Goal: Task Accomplishment & Management: Complete application form

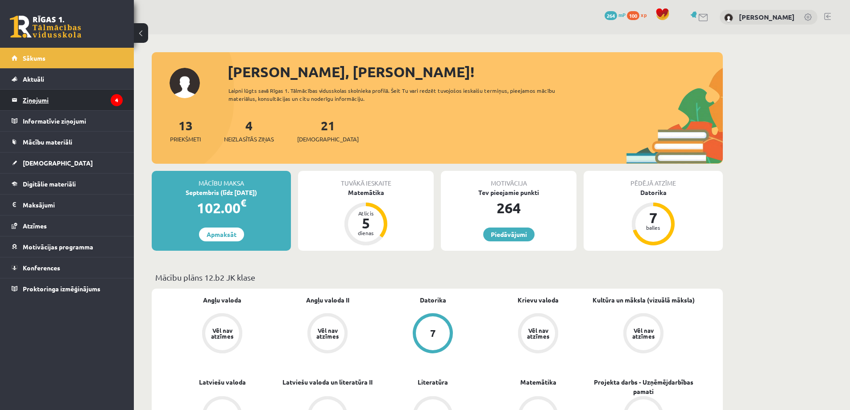
click at [61, 98] on legend "Ziņojumi 4" at bounding box center [73, 100] width 100 height 21
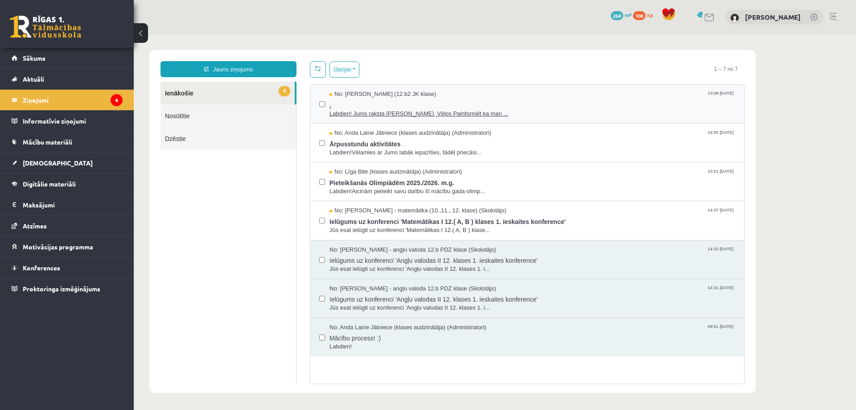
click at [470, 105] on span "." at bounding box center [533, 104] width 406 height 11
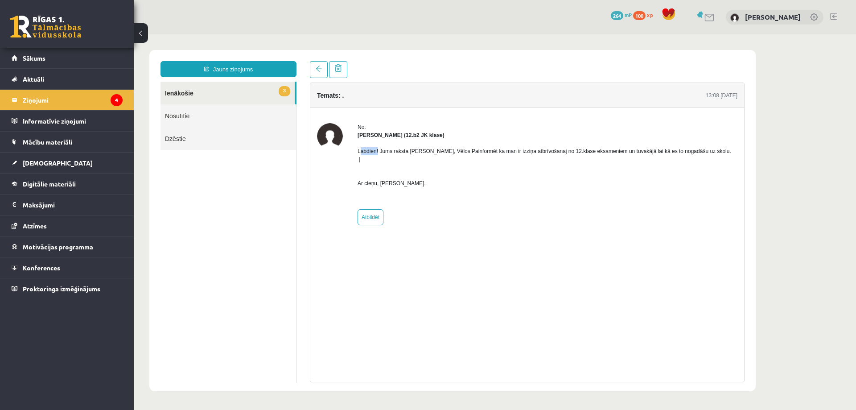
drag, startPoint x: 359, startPoint y: 150, endPoint x: 411, endPoint y: 150, distance: 52.2
click at [409, 150] on p "Labdien! Jums raksta Leons Laikovskis, Vēlos Painformēt ka man ir izziņa atbrīv…" at bounding box center [548, 167] width 380 height 40
drag, startPoint x: 544, startPoint y: 155, endPoint x: 649, endPoint y: 156, distance: 105.3
click at [649, 156] on p "Labdien! Jums raksta Leons Laikovskis, Vēlos Painformēt ka man ir izziņa atbrīv…" at bounding box center [548, 167] width 380 height 40
click at [626, 150] on p "Labdien! Jums raksta Leons Laikovskis, Vēlos Painformēt ka man ir izziņa atbrīv…" at bounding box center [548, 167] width 380 height 40
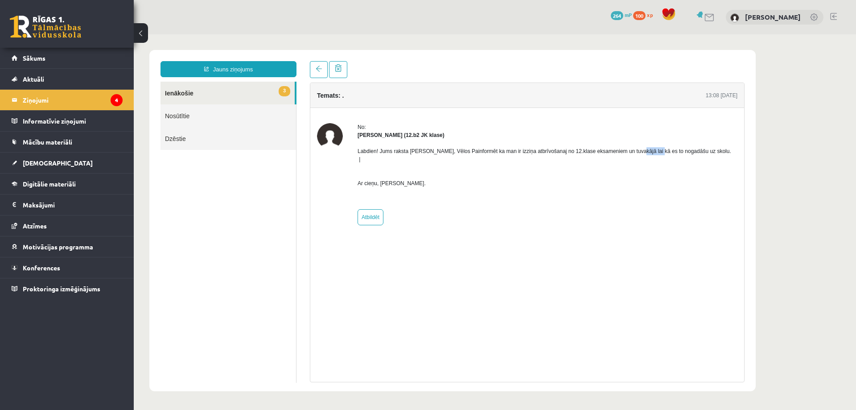
click at [626, 150] on p "Labdien! Jums raksta Leons Laikovskis, Vēlos Painformēt ka man ir izziņa atbrīv…" at bounding box center [548, 167] width 380 height 40
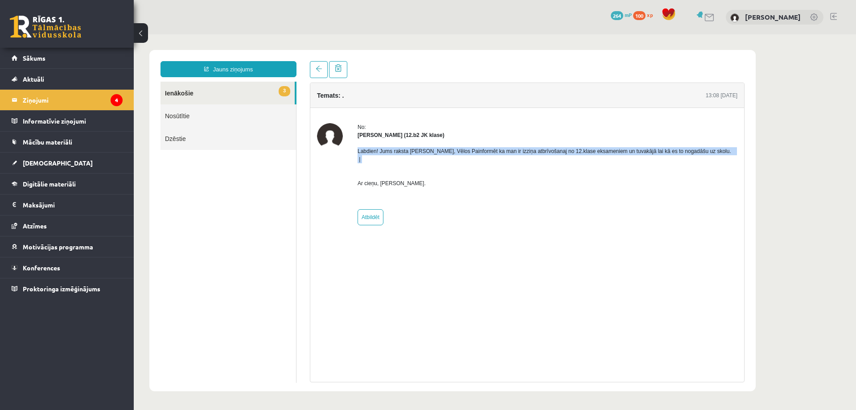
click at [626, 149] on p "Labdien! Jums raksta Leons Laikovskis, Vēlos Painformēt ka man ir izziņa atbrīv…" at bounding box center [548, 167] width 380 height 40
click at [620, 135] on div at bounding box center [620, 135] width 0 height 0
click at [626, 138] on div "Leons Laikovskis (12.b2 JK klase)" at bounding box center [548, 135] width 380 height 8
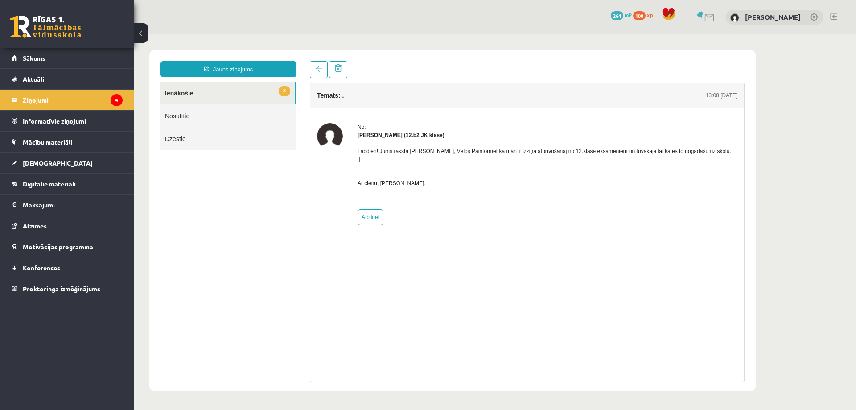
click at [662, 232] on div "Temats: . 13:08 11/09/2025 No: Leons Laikovskis (12.b2 JK klase) Labdien! Jums …" at bounding box center [527, 233] width 435 height 300
click at [428, 151] on p "Labdien! Jums raksta Leons Laikovskis, Vēlos Painformēt ka man ir izziņa atbrīv…" at bounding box center [548, 167] width 380 height 40
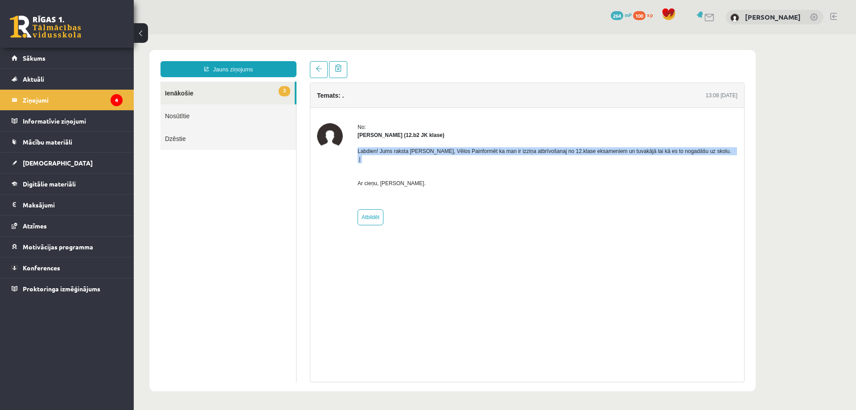
click at [428, 151] on p "Labdien! Jums raksta Leons Laikovskis, Vēlos Painformēt ka man ir izziņa atbrīv…" at bounding box center [548, 167] width 380 height 40
click at [422, 135] on div at bounding box center [422, 135] width 0 height 0
click at [654, 182] on div "Labdien! Jums raksta Leons Laikovskis, Vēlos Painformēt ka man ir izziņa atbrīv…" at bounding box center [548, 170] width 380 height 63
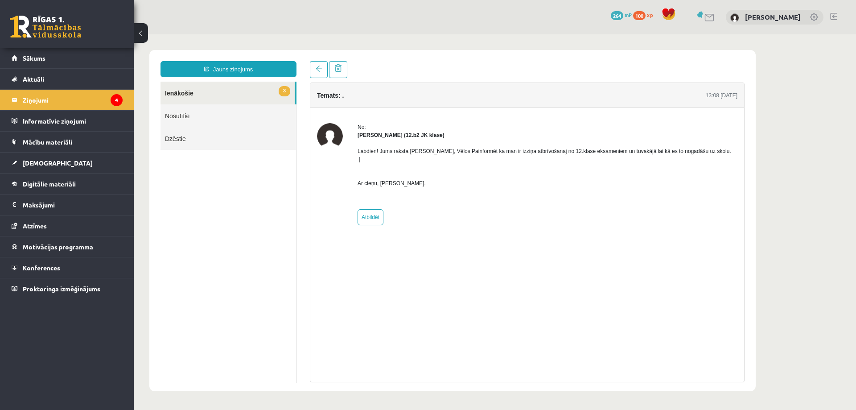
click at [654, 182] on div "Labdien! Jums raksta Leons Laikovskis, Vēlos Painformēt ka man ir izziņa atbrīv…" at bounding box center [548, 170] width 380 height 63
click at [211, 90] on link "3 Ienākošie" at bounding box center [228, 93] width 134 height 23
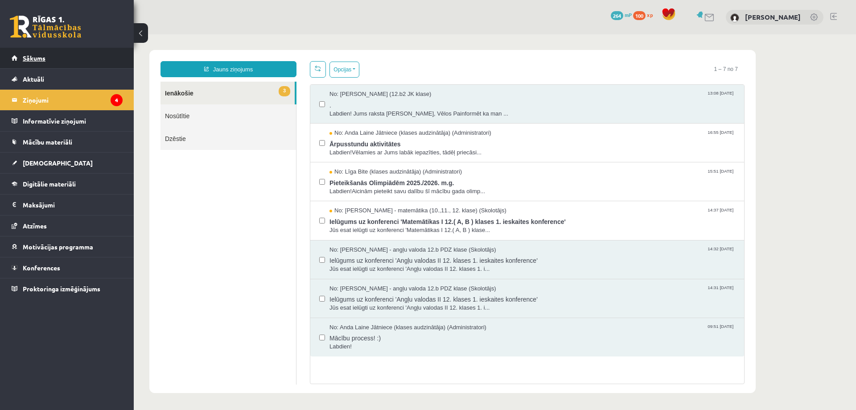
click at [43, 53] on link "Sākums" at bounding box center [67, 58] width 111 height 21
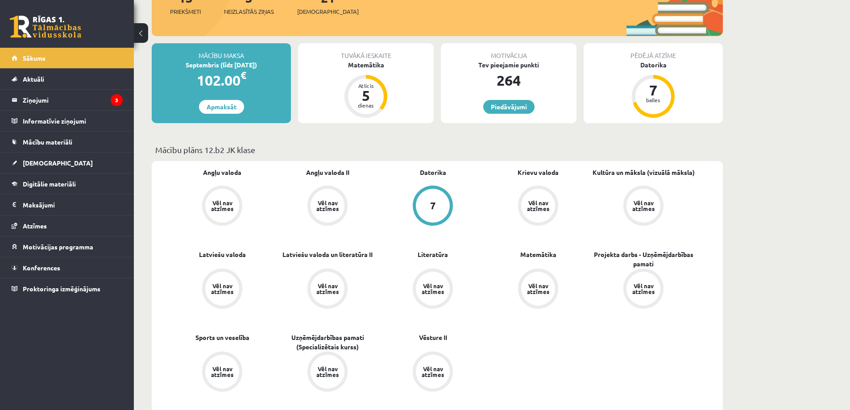
scroll to position [45, 0]
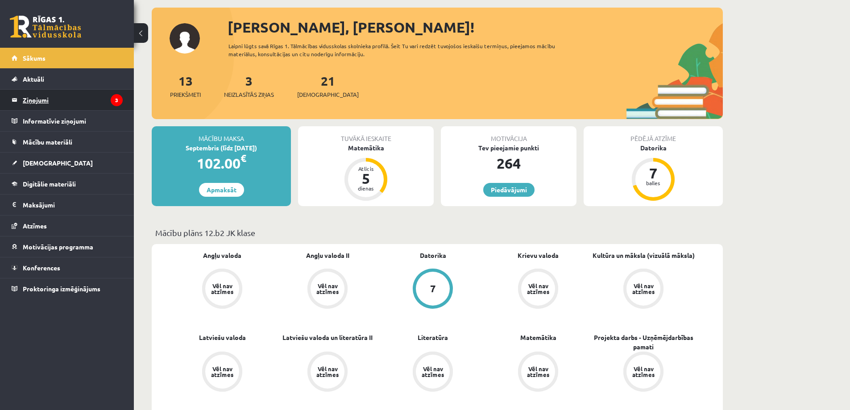
click at [64, 101] on legend "Ziņojumi 3" at bounding box center [73, 100] width 100 height 21
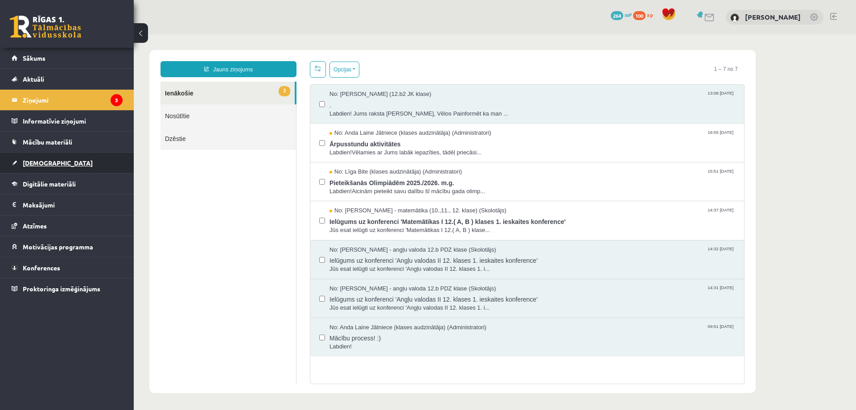
click at [77, 165] on link "[DEMOGRAPHIC_DATA]" at bounding box center [67, 163] width 111 height 21
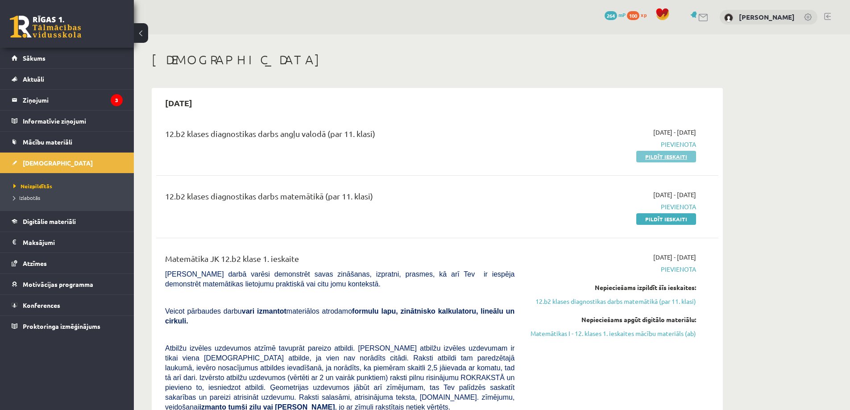
click at [644, 157] on link "Pildīt ieskaiti" at bounding box center [666, 157] width 60 height 12
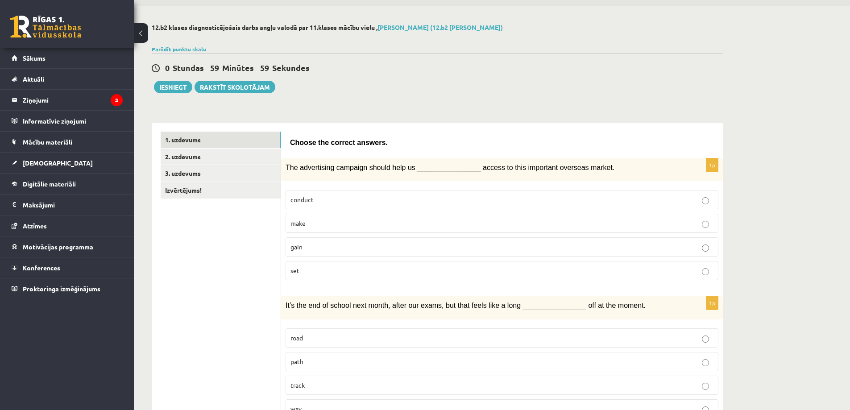
scroll to position [45, 0]
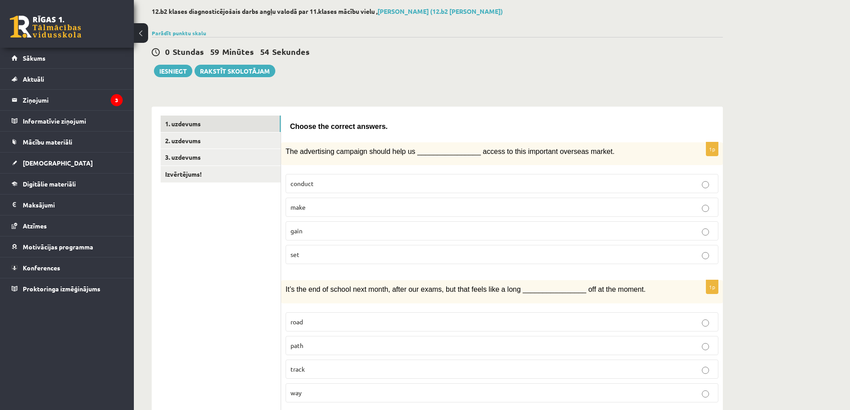
click at [287, 150] on span "The advertising campaign should help us ________________ access to this importa…" at bounding box center [449, 152] width 329 height 8
click at [314, 260] on label "set" at bounding box center [501, 254] width 433 height 19
click at [286, 149] on span "The advertising campaign should help us ________________ access to this importa…" at bounding box center [449, 152] width 329 height 8
click at [327, 246] on label "set" at bounding box center [501, 254] width 433 height 19
click at [329, 258] on p "set" at bounding box center [501, 254] width 423 height 9
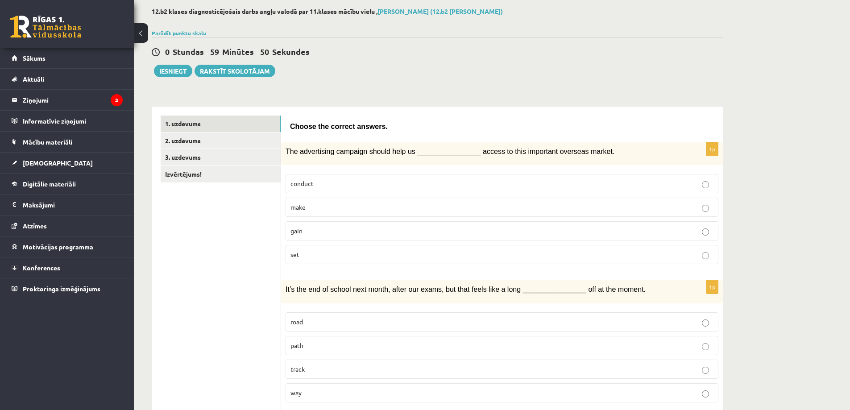
click at [286, 153] on span "The advertising campaign should help us ________________ access to this importa…" at bounding box center [449, 152] width 329 height 8
click at [301, 129] on span "Choose the correct answers." at bounding box center [339, 127] width 98 height 8
click at [364, 127] on span "Choose the correct answers." at bounding box center [339, 127] width 98 height 8
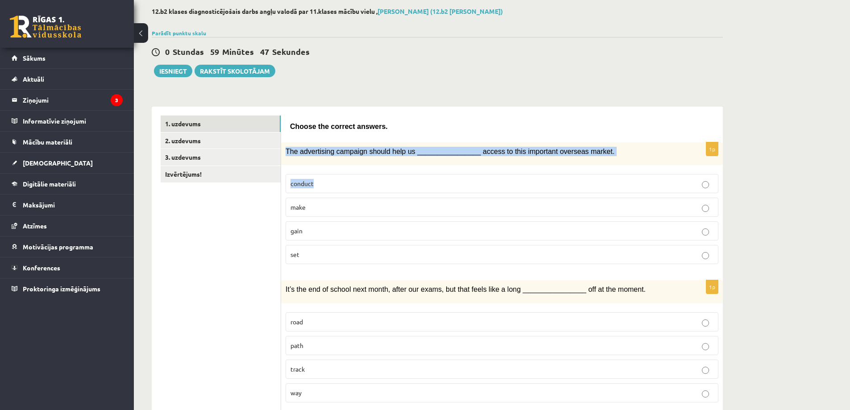
drag, startPoint x: 285, startPoint y: 149, endPoint x: 482, endPoint y: 169, distance: 197.7
click at [482, 169] on div "1p The advertising campaign should help us ________________ access to this impo…" at bounding box center [502, 206] width 442 height 129
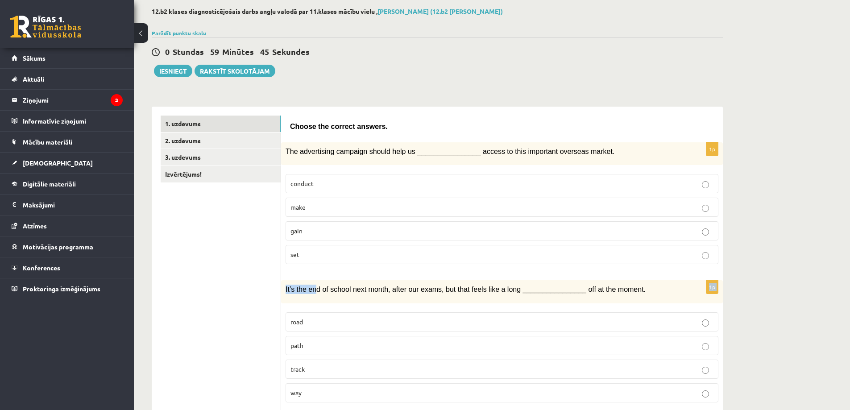
drag, startPoint x: 322, startPoint y: 293, endPoint x: 362, endPoint y: 271, distance: 45.5
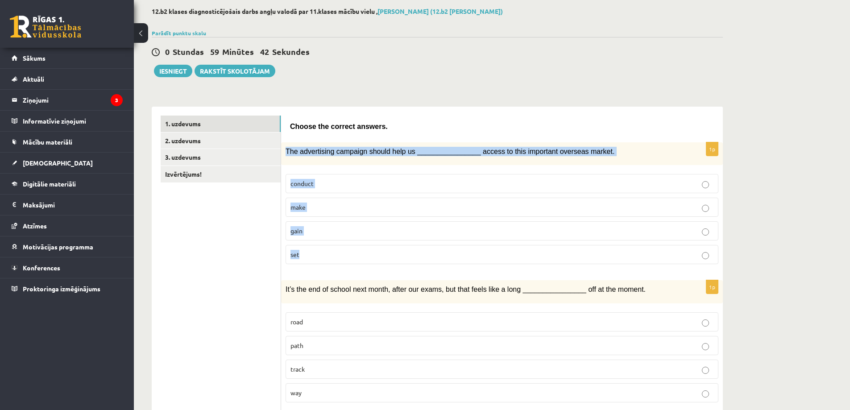
drag, startPoint x: 286, startPoint y: 150, endPoint x: 322, endPoint y: 261, distance: 116.8
click at [322, 261] on div "1p The advertising campaign should help us ________________ access to this impo…" at bounding box center [502, 206] width 442 height 129
click at [322, 261] on body "0 Dāvanas 264 mP 100 xp Aleksejs Kablukovs Sākums Aktuāli Kā mācīties eSKOLĀ Ko…" at bounding box center [425, 160] width 850 height 410
copy div "The advertising campaign should help us ________________ access to this importa…"
drag, startPoint x: 309, startPoint y: 255, endPoint x: 282, endPoint y: 147, distance: 110.8
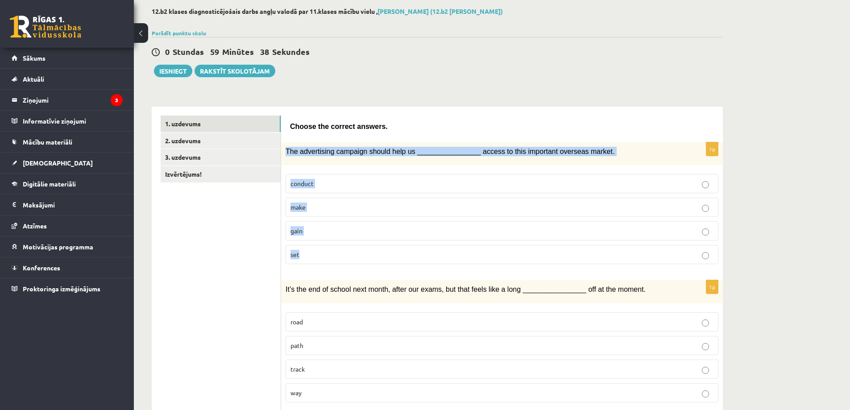
click at [282, 147] on div "1p The advertising campaign should help us ________________ access to this impo…" at bounding box center [502, 206] width 442 height 129
click at [352, 233] on p "gain" at bounding box center [501, 230] width 423 height 9
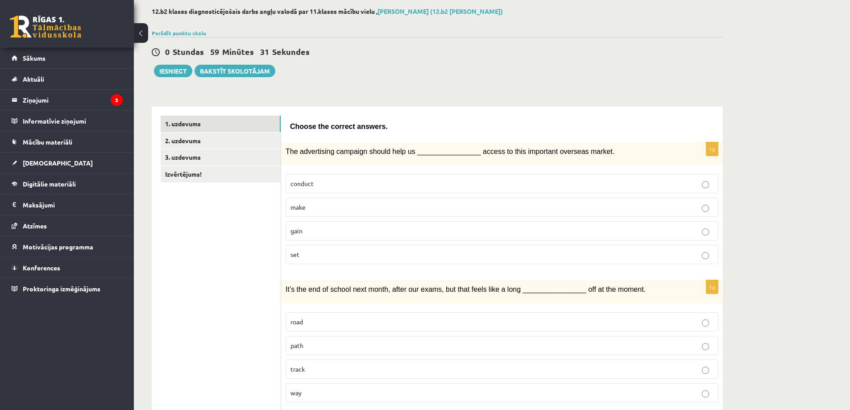
click at [471, 284] on div "It’s the end of school next month, after our exams, but that feels like a long …" at bounding box center [502, 291] width 442 height 23
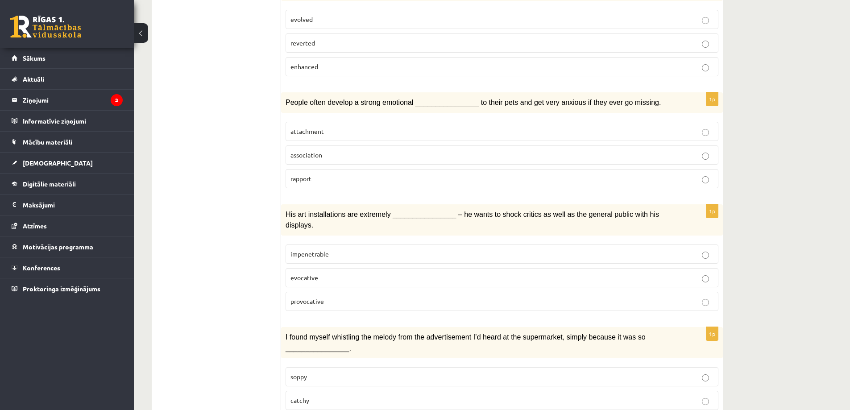
scroll to position [1220, 0]
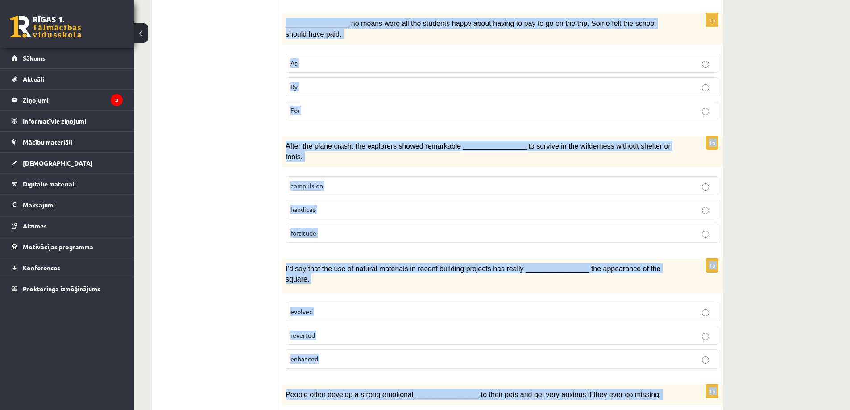
drag, startPoint x: 334, startPoint y: 366, endPoint x: 281, endPoint y: -24, distance: 393.3
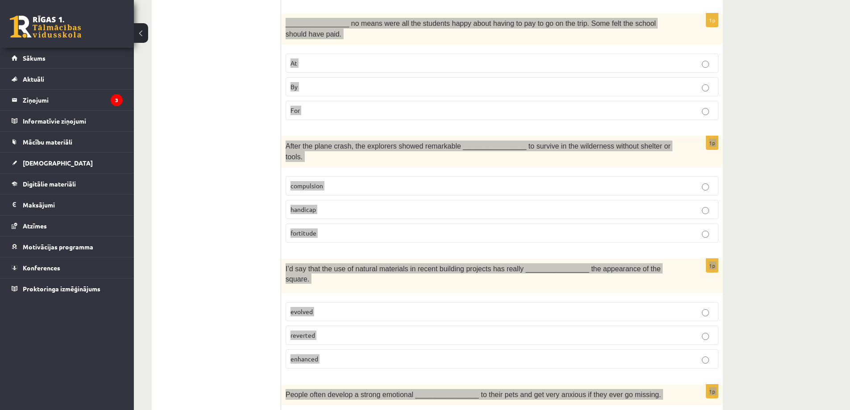
scroll to position [842, 0]
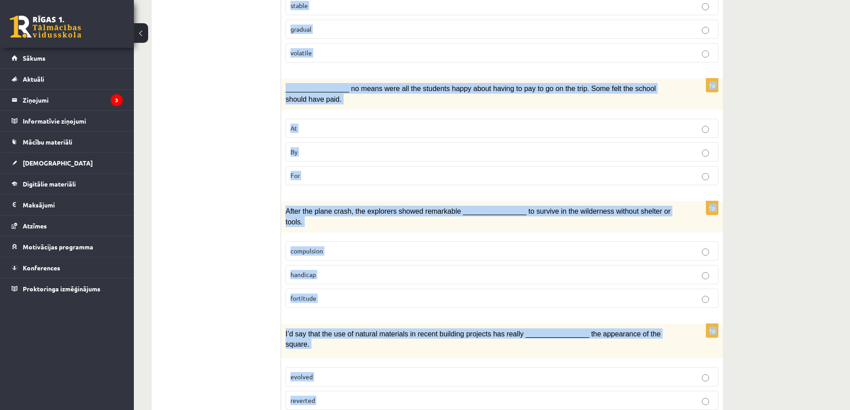
click at [219, 194] on ul "1. uzdevums 2. uzdevums 3. uzdevums Izvērtējums!" at bounding box center [221, 58] width 120 height 1481
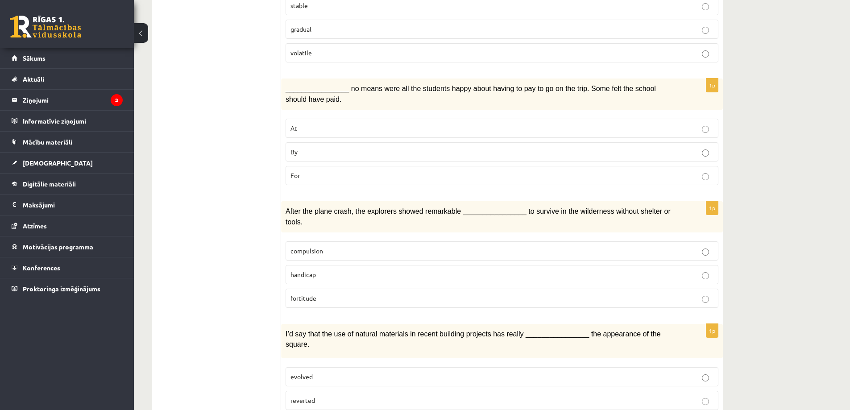
click at [219, 194] on ul "1. uzdevums 2. uzdevums 3. uzdevums Izvērtējums!" at bounding box center [221, 58] width 120 height 1481
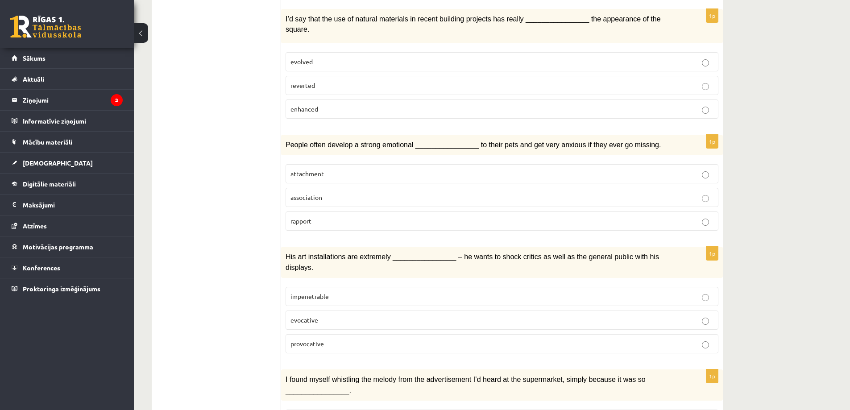
scroll to position [1220, 0]
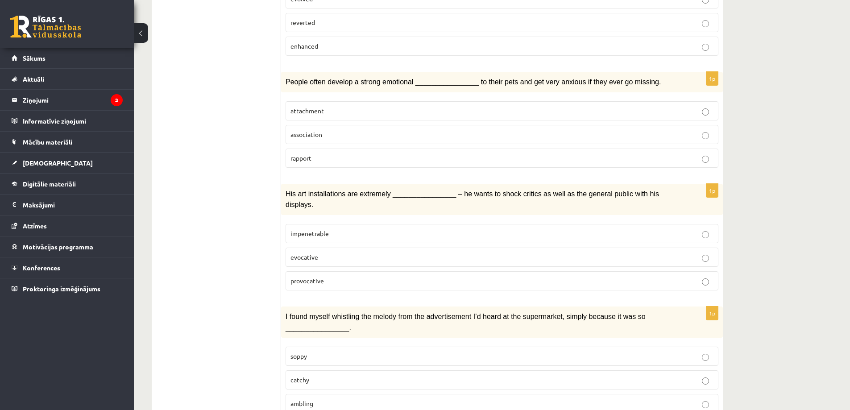
click at [339, 399] on p "ambling" at bounding box center [501, 403] width 423 height 9
drag, startPoint x: 300, startPoint y: 190, endPoint x: 309, endPoint y: 296, distance: 106.1
click at [299, 224] on label "impenetrable" at bounding box center [501, 233] width 433 height 19
drag, startPoint x: 314, startPoint y: 365, endPoint x: 298, endPoint y: 352, distance: 20.6
click at [313, 399] on p "ambling" at bounding box center [501, 403] width 423 height 9
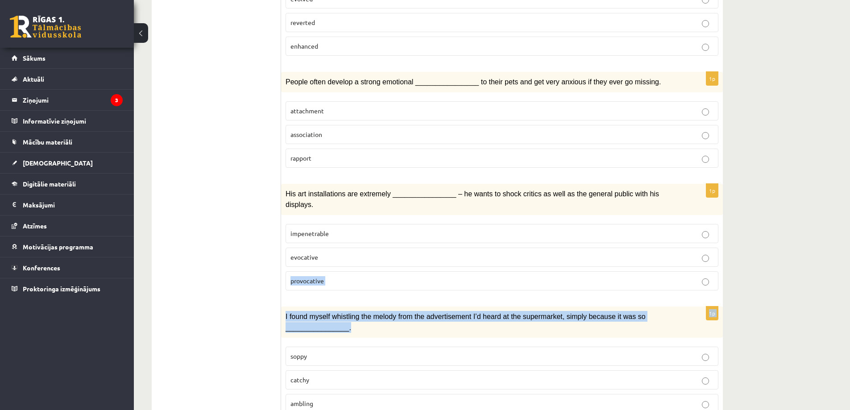
drag, startPoint x: 288, startPoint y: 293, endPoint x: 305, endPoint y: 279, distance: 22.5
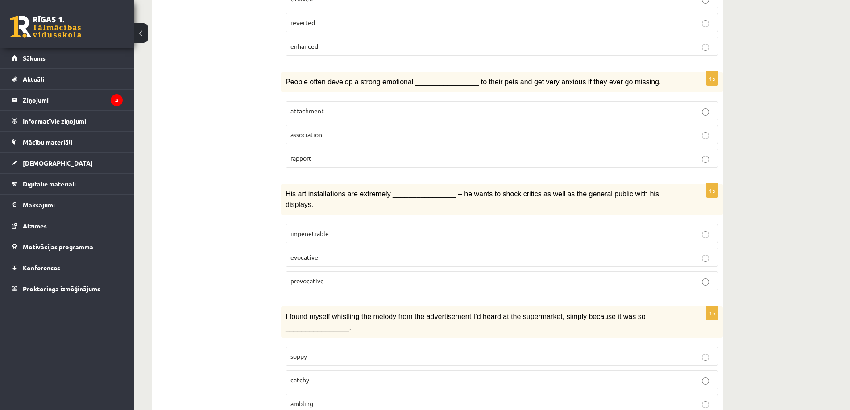
click at [327, 399] on p "ambling" at bounding box center [501, 403] width 423 height 9
drag, startPoint x: 327, startPoint y: 369, endPoint x: 295, endPoint y: 303, distance: 73.6
click at [327, 399] on p "ambling" at bounding box center [501, 403] width 423 height 9
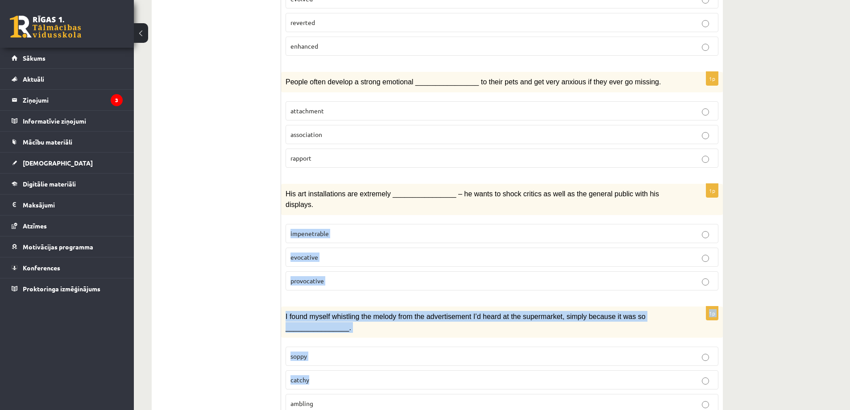
drag, startPoint x: 295, startPoint y: 303, endPoint x: 289, endPoint y: 170, distance: 132.6
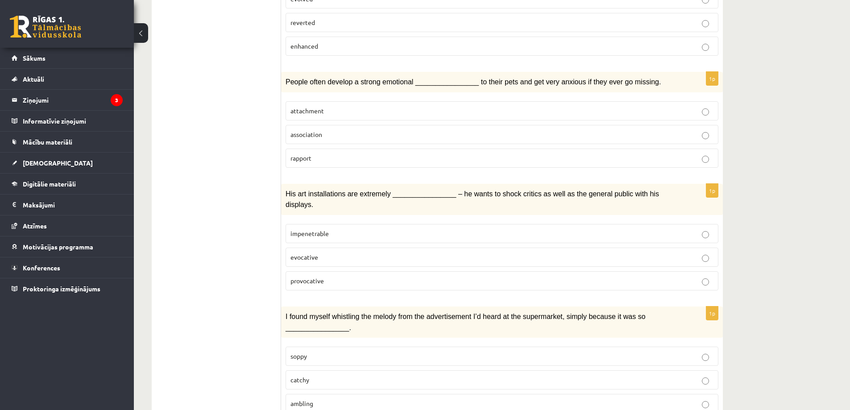
click at [335, 394] on label "ambling" at bounding box center [501, 403] width 433 height 19
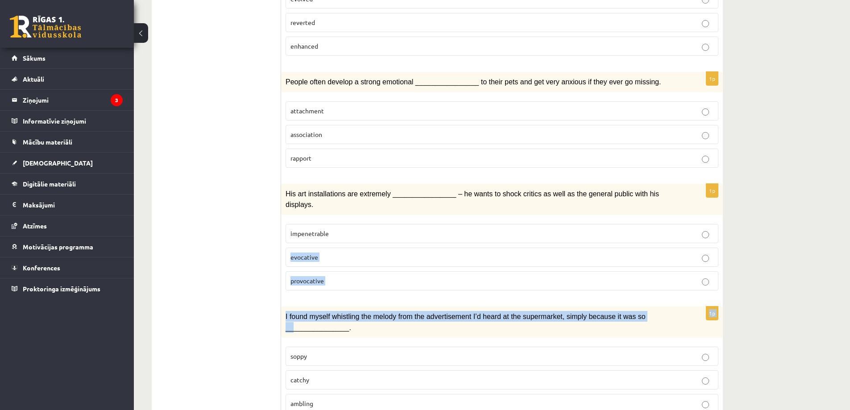
drag, startPoint x: 286, startPoint y: 248, endPoint x: 284, endPoint y: 226, distance: 22.4
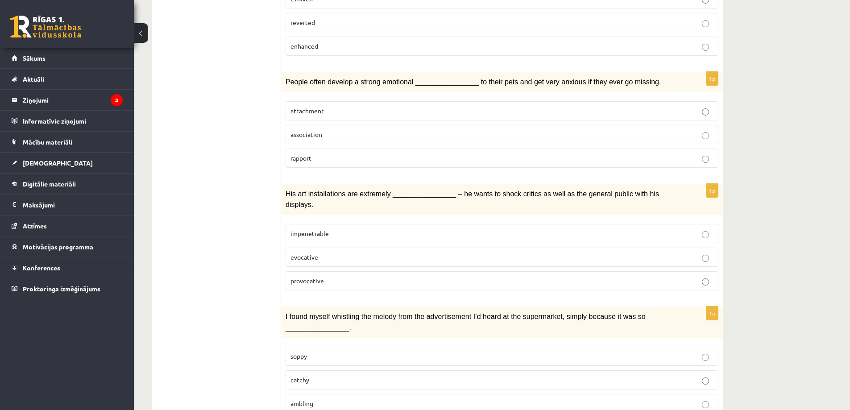
drag, startPoint x: 319, startPoint y: 371, endPoint x: 315, endPoint y: 367, distance: 5.4
click at [318, 399] on p "ambling" at bounding box center [501, 403] width 423 height 9
click at [287, 248] on label "evocative" at bounding box center [501, 257] width 433 height 19
click at [322, 399] on p "ambling" at bounding box center [501, 403] width 423 height 9
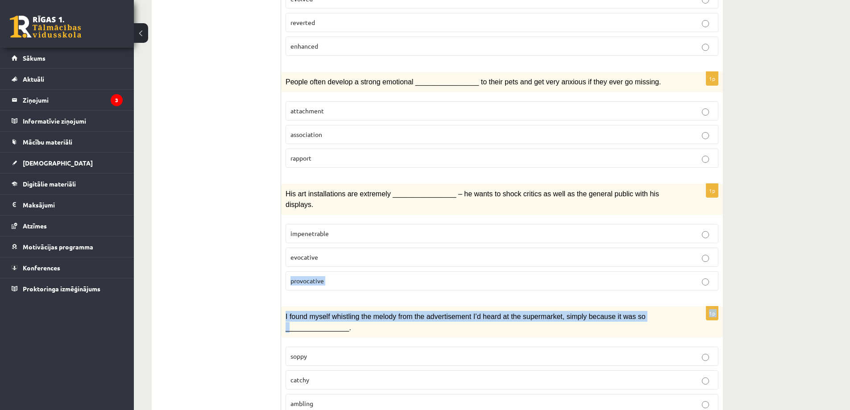
drag, startPoint x: 289, startPoint y: 242, endPoint x: 291, endPoint y: 196, distance: 46.4
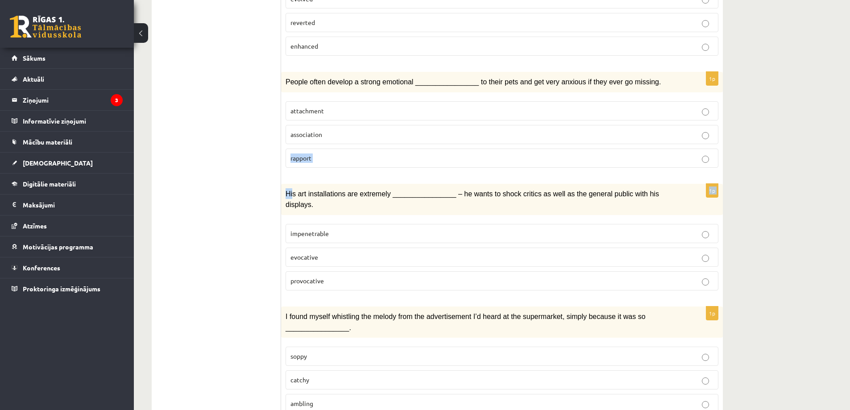
drag, startPoint x: 293, startPoint y: 170, endPoint x: 289, endPoint y: 129, distance: 41.2
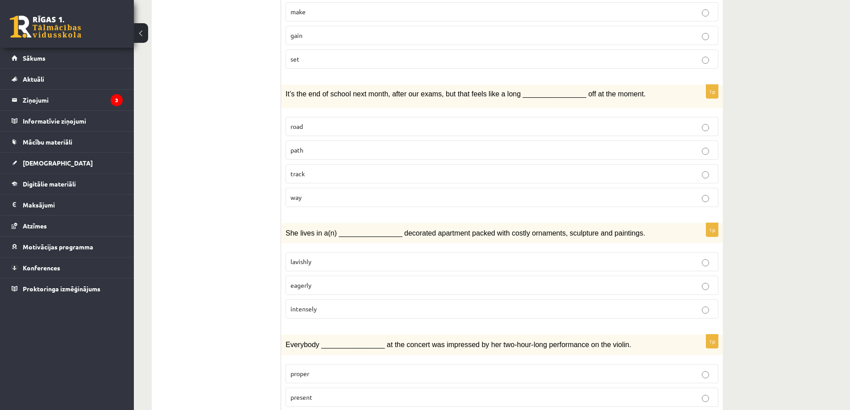
scroll to position [239, 0]
drag, startPoint x: 220, startPoint y: 173, endPoint x: 269, endPoint y: 105, distance: 84.0
click at [283, 92] on div "It’s the end of school next month, after our exams, but that feels like a long …" at bounding box center [502, 97] width 442 height 23
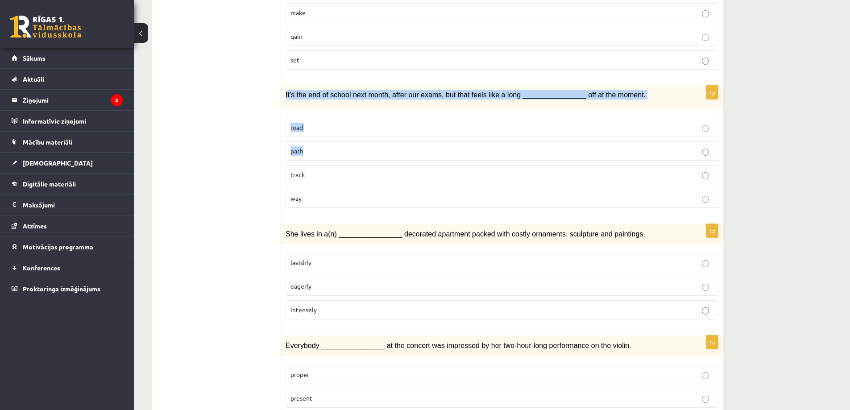
drag, startPoint x: 285, startPoint y: 95, endPoint x: 339, endPoint y: 258, distance: 171.5
click at [319, 170] on div "1p It’s the end of school next month, after our exams, but that feels like a lo…" at bounding box center [502, 150] width 442 height 129
drag, startPoint x: 339, startPoint y: 258, endPoint x: 330, endPoint y: 204, distance: 54.7
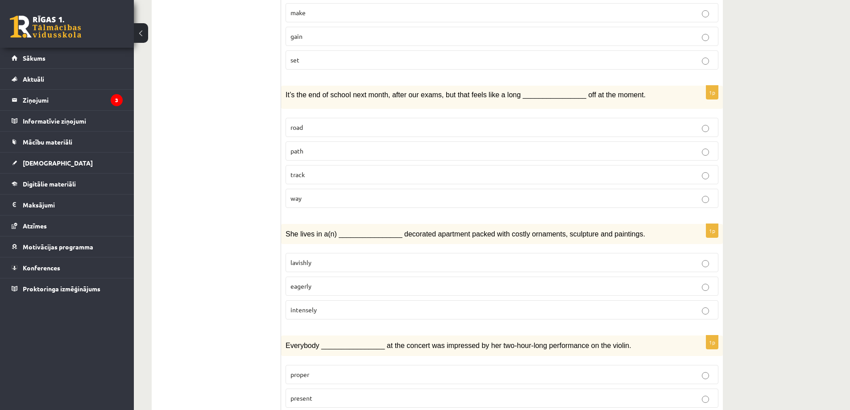
click at [284, 94] on div "It’s the end of school next month, after our exams, but that feels like a long …" at bounding box center [502, 97] width 442 height 23
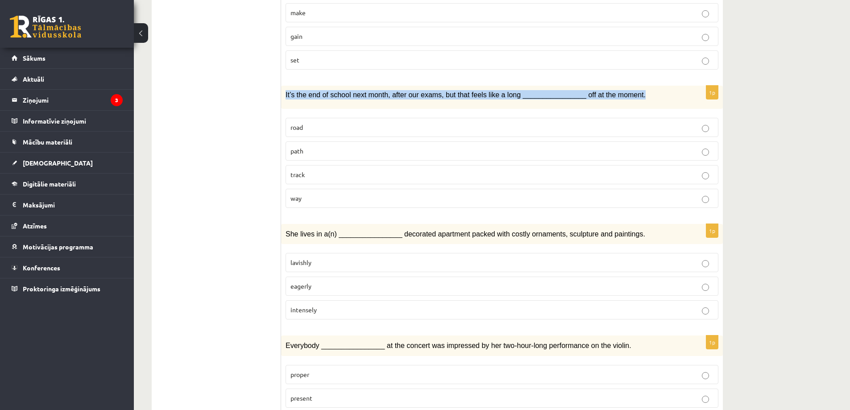
click at [284, 94] on div "It’s the end of school next month, after our exams, but that feels like a long …" at bounding box center [502, 97] width 442 height 23
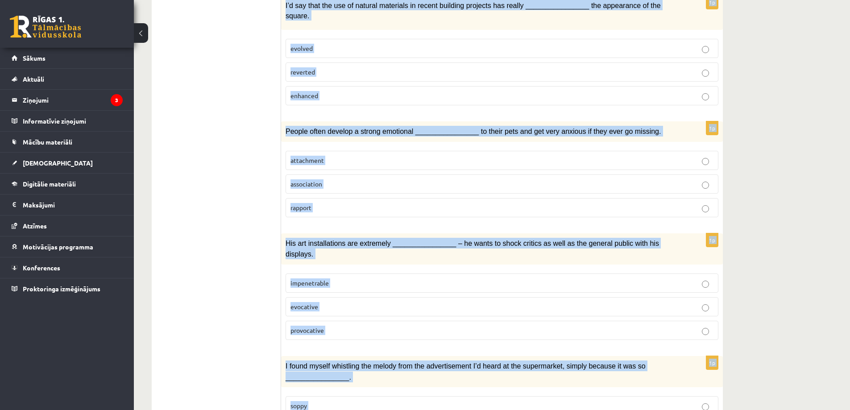
scroll to position [1220, 0]
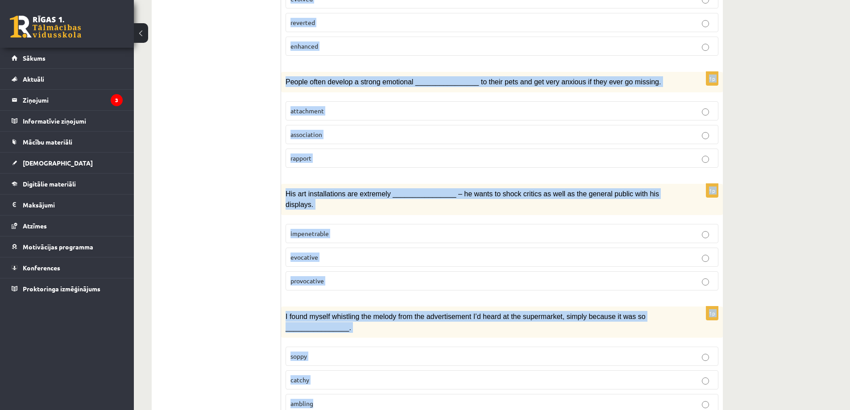
copy form "It’s the end of school next month, after our exams, but that feels like a long …"
drag, startPoint x: 285, startPoint y: 94, endPoint x: 368, endPoint y: 393, distance: 310.7
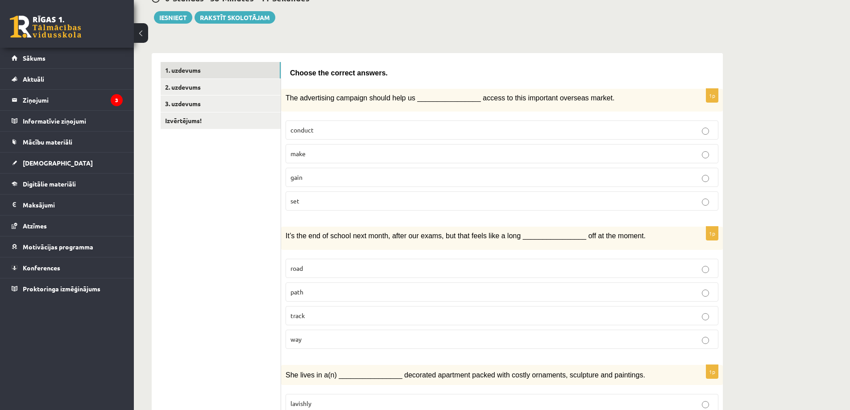
scroll to position [150, 0]
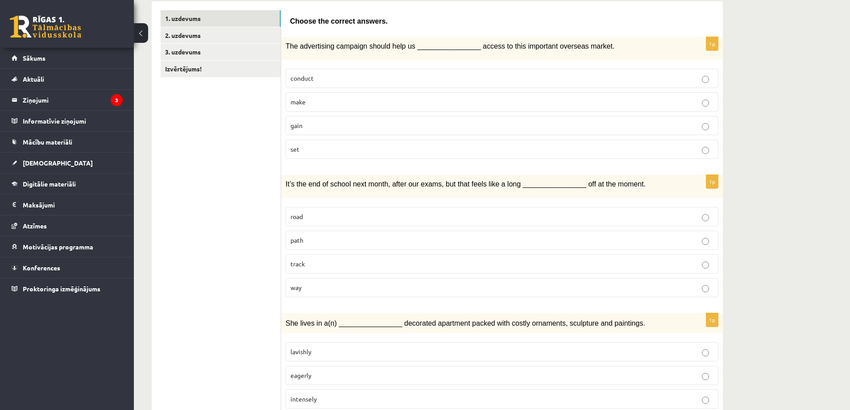
click at [676, 285] on p "way" at bounding box center [501, 287] width 423 height 9
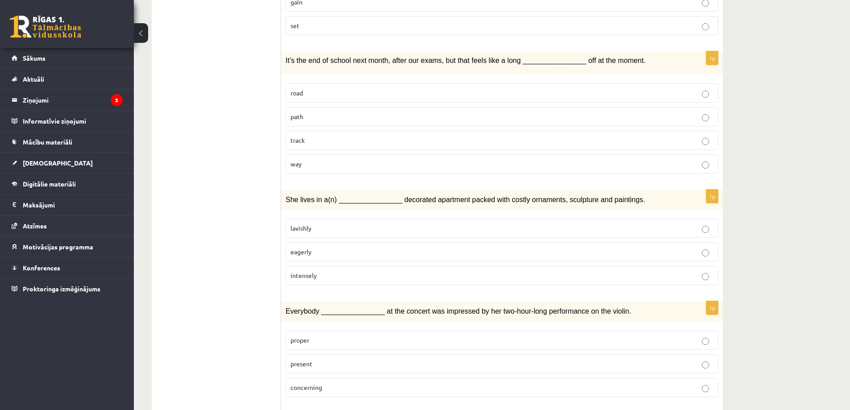
scroll to position [284, 0]
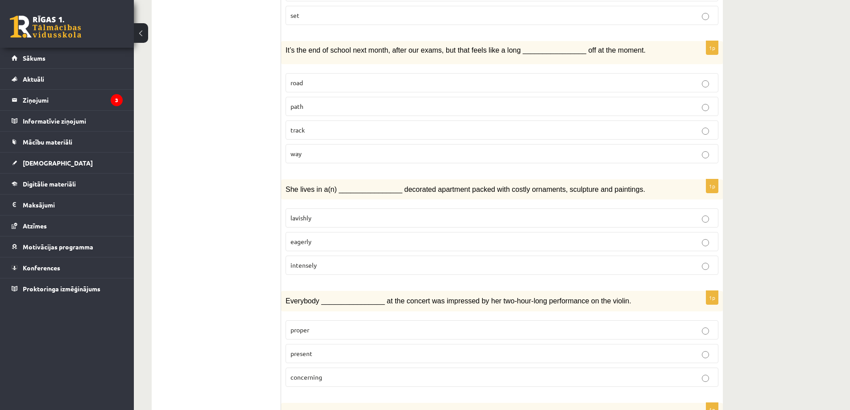
click at [323, 217] on p "lavishly" at bounding box center [501, 217] width 423 height 9
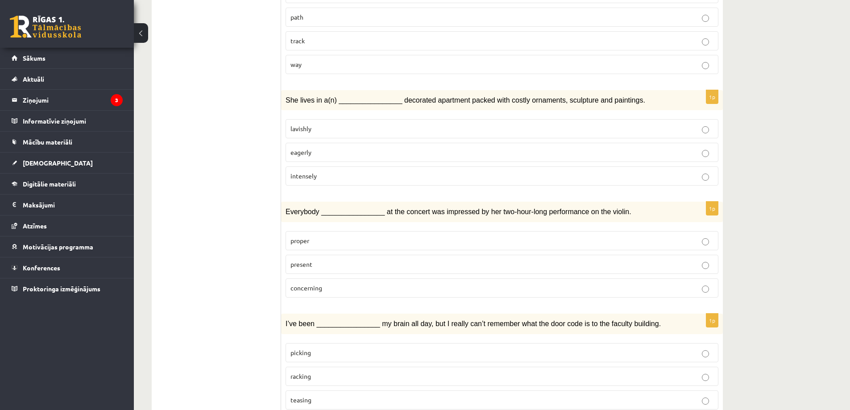
click at [341, 268] on p "present" at bounding box center [501, 264] width 423 height 9
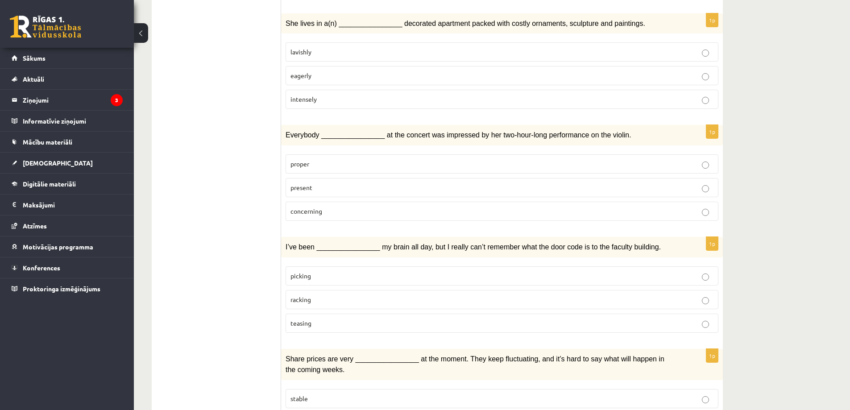
scroll to position [462, 0]
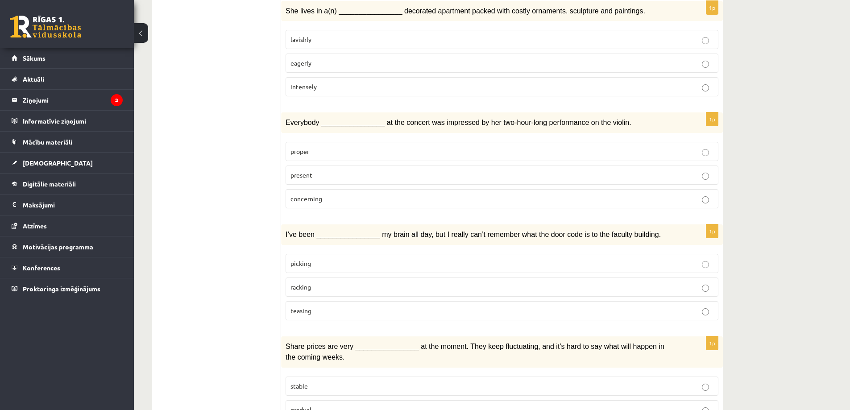
drag, startPoint x: 337, startPoint y: 288, endPoint x: 351, endPoint y: 283, distance: 14.8
click at [337, 288] on p "racking" at bounding box center [501, 286] width 423 height 9
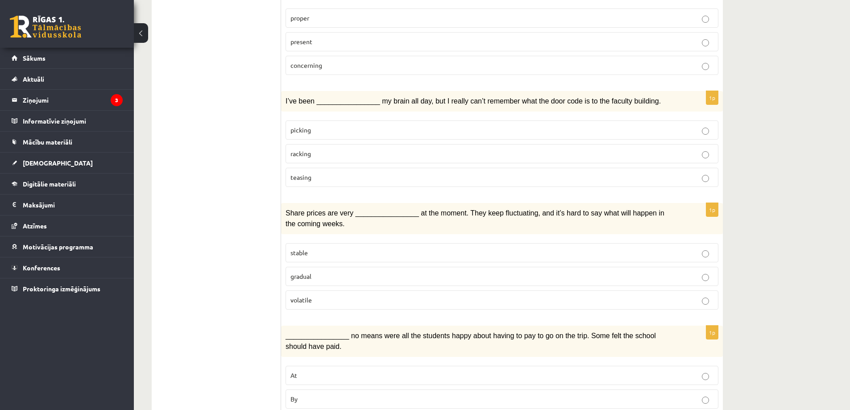
scroll to position [596, 0]
click at [338, 295] on p "volatile" at bounding box center [501, 299] width 423 height 9
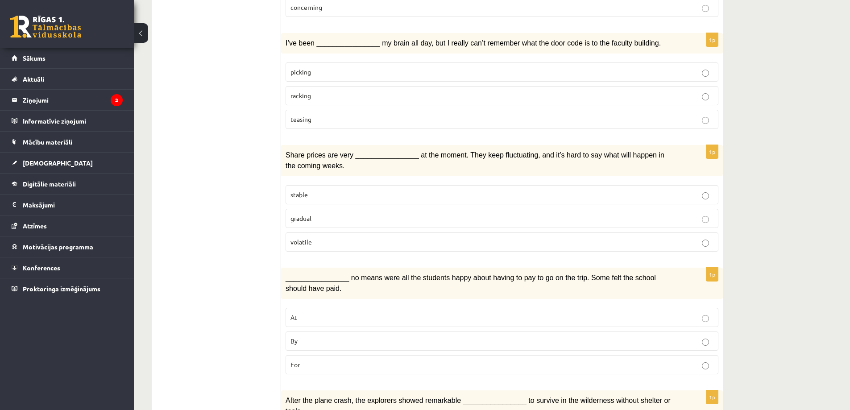
scroll to position [774, 0]
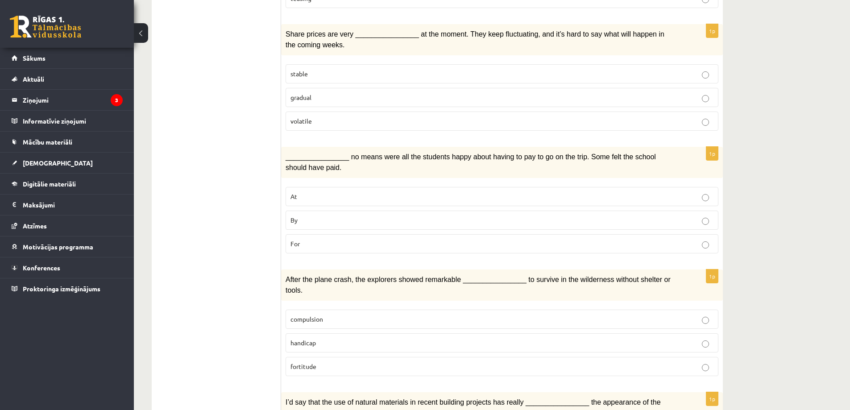
click at [320, 217] on p "By" at bounding box center [501, 219] width 423 height 9
drag, startPoint x: 320, startPoint y: 217, endPoint x: 358, endPoint y: 165, distance: 64.5
click at [320, 217] on p "By" at bounding box center [501, 219] width 423 height 9
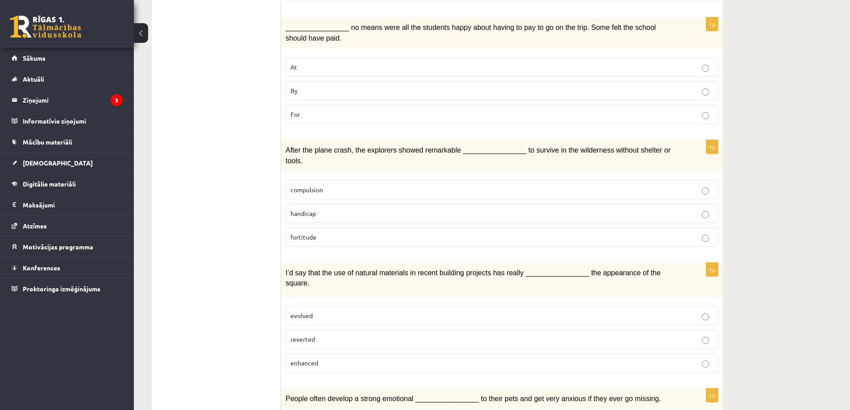
scroll to position [953, 0]
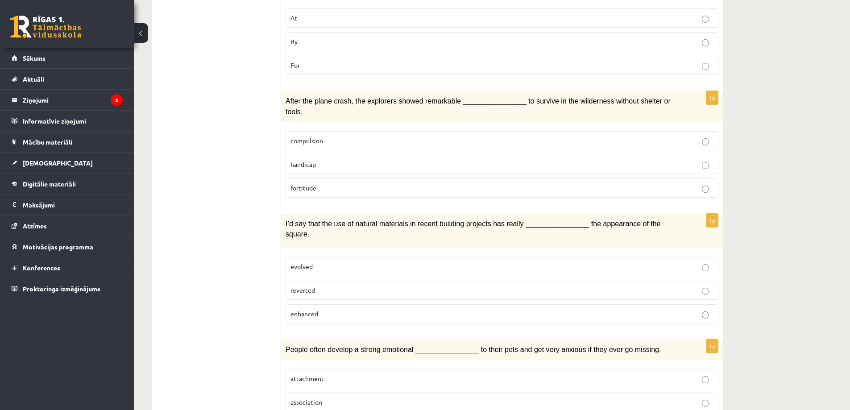
click at [338, 178] on label "fortitude" at bounding box center [501, 187] width 433 height 19
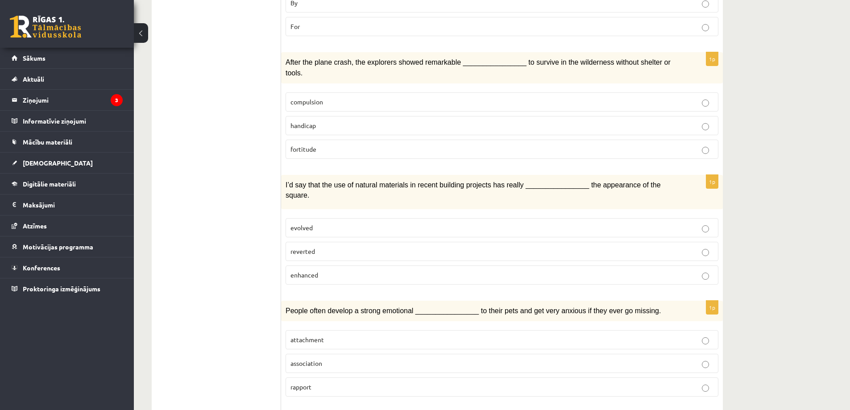
scroll to position [1042, 0]
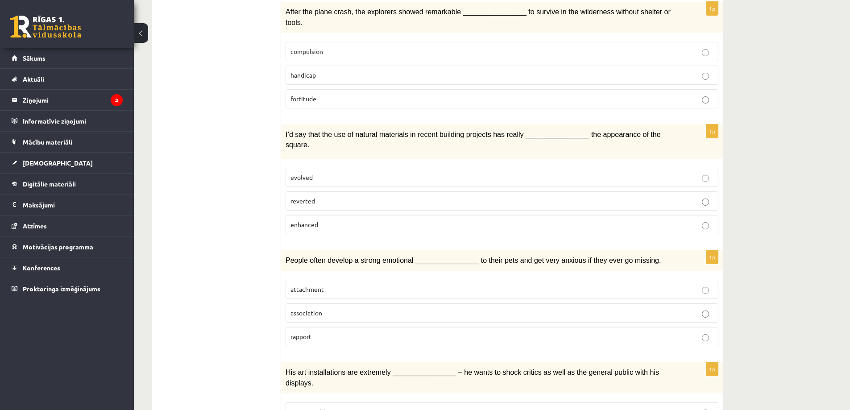
click at [351, 220] on p "enhanced" at bounding box center [501, 224] width 423 height 9
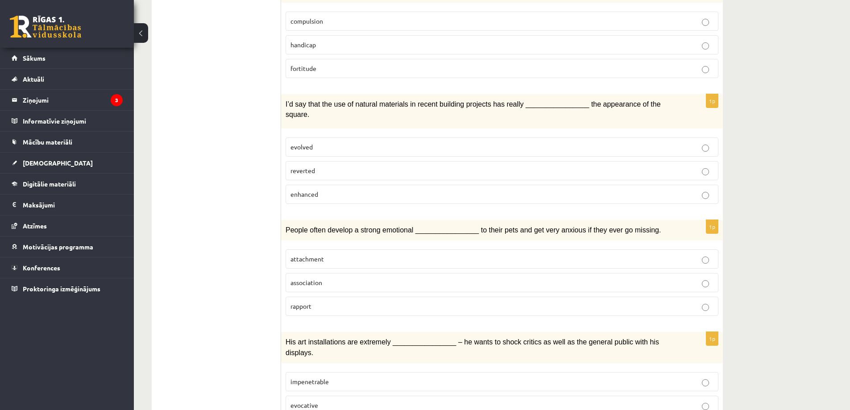
scroll to position [1086, 0]
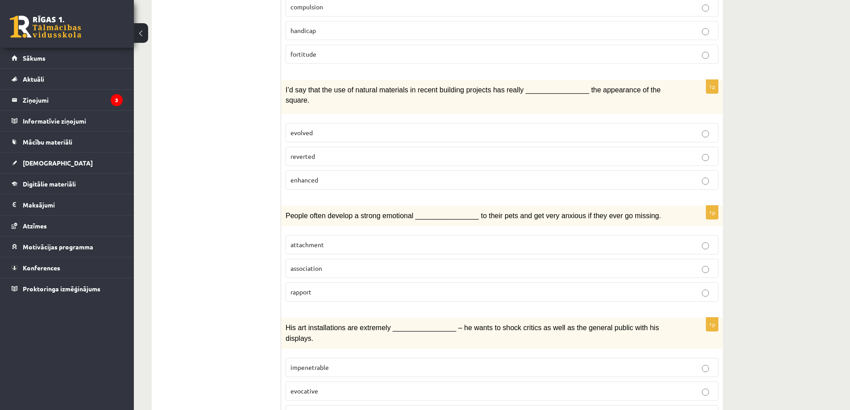
click at [331, 240] on p "attachment" at bounding box center [501, 244] width 423 height 9
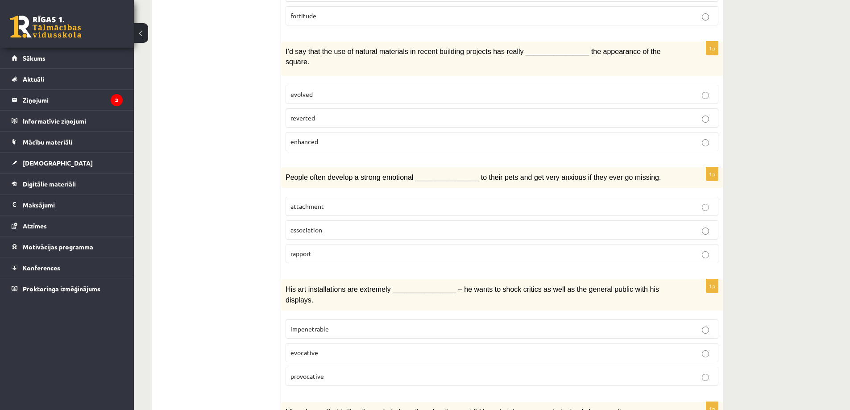
scroll to position [1176, 0]
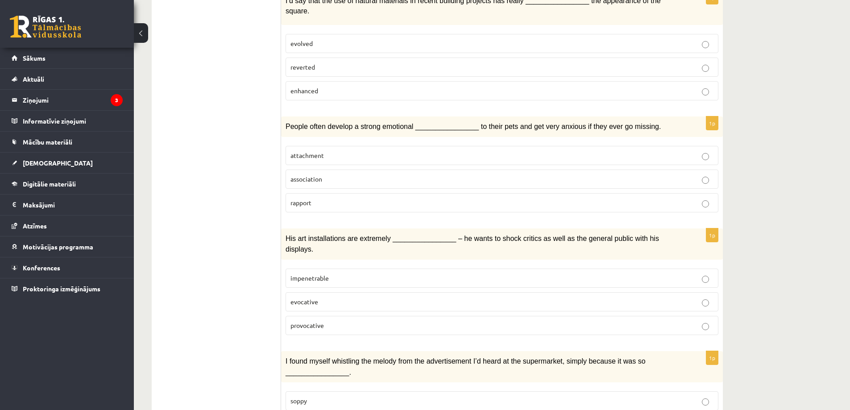
click at [335, 316] on label "provocative" at bounding box center [501, 325] width 433 height 19
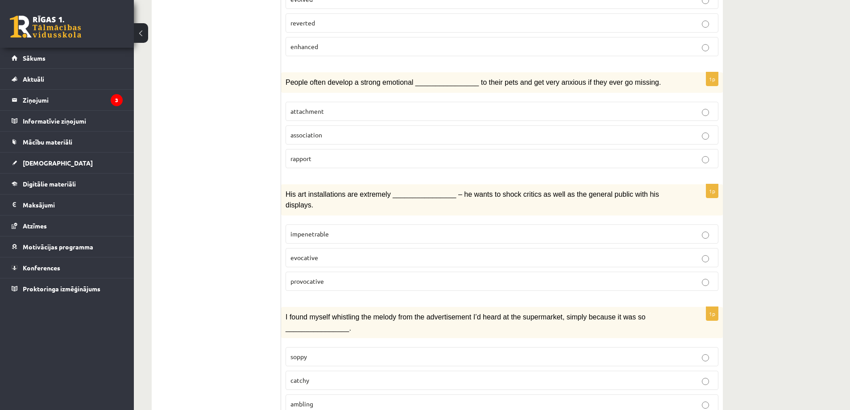
scroll to position [1220, 0]
click at [319, 370] on label "catchy" at bounding box center [501, 379] width 433 height 19
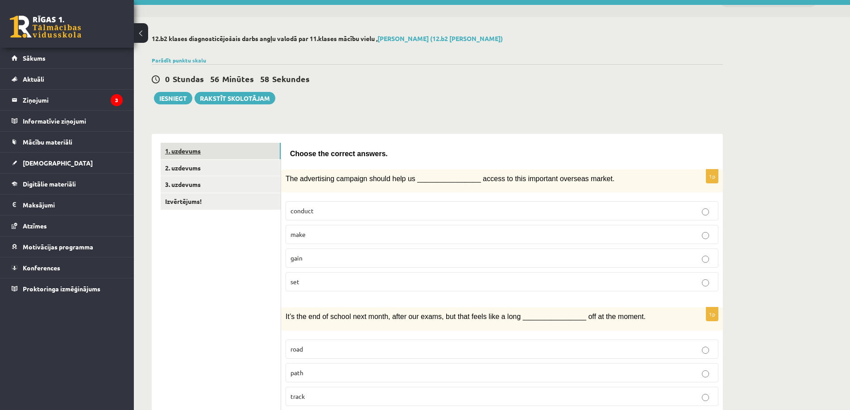
scroll to position [0, 0]
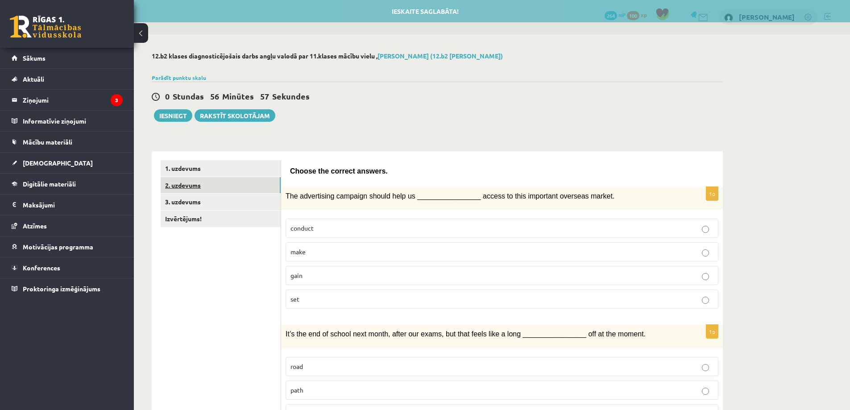
click at [192, 186] on link "2. uzdevums" at bounding box center [221, 185] width 120 height 17
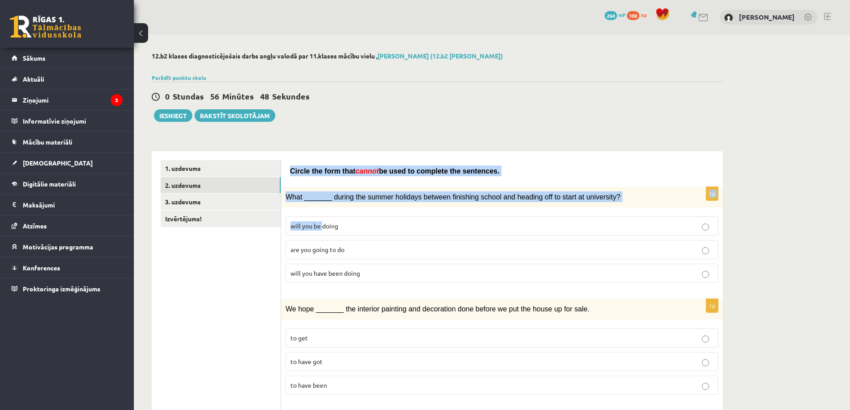
drag, startPoint x: 289, startPoint y: 167, endPoint x: 337, endPoint y: 286, distance: 128.0
click at [336, 284] on body "0 Dāvanas 264 mP 100 xp Aleksejs Kablukovs Sākums Aktuāli Kā mācīties eSKOLĀ Ko…" at bounding box center [425, 205] width 850 height 410
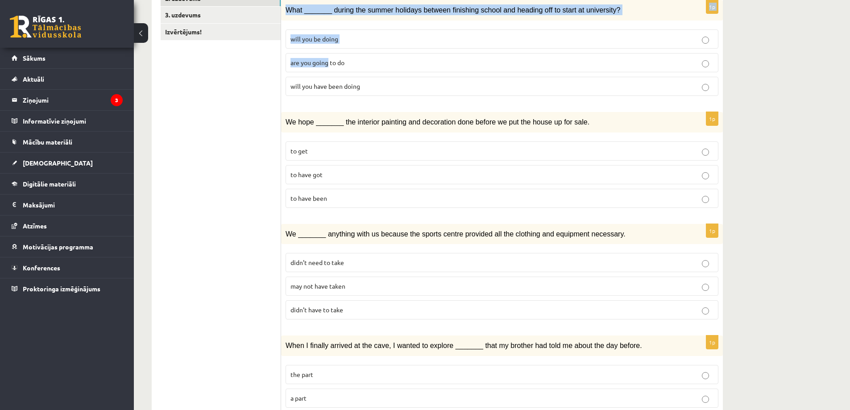
scroll to position [233, 0]
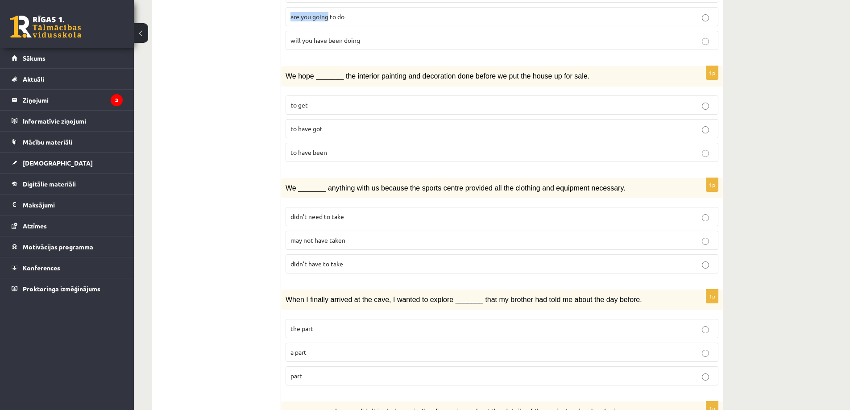
drag, startPoint x: 359, startPoint y: 370, endPoint x: 316, endPoint y: 191, distance: 184.2
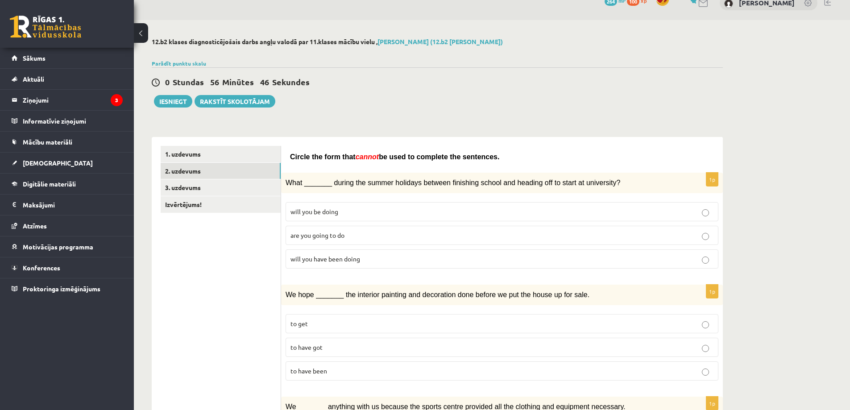
scroll to position [0, 0]
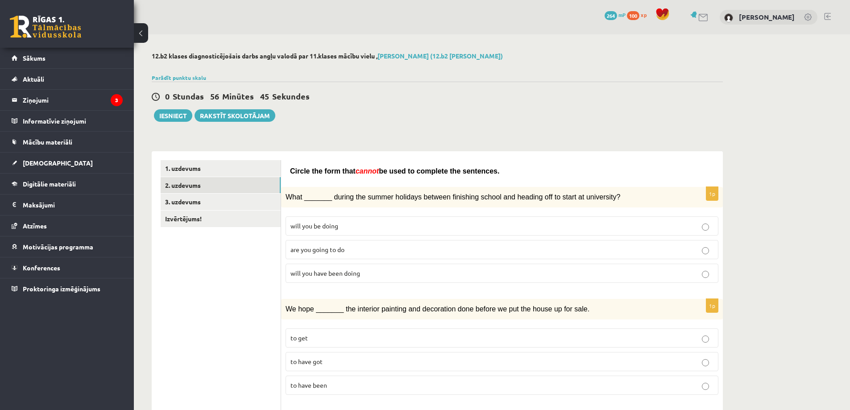
drag, startPoint x: 386, startPoint y: 339, endPoint x: 381, endPoint y: 333, distance: 7.6
click at [384, 337] on p "to get" at bounding box center [501, 337] width 423 height 9
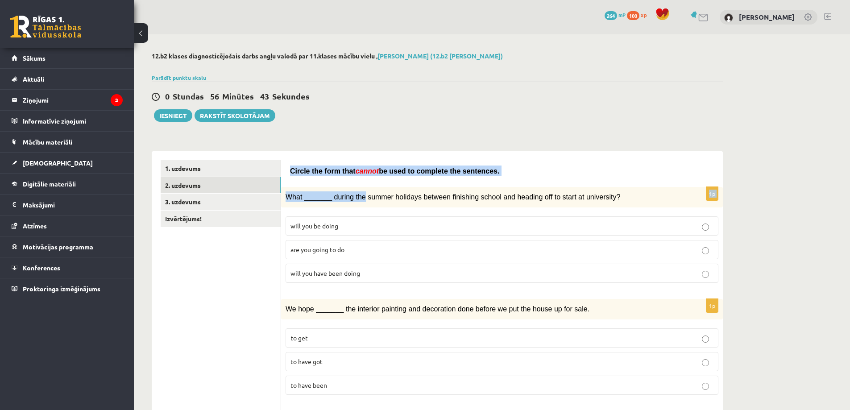
drag, startPoint x: 290, startPoint y: 168, endPoint x: 376, endPoint y: 237, distance: 110.4
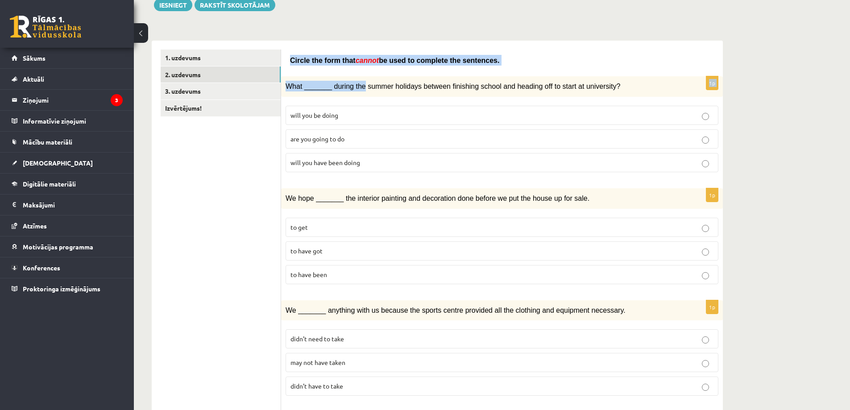
drag, startPoint x: 376, startPoint y: 237, endPoint x: 406, endPoint y: 402, distance: 167.3
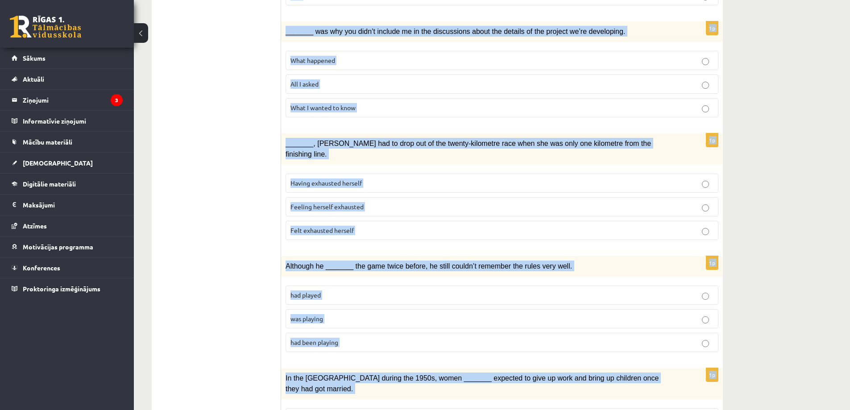
scroll to position [908, 0]
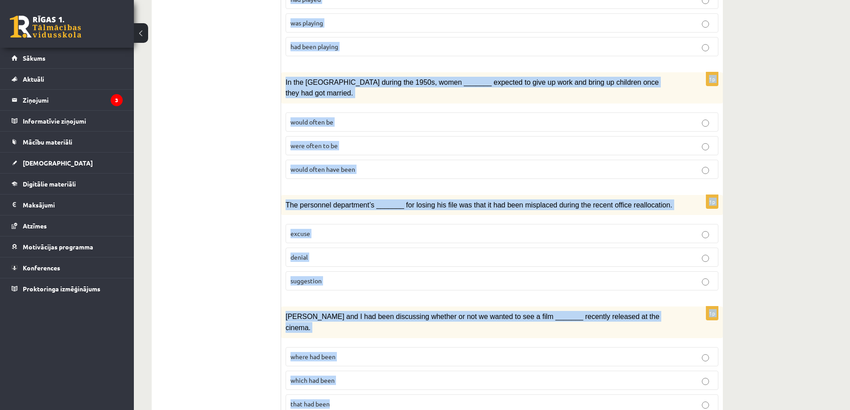
drag, startPoint x: 289, startPoint y: 42, endPoint x: 394, endPoint y: 389, distance: 362.6
copy form "Circle the form that cannot be used to complete the sentences. 1p What _______ …"
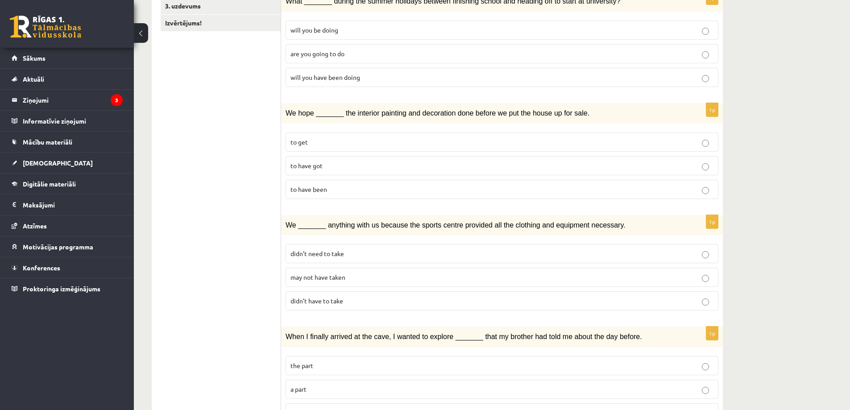
scroll to position [0, 0]
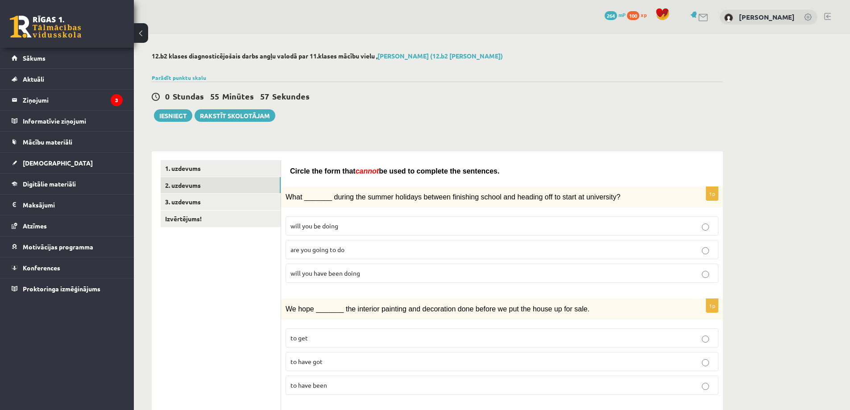
click at [292, 171] on span "Circle the form that" at bounding box center [323, 171] width 66 height 8
click at [432, 162] on div "Circle the form that cannot be used to complete the sentences." at bounding box center [502, 169] width 424 height 18
click at [473, 167] on span "be used to complete the sentences." at bounding box center [439, 171] width 120 height 8
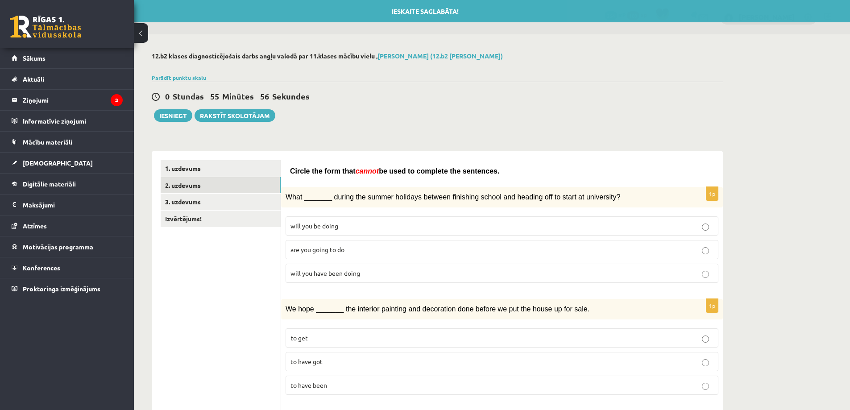
click at [476, 169] on p "Circle the form that cannot be used to complete the sentences." at bounding box center [502, 170] width 424 height 11
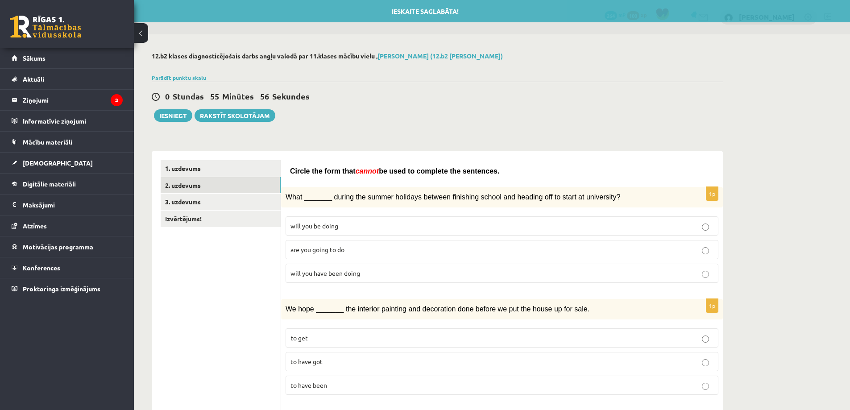
click at [478, 170] on p "Circle the form that cannot be used to complete the sentences." at bounding box center [502, 170] width 424 height 11
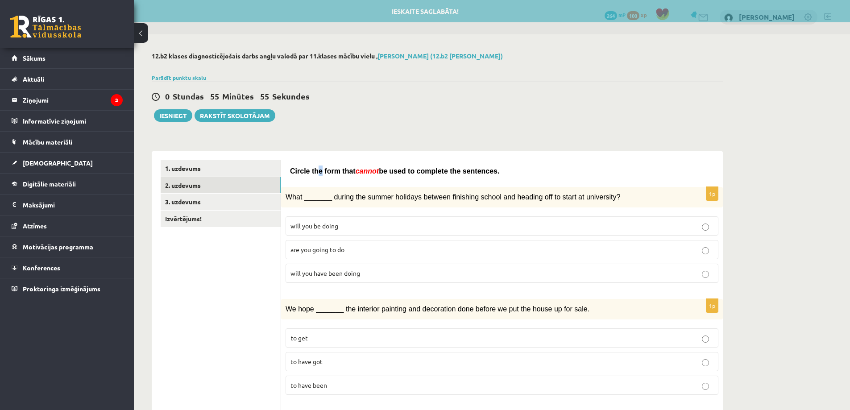
drag, startPoint x: 318, startPoint y: 169, endPoint x: 293, endPoint y: 167, distance: 25.0
click at [301, 167] on span "Circle the form that" at bounding box center [323, 171] width 66 height 8
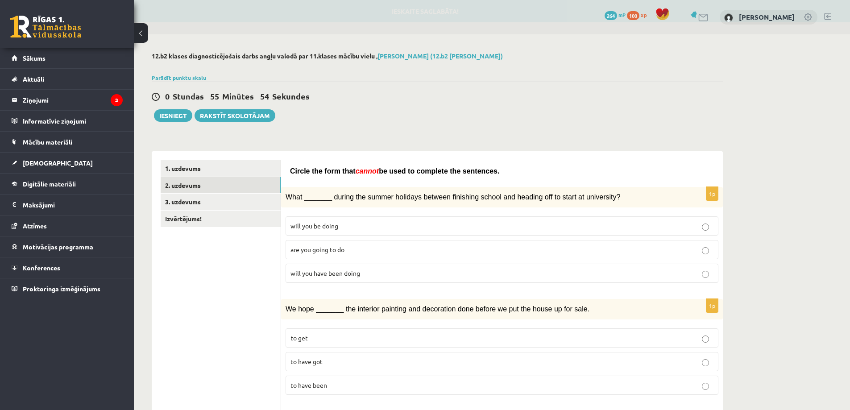
click at [293, 171] on span "Circle the form that" at bounding box center [323, 171] width 66 height 8
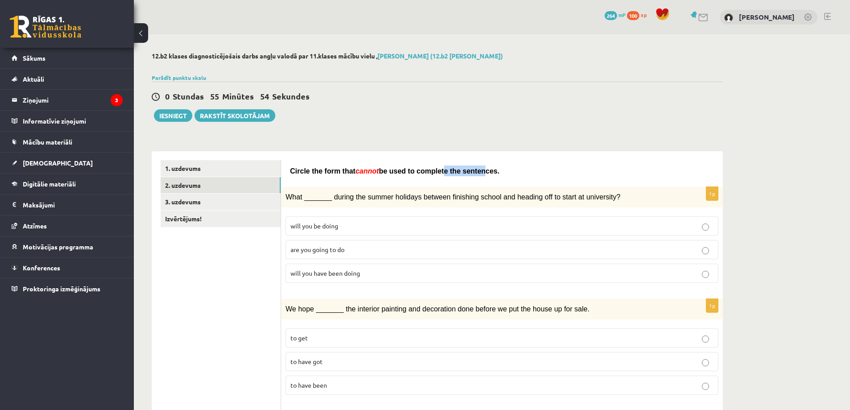
drag, startPoint x: 441, startPoint y: 169, endPoint x: 462, endPoint y: 169, distance: 21.4
click at [462, 169] on span "be used to complete the sentences." at bounding box center [439, 171] width 120 height 8
click at [481, 174] on p "Circle the form that cannot be used to complete the sentences." at bounding box center [502, 170] width 424 height 11
click at [459, 173] on span "be used to complete the sentences." at bounding box center [439, 171] width 120 height 8
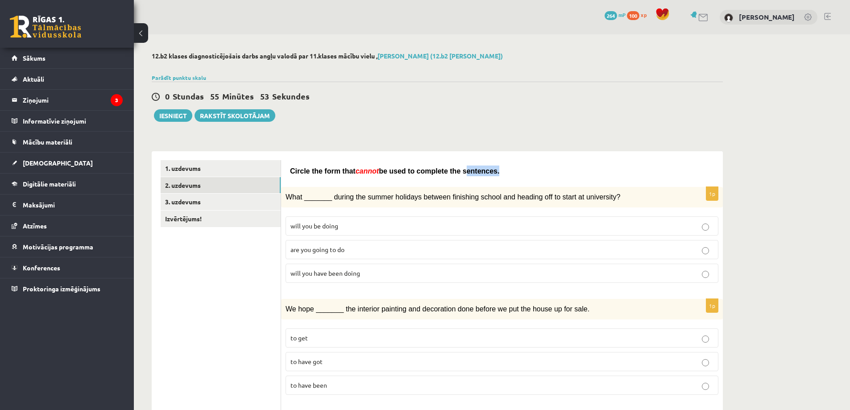
click at [459, 173] on span "be used to complete the sentences." at bounding box center [439, 171] width 120 height 8
click at [453, 176] on div at bounding box center [453, 176] width 0 height 0
click at [368, 273] on p "will you have been doing" at bounding box center [501, 272] width 423 height 9
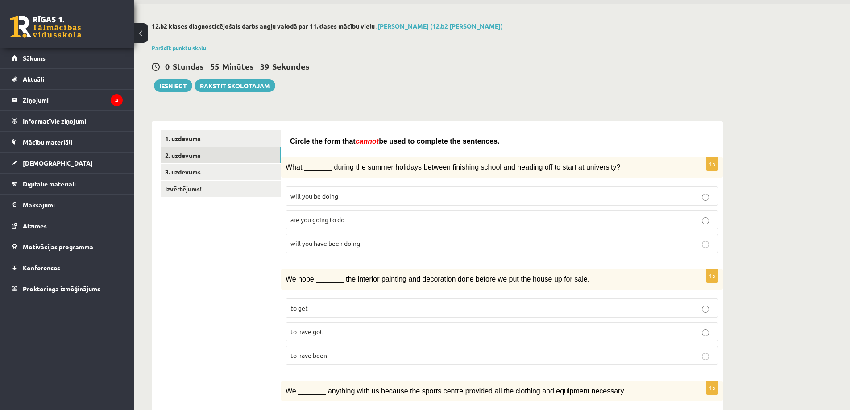
scroll to position [45, 0]
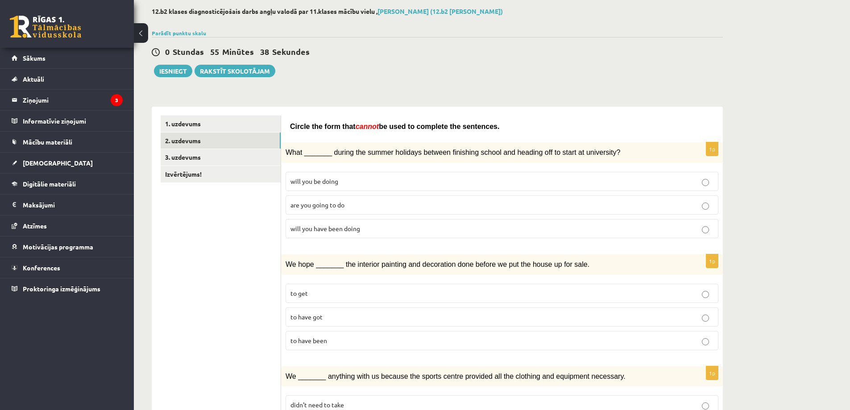
click at [334, 338] on p "to have been" at bounding box center [501, 340] width 423 height 9
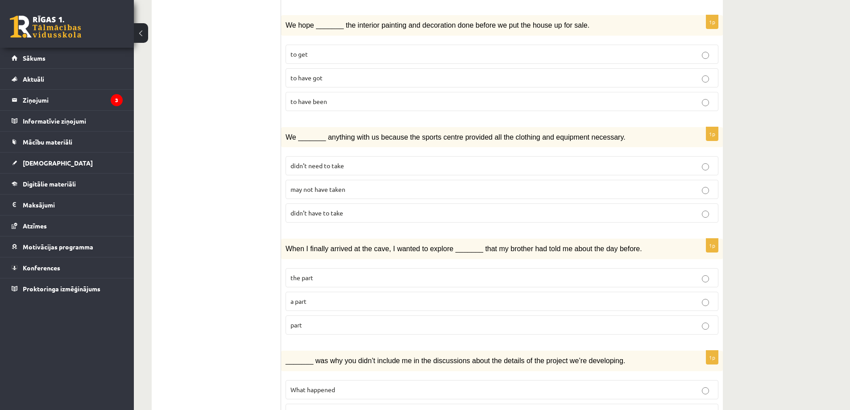
scroll to position [268, 0]
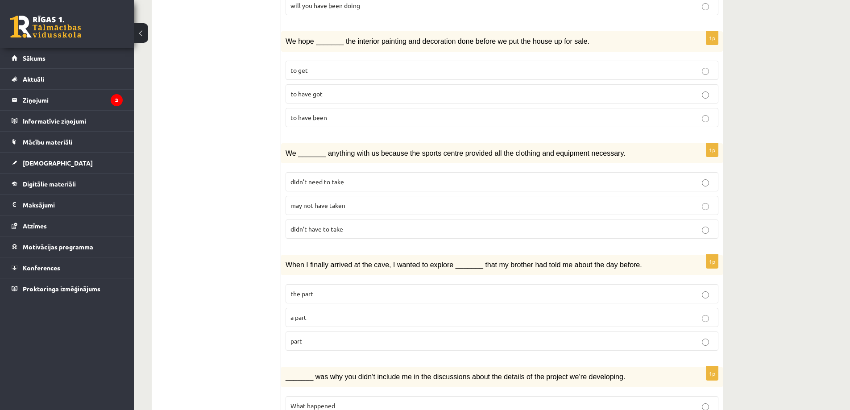
click at [349, 203] on p "may not have taken" at bounding box center [501, 205] width 423 height 9
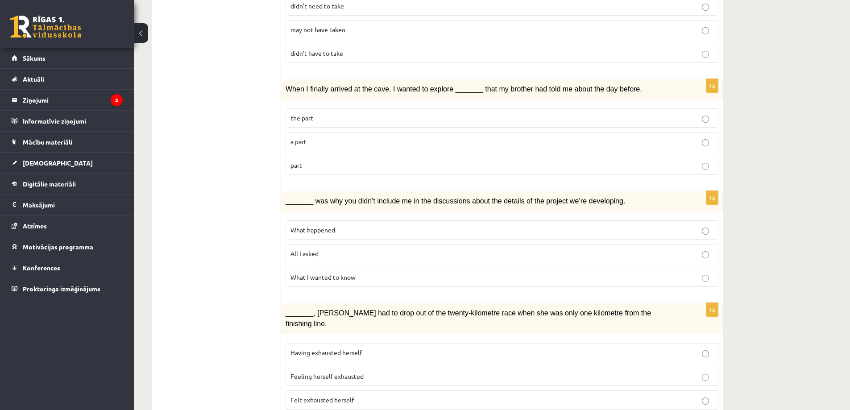
scroll to position [446, 0]
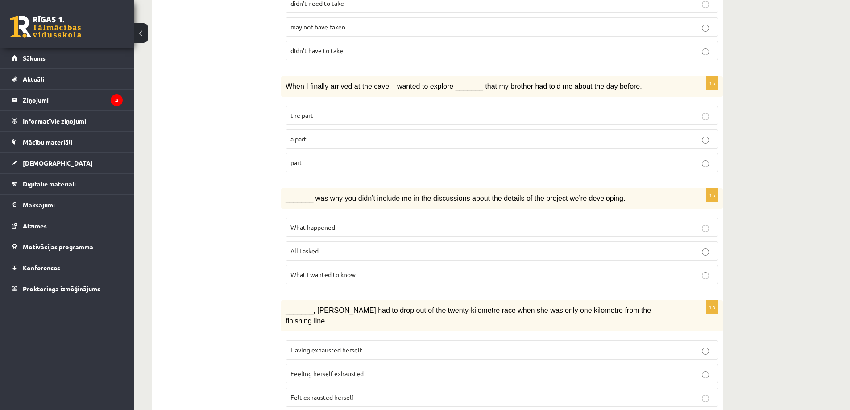
click at [323, 160] on p "part" at bounding box center [501, 162] width 423 height 9
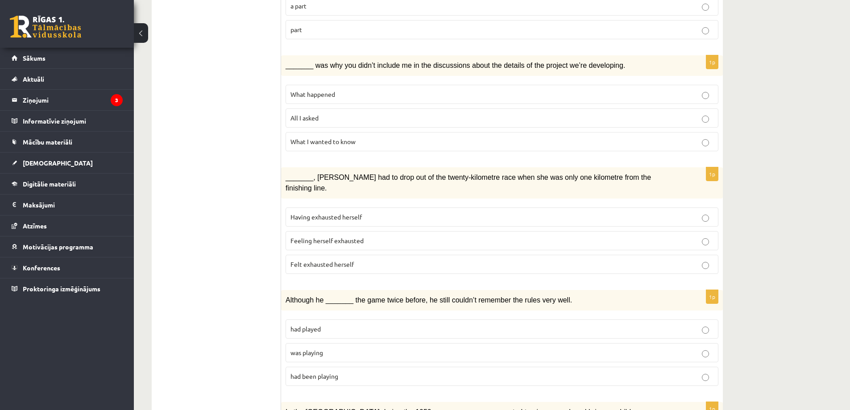
scroll to position [580, 0]
drag, startPoint x: 322, startPoint y: 111, endPoint x: 330, endPoint y: 108, distance: 7.8
click at [323, 112] on p "All I asked" at bounding box center [501, 116] width 423 height 9
click at [319, 259] on p "Felt exhausted herself" at bounding box center [501, 263] width 423 height 9
click at [318, 259] on p "Felt exhausted herself" at bounding box center [501, 263] width 423 height 9
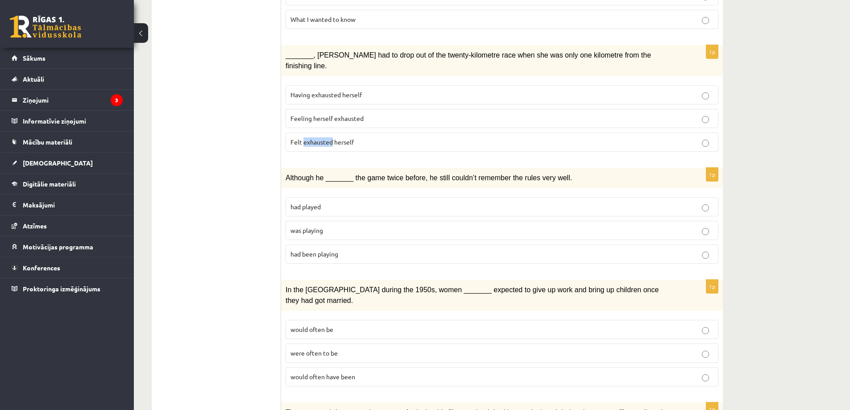
scroll to position [714, 0]
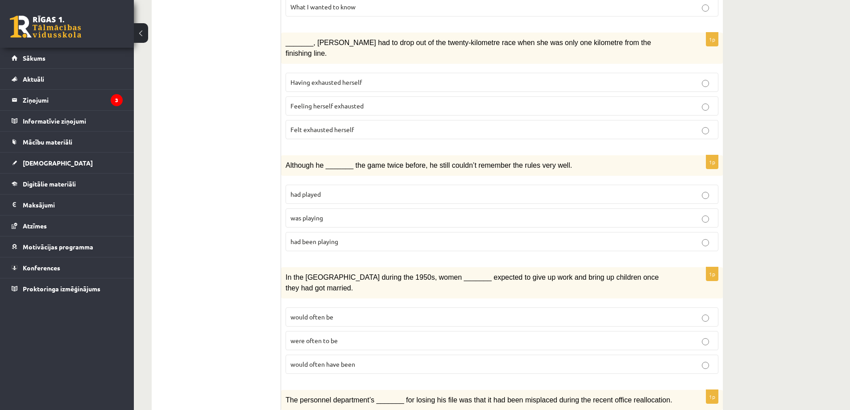
click at [224, 165] on ul "1. uzdevums 2. uzdevums 3. uzdevums Izvērtējums!" at bounding box center [221, 31] width 120 height 1169
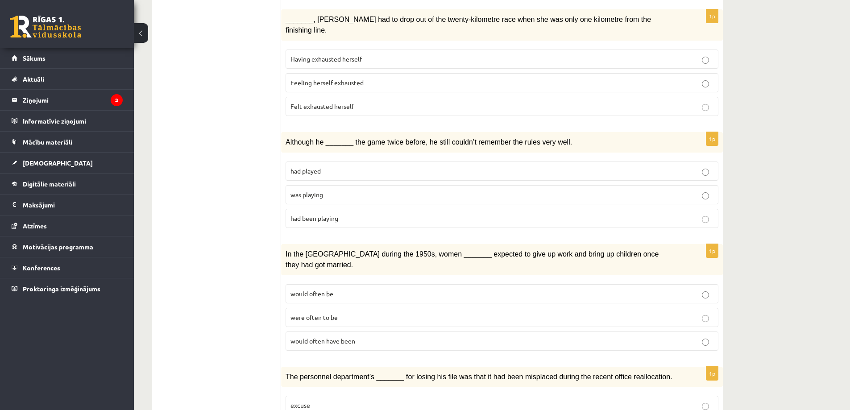
scroll to position [758, 0]
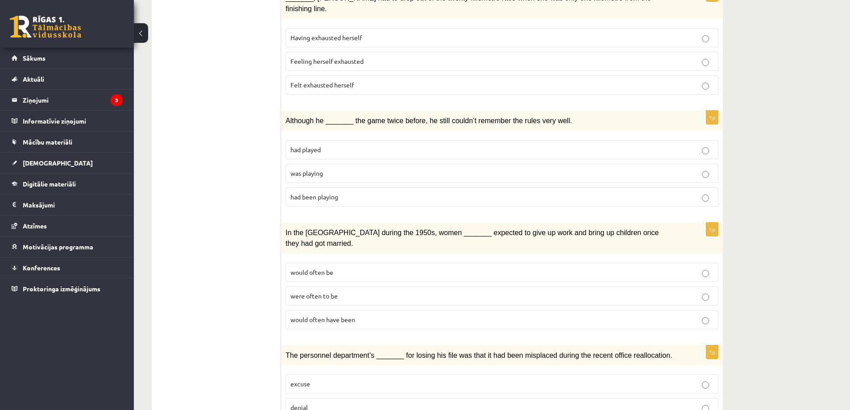
click at [349, 164] on label "was playing" at bounding box center [501, 173] width 433 height 19
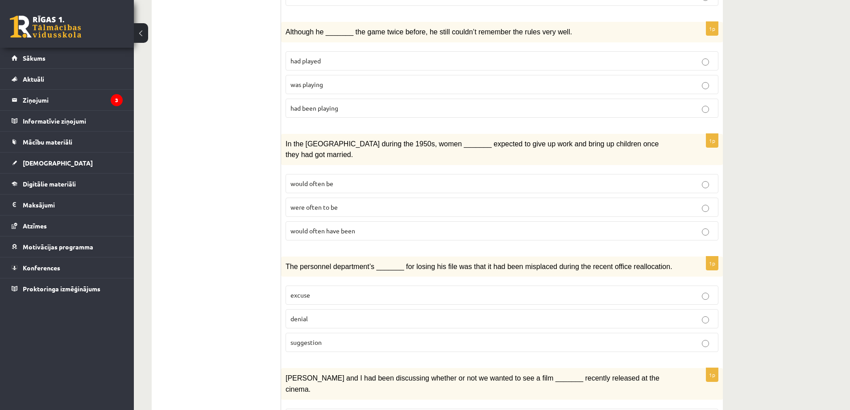
scroll to position [847, 0]
click at [361, 226] on p "would often have been" at bounding box center [501, 230] width 423 height 9
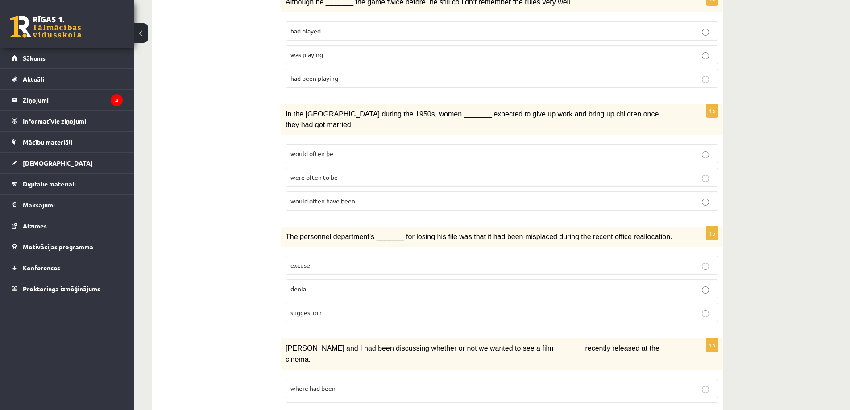
scroll to position [908, 0]
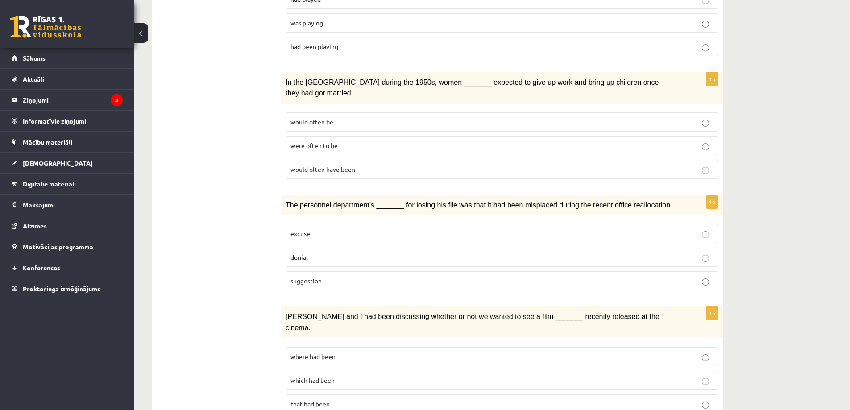
click at [336, 248] on label "denial" at bounding box center [501, 257] width 433 height 19
click at [344, 352] on p "where had been" at bounding box center [501, 356] width 423 height 9
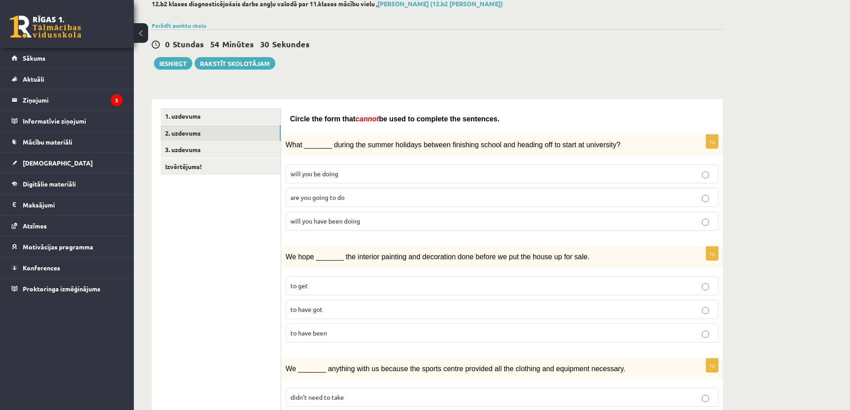
scroll to position [0, 0]
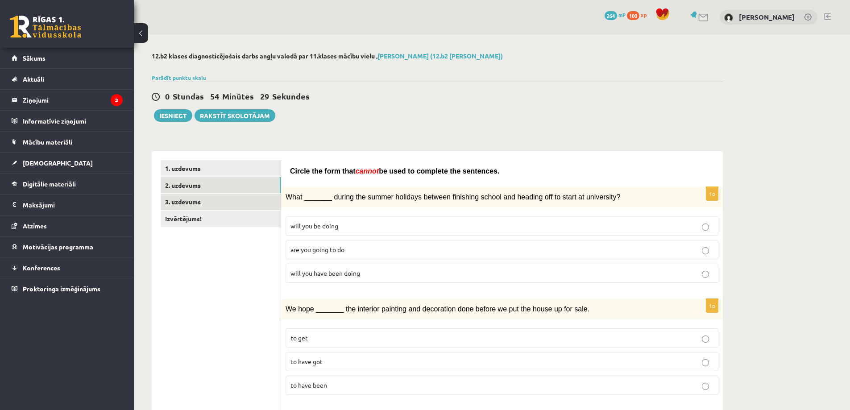
click at [192, 198] on link "3. uzdevums" at bounding box center [221, 202] width 120 height 17
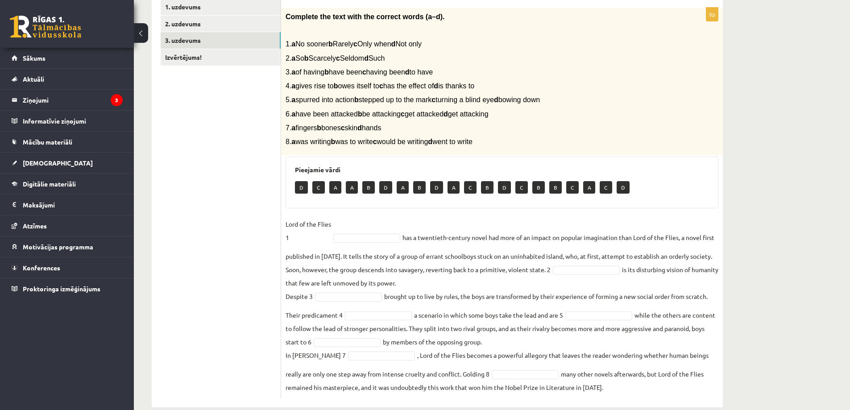
scroll to position [177, 0]
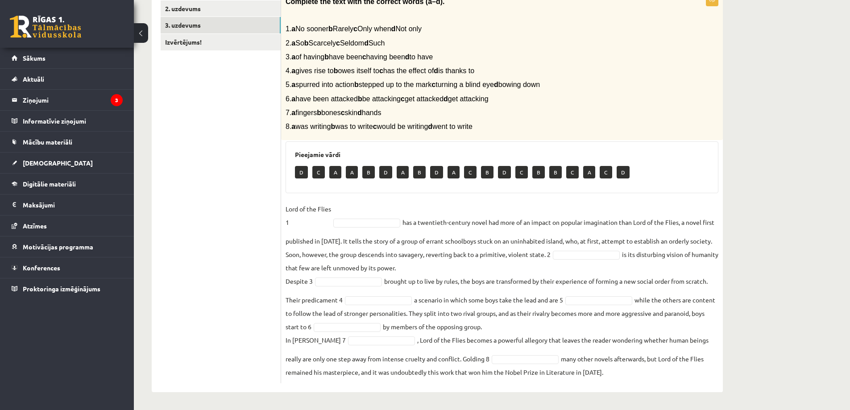
click at [416, 178] on p "B" at bounding box center [419, 172] width 12 height 12
click at [403, 146] on div "Pieejamie vārdi D C A A B D A B D A C B D C B B C A C D" at bounding box center [501, 167] width 433 height 52
click at [369, 170] on p "B" at bounding box center [368, 172] width 12 height 12
click at [343, 320] on fieldset "Lord of the Flies 1 B * has a twentieth-century novel had more of an impact on …" at bounding box center [501, 290] width 433 height 177
click at [455, 271] on fieldset "Lord of the Flies 1 B * has a twentieth-century novel had more of an impact on …" at bounding box center [501, 290] width 433 height 177
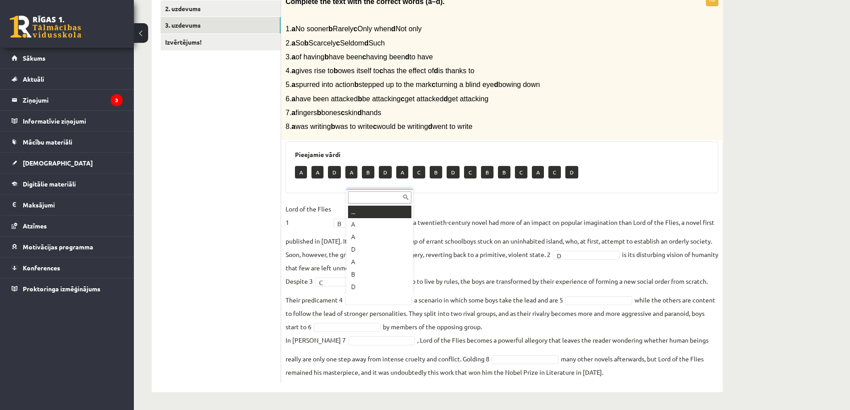
scroll to position [11, 0]
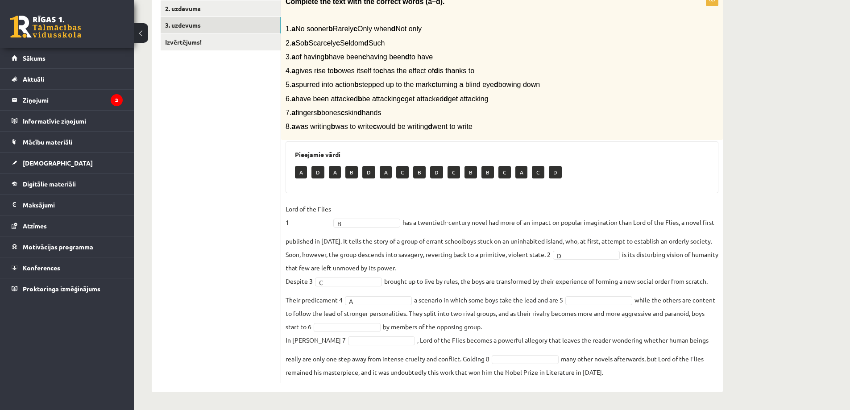
click at [583, 295] on fieldset "Lord of the Flies 1 B * has a twentieth-century novel had more of an impact on …" at bounding box center [501, 290] width 433 height 177
drag, startPoint x: 589, startPoint y: 293, endPoint x: 586, endPoint y: 299, distance: 6.6
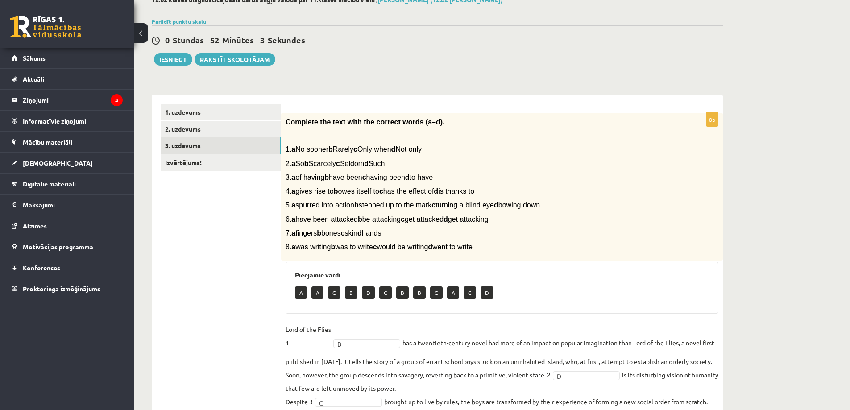
scroll to position [43, 0]
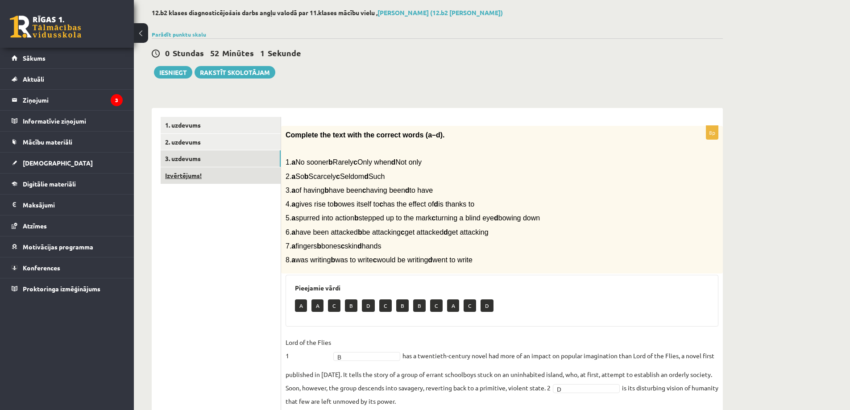
click at [214, 178] on link "Izvērtējums!" at bounding box center [221, 175] width 120 height 17
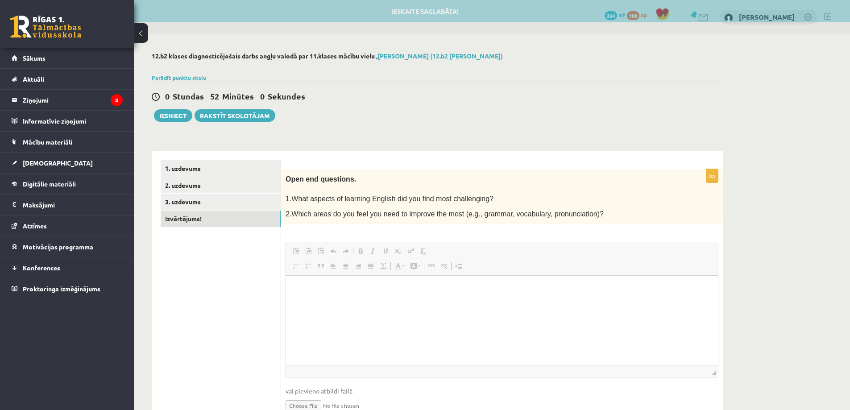
scroll to position [0, 0]
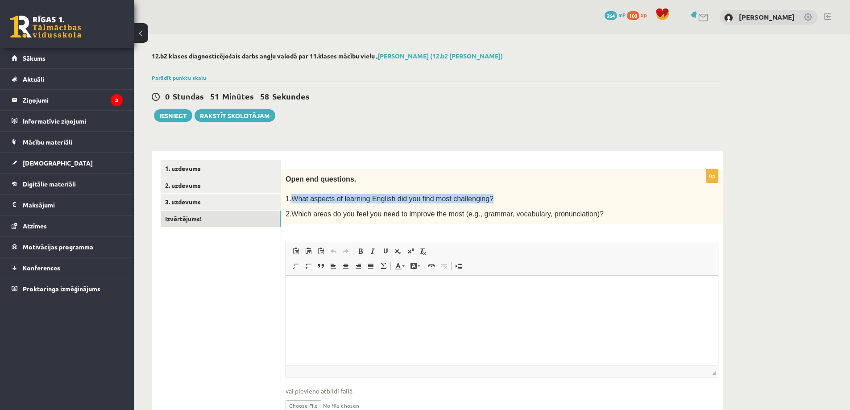
drag, startPoint x: 290, startPoint y: 196, endPoint x: 480, endPoint y: 199, distance: 190.0
click at [480, 199] on p "1.What aspects of learning English did you find most challenging?" at bounding box center [479, 198] width 388 height 9
click at [474, 203] on div at bounding box center [474, 203] width 0 height 0
click at [487, 191] on p at bounding box center [479, 189] width 388 height 9
drag, startPoint x: 289, startPoint y: 213, endPoint x: 323, endPoint y: 211, distance: 34.8
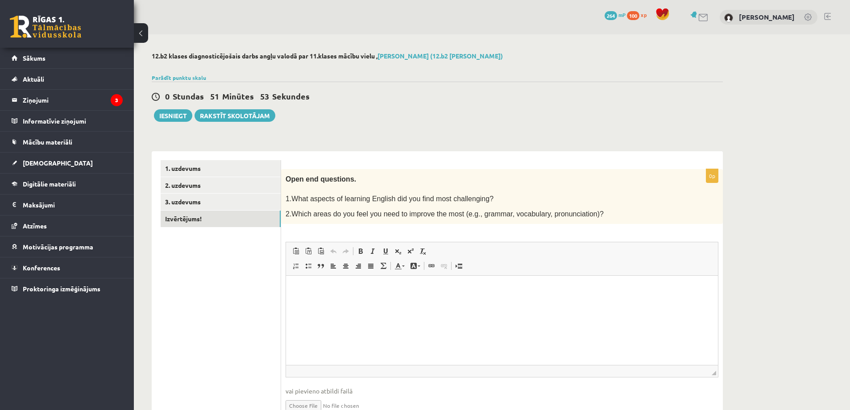
click at [290, 212] on span "2.Which areas do you feel you need to improve the most (e.g., grammar, vocabula…" at bounding box center [444, 214] width 318 height 8
click at [582, 210] on p "2.Which areas do you feel you need to improve the most (e.g., grammar, vocabula…" at bounding box center [479, 213] width 388 height 11
click at [293, 196] on span "1.What aspects of learning English did you find most challenging?" at bounding box center [389, 199] width 208 height 8
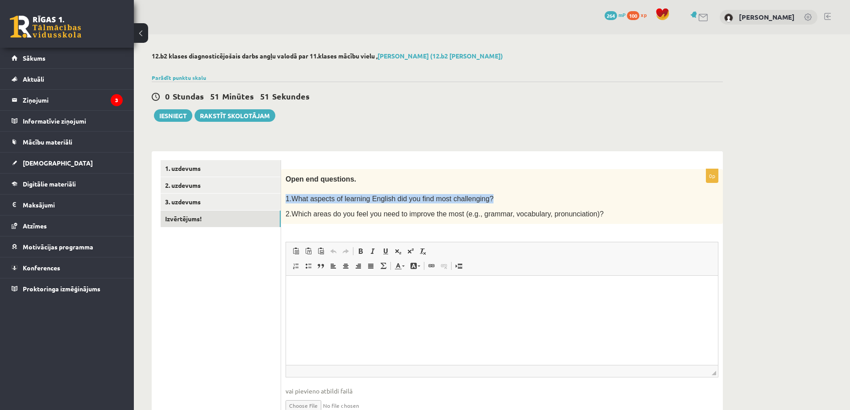
click at [293, 196] on span "1.What aspects of learning English did you find most challenging?" at bounding box center [389, 199] width 208 height 8
click at [297, 198] on span "1.What aspects of learning English did you find most challenging?" at bounding box center [389, 199] width 208 height 8
click at [288, 199] on span "1.What aspects of learning English did you find most challenging?" at bounding box center [389, 199] width 208 height 8
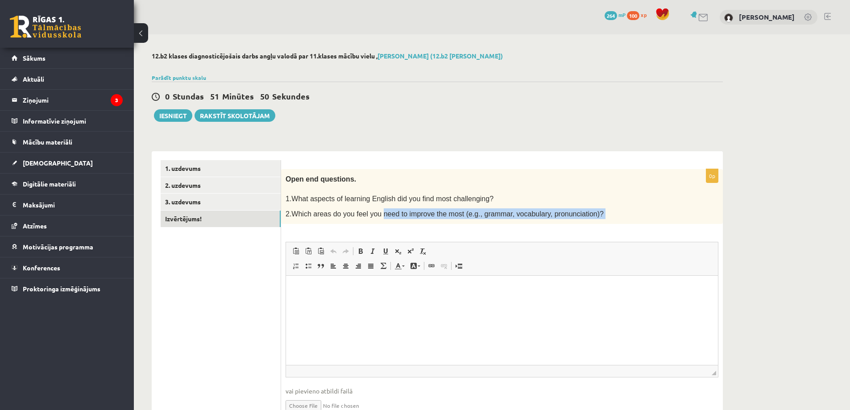
click at [415, 227] on div "0p Open end questions. 1.What aspects of learning English did you find most cha…" at bounding box center [502, 298] width 442 height 259
drag, startPoint x: 561, startPoint y: 224, endPoint x: 578, endPoint y: 222, distance: 16.7
click at [562, 224] on div "0p Open end questions. 1.What aspects of learning English did you find most cha…" at bounding box center [502, 298] width 442 height 259
click at [590, 218] on p "2.Which areas do you feel you need to improve the most (e.g., grammar, vocabula…" at bounding box center [479, 213] width 388 height 11
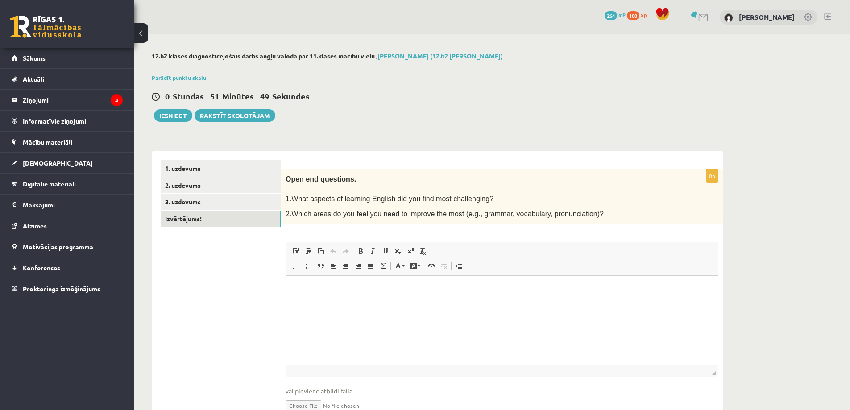
click at [585, 215] on p "2.Which areas do you feel you need to improve the most (e.g., grammar, vocabula…" at bounding box center [479, 213] width 388 height 11
drag, startPoint x: 503, startPoint y: 211, endPoint x: 492, endPoint y: 210, distance: 10.7
click at [500, 210] on span "2.Which areas do you feel you need to improve the most (e.g., grammar, vocabula…" at bounding box center [444, 214] width 318 height 8
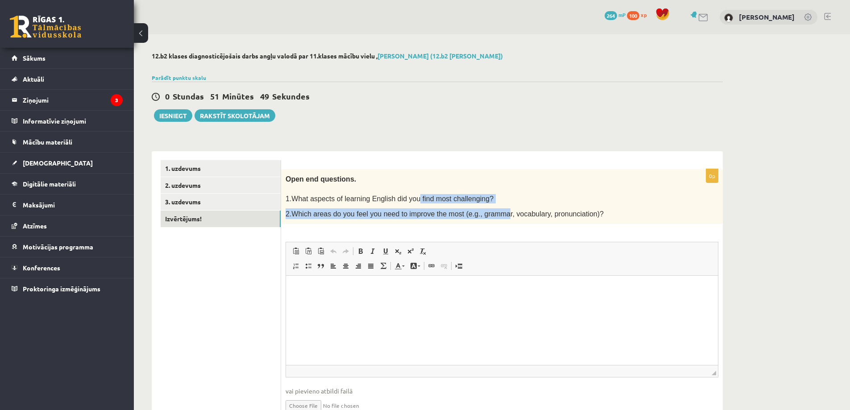
drag, startPoint x: 414, startPoint y: 202, endPoint x: 384, endPoint y: 201, distance: 30.4
click at [399, 202] on div "Open end questions. 1.What aspects of learning English did you find most challe…" at bounding box center [502, 196] width 442 height 55
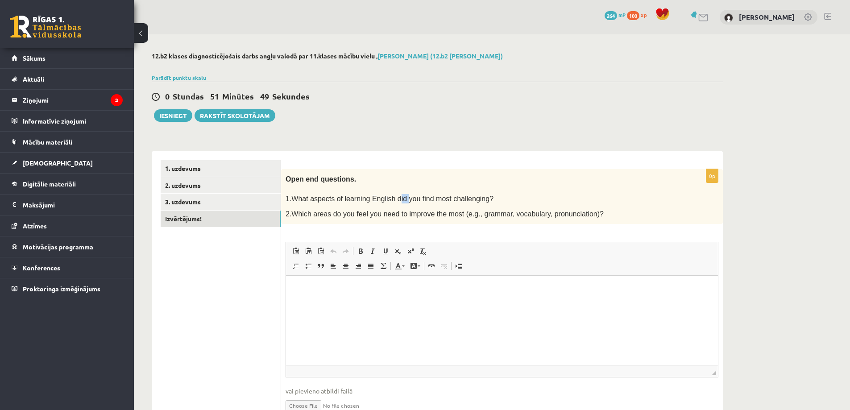
drag, startPoint x: 384, startPoint y: 201, endPoint x: 370, endPoint y: 200, distance: 13.4
click at [383, 201] on span "1.What aspects of learning English did you find most challenging?" at bounding box center [389, 199] width 208 height 8
drag, startPoint x: 370, startPoint y: 200, endPoint x: 327, endPoint y: 195, distance: 43.5
click at [362, 199] on span "1.What aspects of learning English did you find most challenging?" at bounding box center [389, 199] width 208 height 8
click at [334, 195] on span "1.What aspects of learning English did you find most challenging?" at bounding box center [389, 199] width 208 height 8
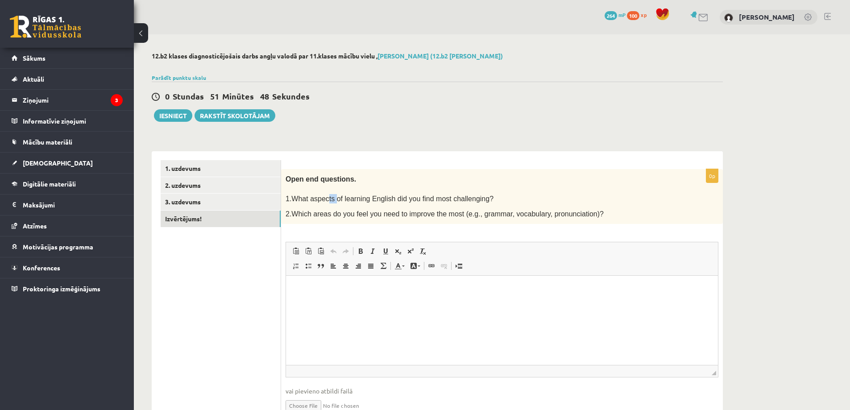
click at [324, 195] on span "1.What aspects of learning English did you find most challenging?" at bounding box center [389, 199] width 208 height 8
click at [289, 197] on span "1.What aspects of learning English did you find most challenging?" at bounding box center [389, 199] width 208 height 8
click at [326, 203] on p "1.What aspects of learning English did you find most challenging?" at bounding box center [479, 198] width 388 height 9
click at [474, 218] on p "2.Which areas do you feel you need to improve the most (e.g., grammar, vocabula…" at bounding box center [479, 213] width 388 height 11
click at [534, 219] on div "Open end questions. 1.What aspects of learning English did you find most challe…" at bounding box center [502, 196] width 442 height 55
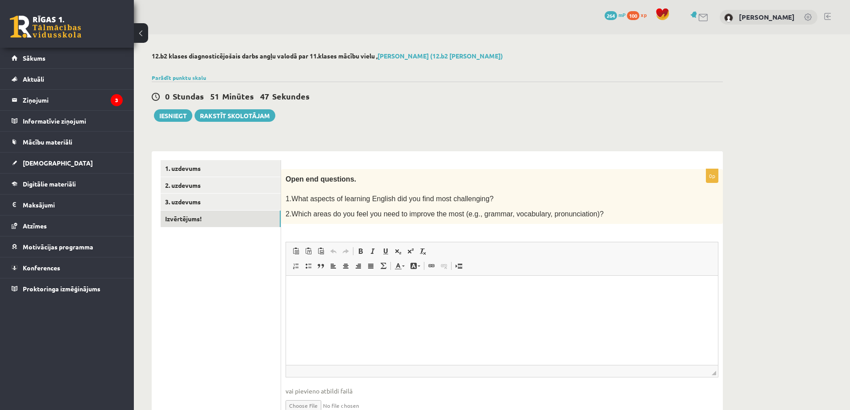
click at [551, 219] on div "Open end questions. 1.What aspects of learning English did you find most challe…" at bounding box center [502, 196] width 442 height 55
drag, startPoint x: 565, startPoint y: 219, endPoint x: 570, endPoint y: 219, distance: 5.4
click at [570, 219] on div "Open end questions. 1.What aspects of learning English did you find most challe…" at bounding box center [502, 196] width 442 height 55
click at [289, 196] on span "1.What aspects of learning English did you find most challenging?" at bounding box center [389, 199] width 208 height 8
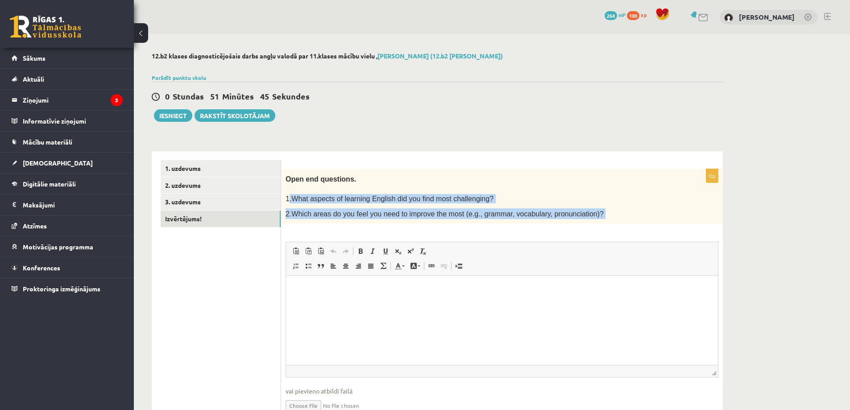
drag, startPoint x: 289, startPoint y: 196, endPoint x: 589, endPoint y: 221, distance: 300.7
click at [589, 221] on div "Open end questions. 1.What aspects of learning English did you find most challe…" at bounding box center [502, 196] width 442 height 55
drag, startPoint x: 285, startPoint y: 197, endPoint x: 602, endPoint y: 219, distance: 317.0
click at [602, 219] on div "Open end questions. 1.What aspects of learning English did you find most challe…" at bounding box center [502, 196] width 442 height 55
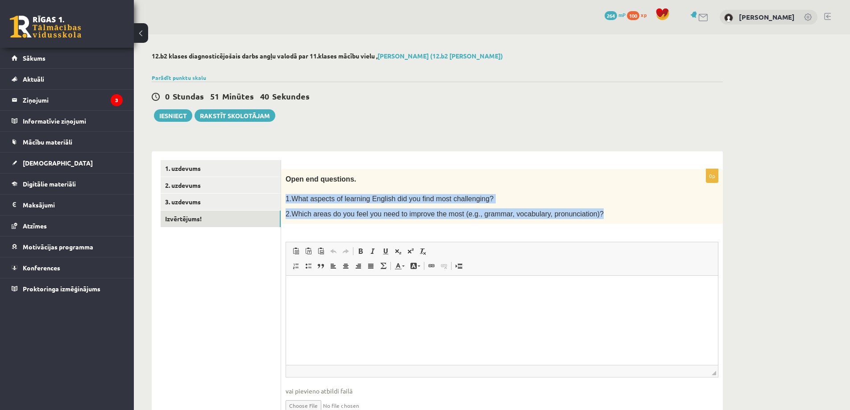
copy div "1.What aspects of learning English did you find most challenging? 2.Which areas…"
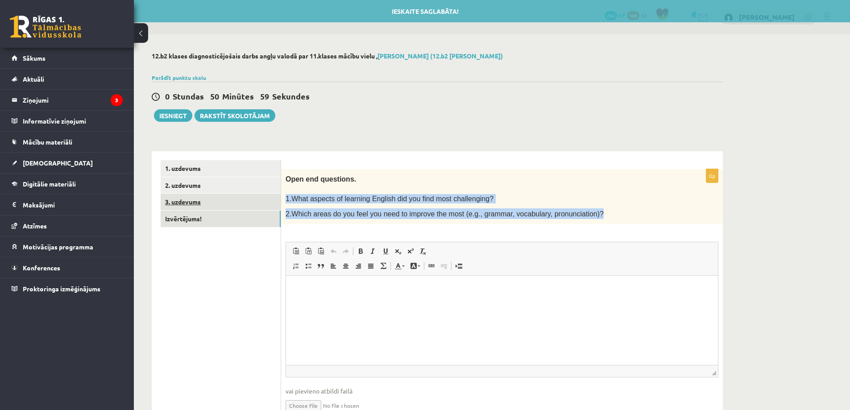
click at [233, 194] on link "3. uzdevums" at bounding box center [221, 202] width 120 height 17
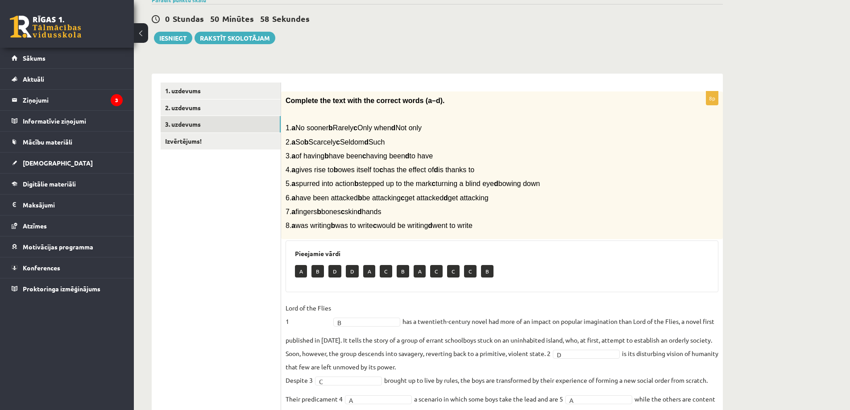
scroll to position [178, 0]
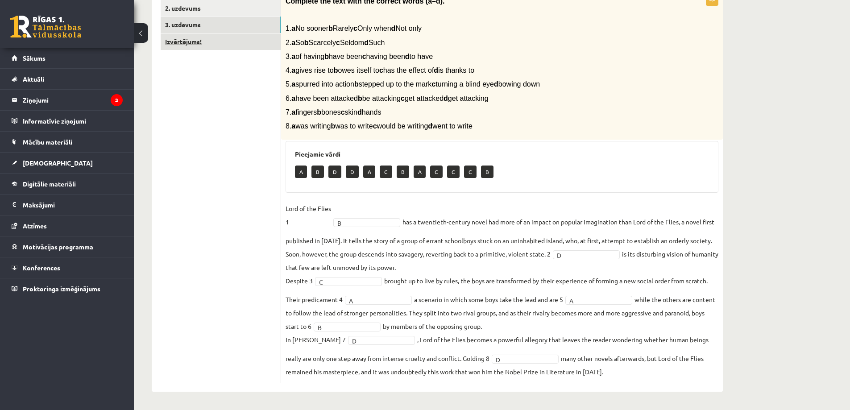
click at [205, 43] on link "Izvērtējums!" at bounding box center [221, 41] width 120 height 17
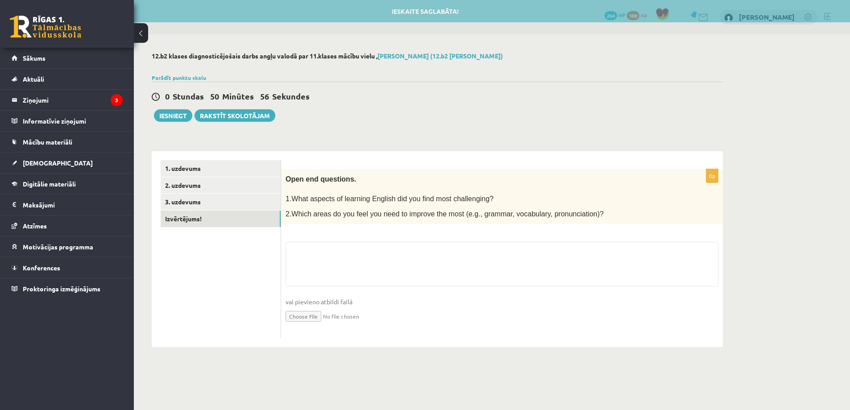
scroll to position [0, 0]
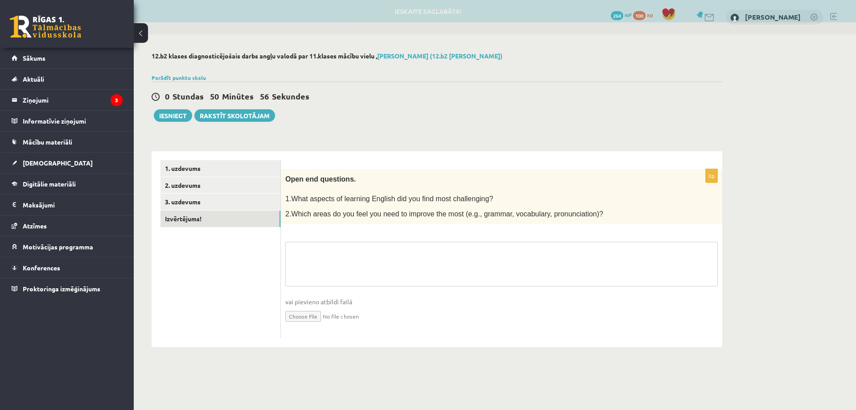
click at [360, 269] on textarea at bounding box center [501, 264] width 433 height 45
paste textarea "**********"
type textarea "**********"
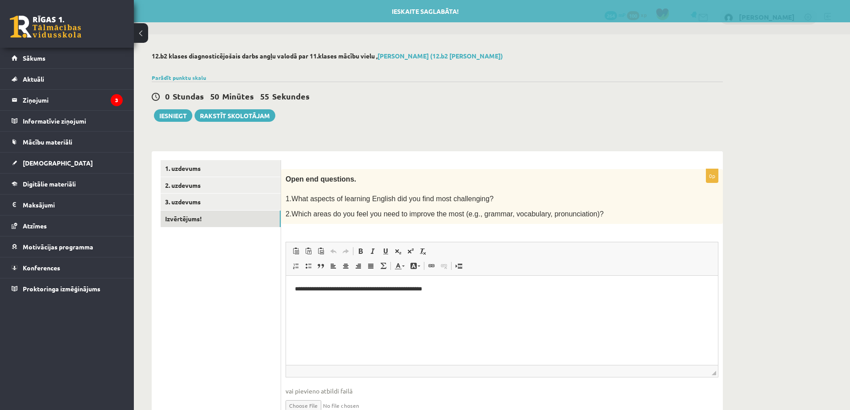
scroll to position [44, 0]
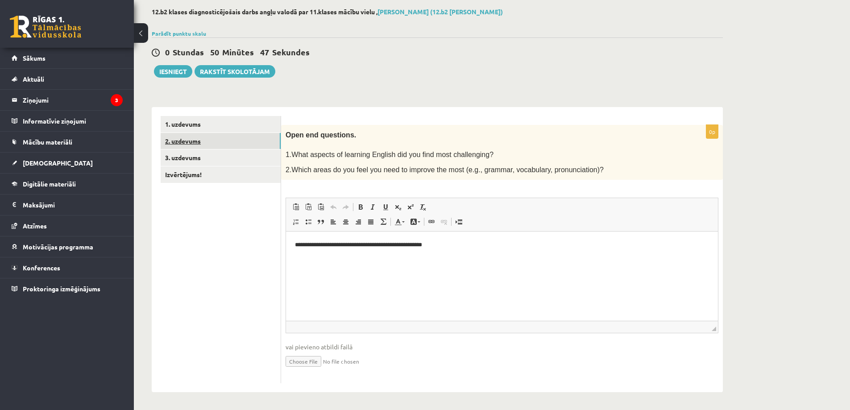
click at [207, 149] on link "2. uzdevums" at bounding box center [221, 141] width 120 height 17
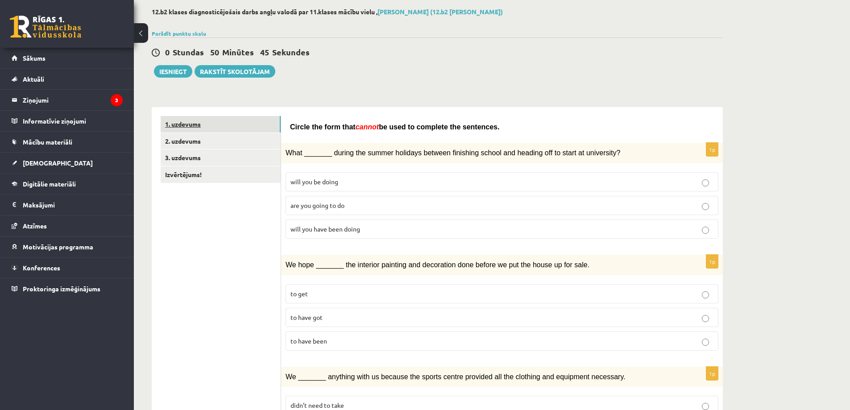
click at [225, 124] on link "1. uzdevums" at bounding box center [221, 124] width 120 height 17
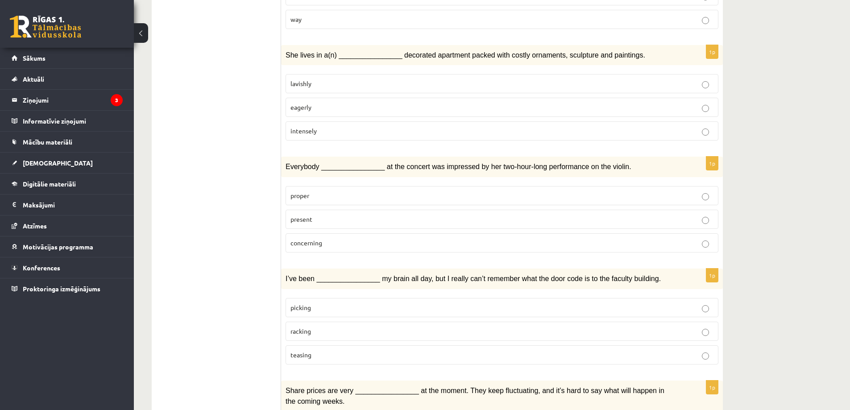
scroll to position [61, 0]
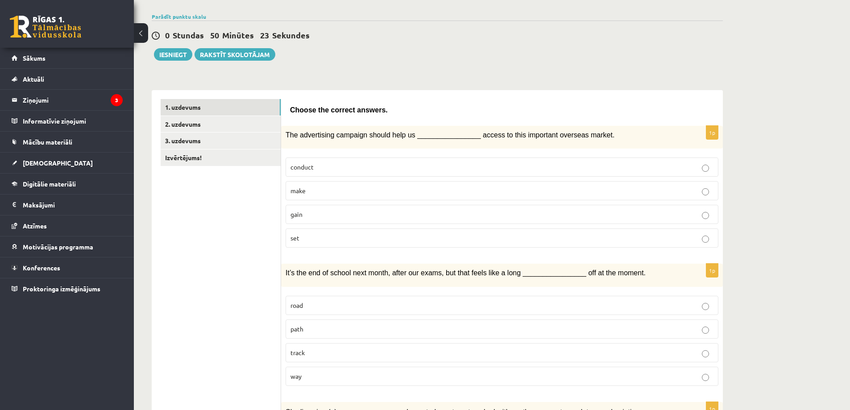
click at [167, 57] on button "Iesniegt" at bounding box center [173, 54] width 38 height 12
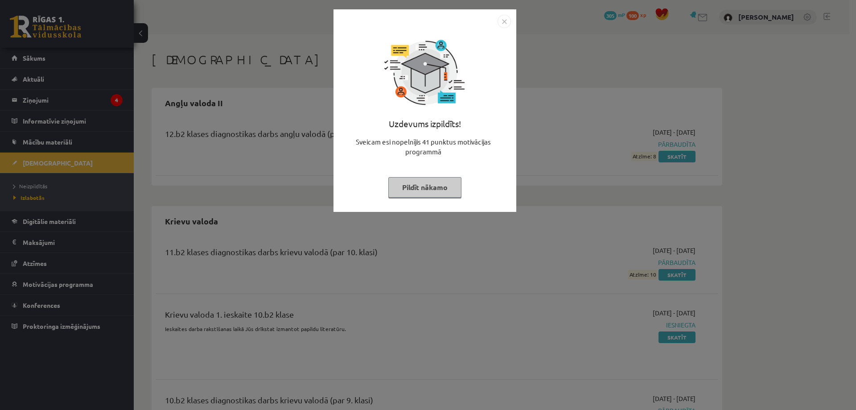
click at [539, 144] on div "Uzdevums izpildīts! Sveicam esi nopelnījis 41 punktus motivācijas programmā Pil…" at bounding box center [428, 205] width 856 height 410
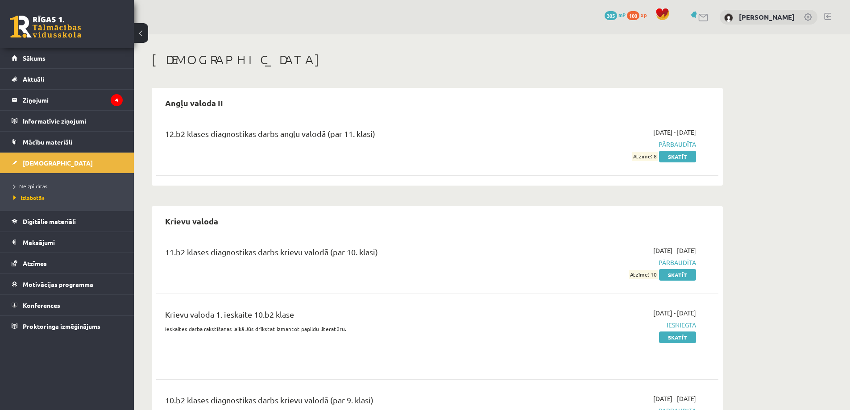
click at [655, 156] on span "Atzīme: 8" at bounding box center [645, 156] width 26 height 9
click at [657, 156] on span "Atzīme: 8" at bounding box center [645, 156] width 26 height 9
click at [446, 153] on div "12.b2 klases diagnostikas darbs angļu valodā (par 11. klasi)" at bounding box center [339, 144] width 363 height 33
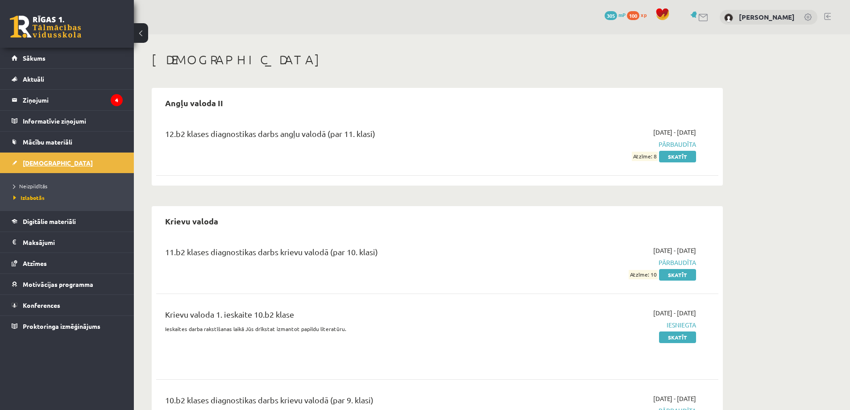
click at [55, 156] on link "[DEMOGRAPHIC_DATA]" at bounding box center [67, 163] width 111 height 21
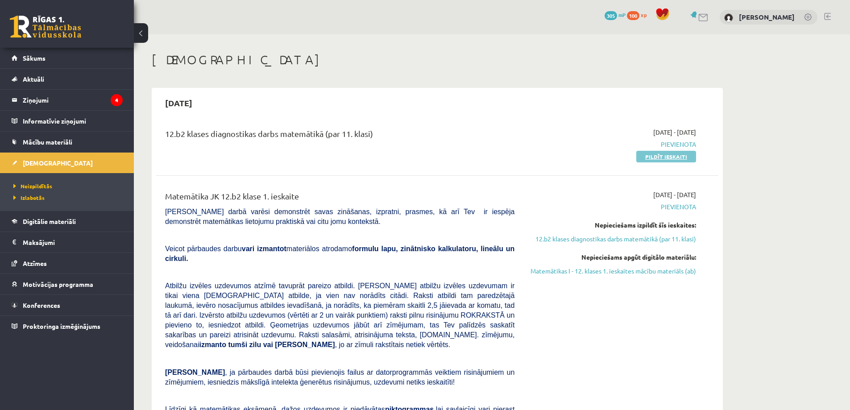
click at [648, 156] on link "Pildīt ieskaiti" at bounding box center [666, 157] width 60 height 12
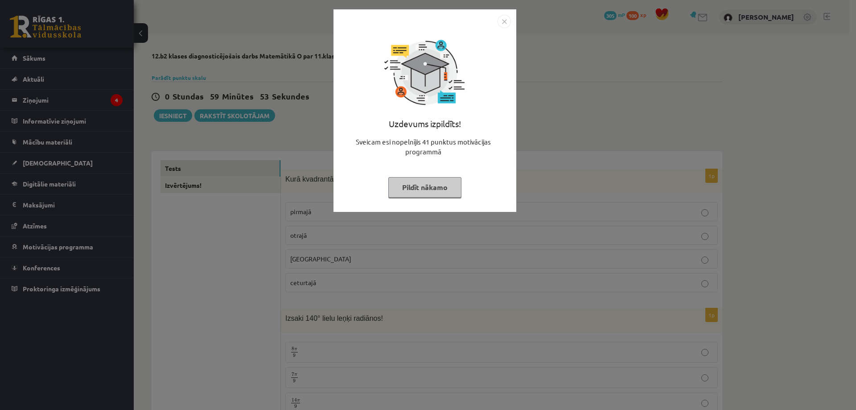
click at [504, 21] on img "Close" at bounding box center [504, 21] width 13 height 13
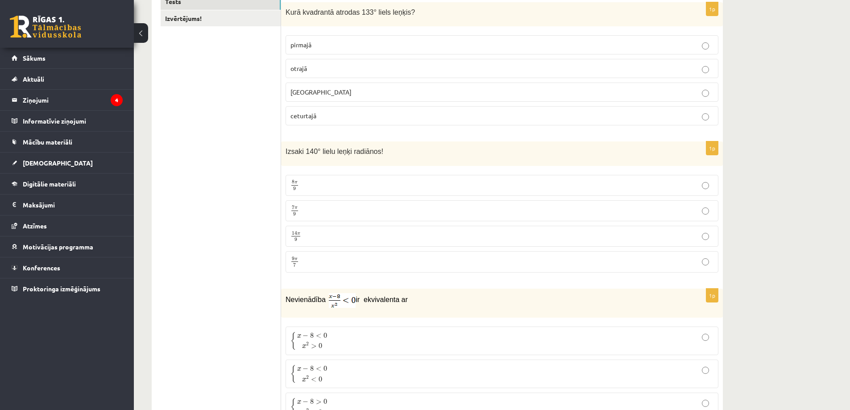
scroll to position [134, 0]
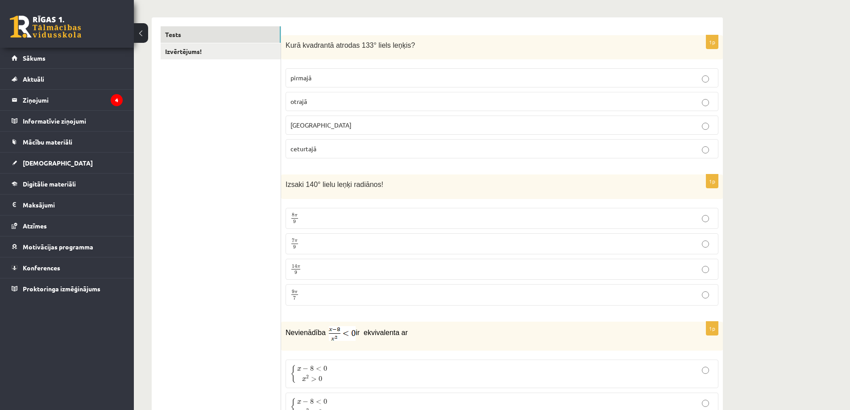
drag, startPoint x: 227, startPoint y: 127, endPoint x: 389, endPoint y: 114, distance: 161.9
drag, startPoint x: 389, startPoint y: 114, endPoint x: 336, endPoint y: 82, distance: 62.0
click at [387, 113] on fieldset "pirmajā otrajā trešajā ceturtajā" at bounding box center [501, 112] width 433 height 97
drag, startPoint x: 392, startPoint y: 115, endPoint x: 314, endPoint y: 62, distance: 95.4
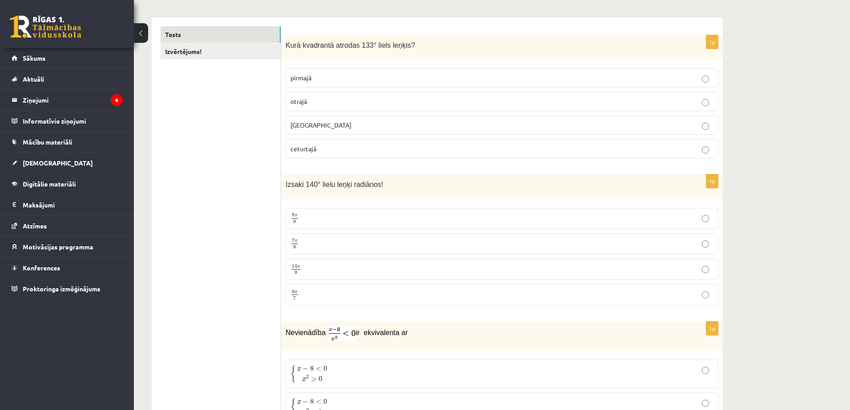
click at [388, 112] on fieldset "pirmajā otrajā trešajā ceturtajā" at bounding box center [501, 112] width 433 height 97
click at [553, 263] on label "14 π 9 14 π 9" at bounding box center [501, 269] width 433 height 21
click at [509, 188] on p "Izsaki 140° lielu leņķi radiānos!" at bounding box center [479, 184] width 388 height 10
click at [509, 187] on p "Izsaki 140° lielu leņķi radiānos!" at bounding box center [479, 184] width 388 height 10
click at [430, 158] on label "ceturtajā" at bounding box center [501, 148] width 433 height 19
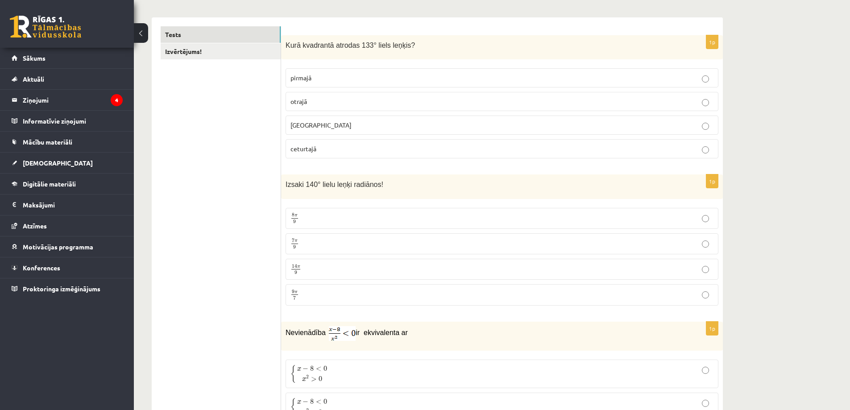
drag, startPoint x: 430, startPoint y: 158, endPoint x: 320, endPoint y: 75, distance: 137.9
click at [427, 156] on label "ceturtajā" at bounding box center [501, 148] width 433 height 19
drag, startPoint x: 509, startPoint y: 185, endPoint x: 453, endPoint y: 153, distance: 64.1
click at [507, 185] on p "Izsaki 140° lielu leņķi radiānos!" at bounding box center [479, 184] width 388 height 10
click at [501, 182] on p "Izsaki 140° lielu leņķi radiānos!" at bounding box center [479, 184] width 388 height 10
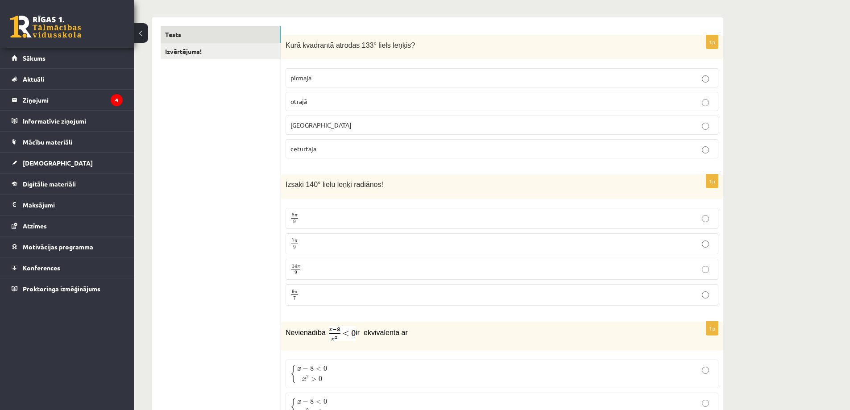
click at [355, 102] on p "otrajā" at bounding box center [501, 101] width 423 height 9
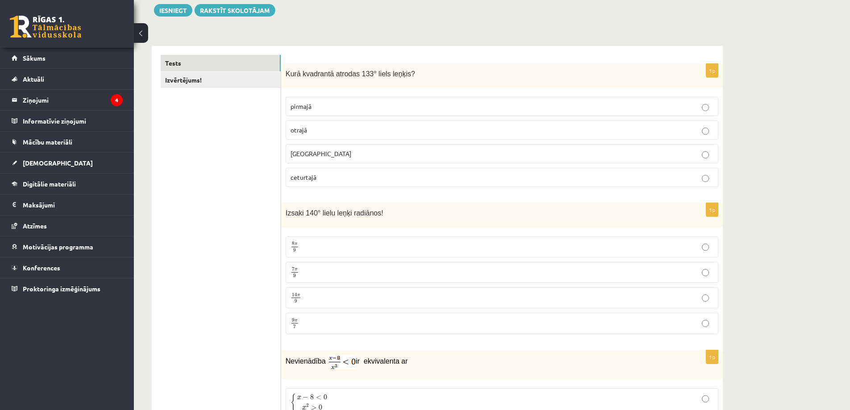
scroll to position [89, 0]
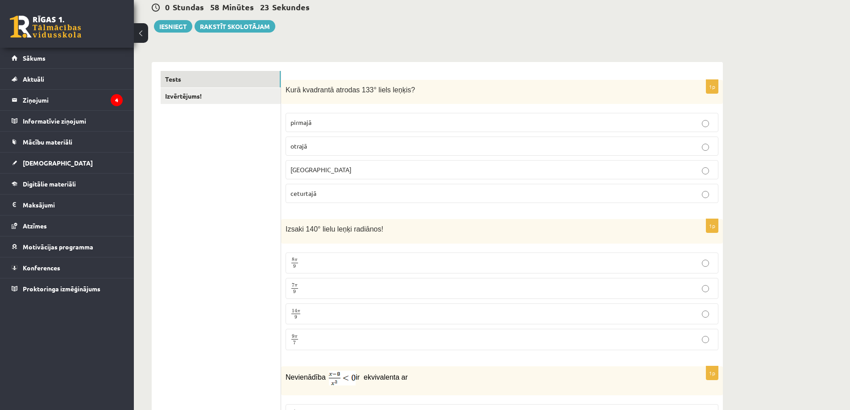
click at [334, 295] on label "7 π 9 7 π 9" at bounding box center [501, 288] width 433 height 21
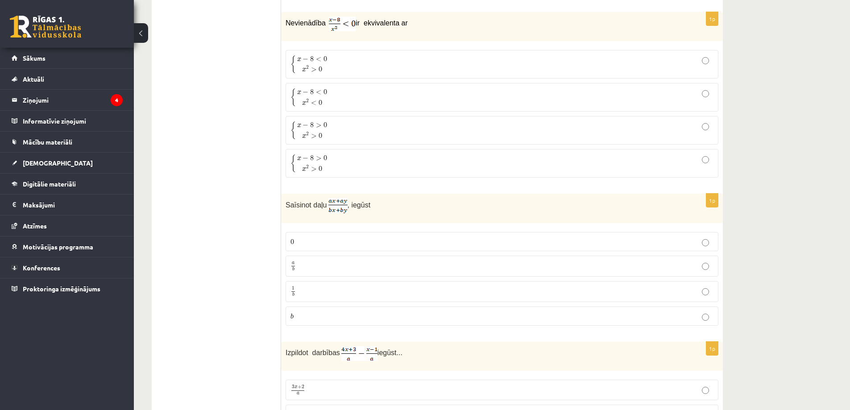
scroll to position [446, 0]
click at [371, 82] on label "{ x − 8 < 0 x 2 < 0 { x − 8 < 0 x 2 < 0" at bounding box center [501, 94] width 433 height 29
drag, startPoint x: 598, startPoint y: 304, endPoint x: 665, endPoint y: 341, distance: 76.7
click at [500, 339] on div "Izpildot darbības iegūst..." at bounding box center [502, 353] width 442 height 29
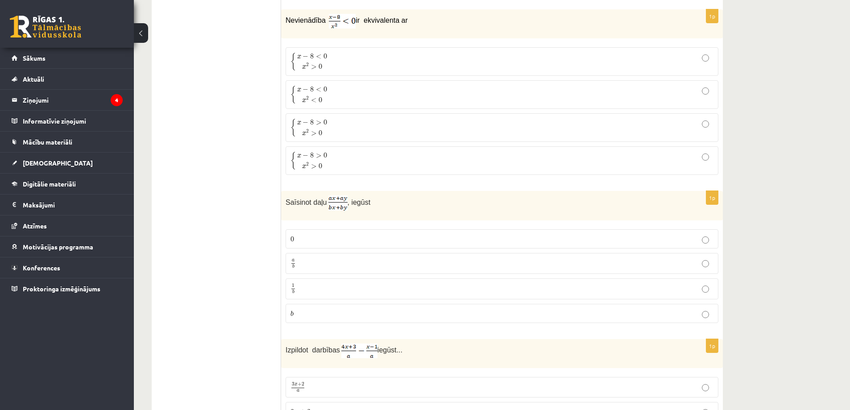
click at [500, 339] on div "Izpildot darbības iegūst..." at bounding box center [502, 353] width 442 height 29
click at [537, 268] on p "a b a b" at bounding box center [501, 263] width 423 height 11
drag, startPoint x: 232, startPoint y: 210, endPoint x: 260, endPoint y: 123, distance: 91.1
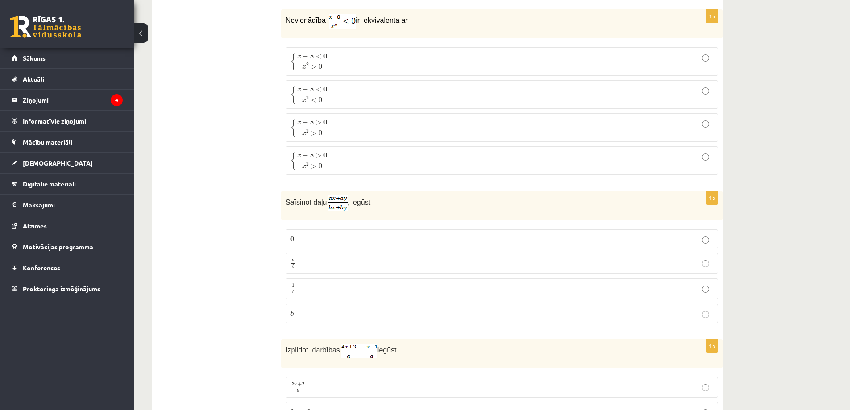
click at [356, 57] on p "{ x − 8 < 0 x 2 > 0 { x − 8 < 0 x 2 > 0" at bounding box center [501, 61] width 423 height 19
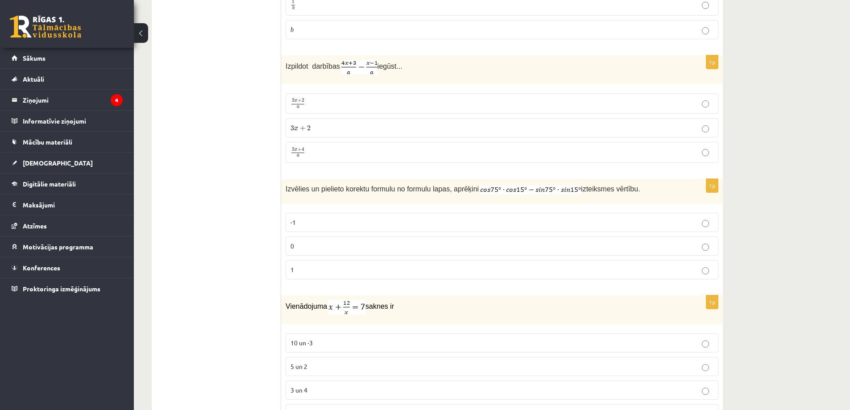
scroll to position [714, 0]
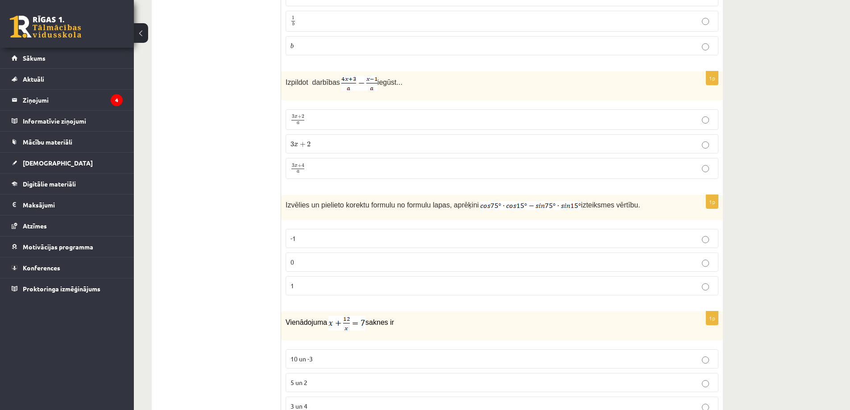
click at [543, 289] on p "1" at bounding box center [501, 285] width 423 height 9
click at [648, 292] on label "1" at bounding box center [501, 285] width 433 height 19
click at [651, 288] on p "1" at bounding box center [501, 285] width 423 height 9
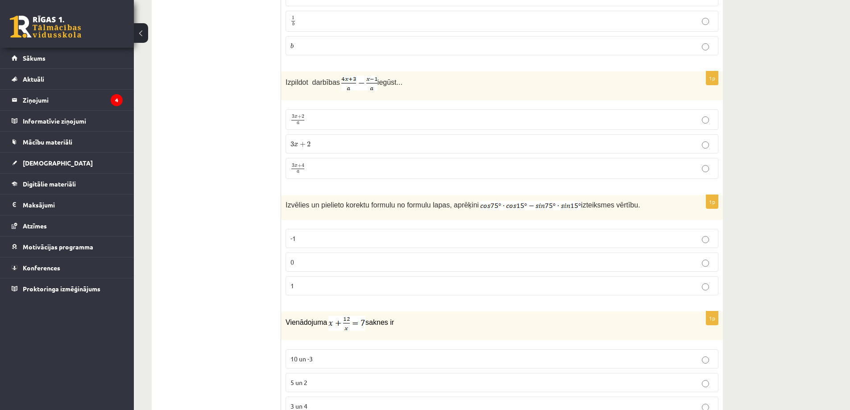
click at [651, 288] on p "1" at bounding box center [501, 285] width 423 height 9
drag, startPoint x: 492, startPoint y: 260, endPoint x: 485, endPoint y: 253, distance: 10.1
click at [487, 254] on label "0" at bounding box center [501, 261] width 433 height 19
drag, startPoint x: 640, startPoint y: 327, endPoint x: 633, endPoint y: 318, distance: 10.9
click at [639, 327] on p "Vienādojuma saknes ir" at bounding box center [479, 323] width 388 height 15
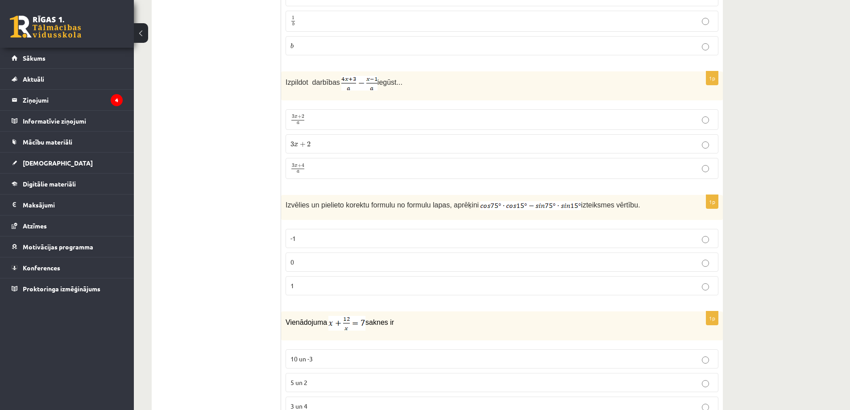
click at [379, 178] on fieldset "3 x + 2 a 3 x + 2 a 3 x + 2 3 x + 2 3 x + 4 a 3 x + 4 a" at bounding box center [501, 143] width 433 height 77
click at [338, 141] on p "3 x + 2 3 x + 2" at bounding box center [501, 143] width 423 height 9
click at [351, 139] on label "3 x + 2 3 x + 2" at bounding box center [501, 143] width 433 height 19
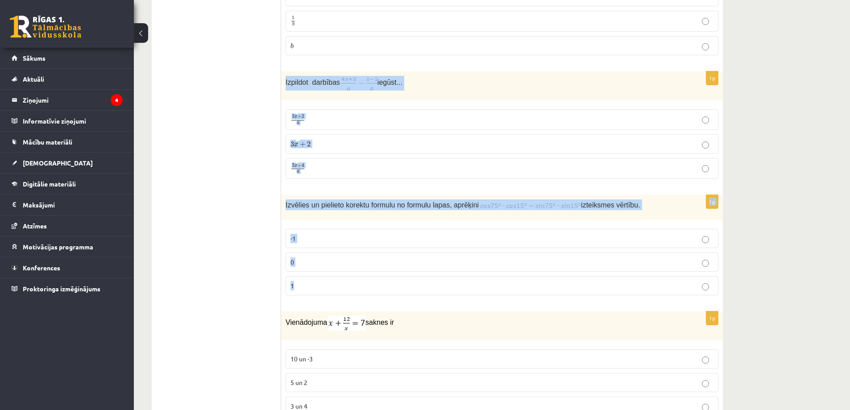
drag, startPoint x: 284, startPoint y: 82, endPoint x: 363, endPoint y: 293, distance: 225.7
copy form "Izpildot darbības iegūst... 3 x + 2 a 3 x + 2 a 3 x + 2 3 x + 2 3 x + 4 a 3 x +…"
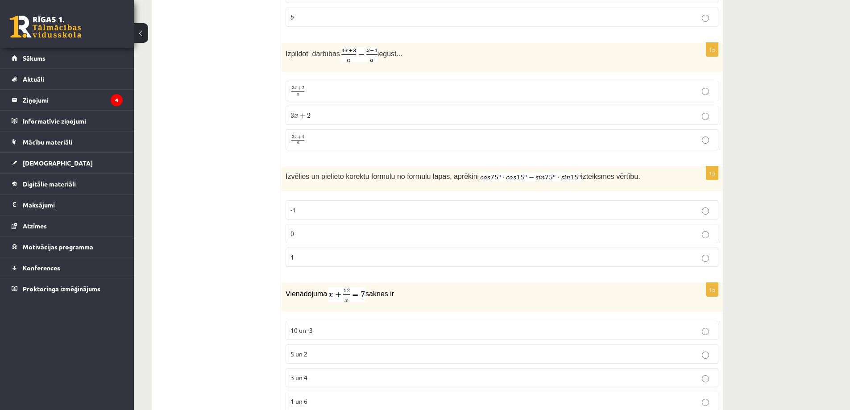
scroll to position [758, 0]
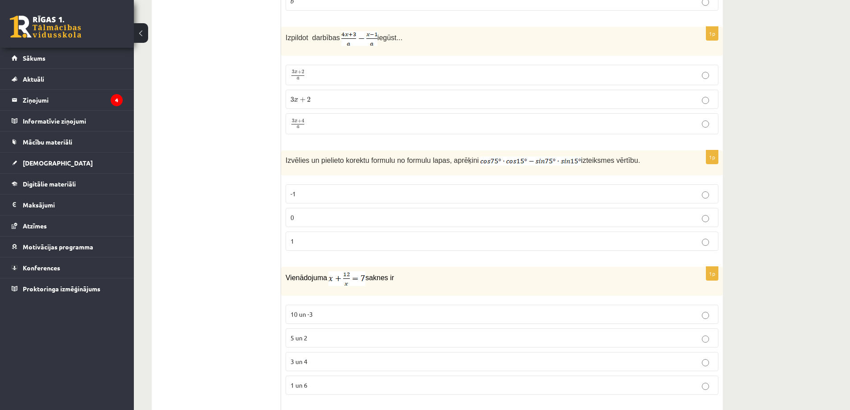
drag, startPoint x: 735, startPoint y: 322, endPoint x: 736, endPoint y: 340, distance: 17.4
drag, startPoint x: 736, startPoint y: 344, endPoint x: 736, endPoint y: 349, distance: 4.9
drag, startPoint x: 735, startPoint y: 347, endPoint x: 561, endPoint y: 310, distance: 177.8
click at [322, 122] on p "3 x + 4 a 3 x + 4 a" at bounding box center [501, 123] width 423 height 11
click at [314, 211] on label "0" at bounding box center [501, 217] width 433 height 19
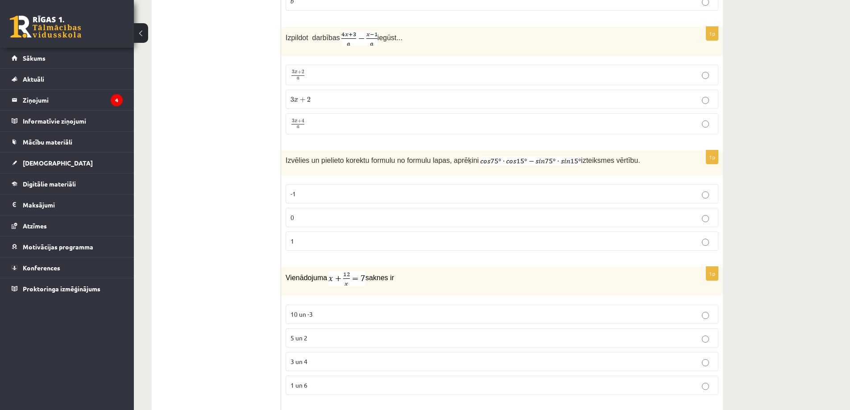
click at [314, 211] on label "0" at bounding box center [501, 217] width 433 height 19
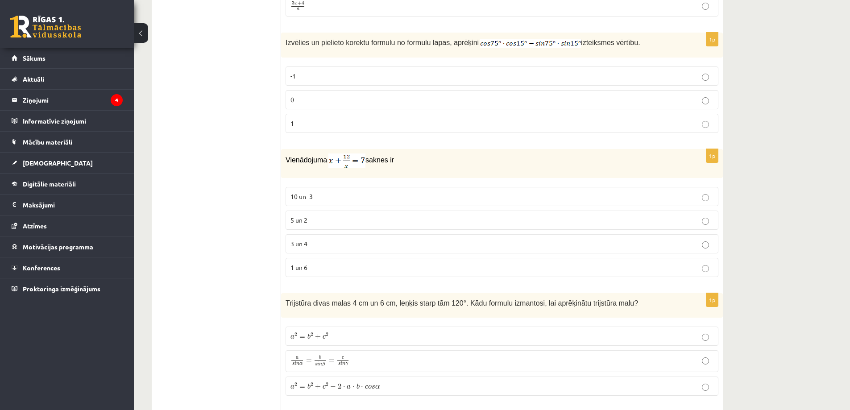
scroll to position [892, 0]
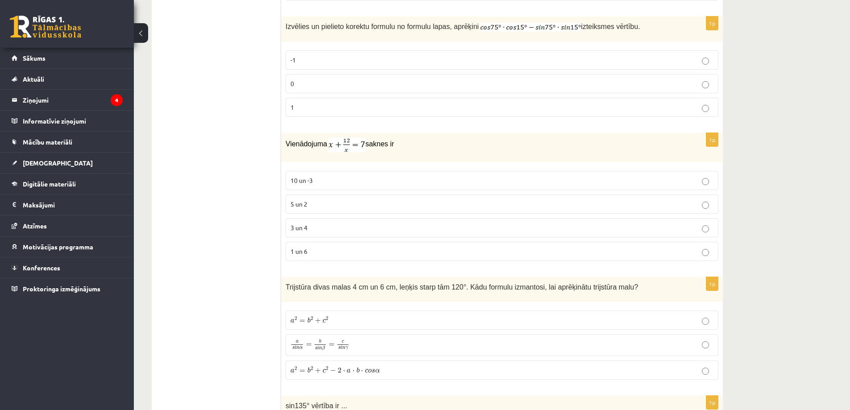
click at [330, 224] on p "3 un 4" at bounding box center [501, 227] width 423 height 9
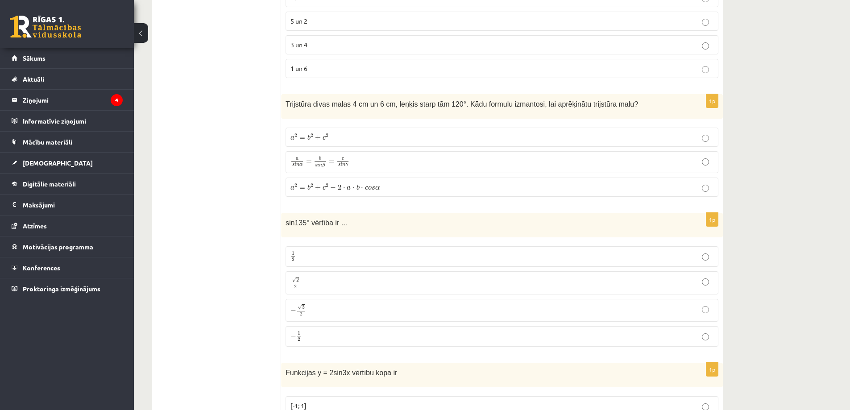
scroll to position [1160, 0]
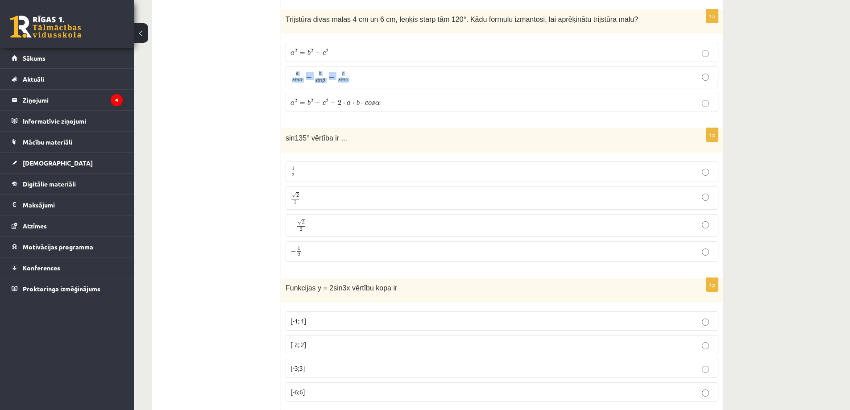
click at [328, 91] on fieldset "a 2 = b 2 + c 2 a 2 = b 2 + c 2 a s i n α = b s i n β = c s i n γ a s i n α = b…" at bounding box center [501, 76] width 433 height 77
click at [357, 50] on p "a 2 = b 2 + c 2 a 2 = b 2 + c 2" at bounding box center [501, 52] width 423 height 9
click at [326, 193] on p "√ 2 2 2 2" at bounding box center [501, 197] width 423 height 13
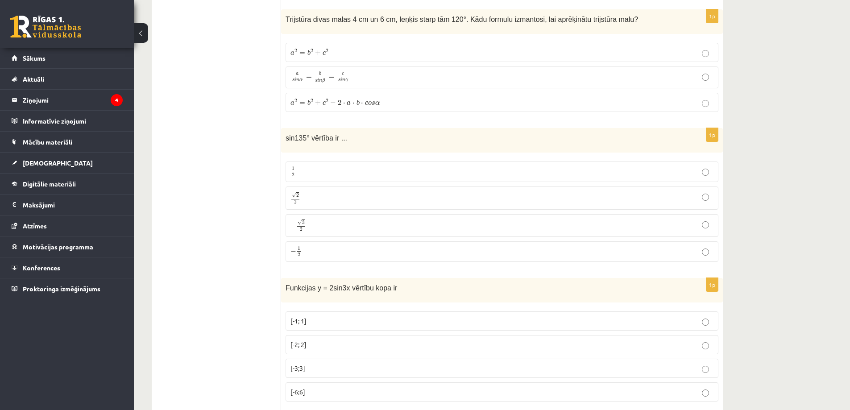
click at [328, 347] on p "[-2; 2]" at bounding box center [501, 344] width 423 height 9
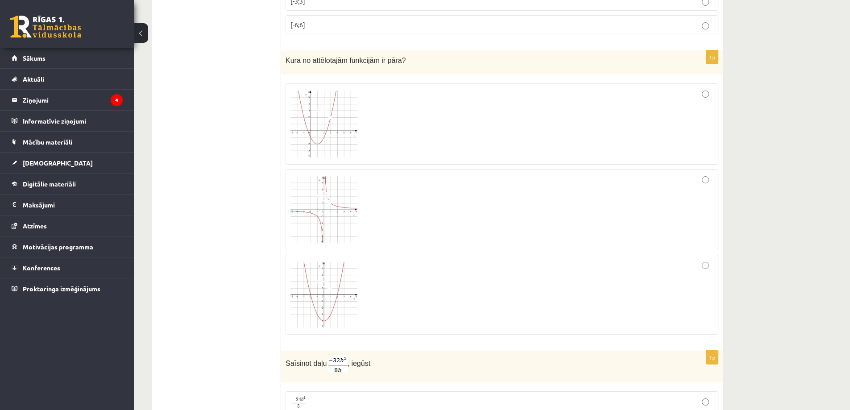
scroll to position [1516, 0]
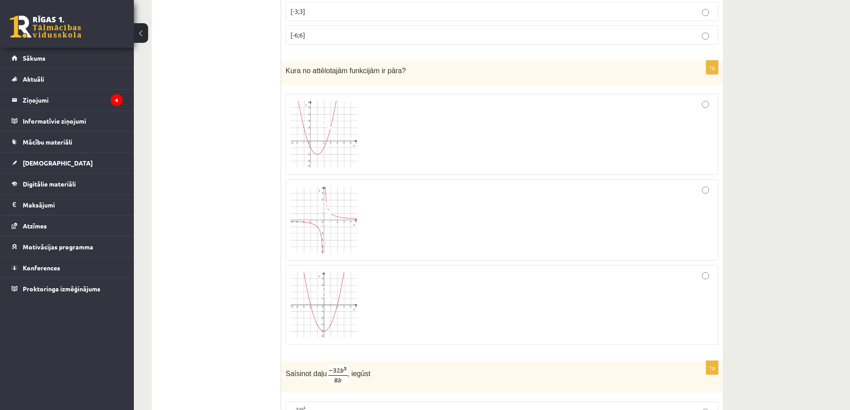
click at [422, 306] on div at bounding box center [501, 305] width 423 height 70
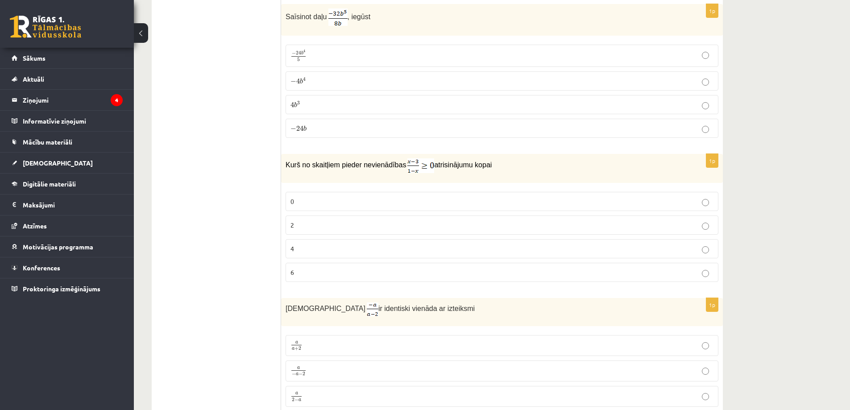
scroll to position [1829, 0]
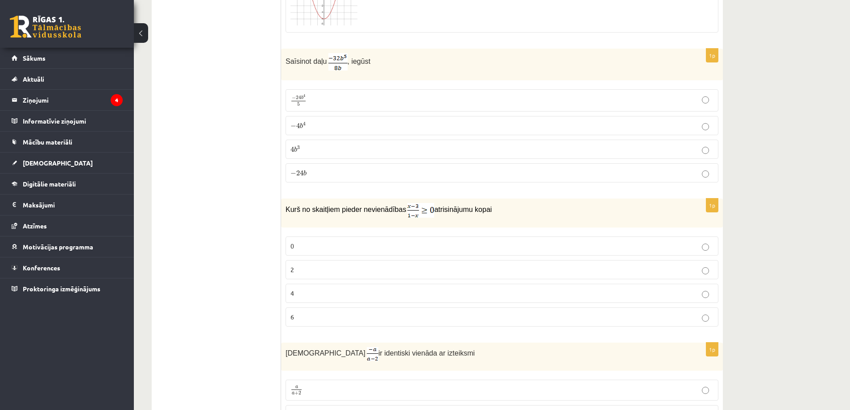
click at [318, 124] on p "− 4 b 4 − 4 b 4" at bounding box center [501, 125] width 423 height 9
click at [330, 265] on p "2" at bounding box center [501, 269] width 423 height 9
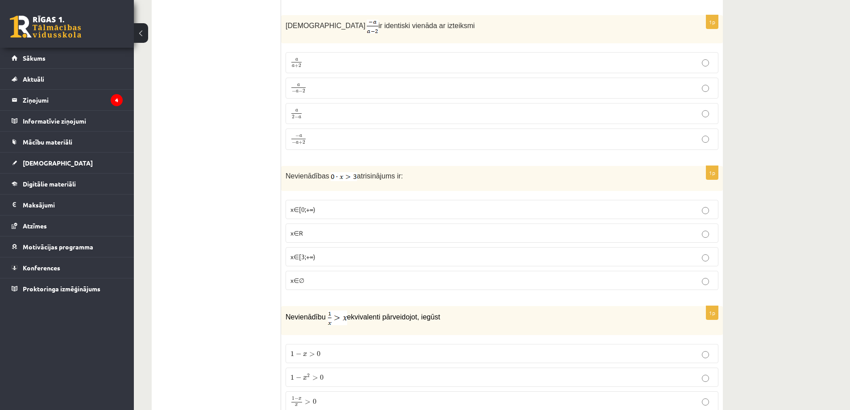
scroll to position [2141, 0]
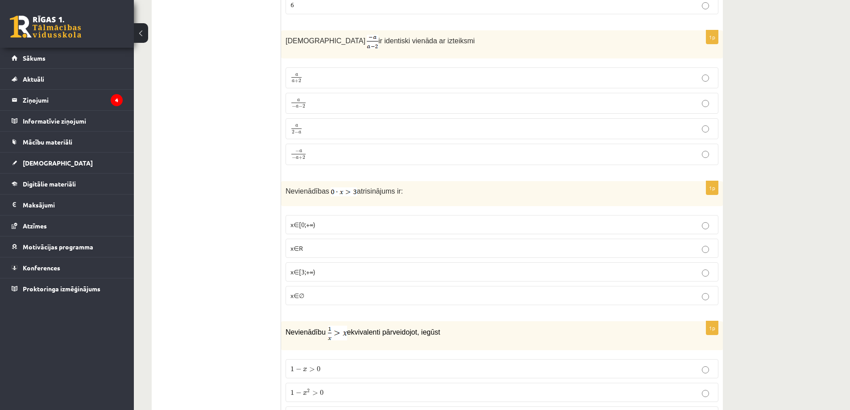
click at [282, 34] on div "Izteiksme ir identiski vienāda ar izteiksmi" at bounding box center [502, 44] width 442 height 28
click at [275, 45] on ul "Tests Izvērtējums!" at bounding box center [221, 276] width 120 height 4515
click at [327, 128] on p "a 2 − a a 2 − a" at bounding box center [501, 128] width 423 height 11
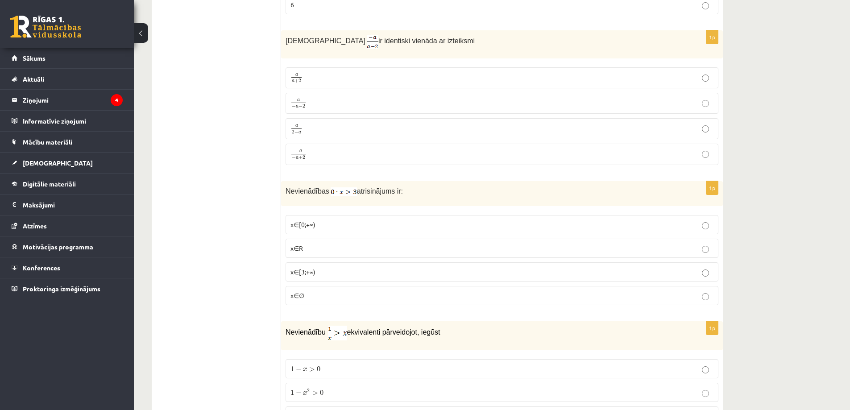
click at [322, 293] on p "x∈∅" at bounding box center [501, 295] width 423 height 9
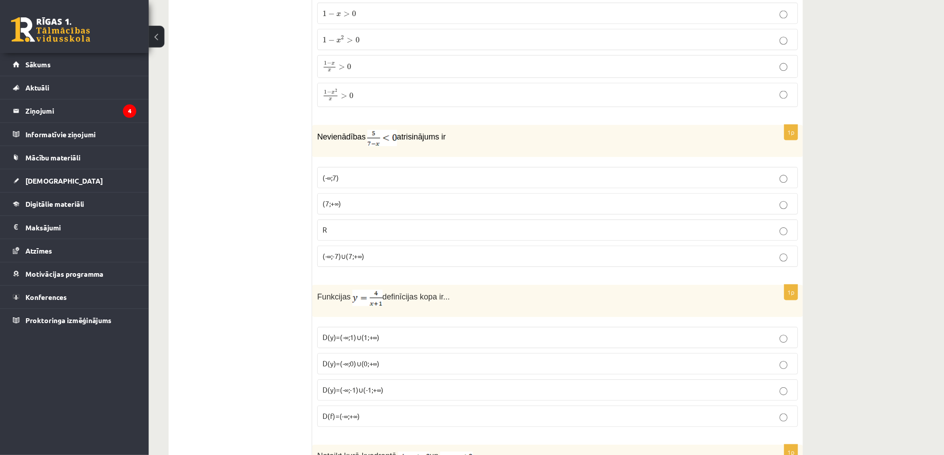
scroll to position [2453, 0]
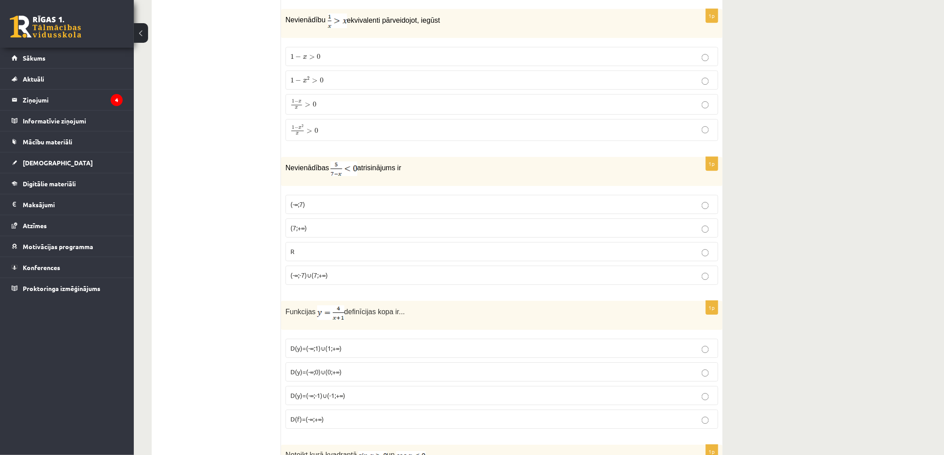
drag, startPoint x: 289, startPoint y: 23, endPoint x: 280, endPoint y: 10, distance: 16.0
click at [288, 20] on span "Nevienādību" at bounding box center [305, 20] width 40 height 8
click at [334, 136] on p "1 − x 2 x > 0 1 − x 2 x > 0" at bounding box center [501, 130] width 423 height 12
click at [334, 228] on p "(7;+∞)" at bounding box center [501, 227] width 423 height 9
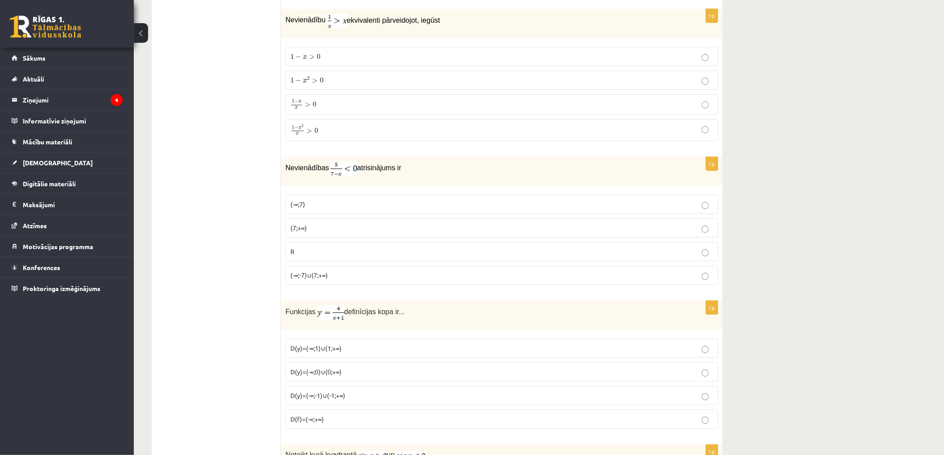
click at [405, 398] on p "D(y)=(-∞;-1)∪(-1;+∞)" at bounding box center [501, 395] width 423 height 9
click at [405, 397] on p "D(y)=(-∞;-1)∪(-1;+∞)" at bounding box center [501, 395] width 423 height 9
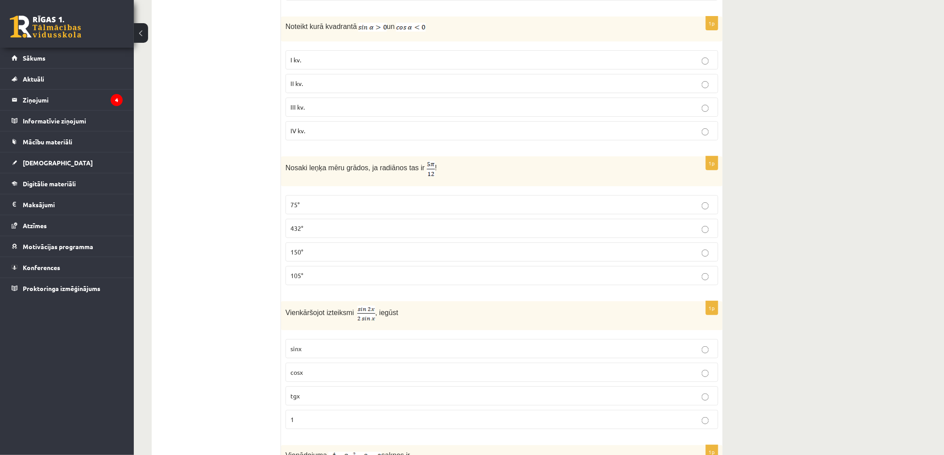
scroll to position [2899, 0]
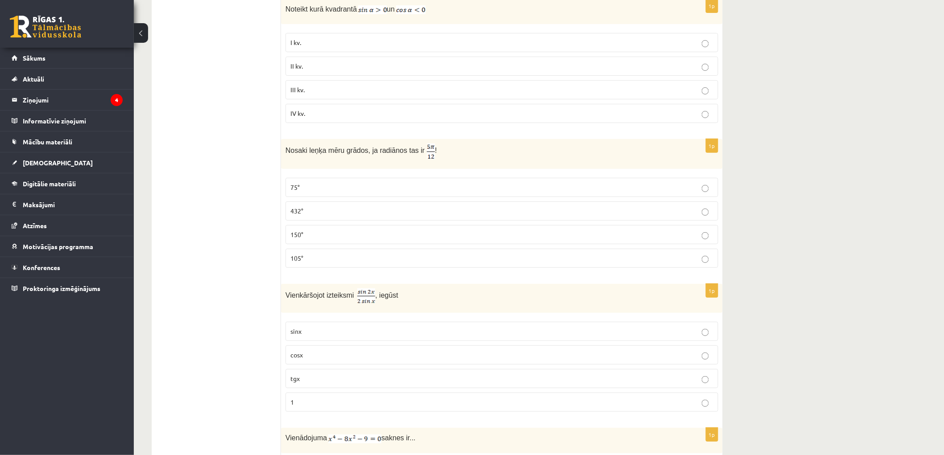
click at [304, 13] on span "Noteikt kurā kvadrantā" at bounding box center [320, 9] width 71 height 8
click at [329, 94] on p "III kv." at bounding box center [501, 89] width 423 height 9
click at [339, 185] on label "75°" at bounding box center [501, 187] width 433 height 19
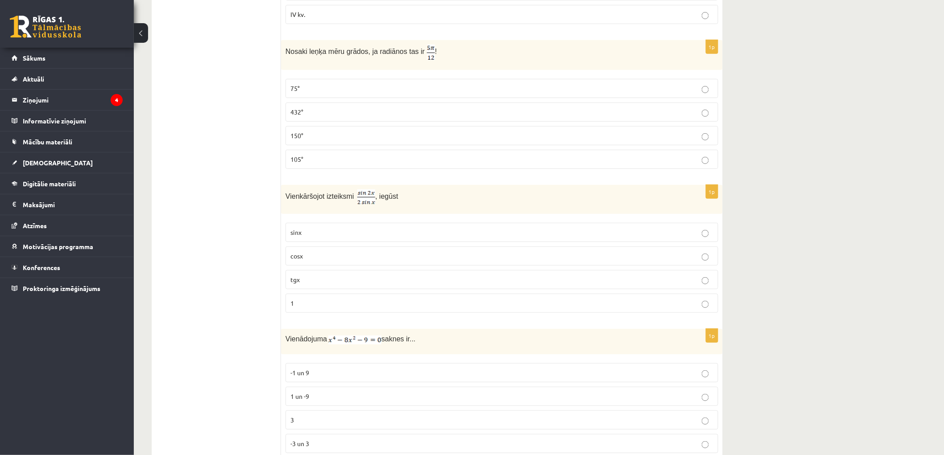
scroll to position [2948, 0]
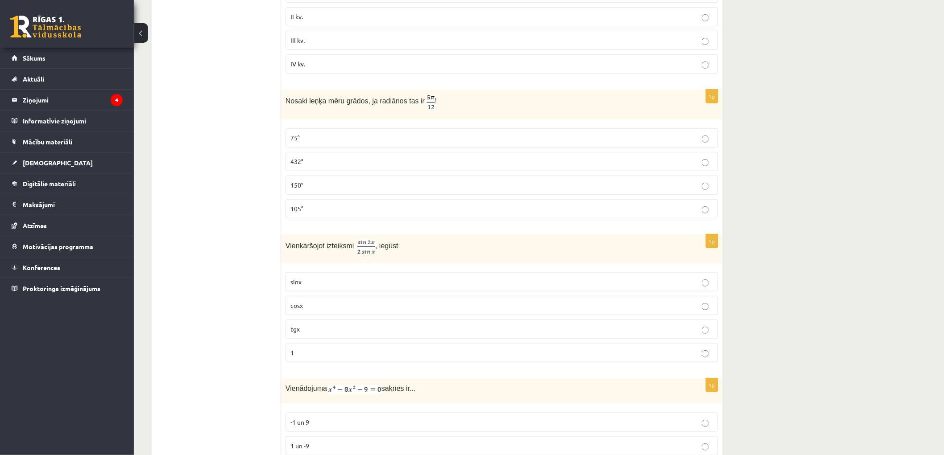
click at [329, 310] on p "cosx" at bounding box center [501, 305] width 423 height 9
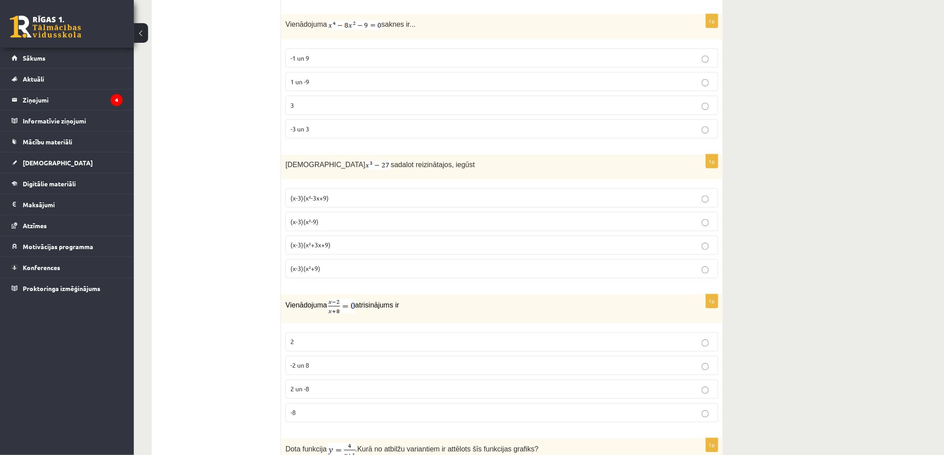
scroll to position [3295, 0]
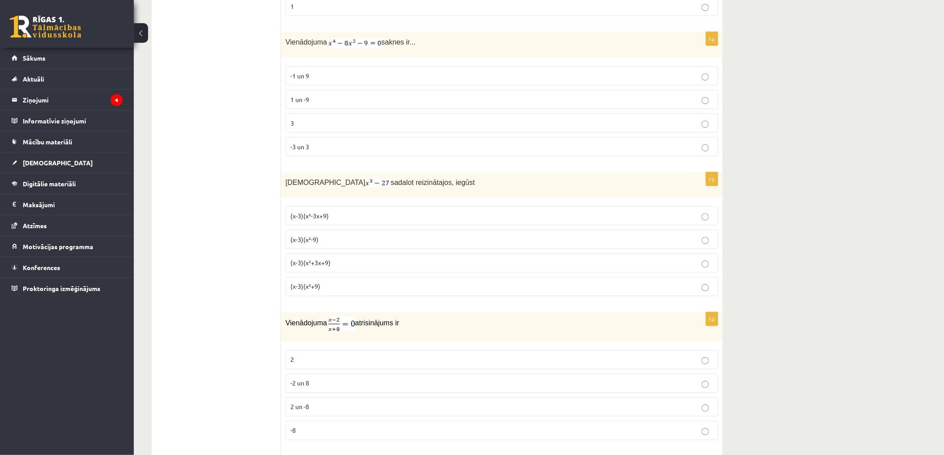
click at [276, 31] on div at bounding box center [276, 31] width 0 height 0
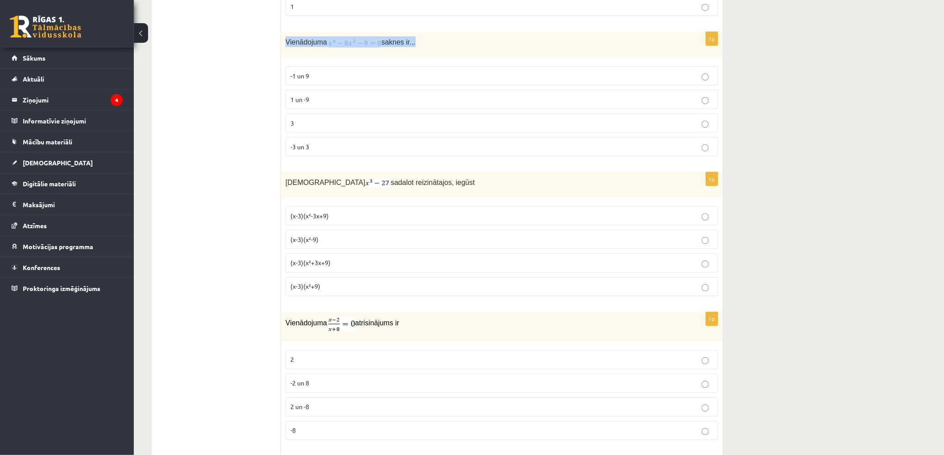
click at [276, 31] on div at bounding box center [276, 31] width 0 height 0
click at [281, 37] on div "Vienādojuma saknes ir..." at bounding box center [502, 44] width 442 height 25
click at [413, 322] on div "Vienādojuma atrisinājums ir" at bounding box center [502, 327] width 442 height 29
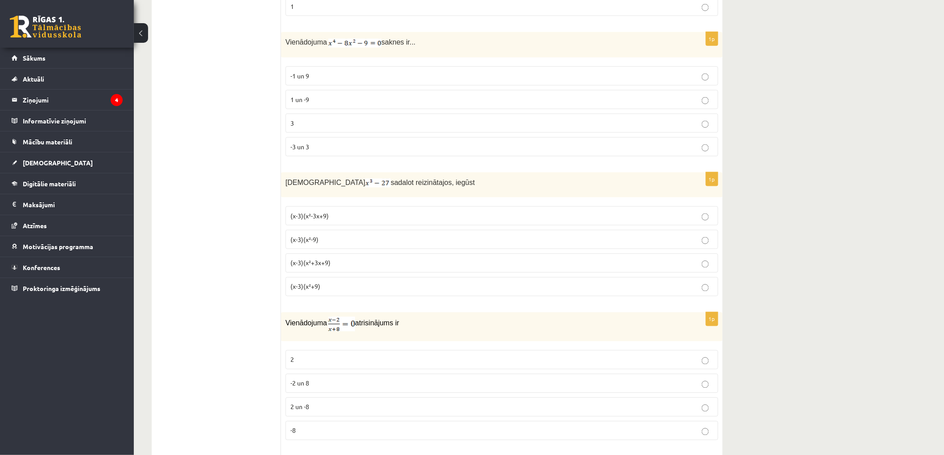
click at [330, 146] on label "-3 un 3" at bounding box center [501, 146] width 433 height 19
click at [366, 268] on p "(x-3)(x²+3x+9)" at bounding box center [501, 263] width 423 height 9
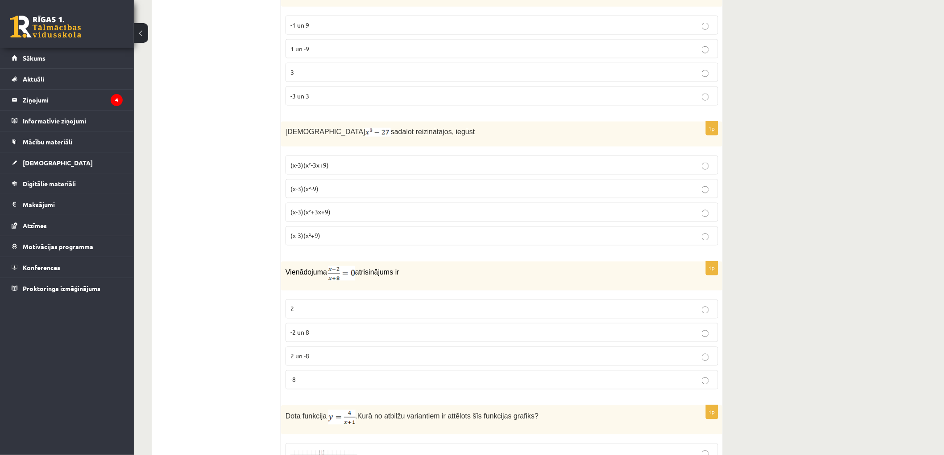
scroll to position [3345, 0]
click at [320, 314] on p "2" at bounding box center [501, 310] width 423 height 9
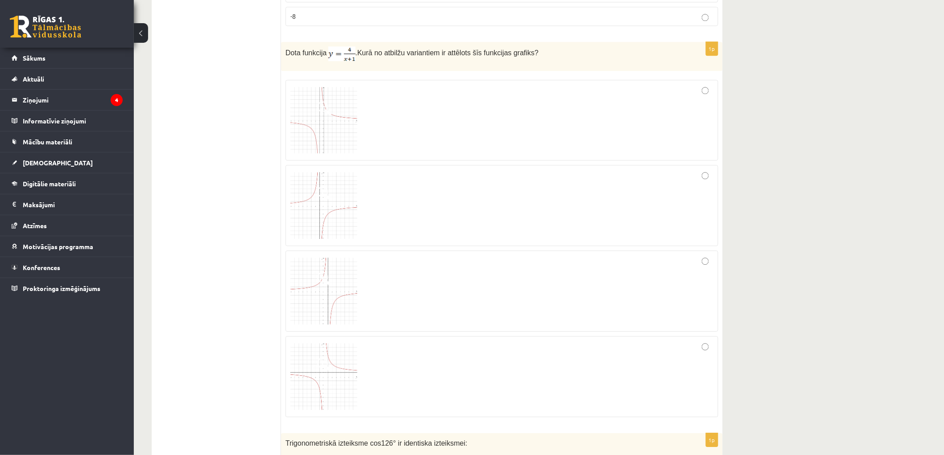
scroll to position [3692, 0]
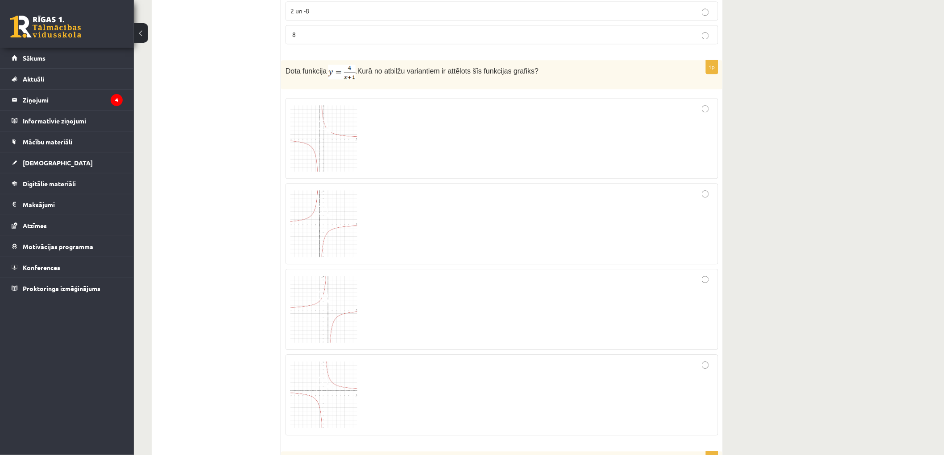
click at [432, 318] on div at bounding box center [501, 309] width 423 height 71
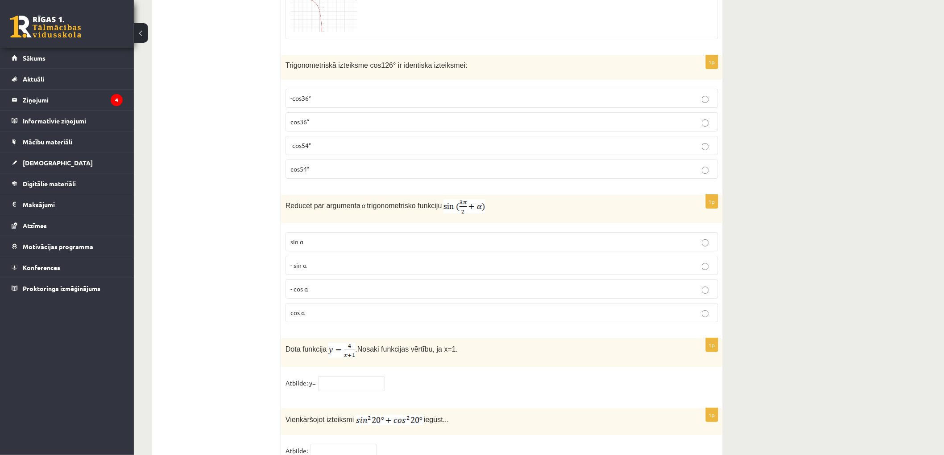
scroll to position [4138, 0]
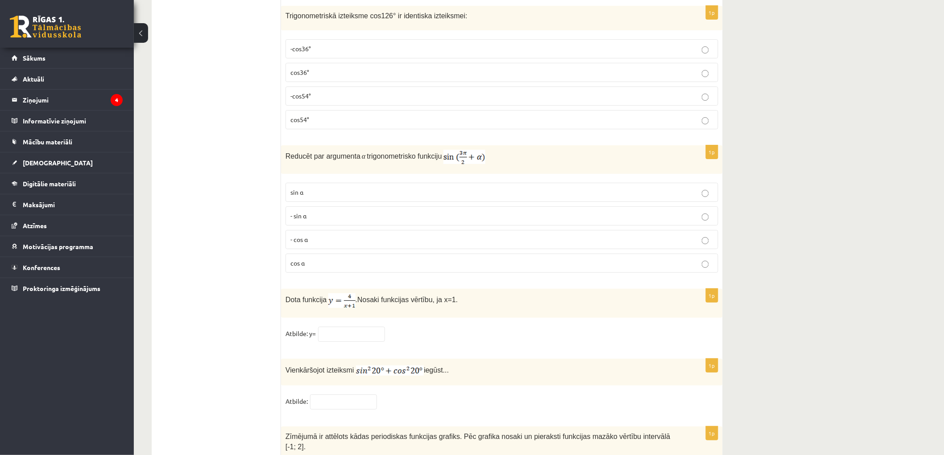
click at [326, 97] on p "-cos54°" at bounding box center [501, 95] width 423 height 9
click at [347, 244] on p "- cos ⁡α" at bounding box center [501, 239] width 423 height 9
drag, startPoint x: 394, startPoint y: 157, endPoint x: 356, endPoint y: 162, distance: 38.3
click at [358, 337] on input "text" at bounding box center [351, 334] width 67 height 15
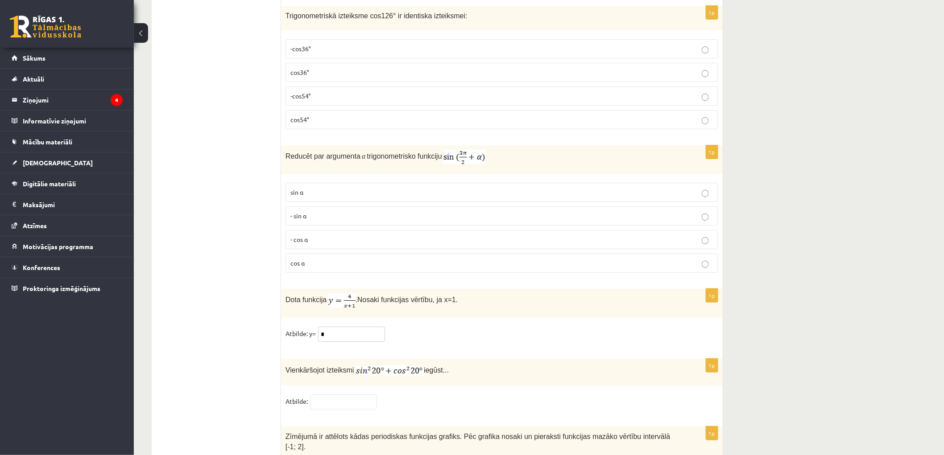
type input "*"
click at [339, 397] on div "1p Vienkāršojot izteiksmi iegūst... Atbilde:" at bounding box center [502, 388] width 442 height 59
click at [337, 406] on input "text" at bounding box center [343, 402] width 67 height 15
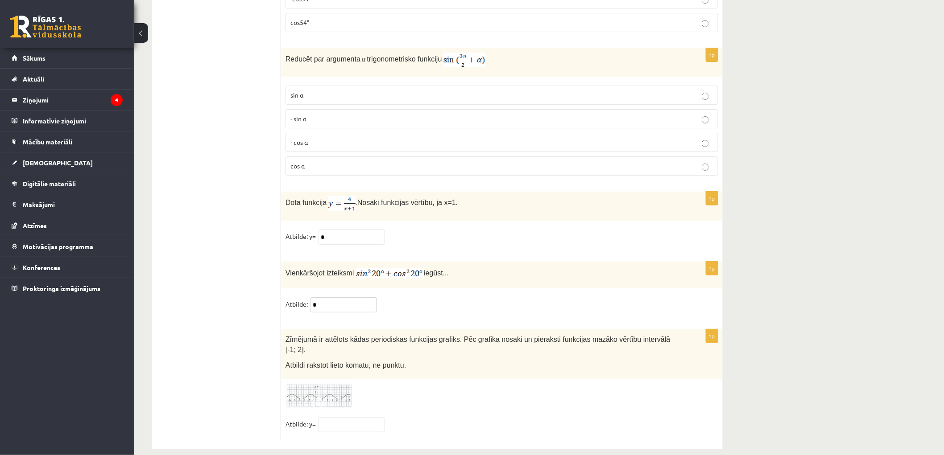
scroll to position [4246, 0]
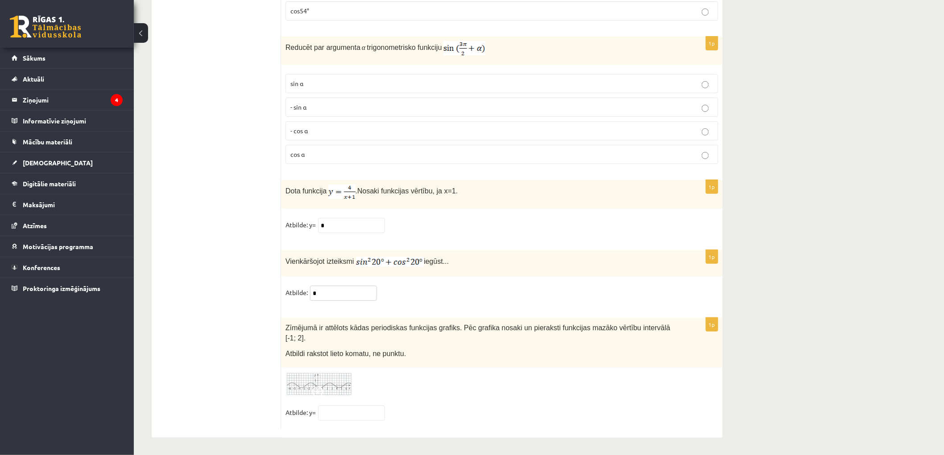
type input "*"
click at [412, 372] on div at bounding box center [501, 384] width 433 height 25
click at [377, 394] on div at bounding box center [501, 384] width 433 height 25
click at [398, 408] on fieldset "Atbilde: y=" at bounding box center [501, 415] width 433 height 19
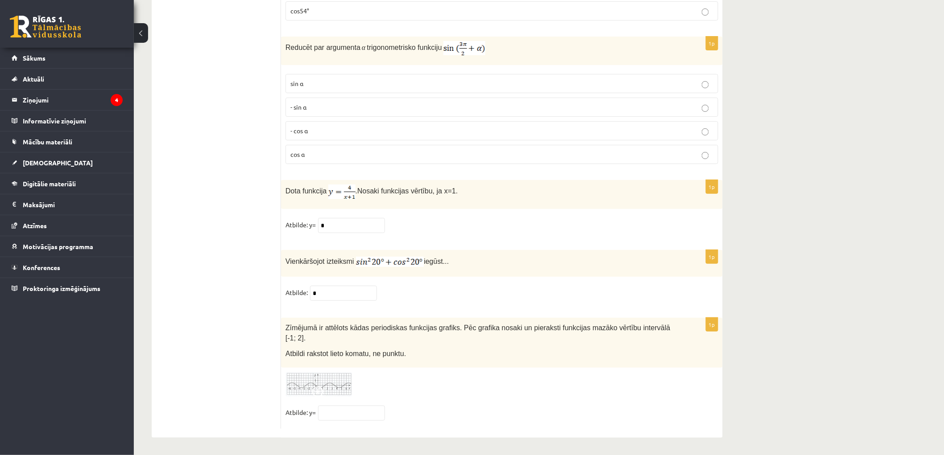
click at [297, 344] on div "Zīmējumā ir attēlots kādas periodiskas funkcijas grafiks. Pēc grafika nosaki un…" at bounding box center [502, 343] width 442 height 50
click at [309, 350] on span "Atbildi rakstot lieto komatu, ne punktu." at bounding box center [345, 354] width 120 height 8
click at [281, 328] on div "Zīmējumā ir attēlots kādas periodiskas funkcijas grafiks. Pēc grafika nosaki un…" at bounding box center [502, 343] width 442 height 50
drag, startPoint x: 411, startPoint y: 423, endPoint x: 344, endPoint y: 368, distance: 85.9
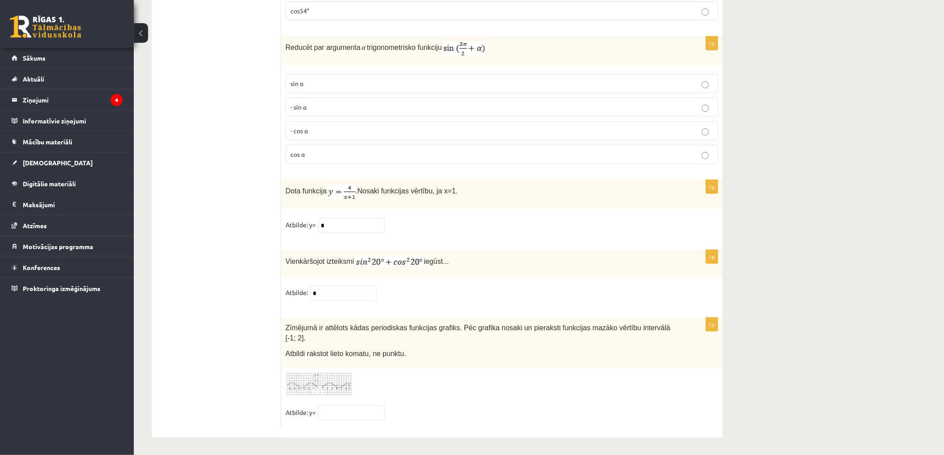
click at [409, 409] on fieldset "Atbilde: y=" at bounding box center [501, 415] width 433 height 19
click at [313, 350] on span "Atbildi rakstot lieto komatu, ne punktu." at bounding box center [345, 354] width 120 height 8
click at [332, 364] on div "Zīmējumā ir attēlots kādas periodiskas funkcijas grafiks. Pēc grafika nosaki un…" at bounding box center [502, 343] width 442 height 50
drag, startPoint x: 310, startPoint y: 351, endPoint x: 306, endPoint y: 346, distance: 6.0
click at [308, 350] on span "Atbildi rakstot lieto komatu, ne punktu." at bounding box center [345, 354] width 120 height 8
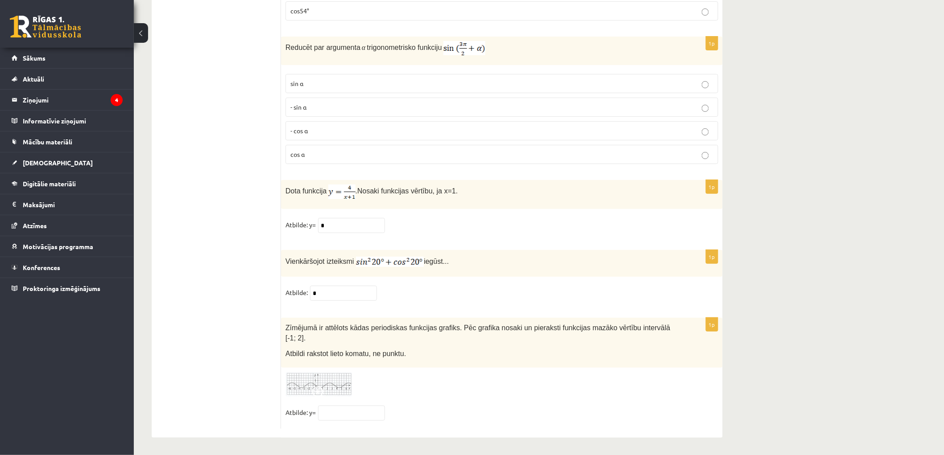
click at [283, 331] on div "Zīmējumā ir attēlots kādas periodiskas funkcijas grafiks. Pēc grafika nosaki un…" at bounding box center [502, 343] width 442 height 50
drag, startPoint x: 334, startPoint y: 364, endPoint x: 299, endPoint y: 343, distance: 40.4
click at [332, 362] on div "Zīmējumā ir attēlots kādas periodiskas funkcijas grafiks. Pēc grafika nosaki un…" at bounding box center [502, 343] width 442 height 50
drag, startPoint x: 694, startPoint y: 436, endPoint x: 665, endPoint y: 425, distance: 31.9
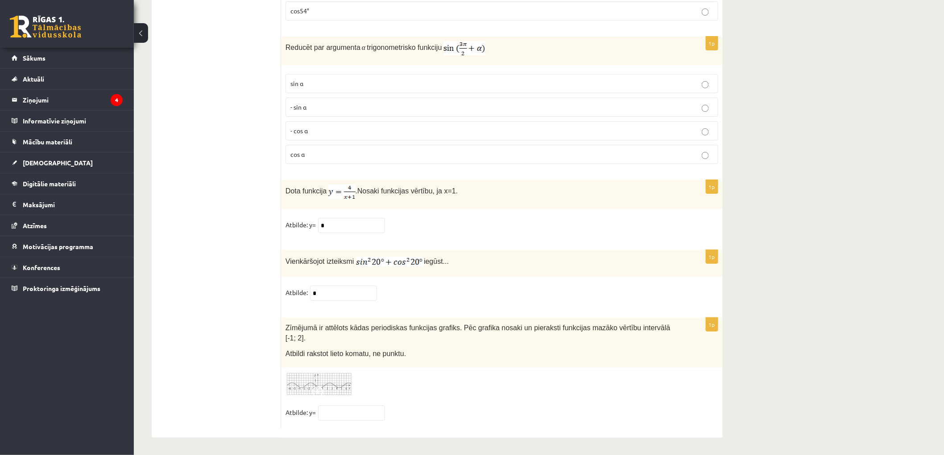
drag, startPoint x: 388, startPoint y: 361, endPoint x: 395, endPoint y: 364, distance: 7.4
click at [480, 387] on div at bounding box center [501, 384] width 433 height 25
drag, startPoint x: 431, startPoint y: 384, endPoint x: 418, endPoint y: 381, distance: 13.7
click at [428, 384] on div at bounding box center [501, 384] width 433 height 25
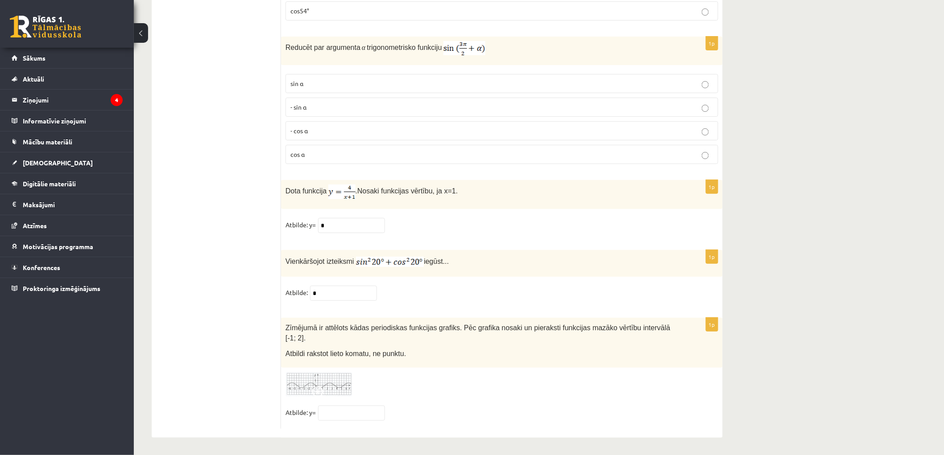
click at [380, 384] on div at bounding box center [501, 384] width 433 height 25
click at [434, 387] on div at bounding box center [501, 384] width 433 height 25
click at [281, 327] on div "Zīmējumā ir attēlots kādas periodiskas funkcijas grafiks. Pēc grafika nosaki un…" at bounding box center [502, 343] width 442 height 50
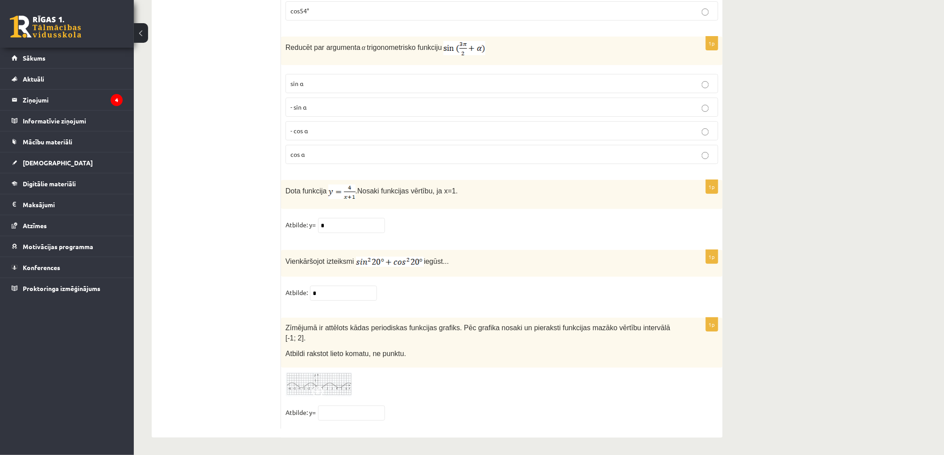
click at [331, 351] on span "Atbildi rakstot lieto komatu, ne punktu." at bounding box center [345, 354] width 120 height 8
click at [326, 350] on span "Atbildi rakstot lieto komatu, ne punktu." at bounding box center [345, 354] width 120 height 8
click at [284, 327] on div "Zīmējumā ir attēlots kādas periodiskas funkcijas grafiks. Pēc grafika nosaki un…" at bounding box center [502, 343] width 442 height 50
drag, startPoint x: 417, startPoint y: 369, endPoint x: 445, endPoint y: 394, distance: 36.9
click at [479, 391] on div "1p Zīmējumā ir attēlots kādas periodiskas funkcijas grafiks. Pēc grafika nosaki…" at bounding box center [502, 373] width 442 height 111
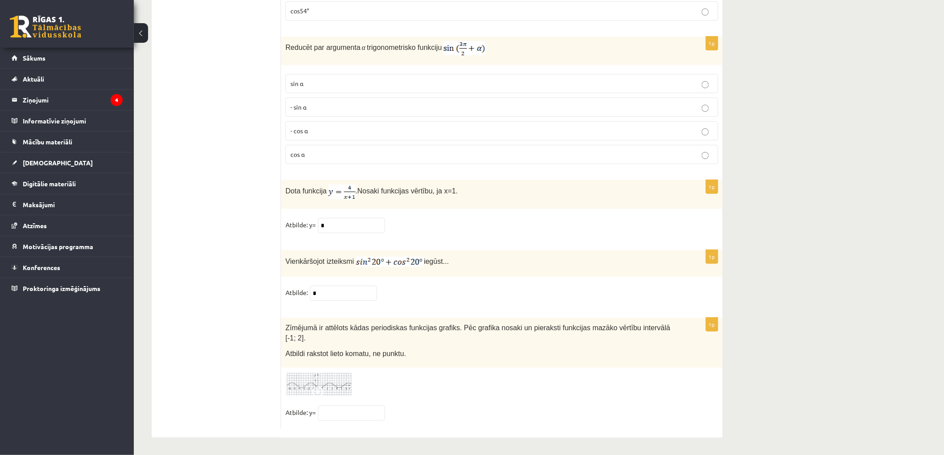
click at [445, 394] on div at bounding box center [501, 384] width 433 height 25
drag, startPoint x: 290, startPoint y: 333, endPoint x: 286, endPoint y: 336, distance: 5.4
click at [337, 364] on div "Zīmējumā ir attēlots kādas periodiskas funkcijas grafiks. Pēc grafika nosaki un…" at bounding box center [502, 343] width 442 height 50
click at [453, 406] on fieldset "Atbilde: y=" at bounding box center [501, 415] width 433 height 19
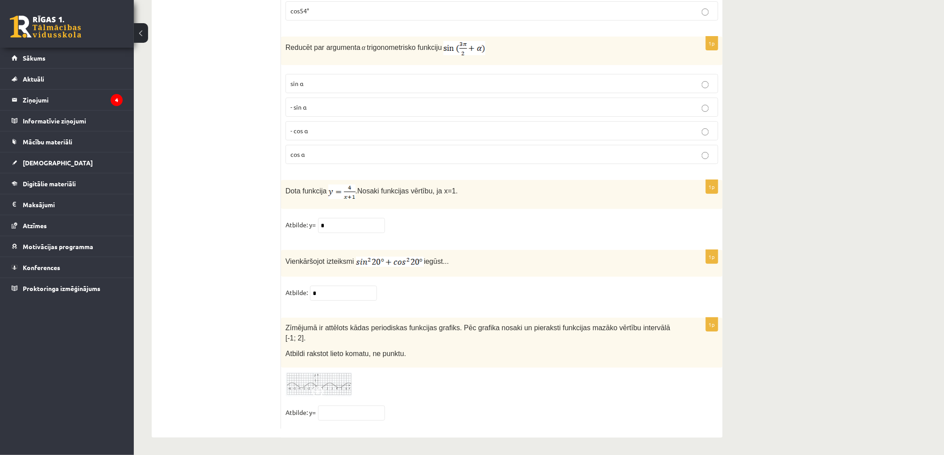
drag, startPoint x: 453, startPoint y: 404, endPoint x: 413, endPoint y: 390, distance: 42.0
click at [452, 406] on fieldset "Atbilde: y=" at bounding box center [501, 415] width 433 height 19
click at [343, 409] on input "text" at bounding box center [351, 413] width 67 height 15
click at [341, 409] on input "text" at bounding box center [351, 413] width 67 height 15
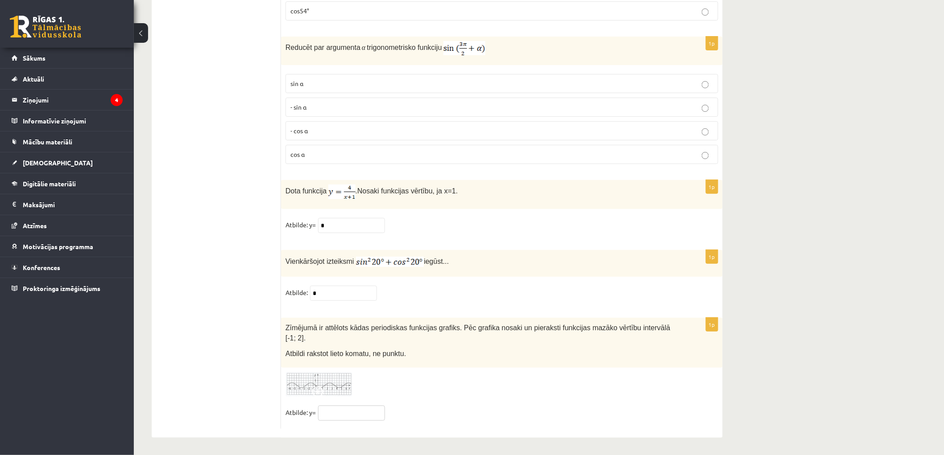
click at [341, 409] on input "text" at bounding box center [351, 413] width 67 height 15
click at [435, 393] on div at bounding box center [501, 384] width 433 height 25
click at [338, 409] on input "text" at bounding box center [351, 413] width 67 height 15
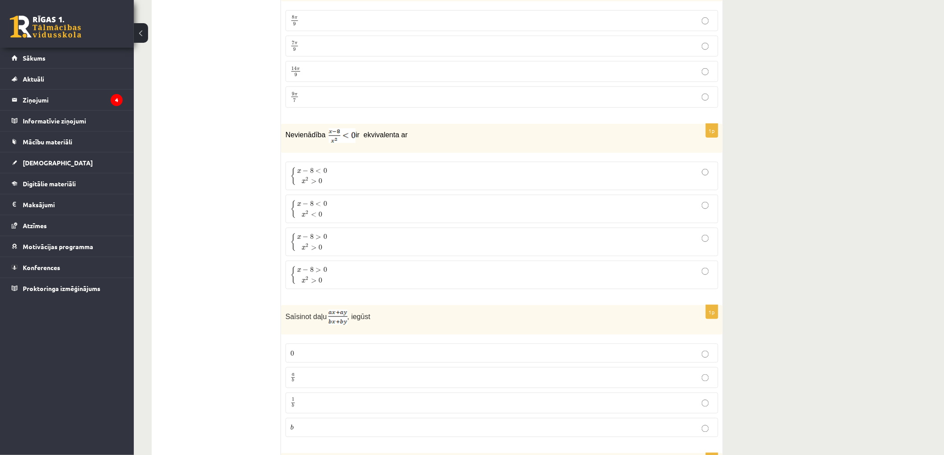
scroll to position [34, 0]
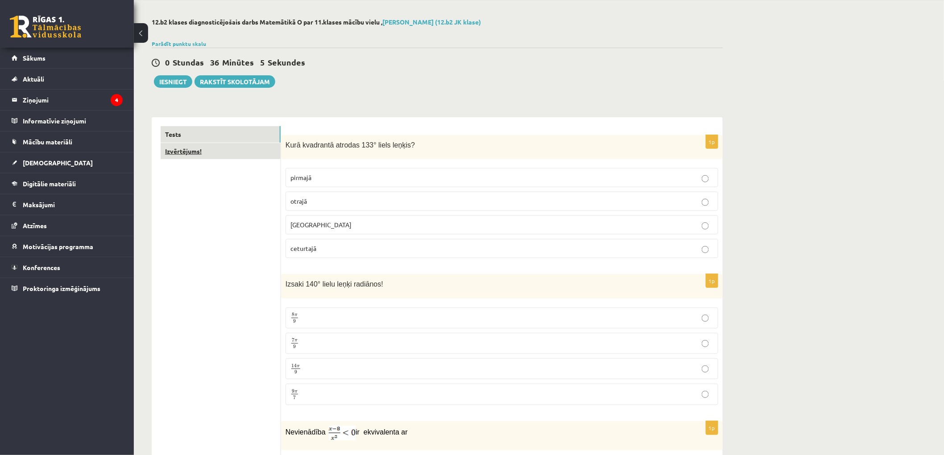
type input "**"
click at [201, 146] on link "Izvērtējums!" at bounding box center [221, 151] width 120 height 17
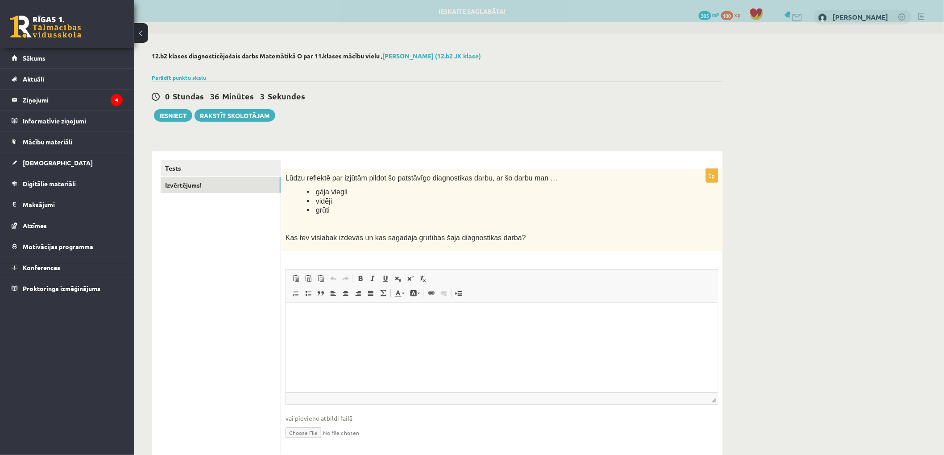
scroll to position [0, 0]
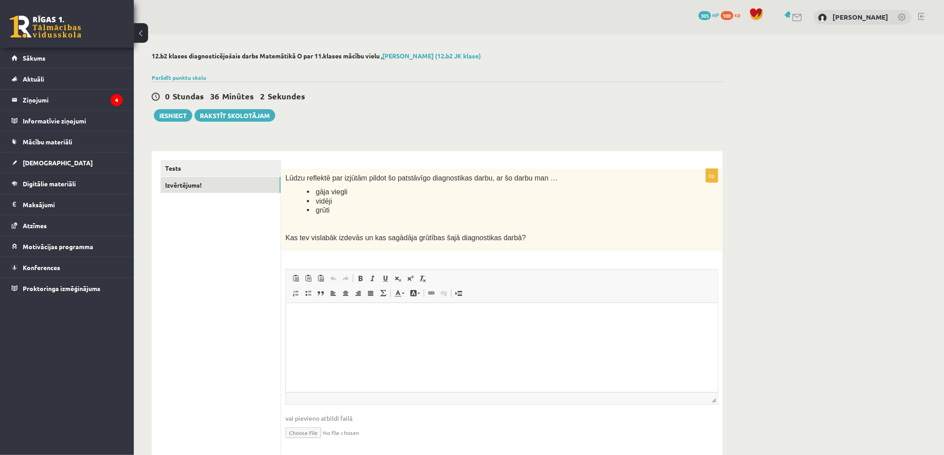
click at [315, 330] on html at bounding box center [501, 316] width 432 height 27
click at [309, 327] on html at bounding box center [501, 316] width 432 height 27
drag, startPoint x: 319, startPoint y: 201, endPoint x: 309, endPoint y: 201, distance: 10.7
click at [309, 201] on li "vidēji" at bounding box center [490, 201] width 367 height 9
copy span "vidēji"
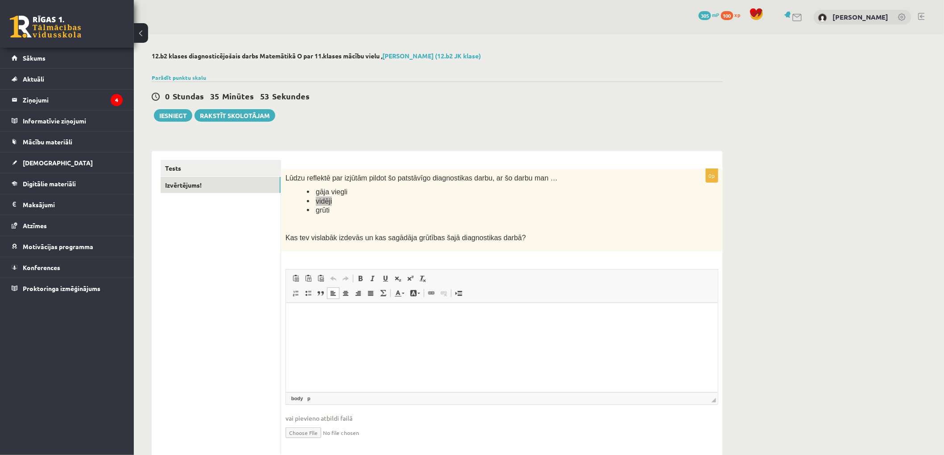
click at [332, 330] on html at bounding box center [501, 316] width 432 height 27
click at [586, 330] on html "******" at bounding box center [501, 316] width 432 height 27
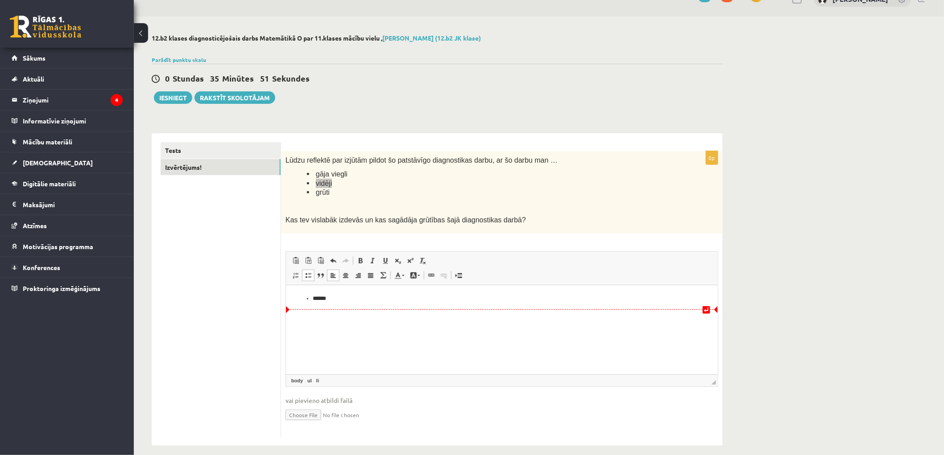
scroll to position [27, 0]
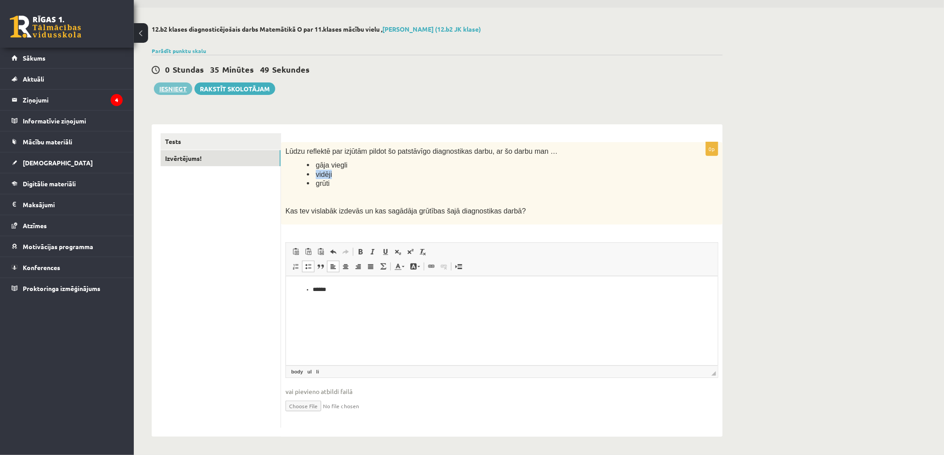
click at [176, 89] on button "Iesniegt" at bounding box center [173, 89] width 38 height 12
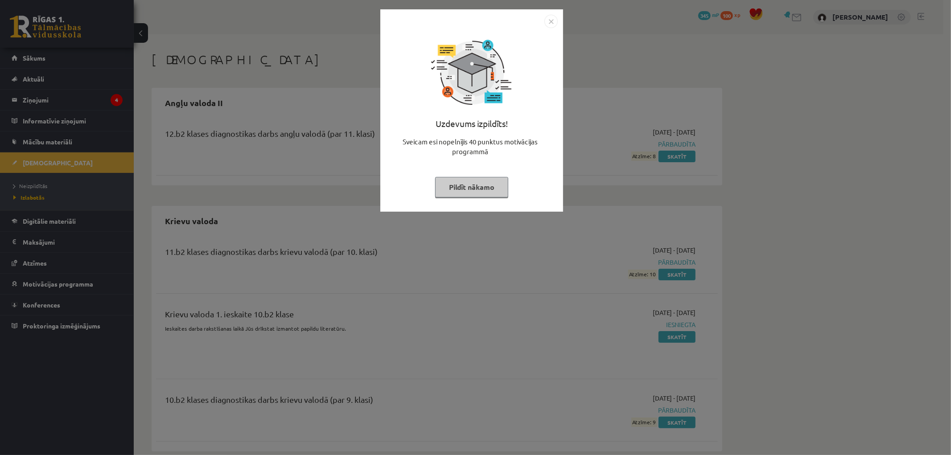
click at [473, 180] on button "Pildīt nākamo" at bounding box center [471, 187] width 73 height 21
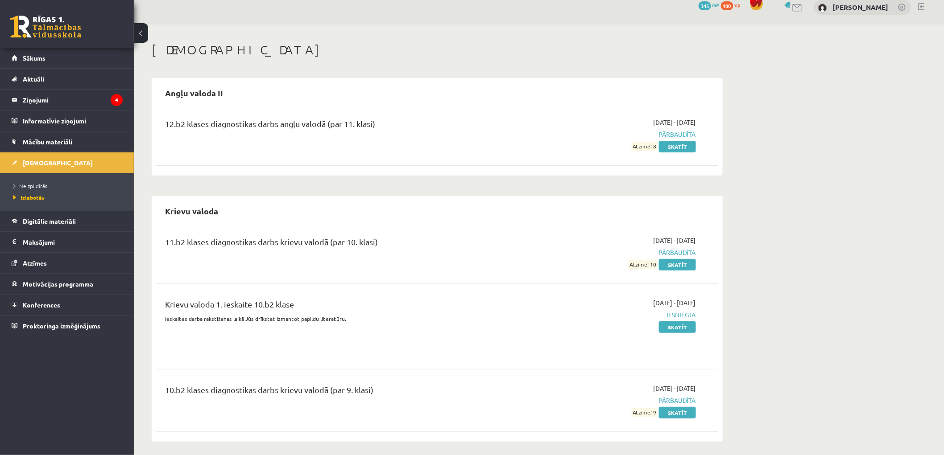
scroll to position [132, 0]
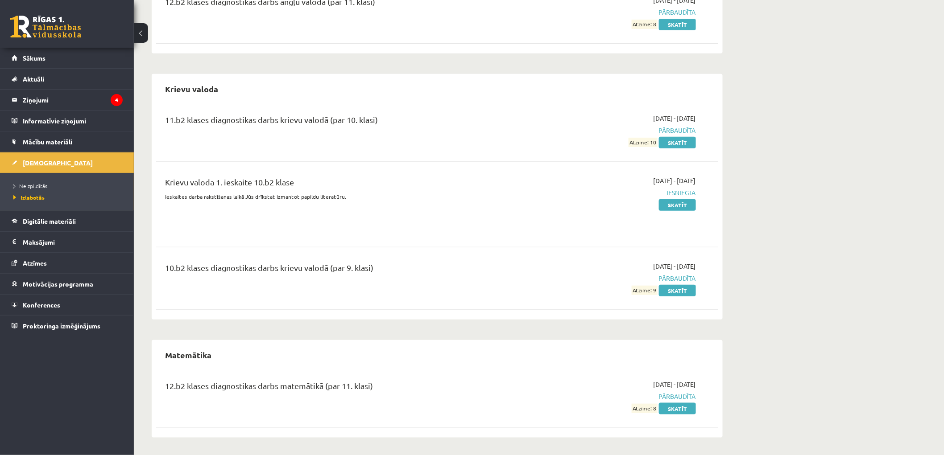
click at [51, 163] on link "[DEMOGRAPHIC_DATA]" at bounding box center [67, 163] width 111 height 21
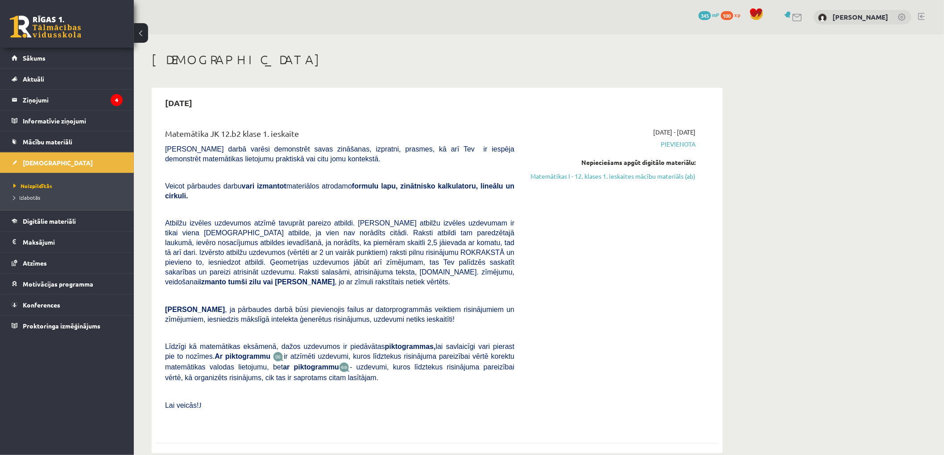
drag, startPoint x: 601, startPoint y: 232, endPoint x: 628, endPoint y: 235, distance: 26.9
click at [29, 197] on span "Izlabotās" at bounding box center [26, 197] width 27 height 7
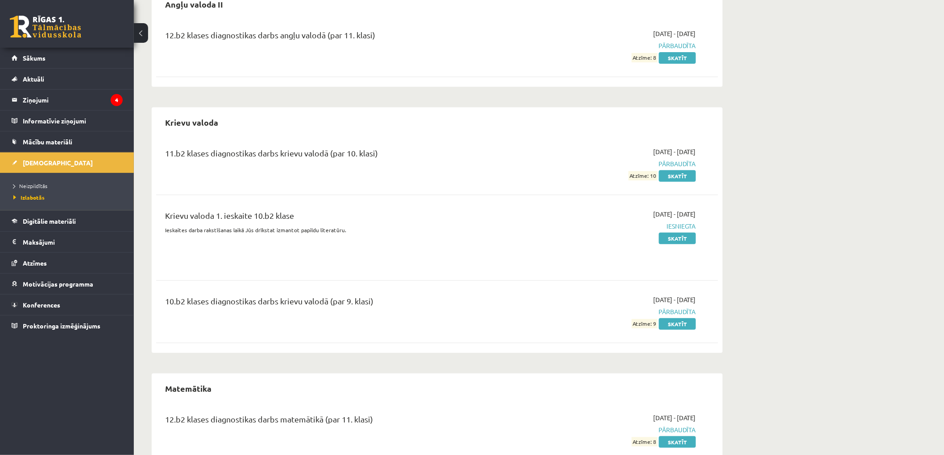
scroll to position [99, 0]
click at [685, 173] on link "Skatīt" at bounding box center [677, 176] width 37 height 12
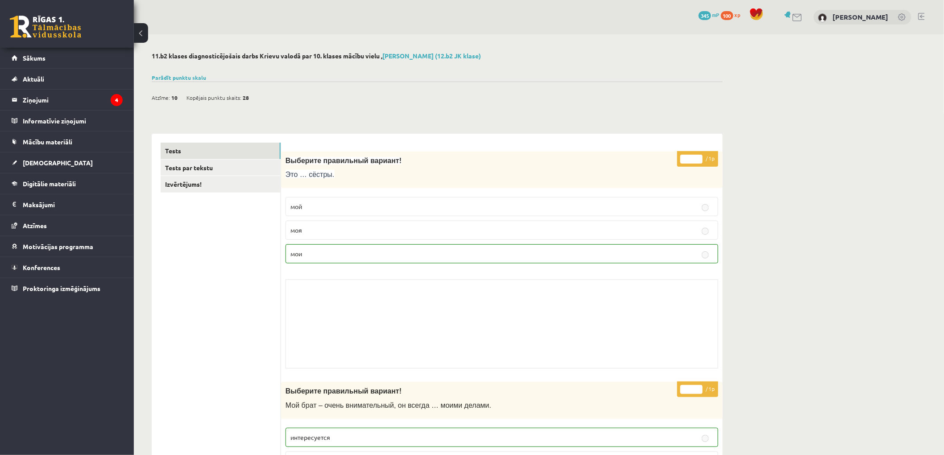
drag, startPoint x: 386, startPoint y: 242, endPoint x: 399, endPoint y: 36, distance: 206.9
click at [43, 56] on span "Sākums" at bounding box center [34, 58] width 23 height 8
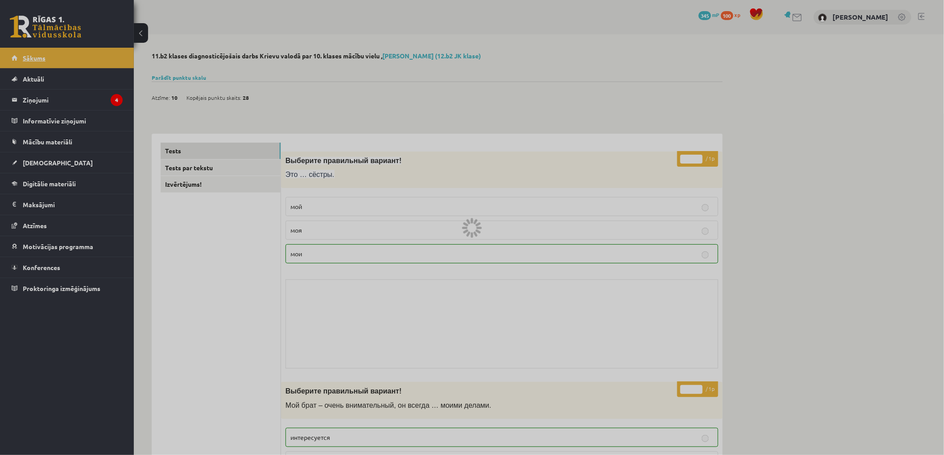
click at [43, 56] on div at bounding box center [472, 227] width 944 height 455
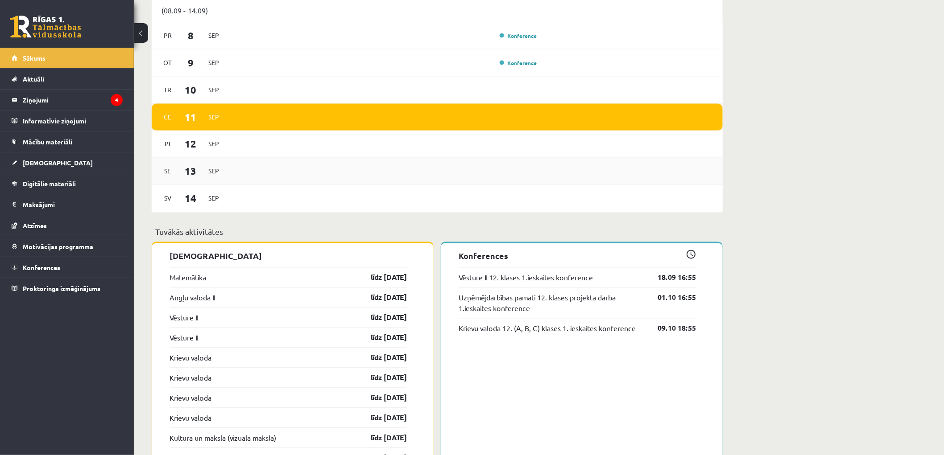
scroll to position [595, 0]
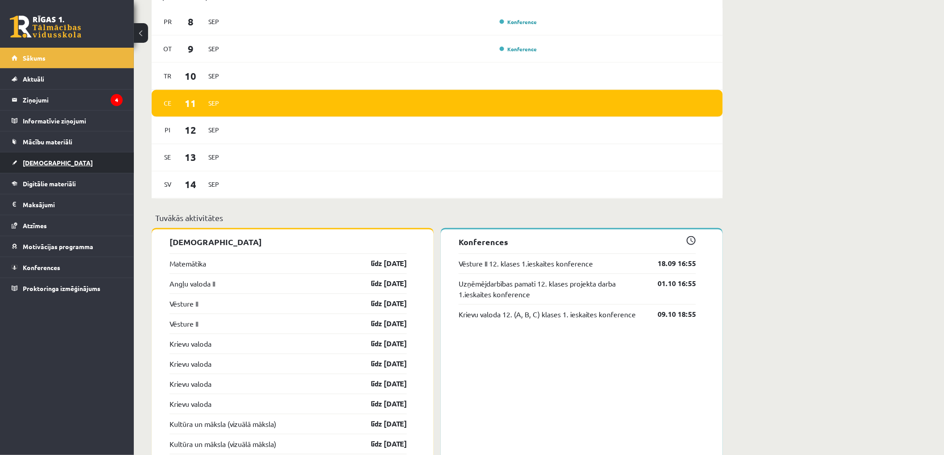
click at [56, 161] on link "[DEMOGRAPHIC_DATA]" at bounding box center [67, 163] width 111 height 21
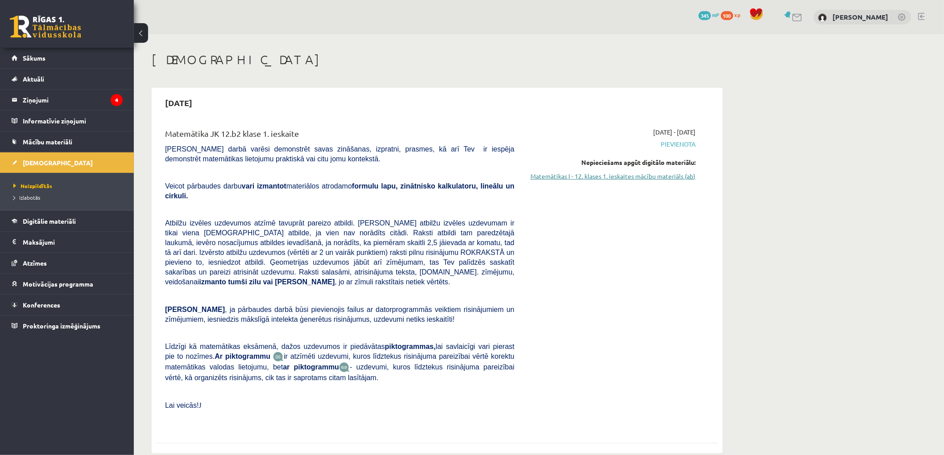
click at [639, 176] on link "Matemātikas I - 12. klases 1. ieskaites mācību materiāls (ab)" at bounding box center [612, 176] width 168 height 9
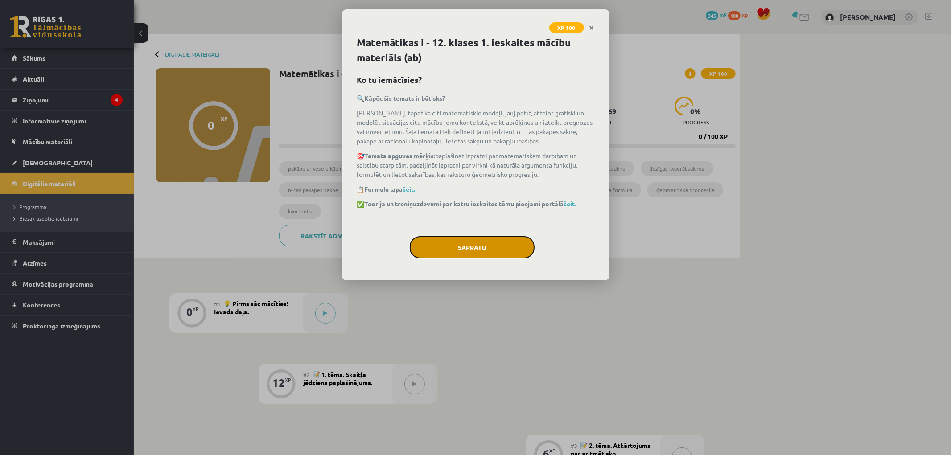
click at [484, 241] on button "Sapratu" at bounding box center [472, 247] width 125 height 22
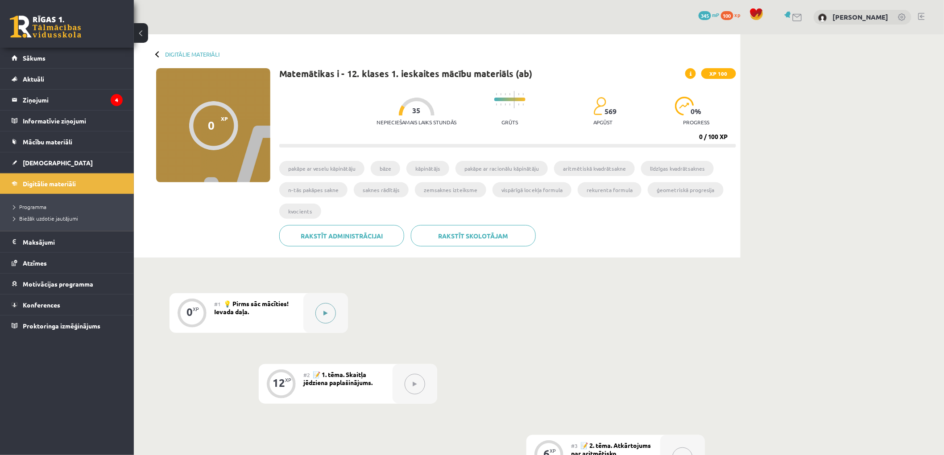
click at [331, 315] on button at bounding box center [325, 313] width 21 height 21
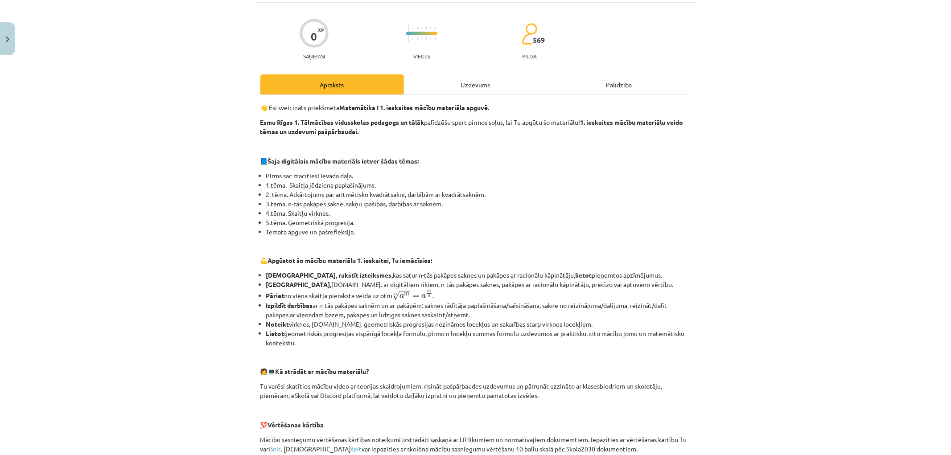
scroll to position [248, 0]
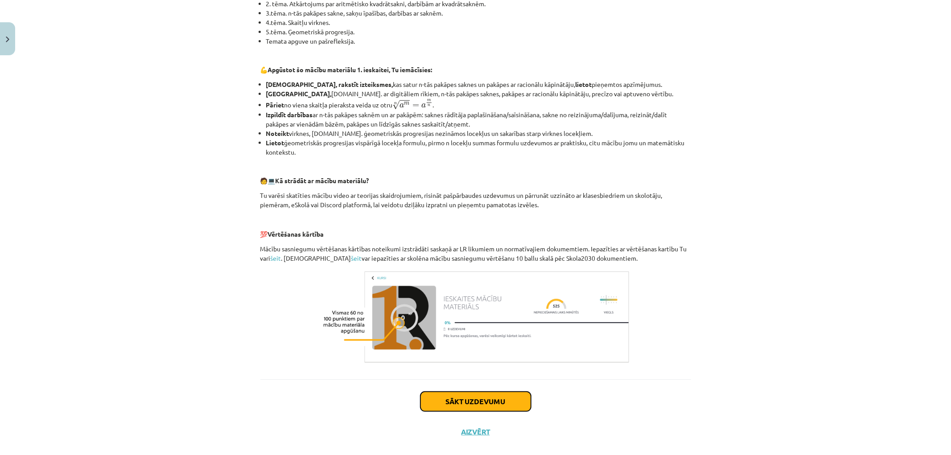
click at [461, 403] on button "Sākt uzdevumu" at bounding box center [476, 402] width 111 height 20
click at [461, 403] on div "0 XP Saņemsi Viegls 569 pilda Apraksts Uzdevums Palīdzība 👋 Esi sveicināts prie…" at bounding box center [476, 130] width 442 height 636
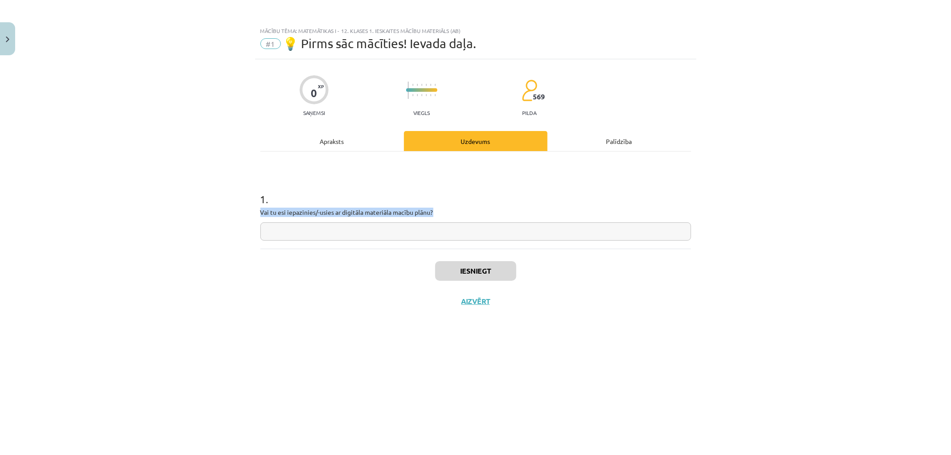
drag, startPoint x: 260, startPoint y: 212, endPoint x: 496, endPoint y: 216, distance: 236.4
click at [496, 216] on p "Vai tu esi iepazinies/-usies ar digitāla materiāla macību plānu?" at bounding box center [475, 212] width 431 height 9
click at [491, 216] on div at bounding box center [491, 216] width 0 height 0
click at [498, 220] on div "1 . Vai tu esi iepazinies/-usies ar digitāla materiāla macību plānu?" at bounding box center [475, 209] width 431 height 63
click at [485, 230] on input "text" at bounding box center [475, 232] width 431 height 18
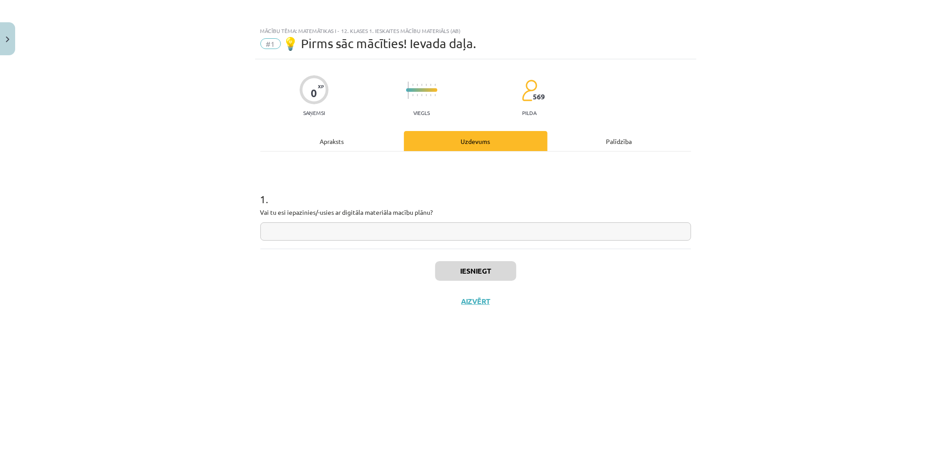
click at [485, 230] on input "text" at bounding box center [475, 232] width 431 height 18
type input "*"
type input "**"
click at [500, 273] on button "Iesniegt" at bounding box center [475, 271] width 81 height 20
click at [462, 308] on button "Nākamā nodarbība" at bounding box center [475, 307] width 87 height 21
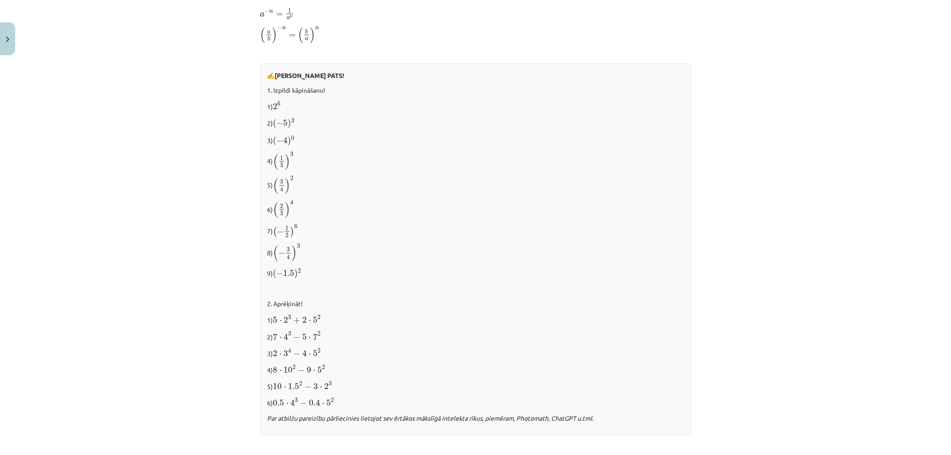
scroll to position [817, 0]
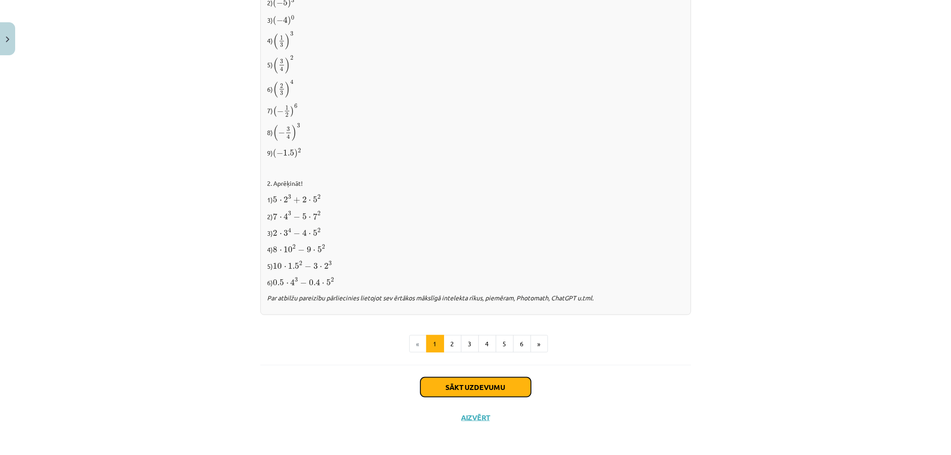
click at [488, 384] on button "Sākt uzdevumu" at bounding box center [476, 388] width 111 height 20
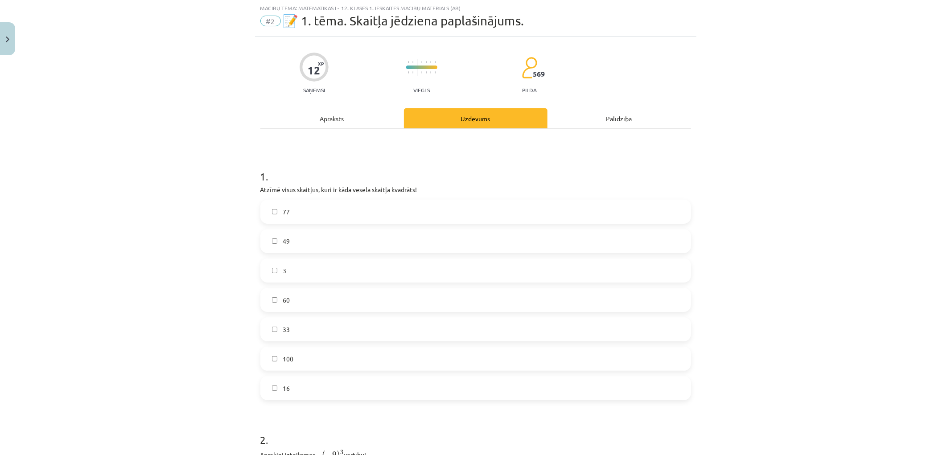
scroll to position [22, 0]
click at [288, 244] on label "49" at bounding box center [475, 242] width 429 height 22
click at [315, 359] on label "100" at bounding box center [475, 359] width 429 height 22
click at [305, 400] on label "16" at bounding box center [475, 389] width 429 height 22
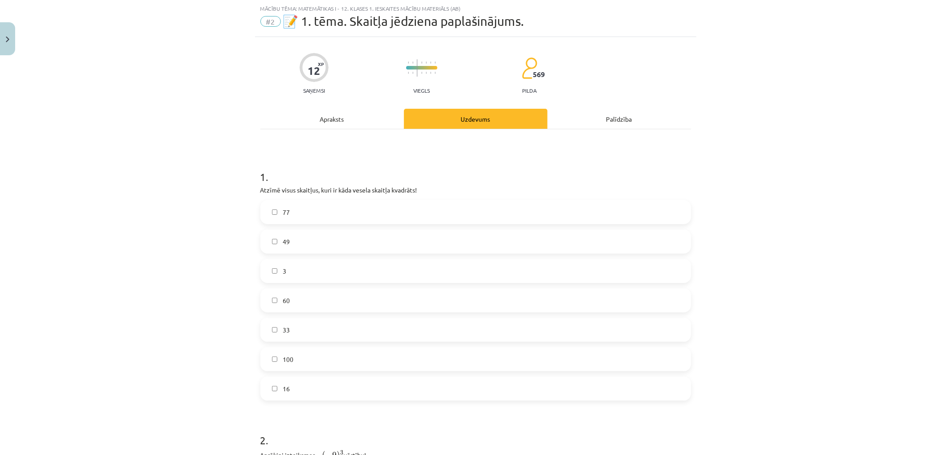
click at [300, 359] on label "100" at bounding box center [475, 359] width 429 height 22
click at [286, 359] on span "100" at bounding box center [288, 359] width 11 height 9
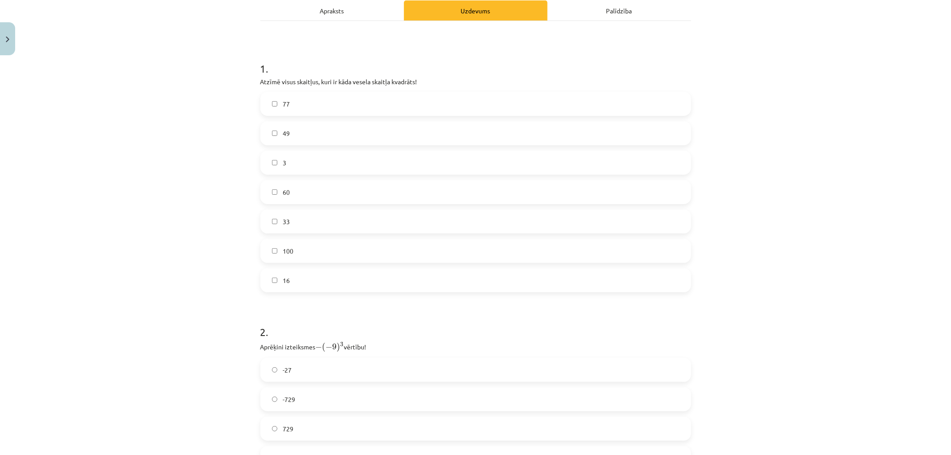
scroll to position [171, 0]
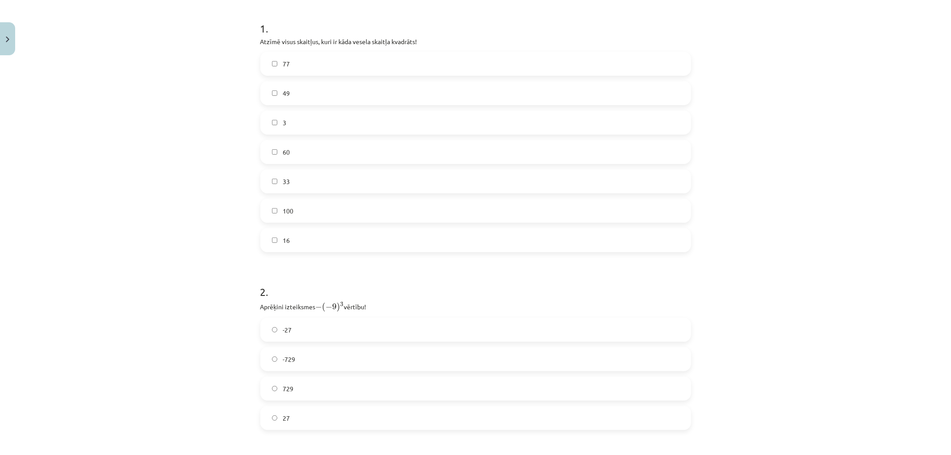
drag, startPoint x: 208, startPoint y: 348, endPoint x: 213, endPoint y: 341, distance: 8.6
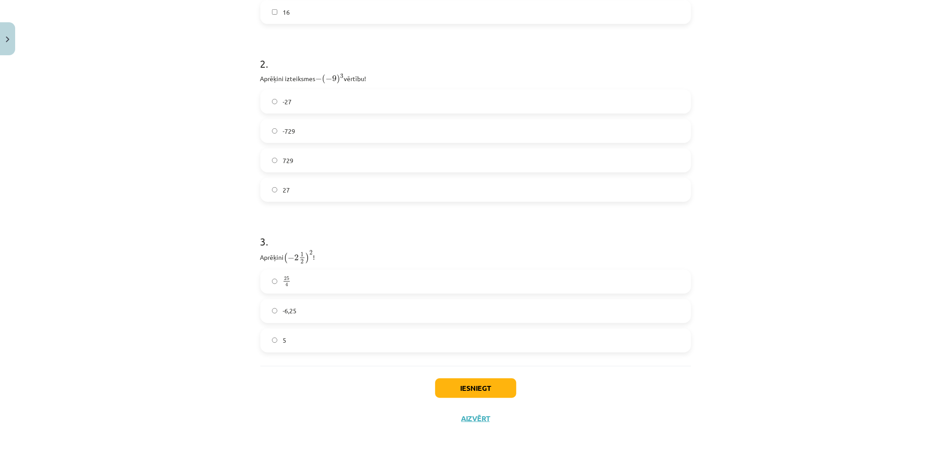
scroll to position [350, 0]
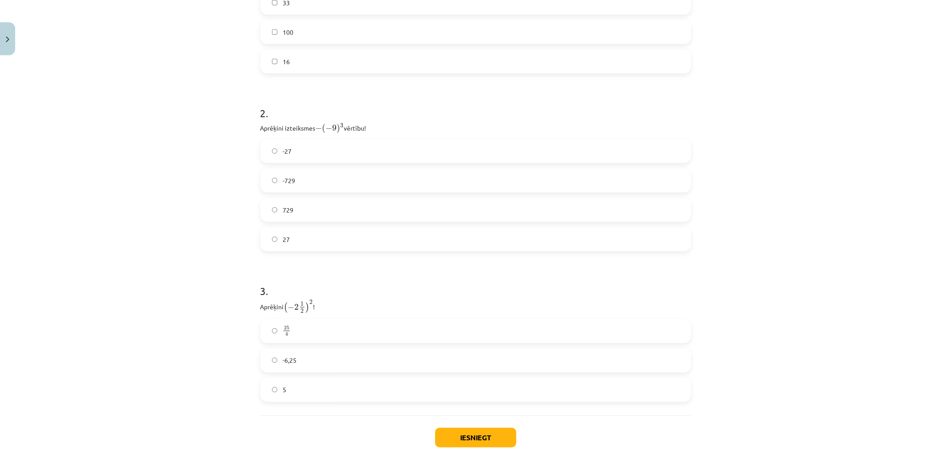
drag, startPoint x: 215, startPoint y: 337, endPoint x: 216, endPoint y: 345, distance: 8.1
click at [491, 354] on label "-6,25" at bounding box center [475, 361] width 429 height 22
click at [298, 209] on label "729" at bounding box center [475, 210] width 429 height 22
click at [298, 210] on label "729" at bounding box center [475, 210] width 429 height 22
click at [337, 332] on label "25 4 25 4" at bounding box center [475, 331] width 429 height 22
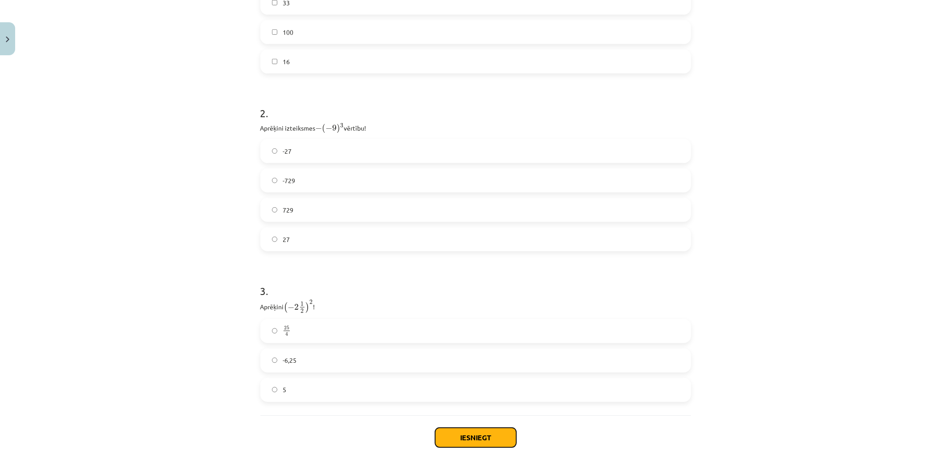
click at [470, 434] on button "Iesniegt" at bounding box center [475, 438] width 81 height 20
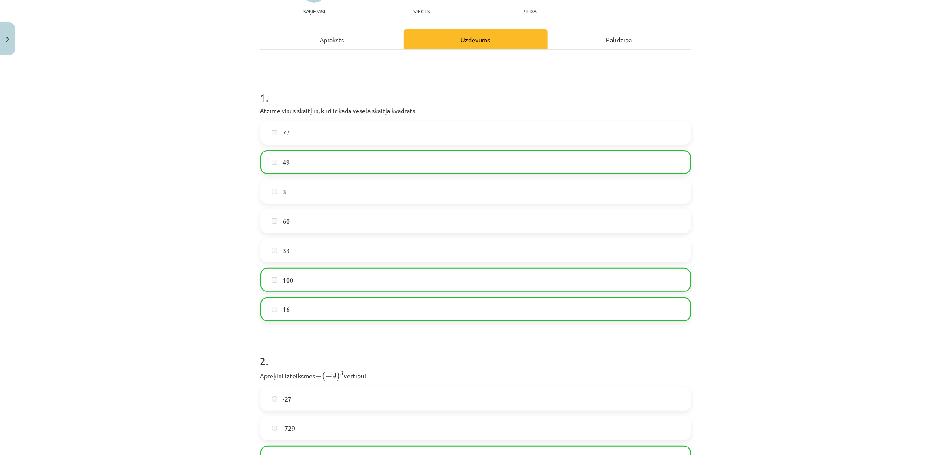
scroll to position [399, 0]
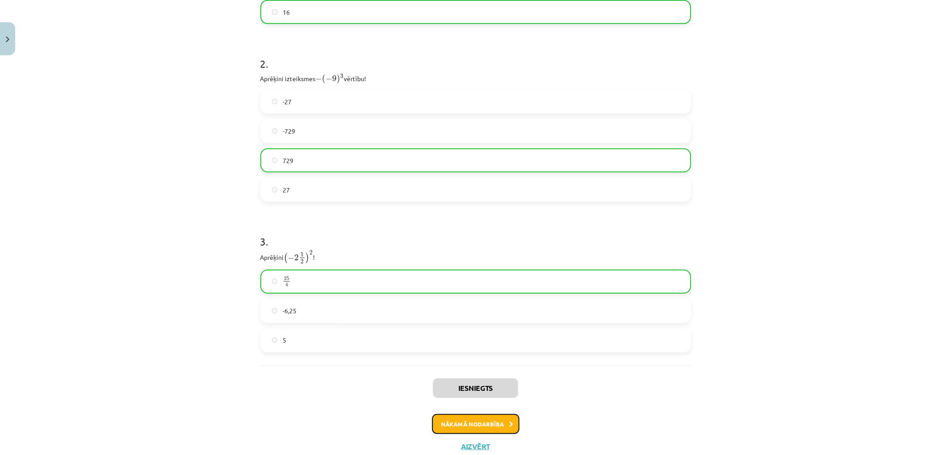
click at [464, 426] on button "Nākamā nodarbība" at bounding box center [475, 424] width 87 height 21
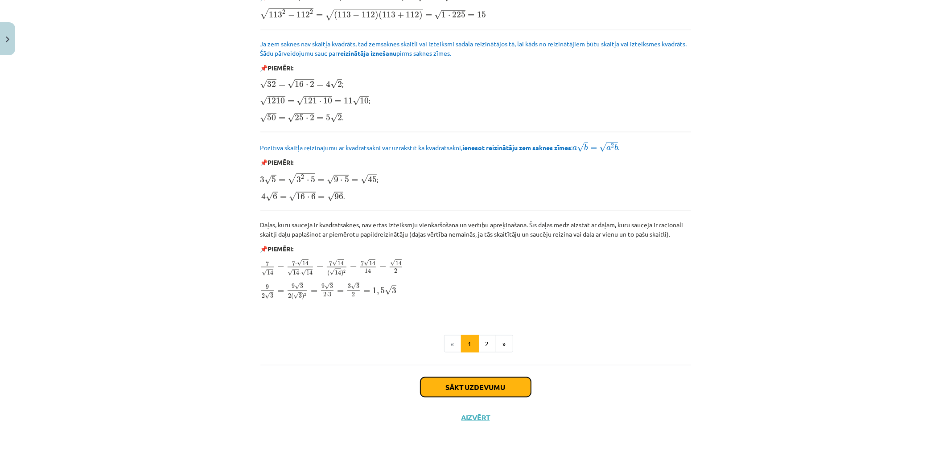
click at [463, 387] on button "Sākt uzdevumu" at bounding box center [476, 388] width 111 height 20
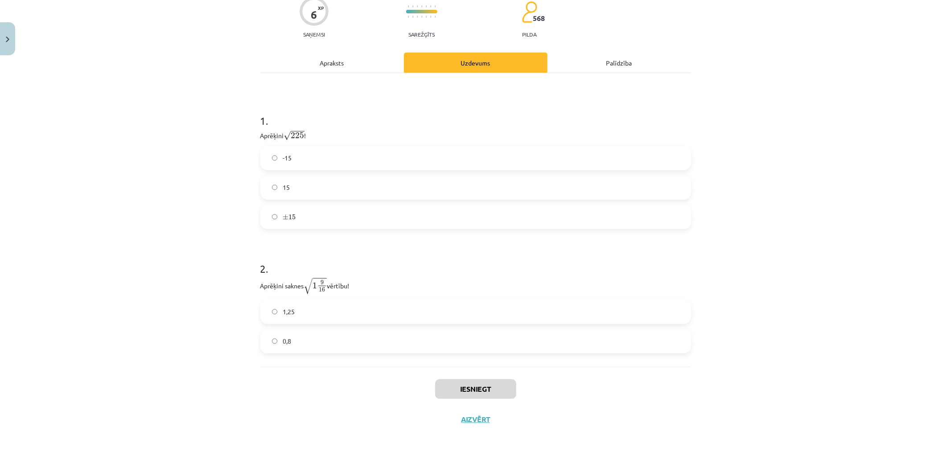
scroll to position [94, 0]
click at [237, 103] on div "Mācību tēma: Matemātikas i - 12. klases 1. ieskaites mācību materiāls (ab) #3 📝…" at bounding box center [475, 227] width 951 height 455
click at [727, 364] on div "Mācību tēma: Matemātikas i - 12. klases 1. ieskaites mācību materiāls (ab) #3 📝…" at bounding box center [475, 227] width 951 height 455
click at [285, 175] on label "15" at bounding box center [475, 186] width 429 height 22
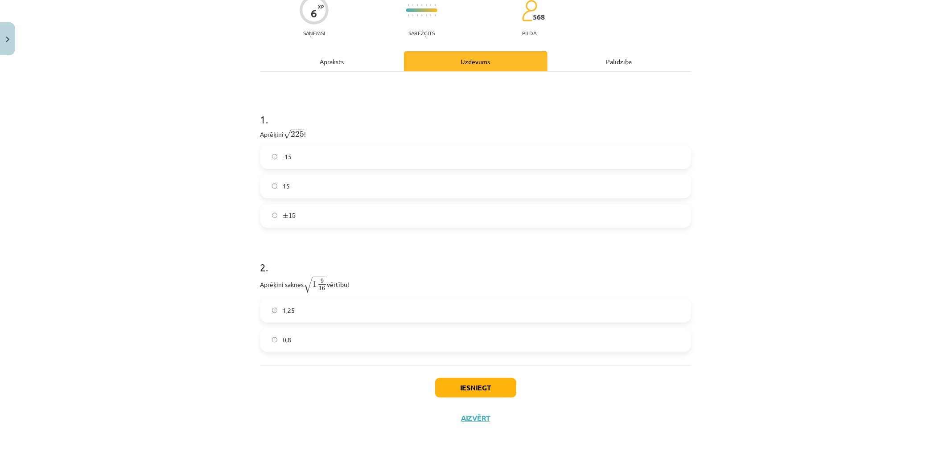
click at [368, 300] on label "1,25" at bounding box center [475, 311] width 429 height 22
drag, startPoint x: 368, startPoint y: 300, endPoint x: 404, endPoint y: 327, distance: 45.8
click at [368, 300] on label "1,25" at bounding box center [475, 311] width 429 height 22
drag, startPoint x: 469, startPoint y: 376, endPoint x: 471, endPoint y: 381, distance: 5.4
click at [469, 377] on div "Iesniegt Aizvērt" at bounding box center [475, 397] width 431 height 62
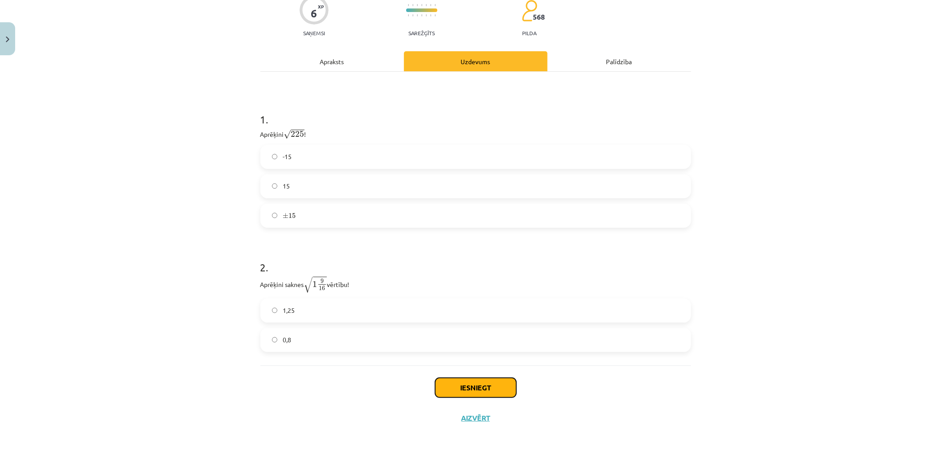
click at [471, 385] on button "Iesniegt" at bounding box center [475, 388] width 81 height 20
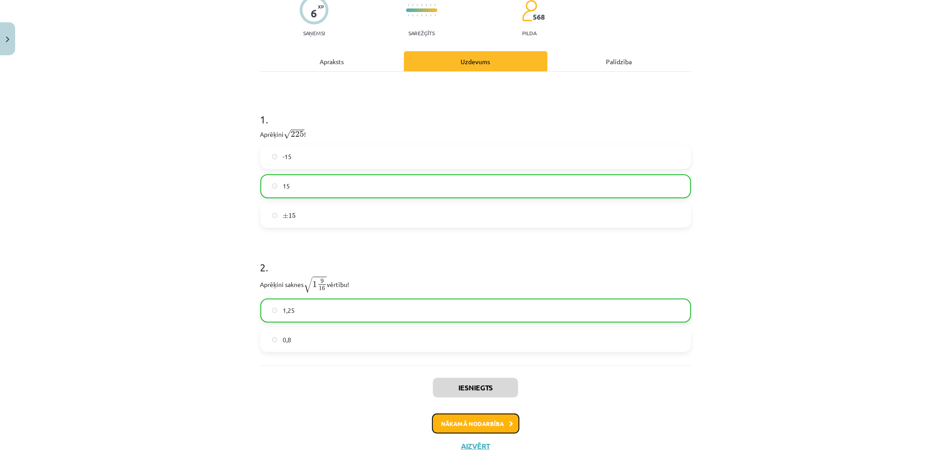
click at [481, 429] on button "Nākamā nodarbība" at bounding box center [475, 424] width 87 height 21
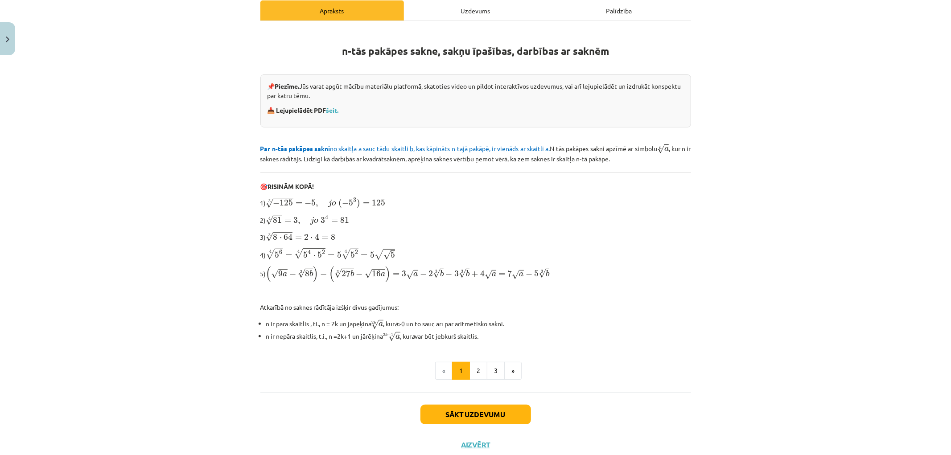
scroll to position [157, 0]
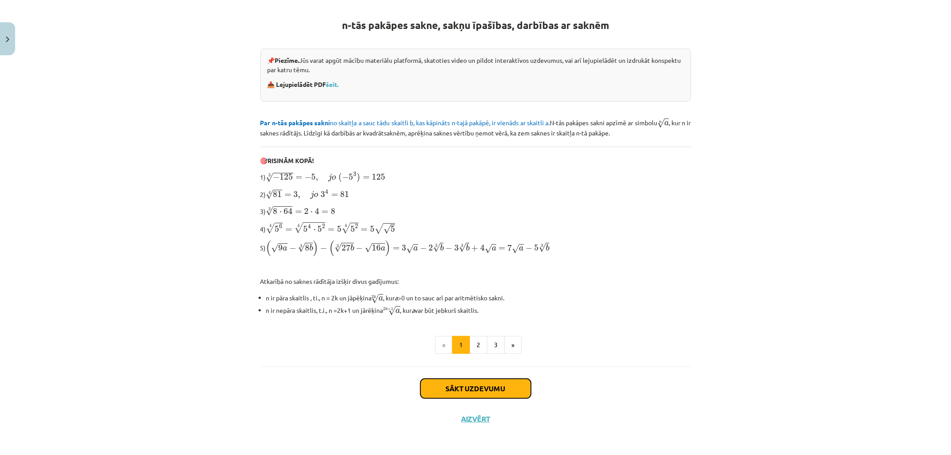
click at [485, 383] on button "Sākt uzdevumu" at bounding box center [476, 389] width 111 height 20
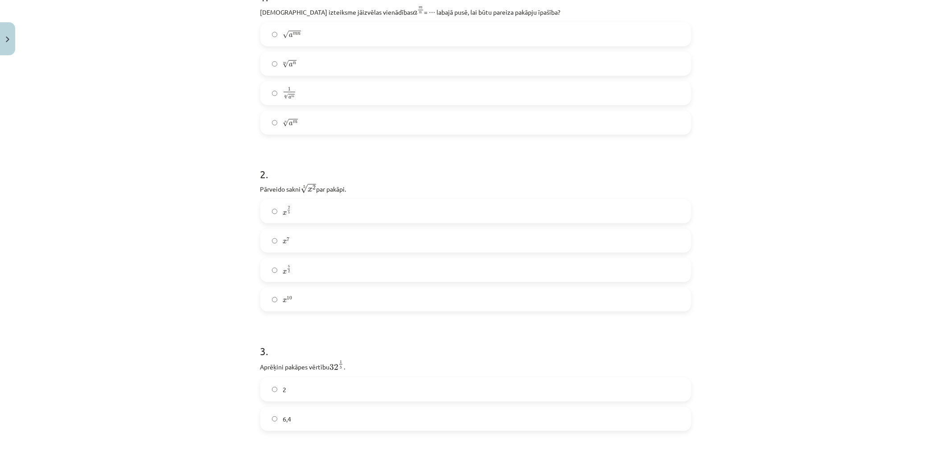
scroll to position [197, 0]
click at [219, 50] on div "Mācību tēma: Matemātikas i - 12. klases 1. ieskaites mācību materiāls (ab) #4 📝…" at bounding box center [475, 227] width 951 height 455
click at [321, 128] on label "n √ a m a m n" at bounding box center [475, 128] width 429 height 22
click at [314, 219] on label "x 2 5 x 2 5" at bounding box center [475, 217] width 429 height 22
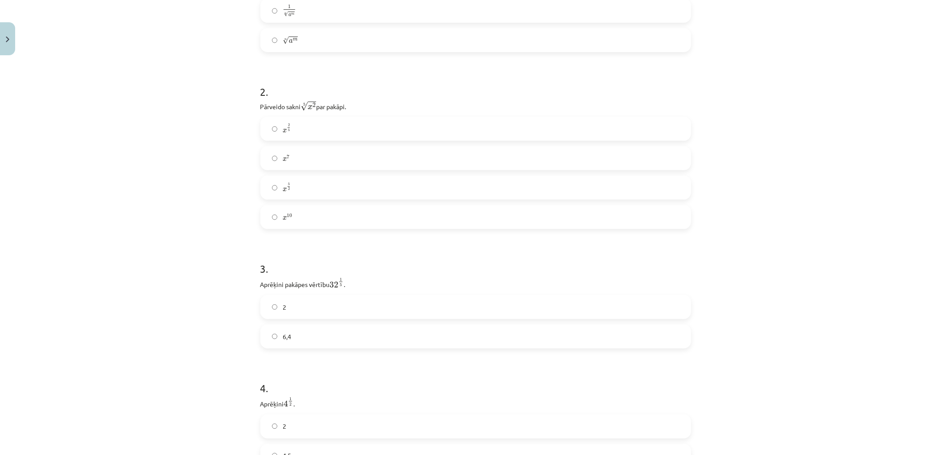
scroll to position [296, 0]
click at [318, 301] on label "2" at bounding box center [475, 296] width 429 height 22
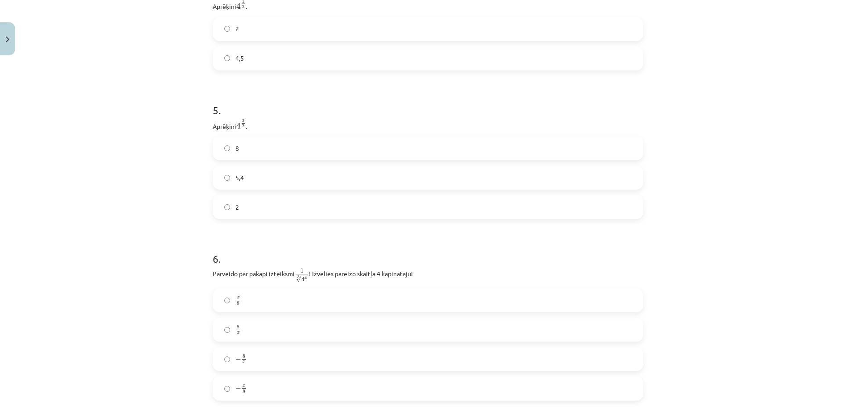
scroll to position [680, 0]
click at [247, 29] on label "2" at bounding box center [428, 32] width 429 height 22
click at [264, 153] on label "8" at bounding box center [428, 151] width 429 height 22
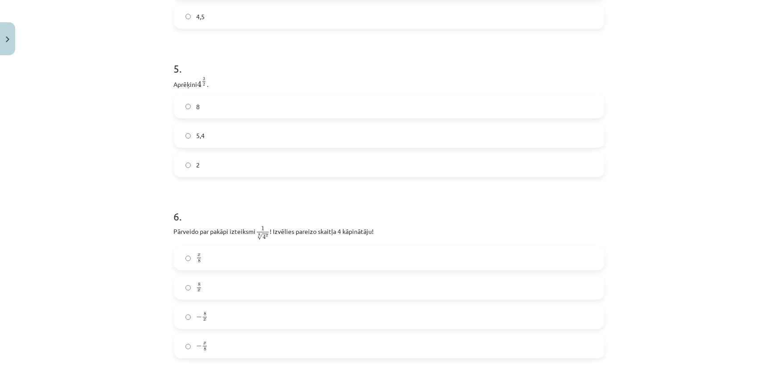
scroll to position [846, 0]
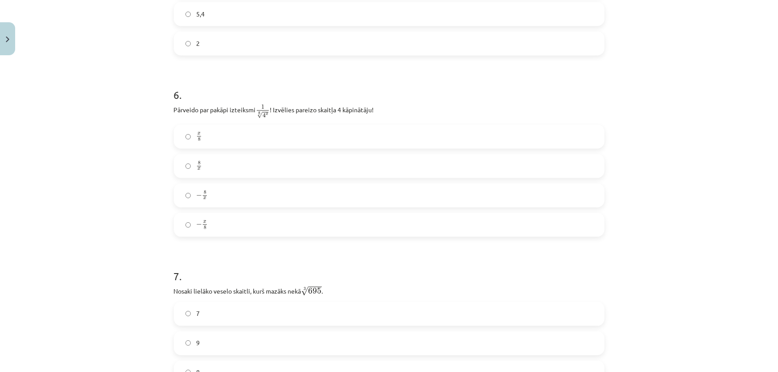
click at [678, 204] on div "Mācību tēma: Matemātikas i - 12. klases 1. ieskaites mācību materiāls (ab) #4 📝…" at bounding box center [389, 186] width 778 height 372
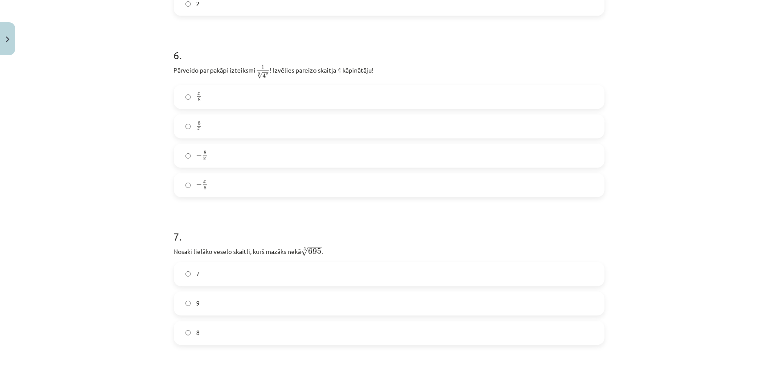
scroll to position [886, 0]
click at [164, 66] on div "Mācību tēma: Matemātikas i - 12. klases 1. ieskaites mācību materiāls (ab) #4 📝…" at bounding box center [389, 186] width 778 height 372
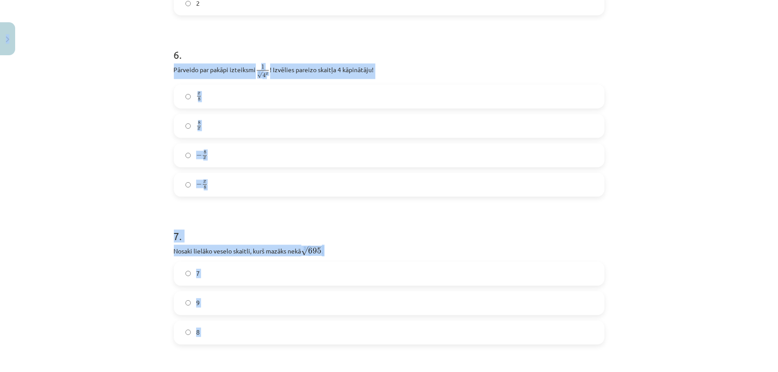
click at [164, 66] on body "0 Dāvanas 345 mP 100 xp Aleksejs Kablukovs Sākums Aktuāli Kā mācīties eSKOLĀ Ko…" at bounding box center [389, 186] width 778 height 372
click at [143, 79] on div "Mācību tēma: Matemātikas i - 12. klases 1. ieskaites mācību materiāls (ab) #4 📝…" at bounding box center [389, 186] width 778 height 372
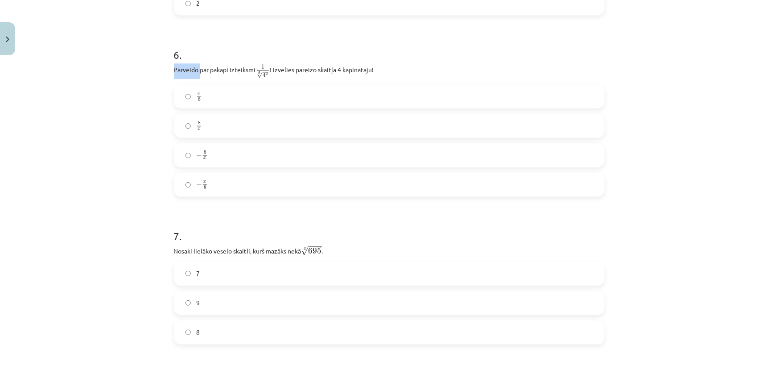
click at [143, 79] on div "Mācību tēma: Matemātikas i - 12. klases 1. ieskaites mācību materiāls (ab) #4 📝…" at bounding box center [389, 186] width 778 height 372
click at [158, 59] on div "Mācību tēma: Matemātikas i - 12. klases 1. ieskaites mācību materiāls (ab) #4 📝…" at bounding box center [389, 186] width 778 height 372
click at [169, 70] on div "52 XP Saņemsi Sarežģīts 568 pilda Apraksts Uzdevums Palīdzība 1 . Kura izteiksm…" at bounding box center [390, 292] width 442 height 2238
click at [223, 183] on label "− x 8 − x 8" at bounding box center [389, 184] width 429 height 22
drag, startPoint x: 226, startPoint y: 198, endPoint x: 10, endPoint y: 223, distance: 217.4
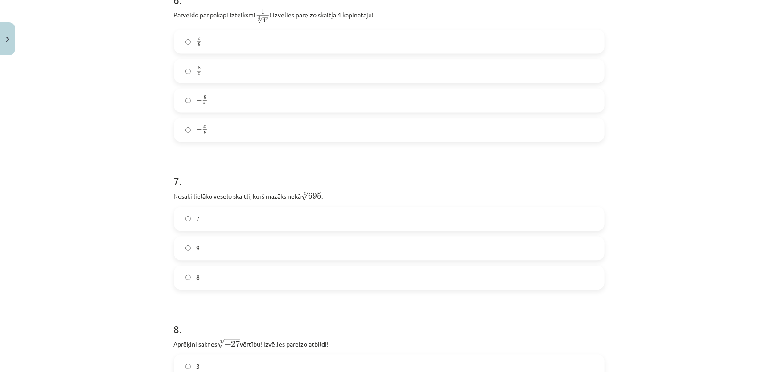
scroll to position [927, 0]
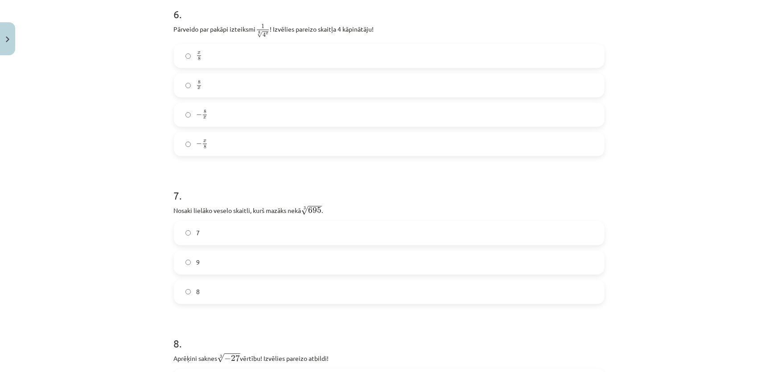
click at [225, 298] on label "8" at bounding box center [389, 292] width 429 height 22
click at [102, 285] on div "Mācību tēma: Matemātikas i - 12. klases 1. ieskaites mācību materiāls (ab) #4 📝…" at bounding box center [389, 186] width 778 height 372
drag, startPoint x: 70, startPoint y: 308, endPoint x: 3, endPoint y: 343, distance: 76.0
drag, startPoint x: 8, startPoint y: 240, endPoint x: 35, endPoint y: 252, distance: 29.8
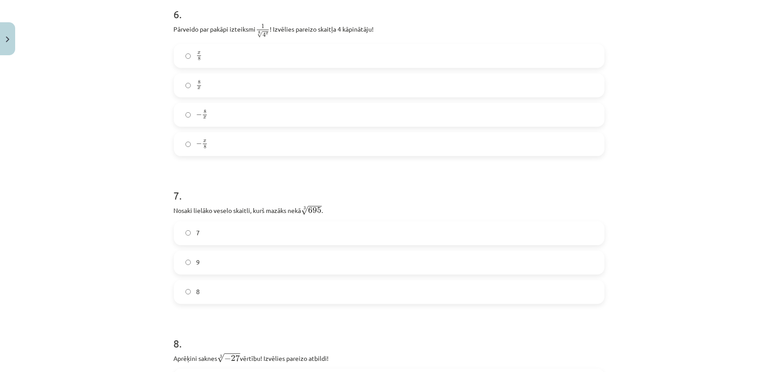
drag, startPoint x: 41, startPoint y: 271, endPoint x: 37, endPoint y: 264, distance: 7.6
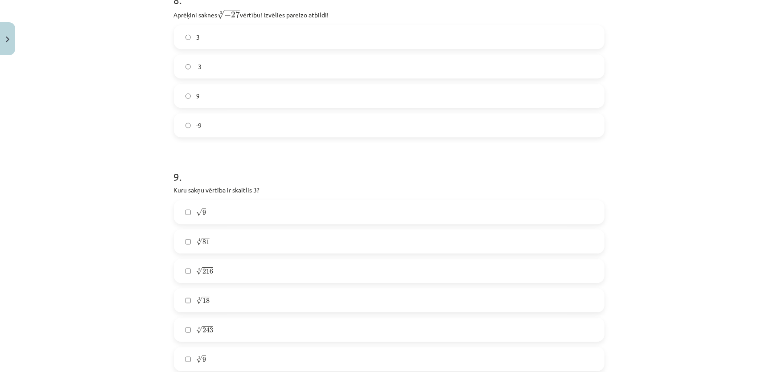
scroll to position [1276, 0]
click at [219, 63] on label "-3" at bounding box center [389, 61] width 429 height 22
click at [226, 211] on label "√ 9 9" at bounding box center [389, 207] width 429 height 22
click at [232, 326] on label "5 √ 243 243 5" at bounding box center [389, 325] width 429 height 22
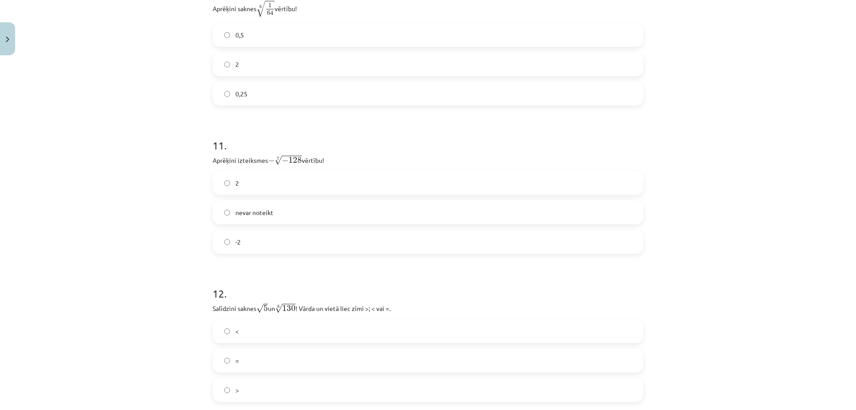
scroll to position [1688, 0]
click at [255, 49] on label "0,5" at bounding box center [428, 37] width 429 height 22
click at [288, 187] on label "2" at bounding box center [428, 185] width 429 height 22
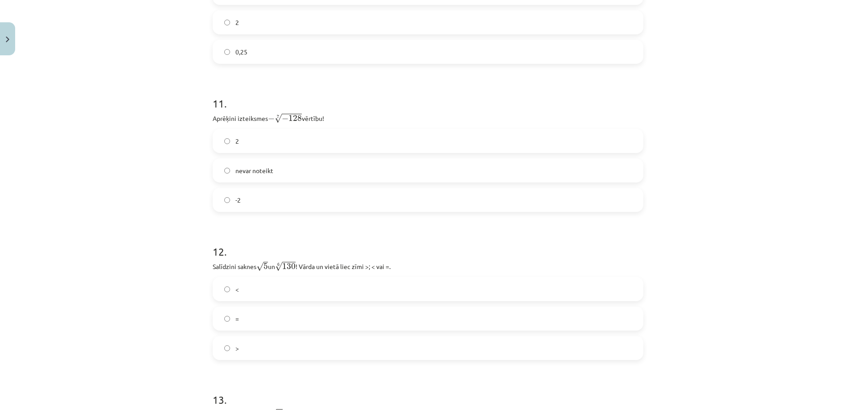
click at [287, 286] on label "<" at bounding box center [428, 289] width 429 height 22
click at [286, 286] on label "<" at bounding box center [428, 289] width 429 height 22
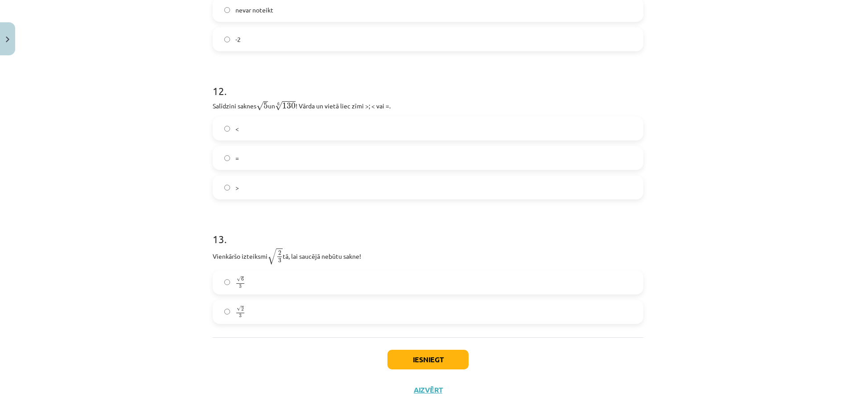
scroll to position [1910, 0]
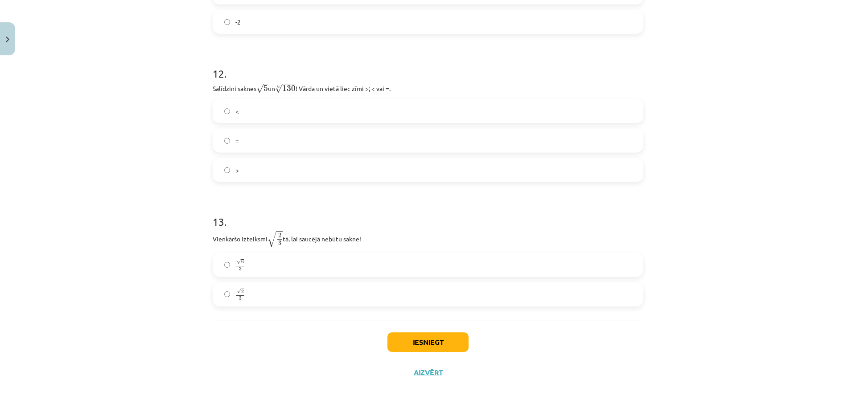
drag, startPoint x: 306, startPoint y: 212, endPoint x: 276, endPoint y: 269, distance: 64.6
click at [282, 273] on div "13 . Vienkāršo izteiksmi √ 2 3 2 3 tā, lai saucējā nebūtu sakne! √ 6 3 6 3 √ 2 …" at bounding box center [428, 253] width 431 height 107
drag, startPoint x: 276, startPoint y: 269, endPoint x: 251, endPoint y: 259, distance: 27.4
click at [260, 263] on label "√ 6 3 6 3" at bounding box center [428, 265] width 429 height 22
drag, startPoint x: 604, startPoint y: 316, endPoint x: 615, endPoint y: 317, distance: 11.2
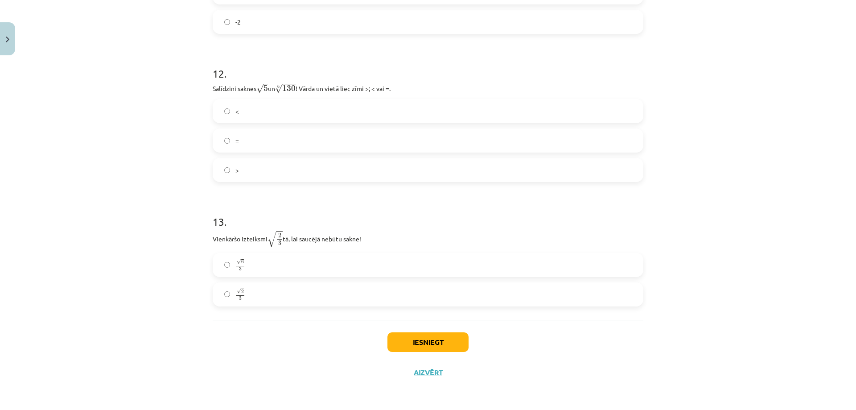
click at [645, 317] on div "Mācību tēma: Matemātikas i - 12. klases 1. ieskaites mācību materiāls (ab) #4 📝…" at bounding box center [428, 205] width 856 height 410
drag, startPoint x: 302, startPoint y: 271, endPoint x: 294, endPoint y: 266, distance: 9.2
click at [300, 268] on label "√ 6 3 6 3" at bounding box center [428, 265] width 429 height 22
drag, startPoint x: 359, startPoint y: 300, endPoint x: 368, endPoint y: 298, distance: 9.1
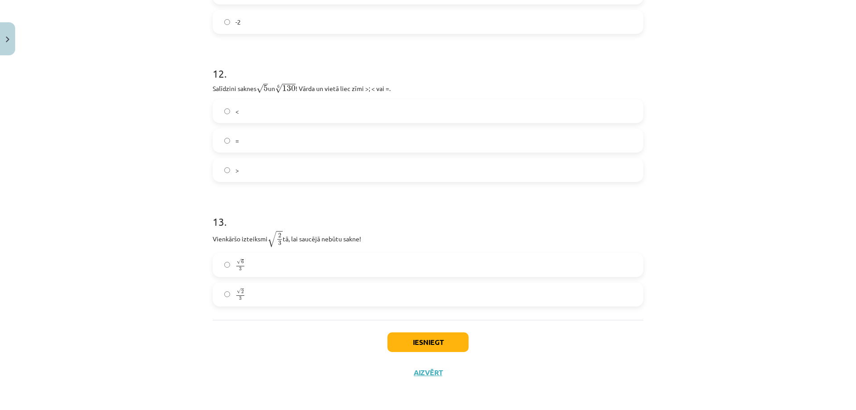
click at [386, 306] on label "√ 2 3 2 3" at bounding box center [428, 294] width 429 height 22
click at [287, 259] on label "√ 6 3 6 3" at bounding box center [428, 265] width 429 height 22
click at [289, 330] on div "Iesniegt Aizvērt" at bounding box center [428, 351] width 431 height 62
click at [425, 336] on button "Iesniegt" at bounding box center [428, 342] width 81 height 20
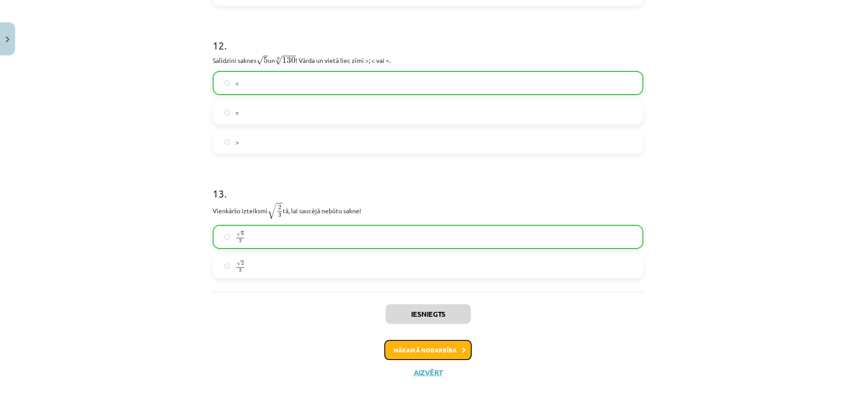
click at [406, 348] on button "Nākamā nodarbība" at bounding box center [427, 350] width 87 height 21
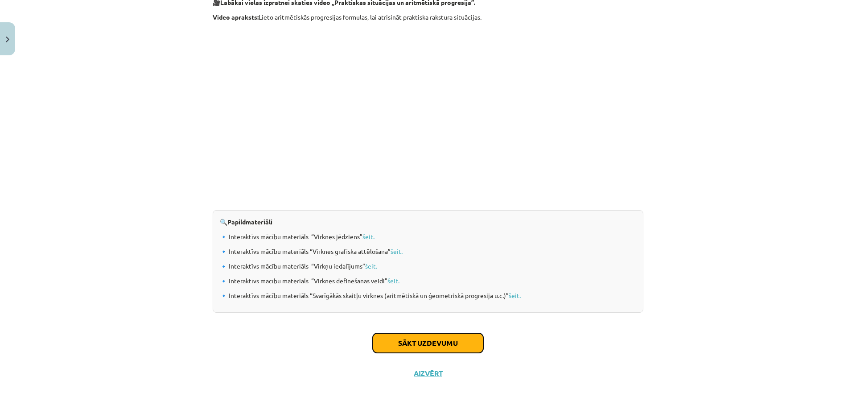
click at [416, 337] on button "Sākt uzdevumu" at bounding box center [428, 343] width 111 height 20
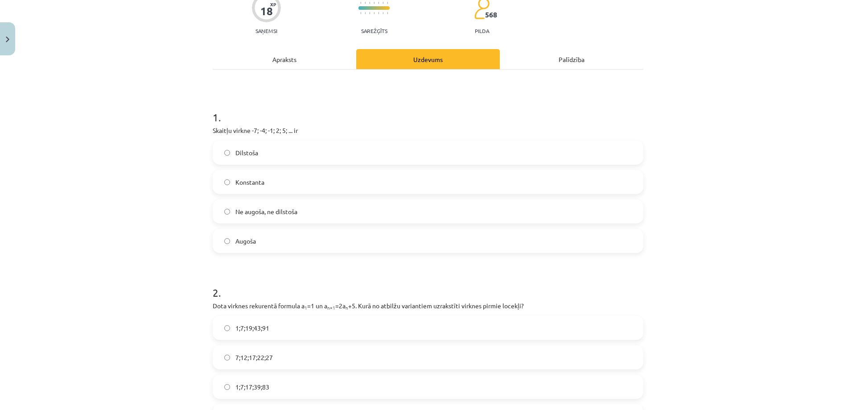
scroll to position [178, 0]
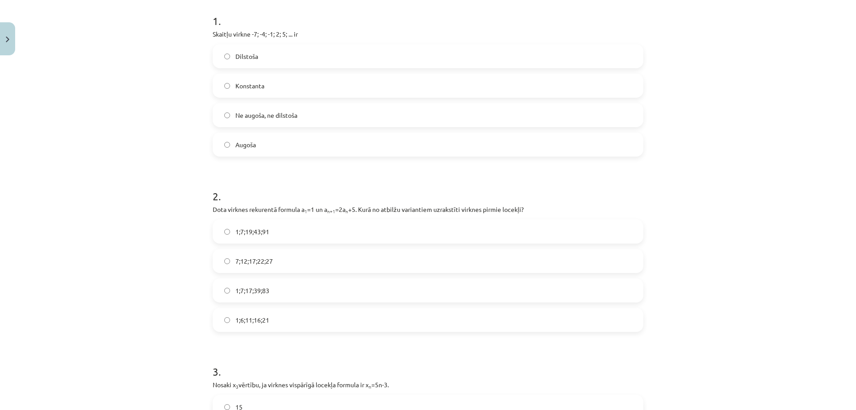
click at [264, 145] on label "Augoša" at bounding box center [428, 144] width 429 height 22
click at [277, 228] on label "1;7;19;43;91" at bounding box center [428, 231] width 429 height 22
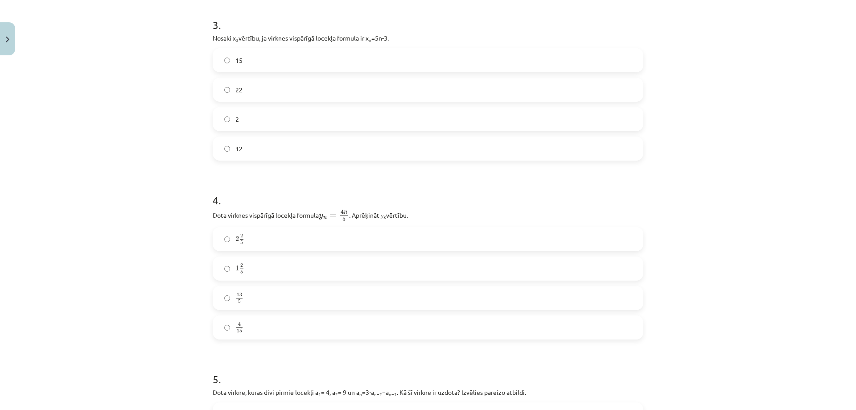
scroll to position [535, 0]
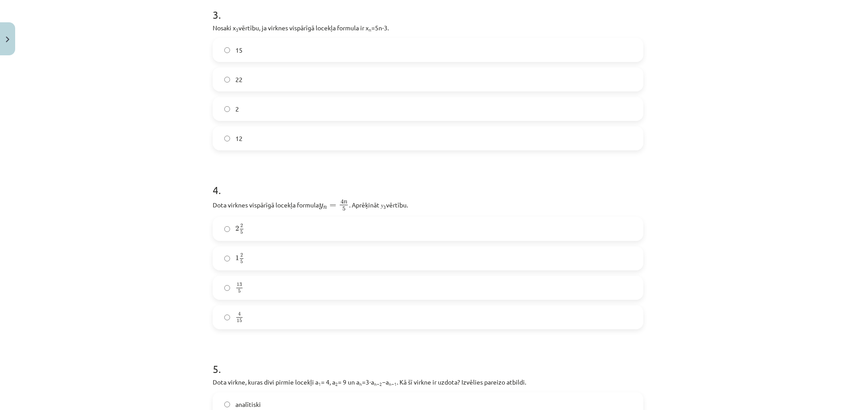
click at [226, 59] on label "15" at bounding box center [428, 50] width 429 height 22
click at [227, 62] on div "15 22 2 12" at bounding box center [428, 94] width 431 height 112
click at [196, 12] on div "Mācību tēma: Matemātikas i - 12. klases 1. ieskaites mācību materiāls (ab) #5 📝…" at bounding box center [428, 205] width 856 height 410
drag, startPoint x: 573, startPoint y: 350, endPoint x: 568, endPoint y: 344, distance: 7.3
click at [570, 347] on h1 "5 ." at bounding box center [428, 361] width 431 height 28
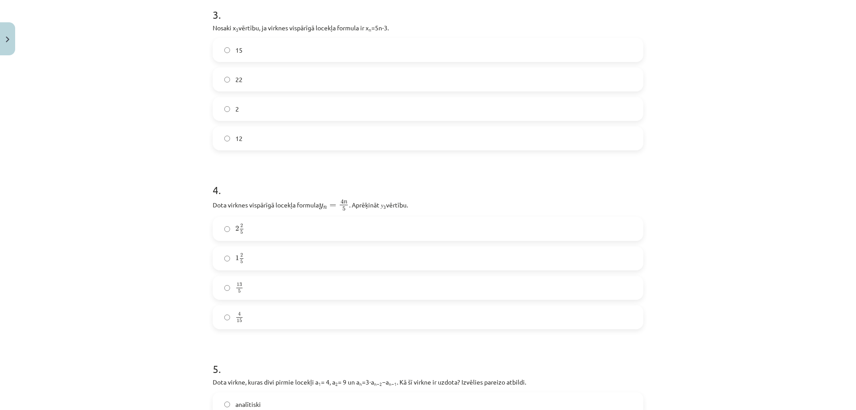
click at [266, 143] on label "12" at bounding box center [428, 138] width 429 height 22
click at [269, 227] on label "2 2 5 2 2 5" at bounding box center [428, 229] width 429 height 22
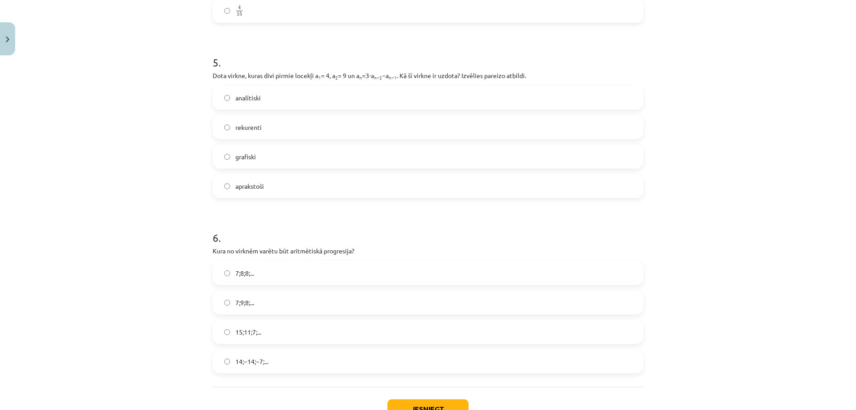
scroll to position [847, 0]
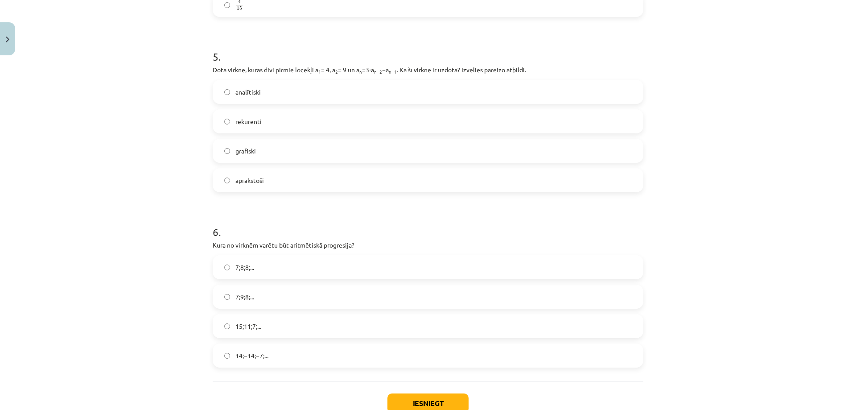
click at [195, 40] on div "Mācību tēma: Matemātikas i - 12. klases 1. ieskaites mācību materiāls (ab) #5 📝…" at bounding box center [428, 205] width 856 height 410
click at [194, 43] on div "Mācību tēma: Matemātikas i - 12. klases 1. ieskaites mācību materiāls (ab) #5 📝…" at bounding box center [428, 205] width 856 height 410
click at [195, 45] on div "Mācību tēma: Matemātikas i - 12. klases 1. ieskaites mācību materiāls (ab) #5 📝…" at bounding box center [428, 205] width 856 height 410
click at [196, 45] on div "Mācību tēma: Matemātikas i - 12. klases 1. ieskaites mācību materiāls (ab) #5 📝…" at bounding box center [428, 205] width 856 height 410
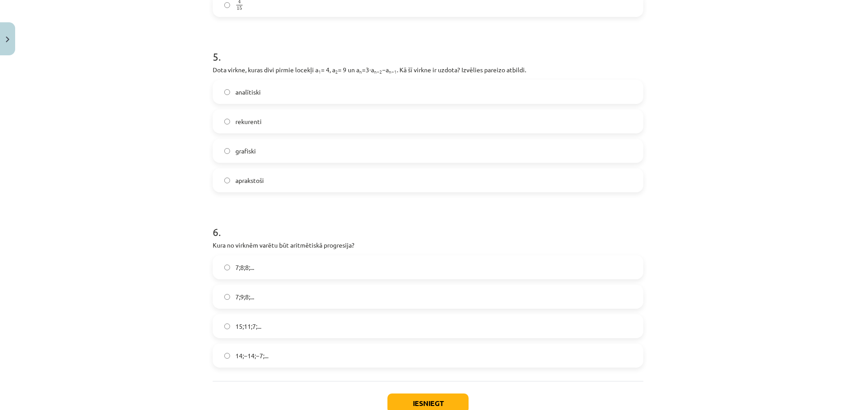
click at [270, 126] on label "rekurenti" at bounding box center [428, 121] width 429 height 22
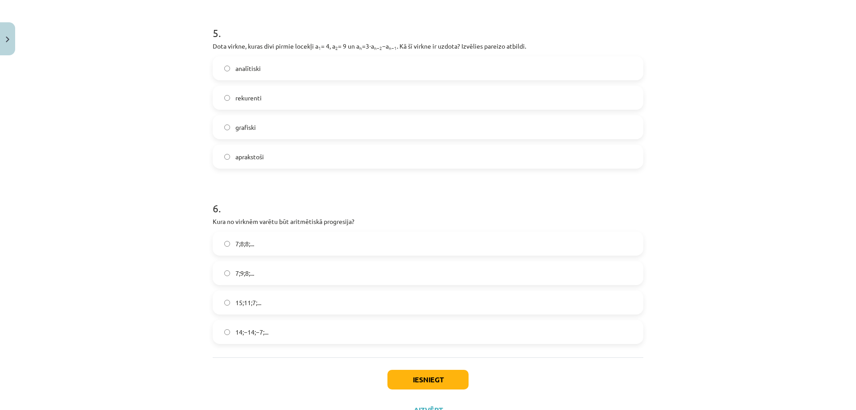
scroll to position [892, 0]
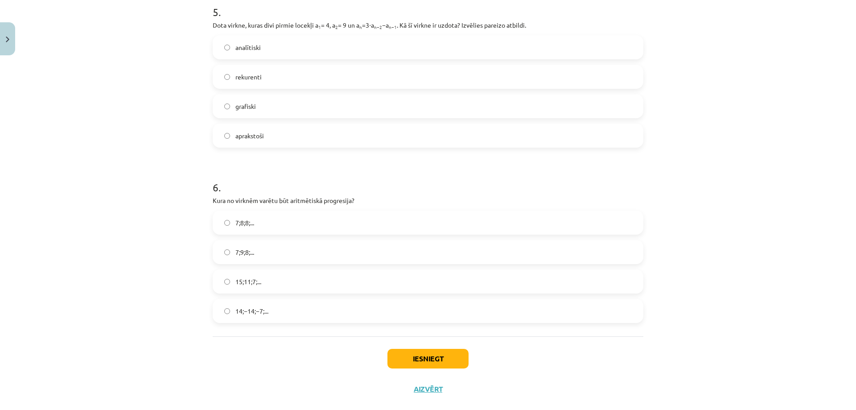
click at [279, 281] on label "15;11;7;..." at bounding box center [428, 281] width 429 height 22
click at [452, 357] on button "Iesniegt" at bounding box center [428, 359] width 81 height 20
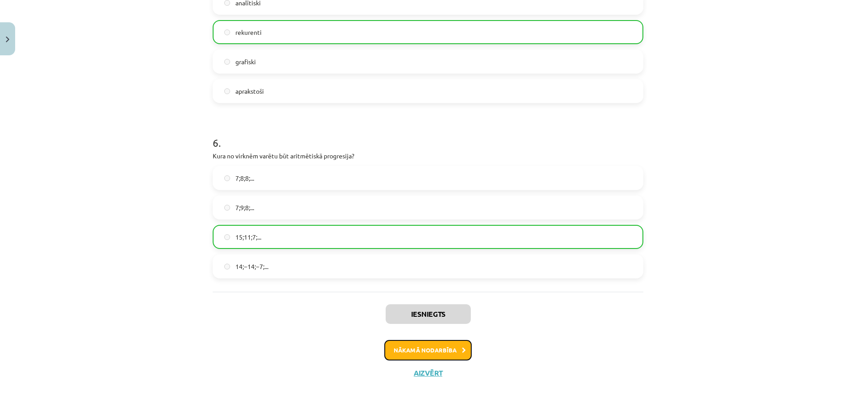
click at [443, 347] on button "Nākamā nodarbība" at bounding box center [427, 350] width 87 height 21
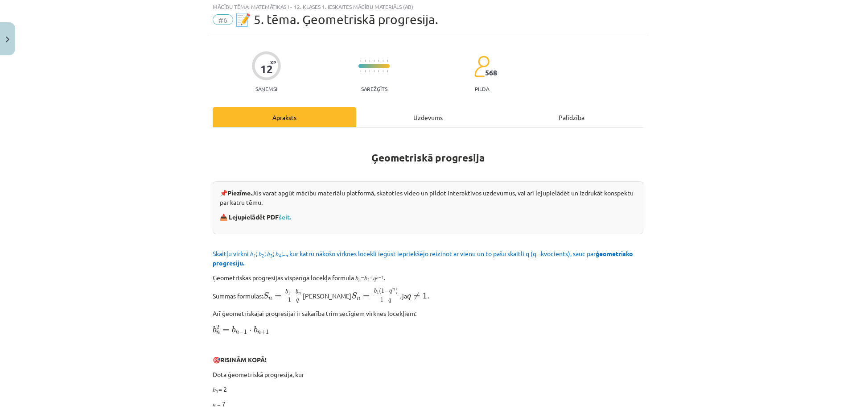
scroll to position [22, 0]
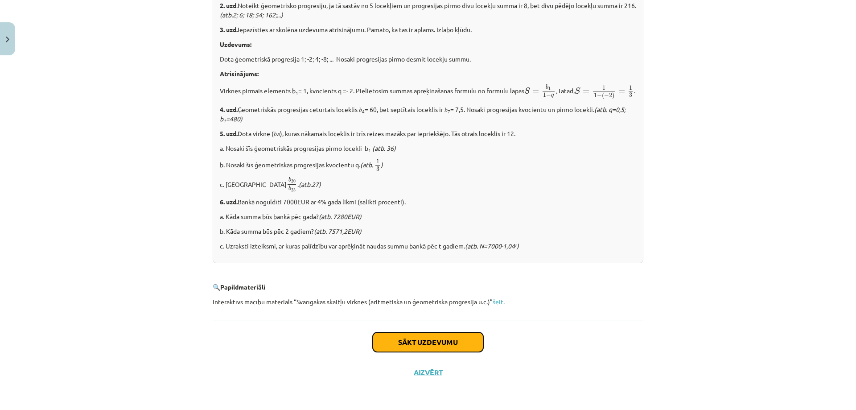
click at [427, 339] on button "Sākt uzdevumu" at bounding box center [428, 342] width 111 height 20
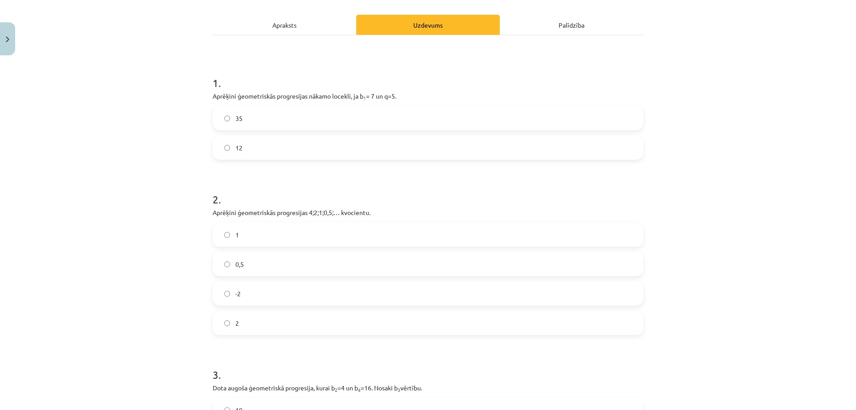
scroll to position [67, 0]
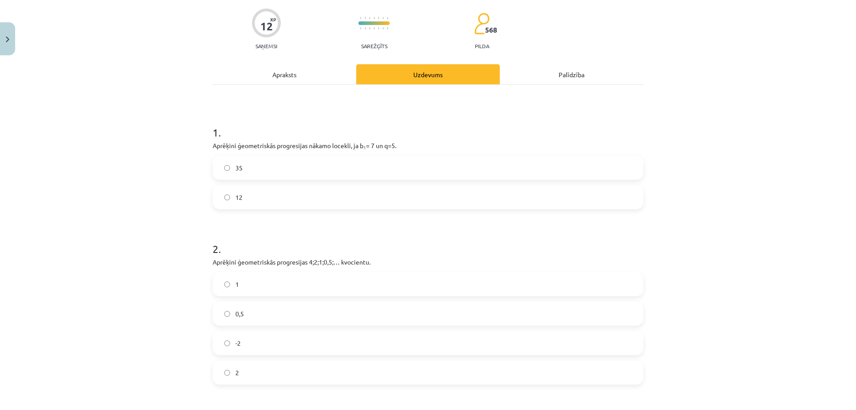
click at [198, 123] on div "Mācību tēma: Matemātikas i - 12. klases 1. ieskaites mācību materiāls (ab) #6 📝…" at bounding box center [428, 205] width 856 height 410
click at [255, 165] on label "35" at bounding box center [428, 168] width 429 height 22
click at [269, 309] on label "0,5" at bounding box center [428, 313] width 429 height 22
drag, startPoint x: 130, startPoint y: 205, endPoint x: 133, endPoint y: 199, distance: 6.8
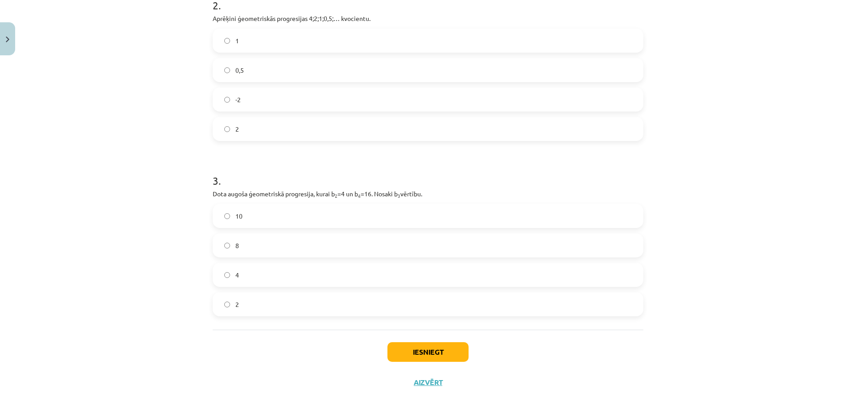
scroll to position [320, 0]
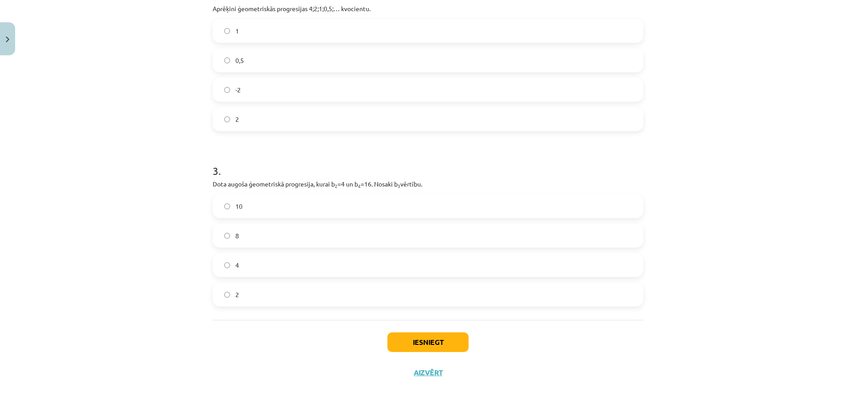
drag, startPoint x: 133, startPoint y: 198, endPoint x: 274, endPoint y: 198, distance: 140.9
click at [207, 182] on div "12 XP Saņemsi Sarežģīts 568 pilda Apraksts Uzdevums Palīdzība 1 . Aprēķini ģeom…" at bounding box center [428, 63] width 442 height 648
drag, startPoint x: 253, startPoint y: 272, endPoint x: 258, endPoint y: 289, distance: 17.5
click at [258, 289] on div "10 8 4 2" at bounding box center [428, 250] width 431 height 112
click at [262, 323] on div "Iesniegt Aizvērt" at bounding box center [428, 351] width 431 height 62
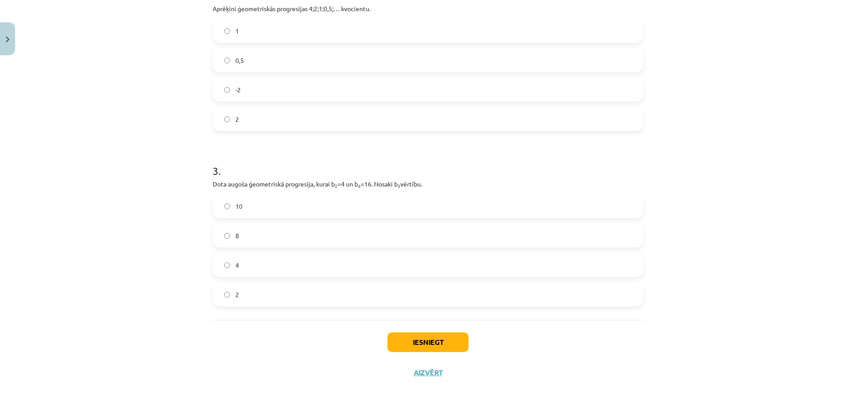
drag, startPoint x: 262, startPoint y: 323, endPoint x: 244, endPoint y: 275, distance: 51.4
click at [262, 323] on div "Iesniegt Aizvērt" at bounding box center [428, 351] width 431 height 62
drag, startPoint x: 210, startPoint y: 182, endPoint x: 261, endPoint y: 297, distance: 125.6
click at [261, 297] on div "3 . Dota augoša ģeometriskā progresija, kurai b 2 =4 un b 4 =16. Nosaki b 3 vēr…" at bounding box center [428, 227] width 431 height 157
copy div "Dota augoša ģeometriskā progresija, kurai b 2 =4 un b 4 =16. Nosaki b 3 vērtību…"
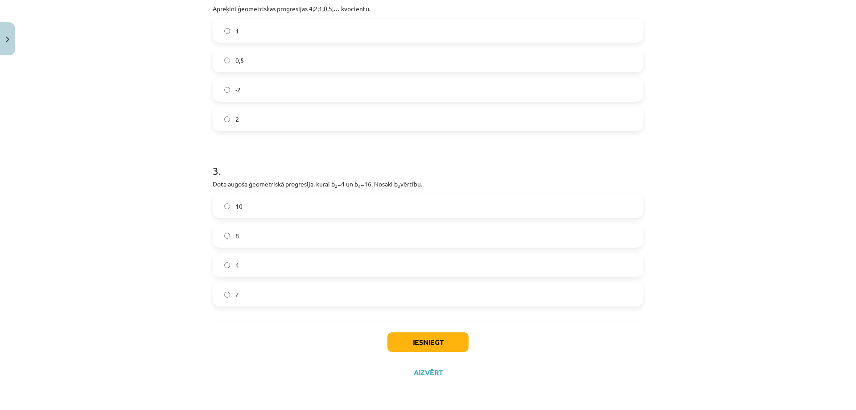
drag, startPoint x: 261, startPoint y: 359, endPoint x: 258, endPoint y: 355, distance: 4.7
click at [259, 357] on div "Iesniegt Aizvērt" at bounding box center [428, 351] width 431 height 62
click at [264, 236] on label "8" at bounding box center [428, 235] width 429 height 22
click at [412, 343] on button "Iesniegt" at bounding box center [428, 342] width 81 height 20
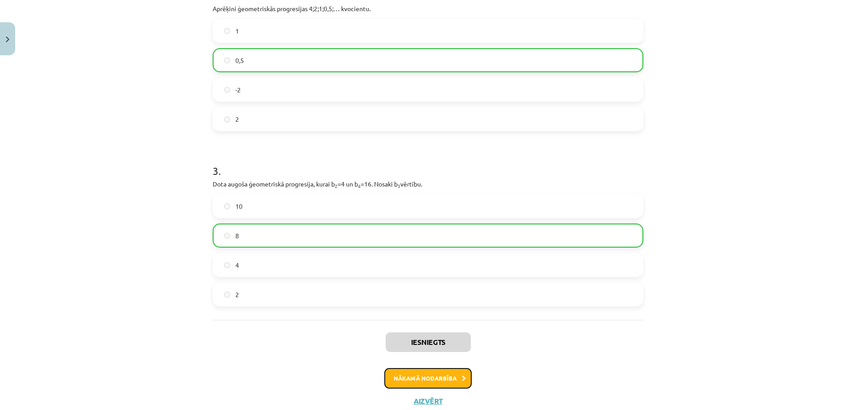
click at [444, 379] on button "Nākamā nodarbība" at bounding box center [427, 378] width 87 height 21
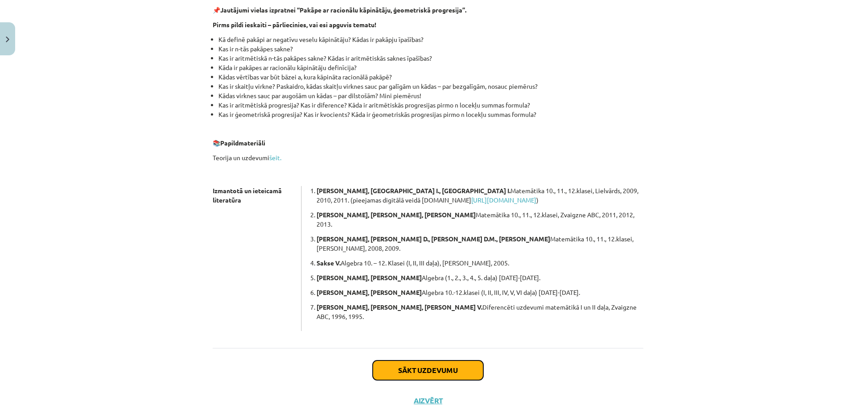
click at [438, 360] on button "Sākt uzdevumu" at bounding box center [428, 370] width 111 height 20
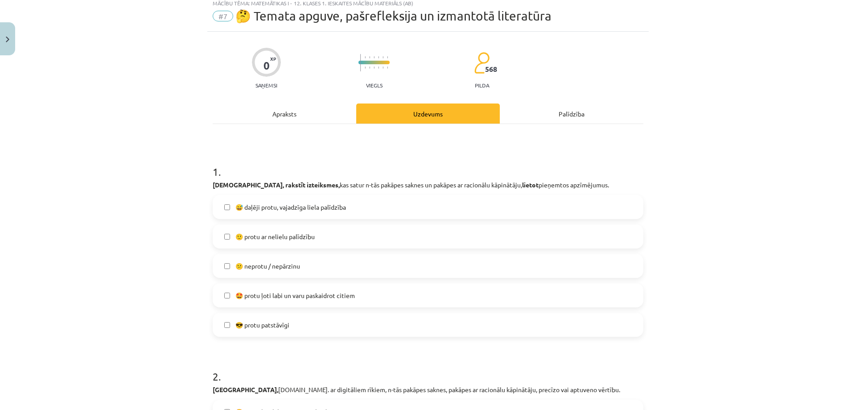
scroll to position [22, 0]
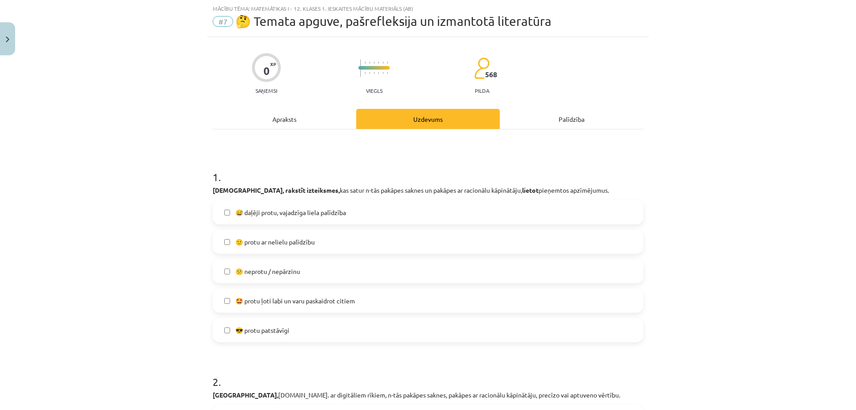
click at [312, 248] on label "🙂 protu ar nelielu palīdzību" at bounding box center [428, 242] width 429 height 22
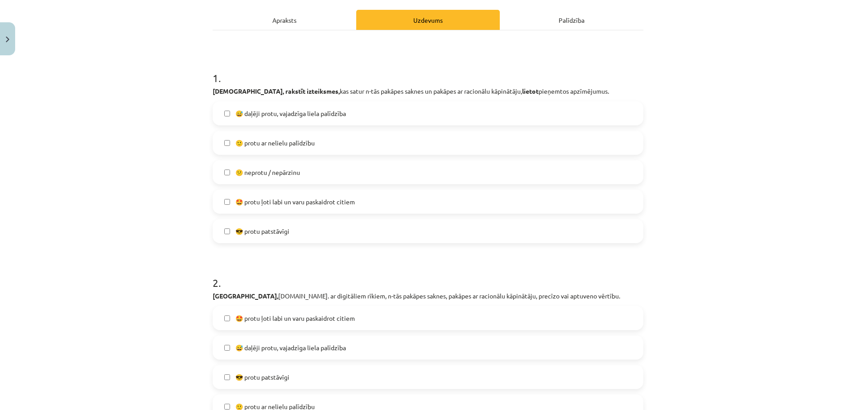
scroll to position [290, 0]
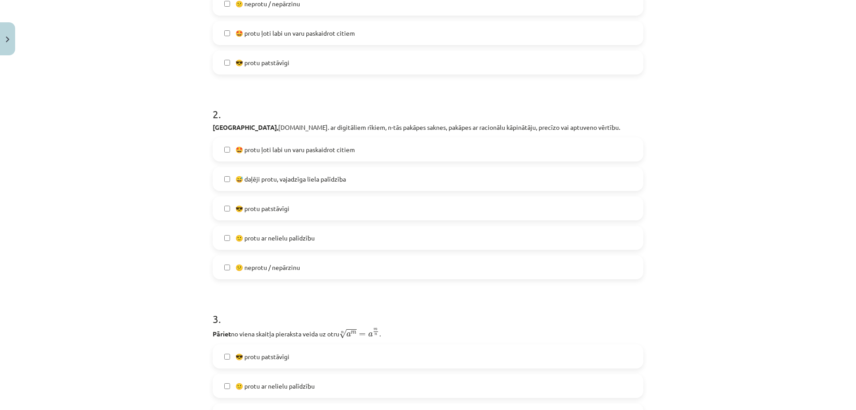
click at [346, 202] on label "😎 protu patstāvīgi" at bounding box center [428, 208] width 429 height 22
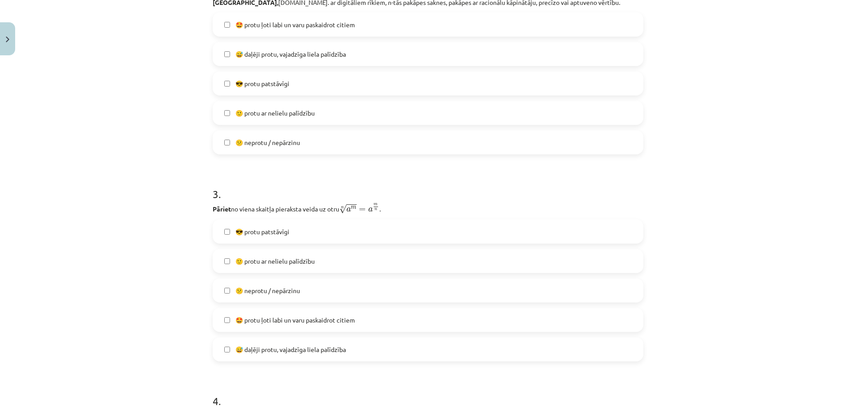
scroll to position [557, 0]
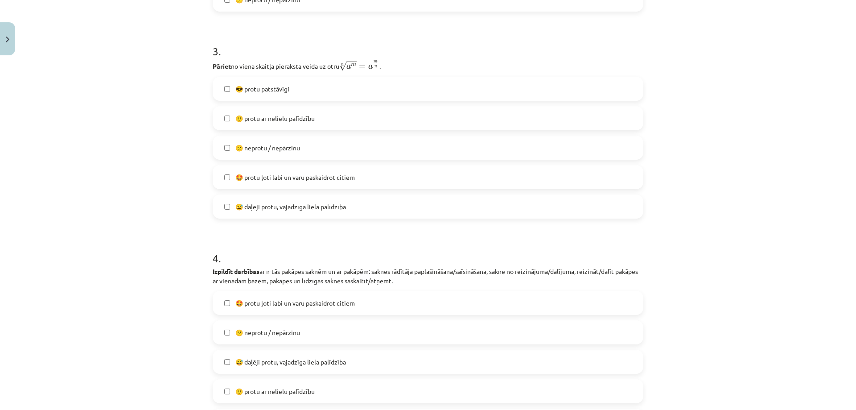
click at [359, 146] on label "😕 neprotu / nepārzinu" at bounding box center [428, 147] width 429 height 22
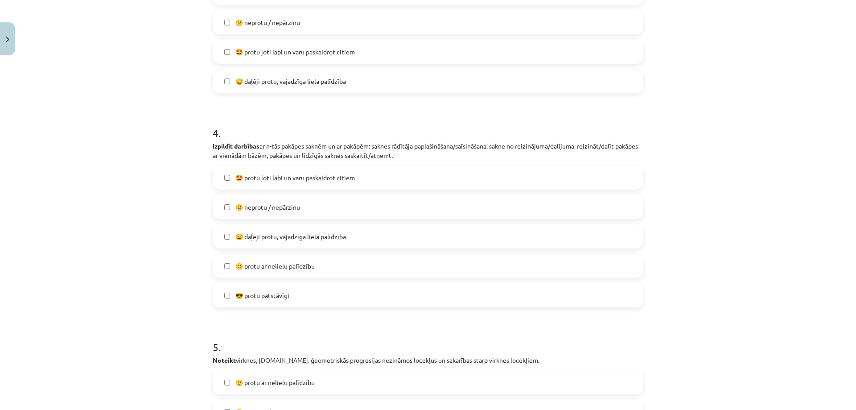
scroll to position [691, 0]
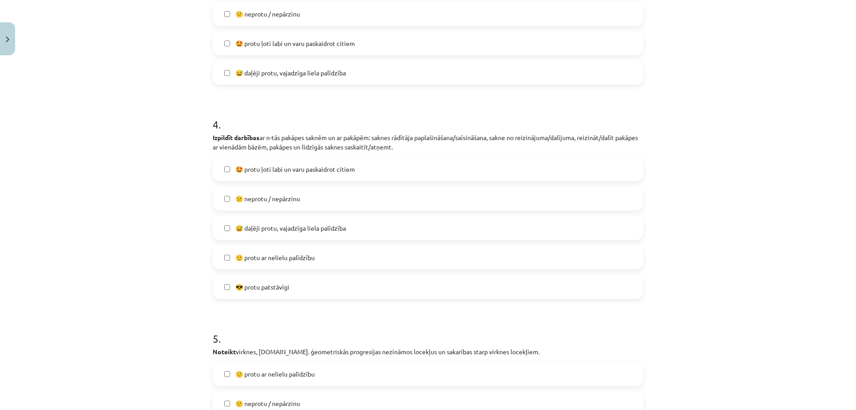
click at [319, 263] on label "🙂 protu ar nelielu palīdzību" at bounding box center [428, 257] width 429 height 22
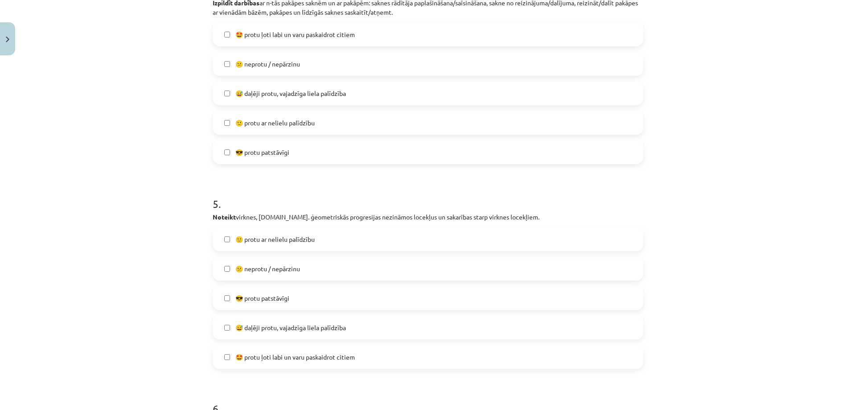
scroll to position [825, 0]
click at [219, 133] on label "🙂 protu ar nelielu palīdzību" at bounding box center [428, 123] width 429 height 22
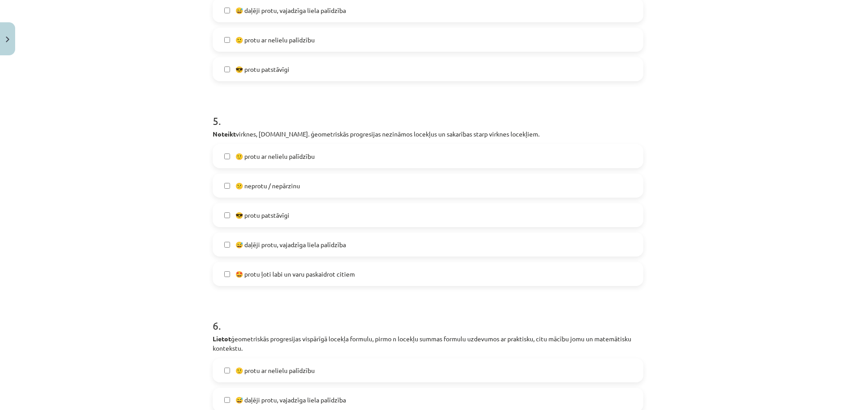
scroll to position [914, 0]
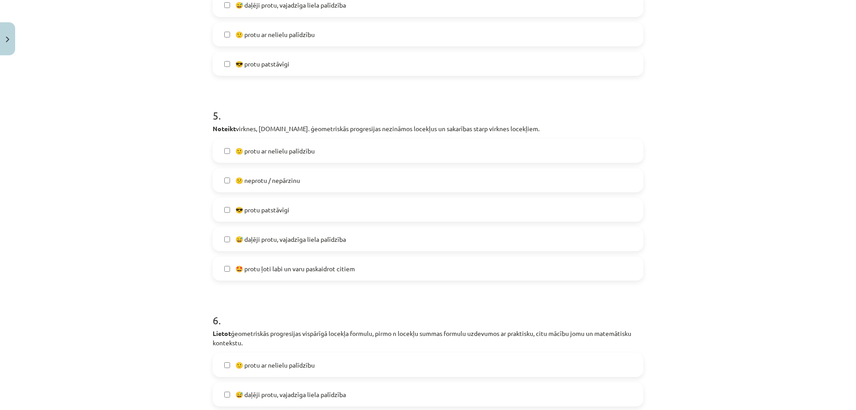
click at [302, 157] on label "🙂 protu ar nelielu palīdzību" at bounding box center [428, 151] width 429 height 22
click at [313, 205] on label "😎 protu patstāvīgi" at bounding box center [428, 209] width 429 height 22
click at [301, 148] on span "🙂 protu ar nelielu palīdzību" at bounding box center [274, 150] width 79 height 9
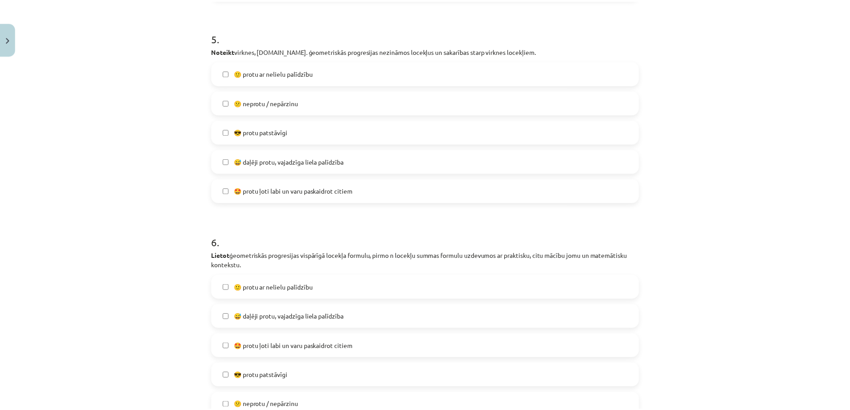
scroll to position [1103, 0]
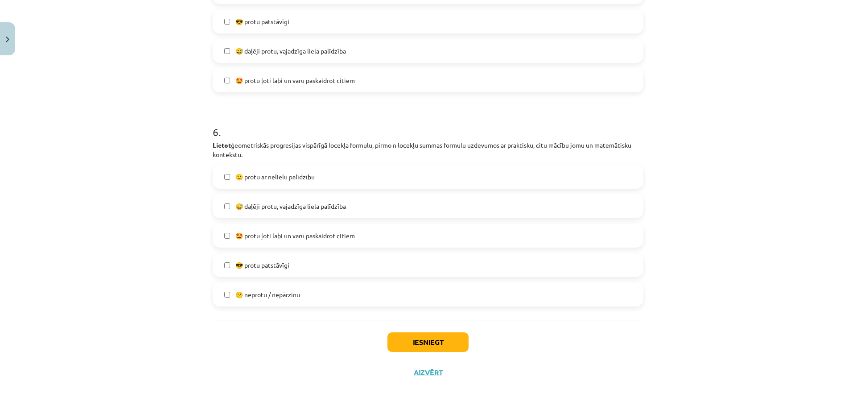
drag, startPoint x: 333, startPoint y: 256, endPoint x: 349, endPoint y: 284, distance: 32.2
click at [333, 256] on label "😎 protu patstāvīgi" at bounding box center [428, 265] width 429 height 22
click at [428, 334] on button "Iesniegt" at bounding box center [428, 342] width 81 height 20
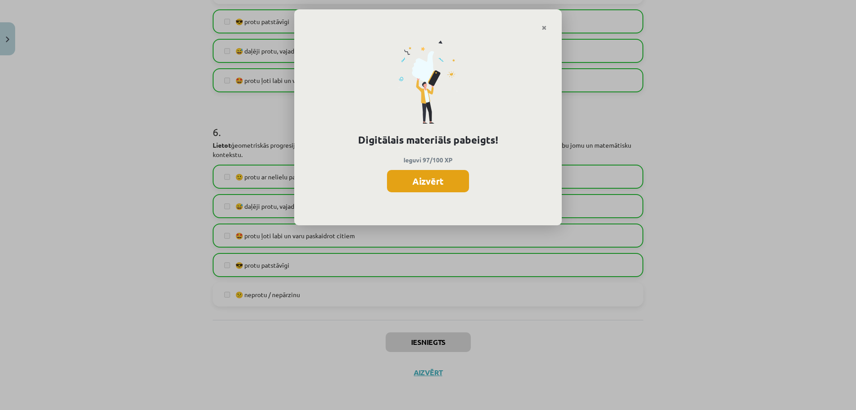
drag, startPoint x: 341, startPoint y: 306, endPoint x: 431, endPoint y: 176, distance: 158.6
click at [431, 176] on button "Aizvērt" at bounding box center [428, 181] width 82 height 22
click at [431, 176] on label "🙂 protu ar nelielu palīdzību" at bounding box center [428, 176] width 429 height 22
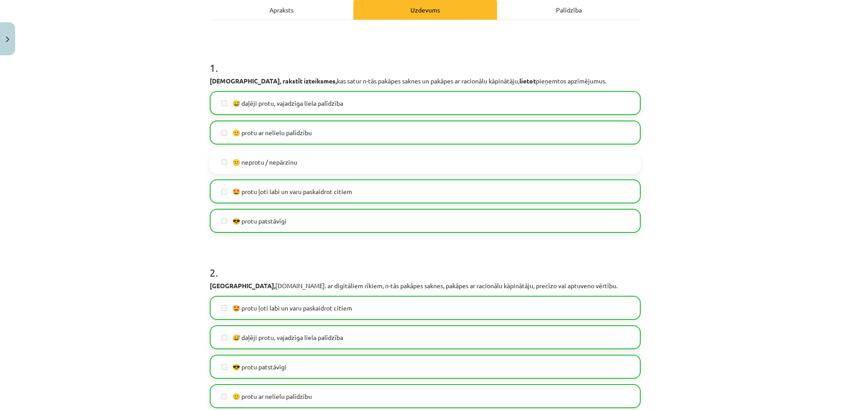
scroll to position [300, 0]
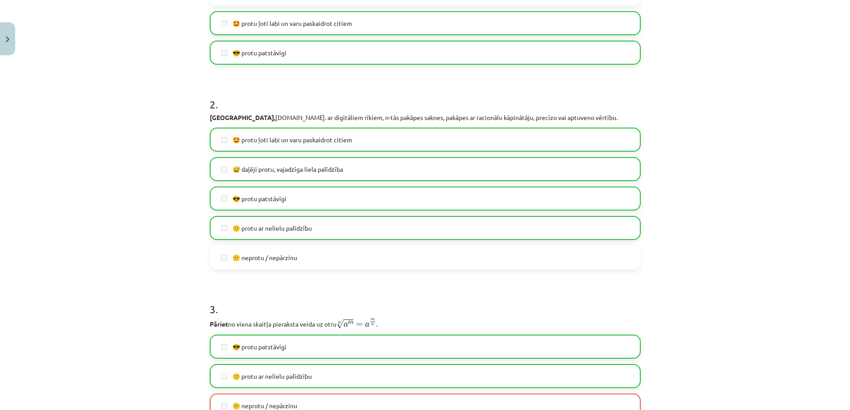
drag, startPoint x: 515, startPoint y: 277, endPoint x: 479, endPoint y: 256, distance: 41.0
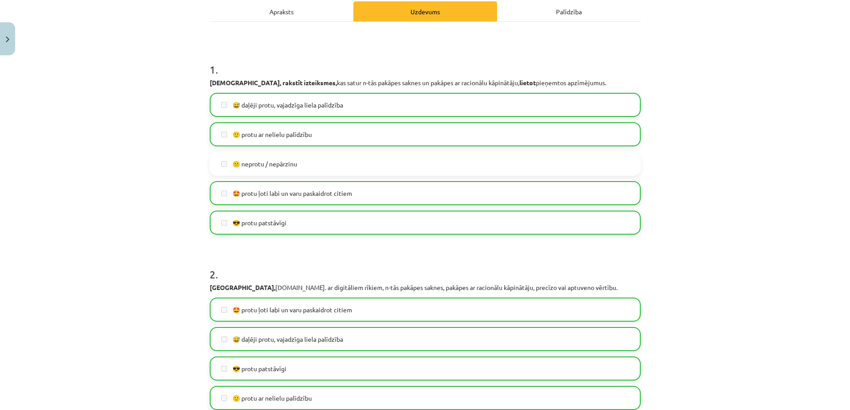
scroll to position [0, 0]
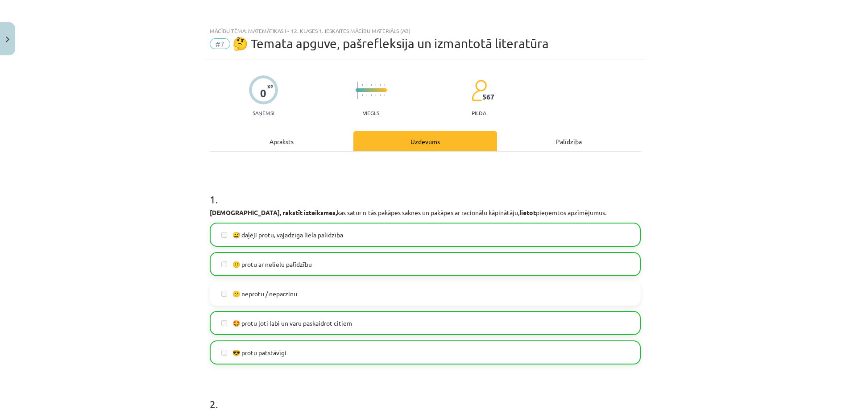
drag, startPoint x: 424, startPoint y: 206, endPoint x: 455, endPoint y: 200, distance: 31.7
drag, startPoint x: 459, startPoint y: 200, endPoint x: 464, endPoint y: 201, distance: 5.0
drag, startPoint x: 464, startPoint y: 201, endPoint x: 533, endPoint y: 114, distance: 110.8
drag, startPoint x: 219, startPoint y: 18, endPoint x: 190, endPoint y: 20, distance: 28.2
click at [218, 18] on div "Mācību tēma: Matemātikas i - 12. klases 1. ieskaites mācību materiāls (ab) #7 🤔…" at bounding box center [425, 205] width 850 height 410
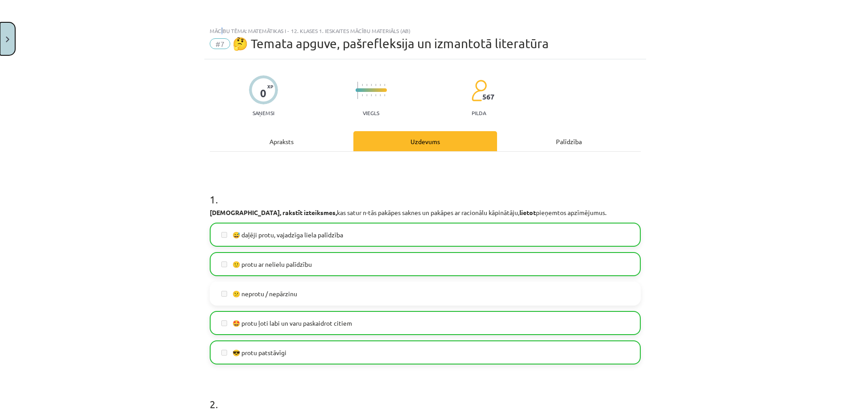
click at [8, 37] on img "Close" at bounding box center [8, 40] width 4 height 6
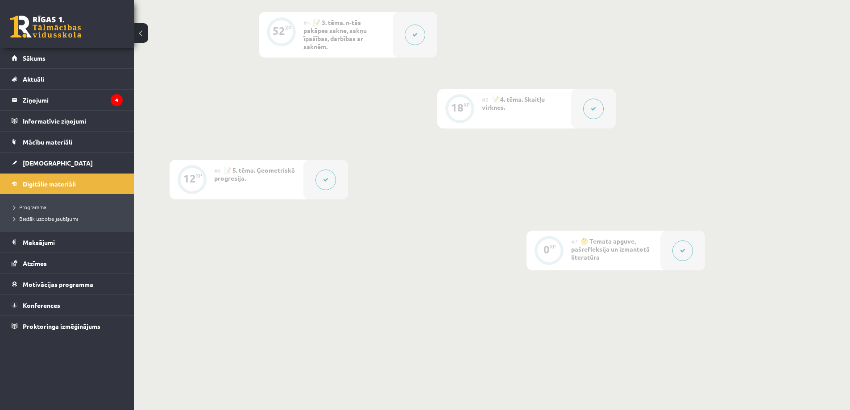
scroll to position [516, 0]
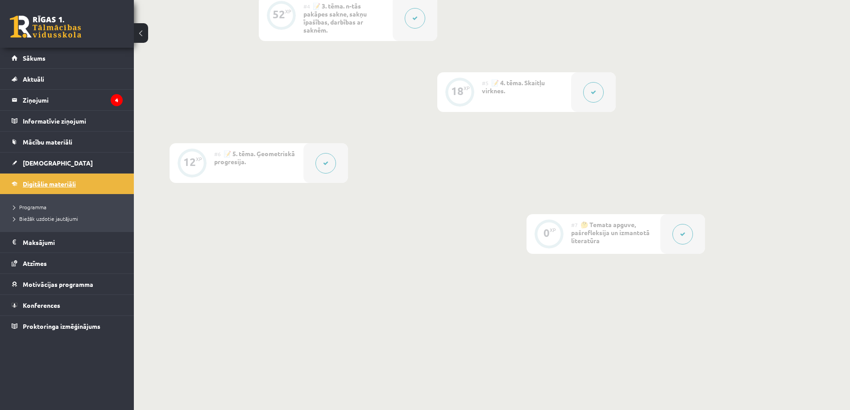
click at [51, 177] on link "Digitālie materiāli" at bounding box center [67, 183] width 111 height 21
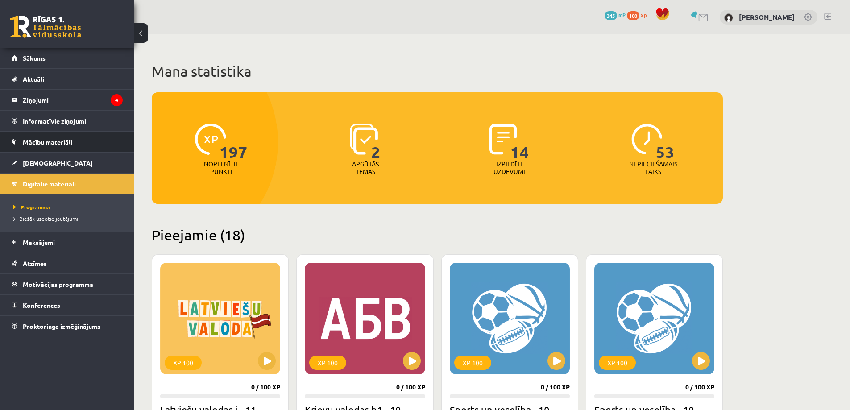
click at [60, 149] on link "Mācību materiāli" at bounding box center [67, 142] width 111 height 21
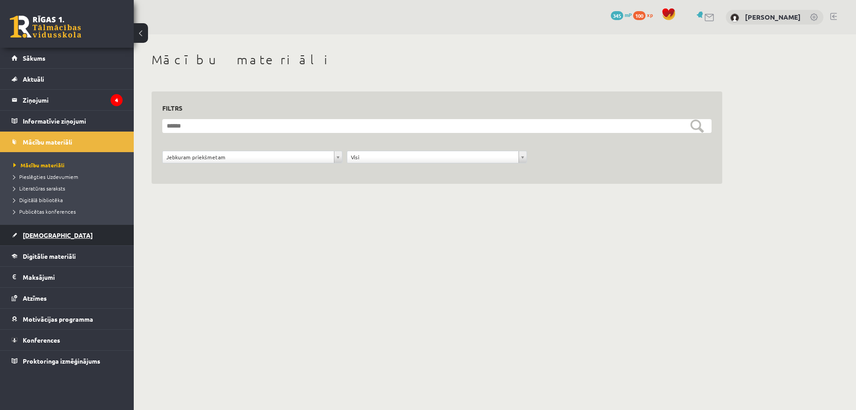
click at [58, 231] on link "[DEMOGRAPHIC_DATA]" at bounding box center [67, 235] width 111 height 21
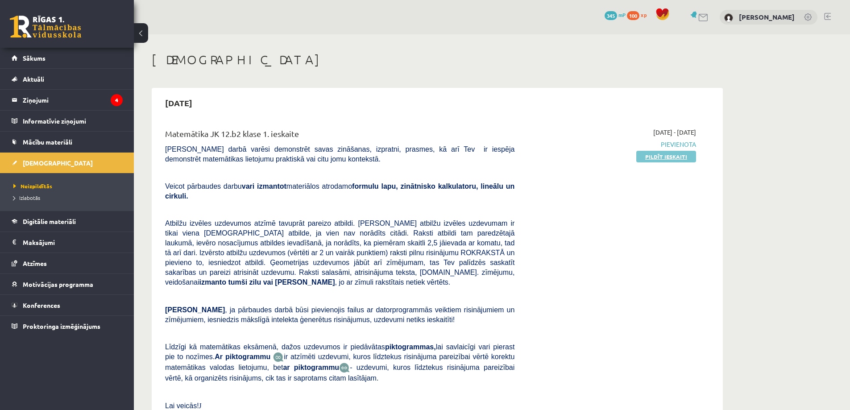
click at [650, 156] on link "Pildīt ieskaiti" at bounding box center [666, 157] width 60 height 12
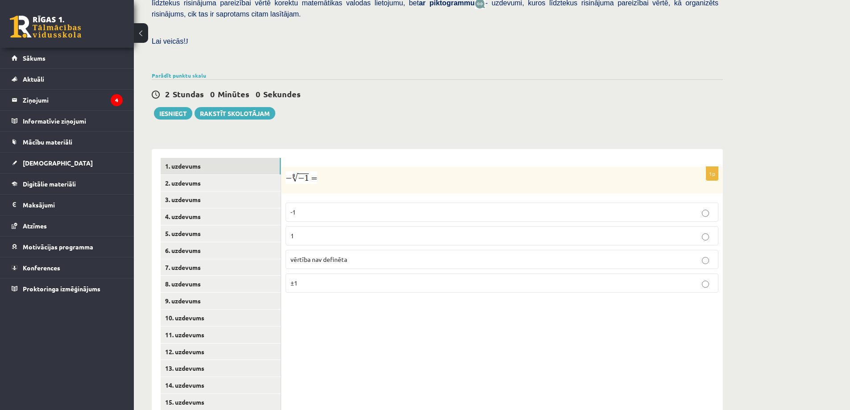
scroll to position [246, 0]
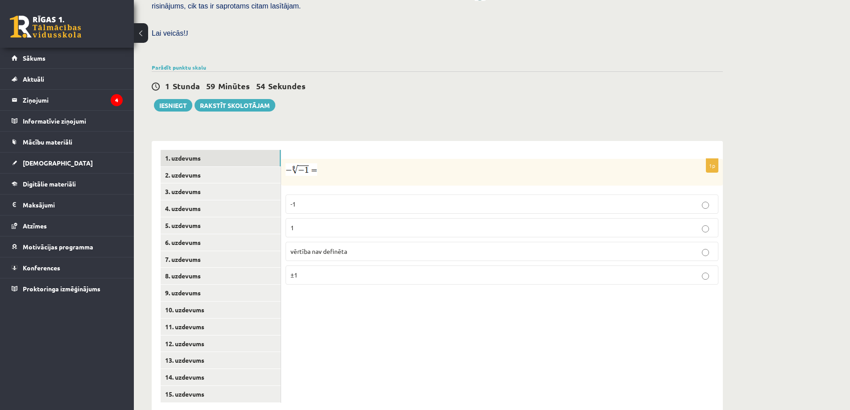
drag, startPoint x: 339, startPoint y: 176, endPoint x: 321, endPoint y: 154, distance: 29.1
click at [336, 190] on fieldset "-1 1 vērtība nav definēta ±1" at bounding box center [501, 238] width 433 height 97
click at [339, 247] on span "vērtība nav definēta" at bounding box center [318, 251] width 57 height 8
click at [216, 167] on link "2. uzdevums" at bounding box center [221, 175] width 120 height 17
click at [282, 141] on div "1p Pārveido par pakāpi . Izvēlies pareizo atbildi. x 4 9 x 4 9 x 9 4 x 9 4 x − …" at bounding box center [502, 276] width 442 height 271
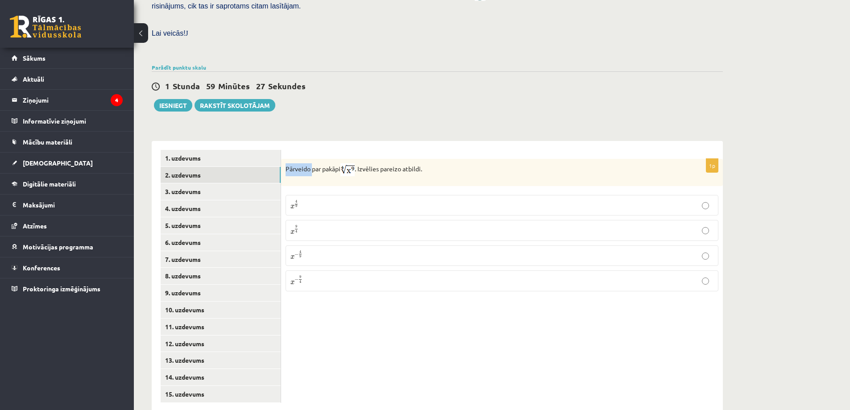
click at [282, 141] on div "1p Pārveido par pakāpi . Izvēlies pareizo atbildi. x 4 9 x 4 9 x 9 4 x 9 4 x − …" at bounding box center [502, 276] width 442 height 271
drag, startPoint x: 297, startPoint y: 127, endPoint x: 292, endPoint y: 128, distance: 5.4
click at [296, 141] on div "1p Pārveido par pakāpi . Izvēlies pareizo atbildi. x 4 9 x 4 9 x 9 4 x 9 4 x − …" at bounding box center [502, 276] width 442 height 271
click at [282, 141] on div "1p Pārveido par pakāpi . Izvēlies pareizo atbildi. x 4 9 x 4 9 x 9 4 x 9 4 x − …" at bounding box center [502, 276] width 442 height 271
click at [329, 225] on p "x 9 4 x 9 4" at bounding box center [501, 230] width 423 height 11
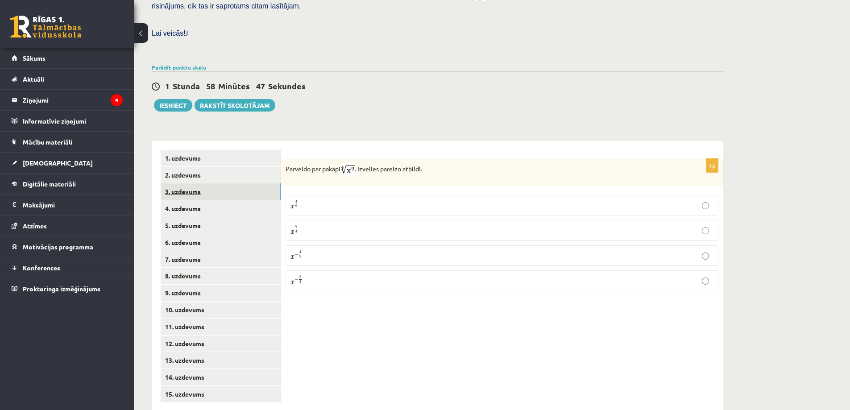
click at [216, 183] on link "3. uzdevums" at bounding box center [221, 191] width 120 height 17
click at [284, 159] on div "Aprēķini = ………" at bounding box center [502, 172] width 442 height 27
click at [446, 208] on input "text" at bounding box center [458, 215] width 67 height 15
type input "****"
click at [223, 200] on link "4. uzdevums" at bounding box center [221, 208] width 120 height 17
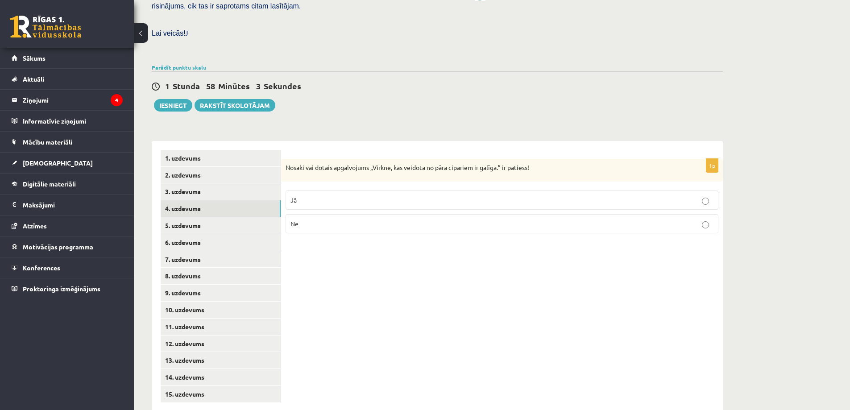
click at [283, 159] on div "Nosaki vai dotais apgalvojums „Virkne, kas veidota no pāra cipariem ir galīga.”…" at bounding box center [502, 170] width 442 height 23
drag, startPoint x: 315, startPoint y: 174, endPoint x: 321, endPoint y: 211, distance: 37.8
click at [321, 211] on div "1p Nosaki vai dotais apgalvojums „Virkne, kas veidota no pāra cipariem ir galīg…" at bounding box center [502, 200] width 442 height 82
click at [321, 214] on label "Nē" at bounding box center [501, 223] width 433 height 19
click at [285, 159] on div "Nosaki vai dotais apgalvojums „Virkne, kas veidota no pāra cipariem ir galīga.”…" at bounding box center [502, 170] width 442 height 23
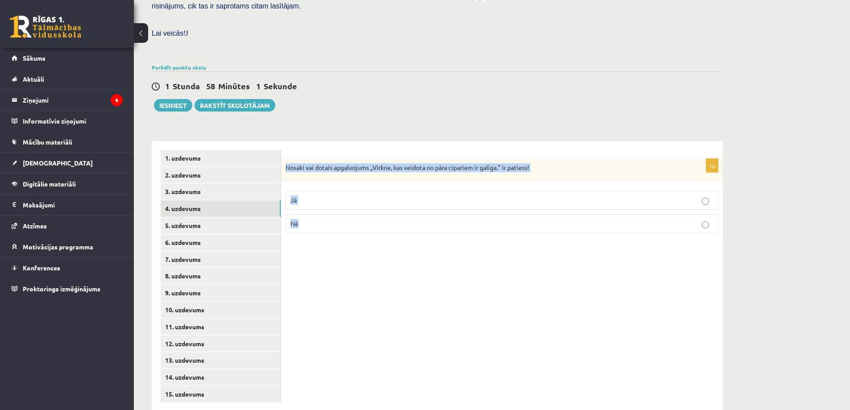
drag, startPoint x: 285, startPoint y: 144, endPoint x: 320, endPoint y: 205, distance: 70.5
click at [320, 206] on div "1p Nosaki vai dotais apgalvojums „Virkne, kas veidota no pāra cipariem ir galīg…" at bounding box center [502, 200] width 442 height 82
copy body "Nosaki vai dotais apgalvojums „Virkne, kas veidota no pāra cipariem ir galīga.”…"
click at [307, 218] on div "1p Nosaki vai dotais apgalvojums „Virkne, kas veidota no pāra cipariem ir galīg…" at bounding box center [502, 200] width 442 height 82
click at [727, 169] on div "Matemātika JK 12.b2 klase 1. ieskaite , [PERSON_NAME] (12.b2 JK klase) [PERSON_…" at bounding box center [437, 108] width 607 height 641
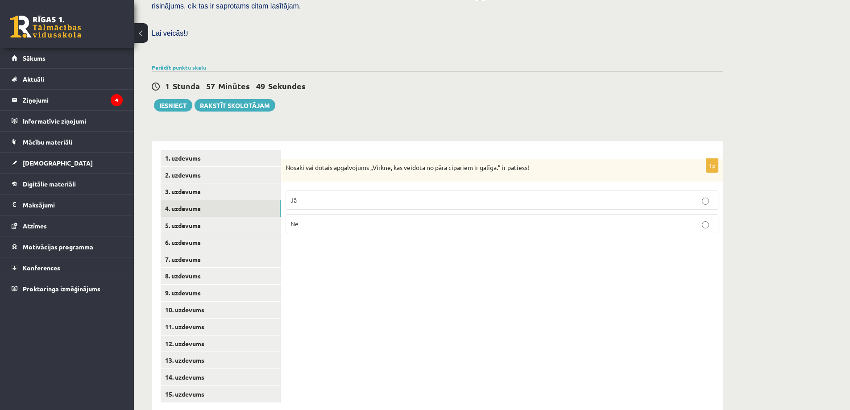
click at [713, 190] on label "Jā" at bounding box center [501, 199] width 433 height 19
click at [197, 217] on link "5. uzdevums" at bounding box center [221, 225] width 120 height 17
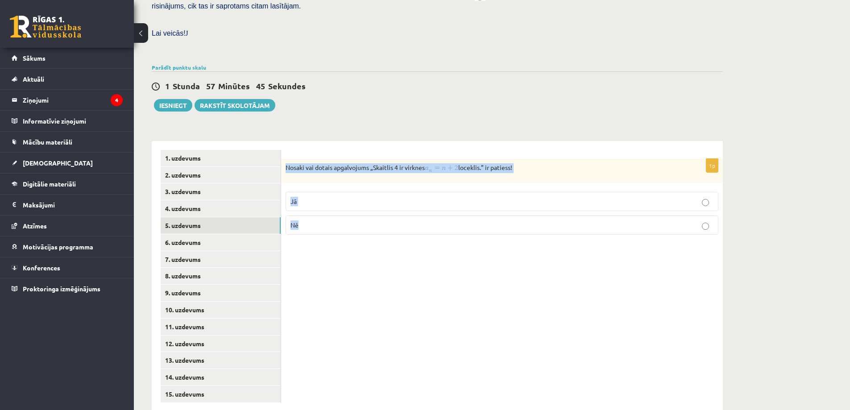
drag, startPoint x: 285, startPoint y: 145, endPoint x: 311, endPoint y: 213, distance: 73.0
click at [311, 213] on div "1p Nosaki vai dotais apgalvojums „Skaitlis 4 ir virknes loceklis.” ir patiess! …" at bounding box center [502, 200] width 442 height 83
copy div "Nosaki vai dotais apgalvojums „Skaitlis 4 ir virknes loceklis.” ir patiess! Jā …"
click at [449, 252] on div "1p Nosaki vai dotais apgalvojums „Skaitlis 4 ir virknes loceklis.” ir patiess! …" at bounding box center [502, 276] width 442 height 271
click at [314, 187] on fieldset "Jā Nē" at bounding box center [501, 212] width 433 height 50
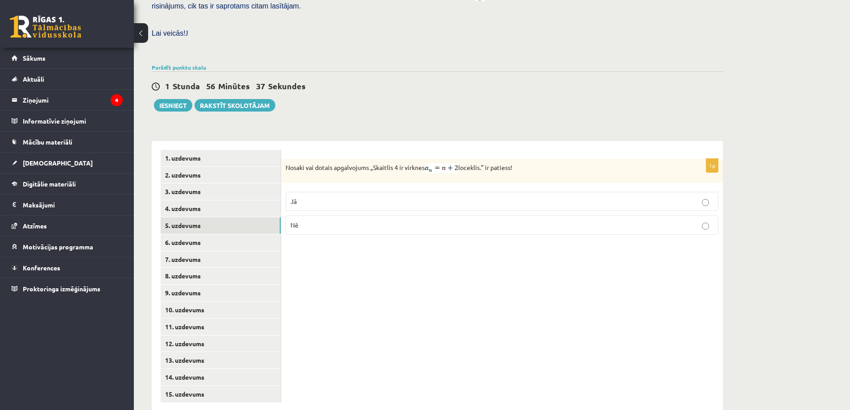
click at [316, 197] on p "Jā" at bounding box center [501, 201] width 423 height 9
click at [206, 234] on link "6. uzdevums" at bounding box center [221, 242] width 120 height 17
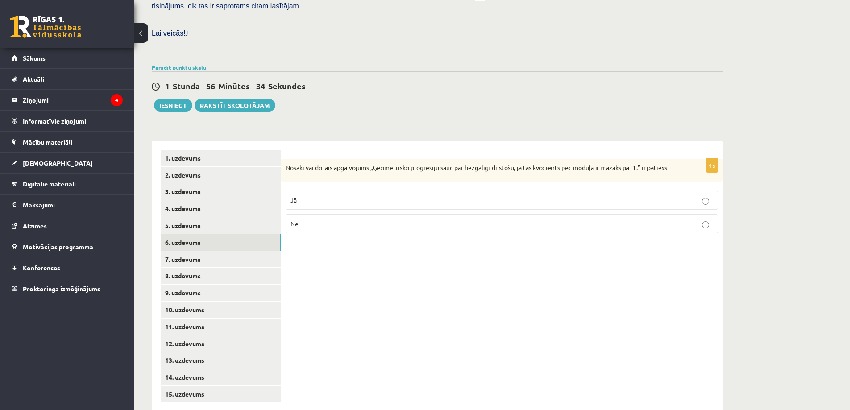
drag, startPoint x: 449, startPoint y: 227, endPoint x: 286, endPoint y: 145, distance: 182.1
click at [285, 159] on div "Nosaki vai dotais apgalvojums „Ģeometrisko progresiju sauc par bezgalīgi dilsto…" at bounding box center [502, 170] width 442 height 23
drag, startPoint x: 310, startPoint y: 195, endPoint x: 302, endPoint y: 184, distance: 13.2
click at [310, 190] on fieldset "Jā Nē" at bounding box center [501, 211] width 433 height 50
click at [285, 159] on div "Nosaki vai dotais apgalvojums „Ģeometrisko progresiju sauc par bezgalīgi dilsto…" at bounding box center [502, 170] width 442 height 23
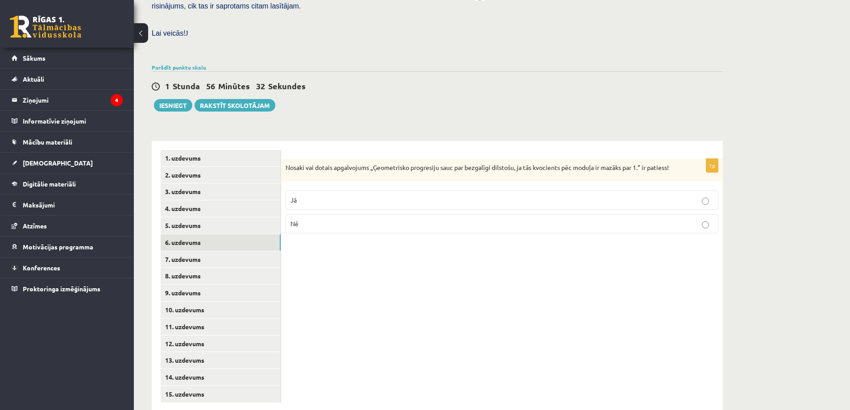
click at [301, 195] on p "Jā" at bounding box center [501, 199] width 423 height 9
click at [285, 159] on div "Nosaki vai dotais apgalvojums „Ģeometrisko progresiju sauc par bezgalīgi dilsto…" at bounding box center [502, 170] width 442 height 23
click at [305, 190] on label "Jā" at bounding box center [501, 199] width 433 height 19
click at [286, 163] on p "Nosaki vai dotais apgalvojums „Ģeometrisko progresiju sauc par bezgalīgi dilsto…" at bounding box center [479, 167] width 388 height 9
drag, startPoint x: 317, startPoint y: 206, endPoint x: 308, endPoint y: 191, distance: 17.8
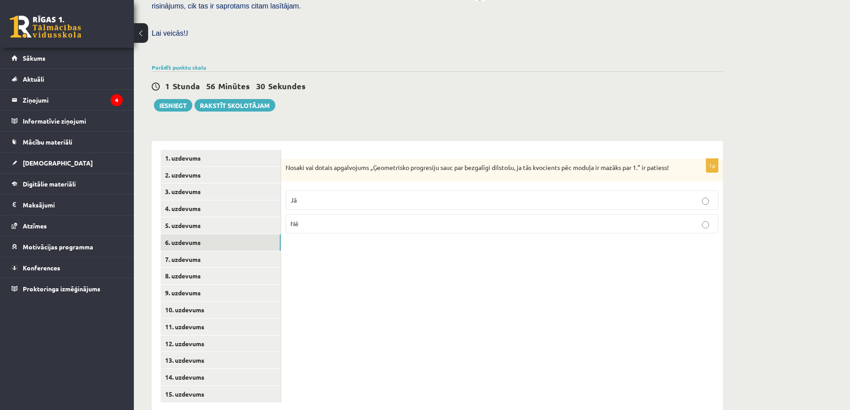
click at [316, 219] on p "Nē" at bounding box center [501, 223] width 423 height 9
click at [285, 163] on p "Nosaki vai dotais apgalvojums „Ģeometrisko progresiju sauc par bezgalīgi dilsto…" at bounding box center [479, 167] width 388 height 9
click at [289, 163] on p "Nosaki vai dotais apgalvojums „Ģeometrisko progresiju sauc par bezgalīgi dilsto…" at bounding box center [479, 167] width 388 height 9
click at [287, 163] on p "Nosaki vai dotais apgalvojums „Ģeometrisko progresiju sauc par bezgalīgi dilsto…" at bounding box center [479, 167] width 388 height 9
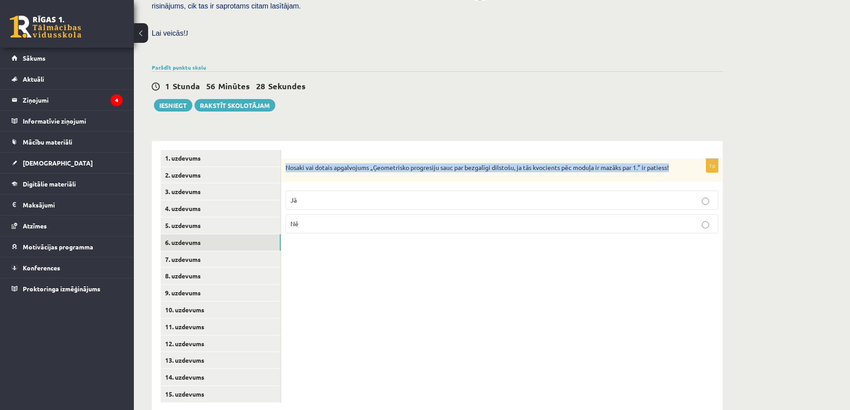
click at [287, 163] on p "Nosaki vai dotais apgalvojums „Ģeometrisko progresiju sauc par bezgalīgi dilsto…" at bounding box center [479, 167] width 388 height 9
click at [286, 163] on p "Nosaki vai dotais apgalvojums „Ģeometrisko progresiju sauc par bezgalīgi dilsto…" at bounding box center [479, 167] width 388 height 9
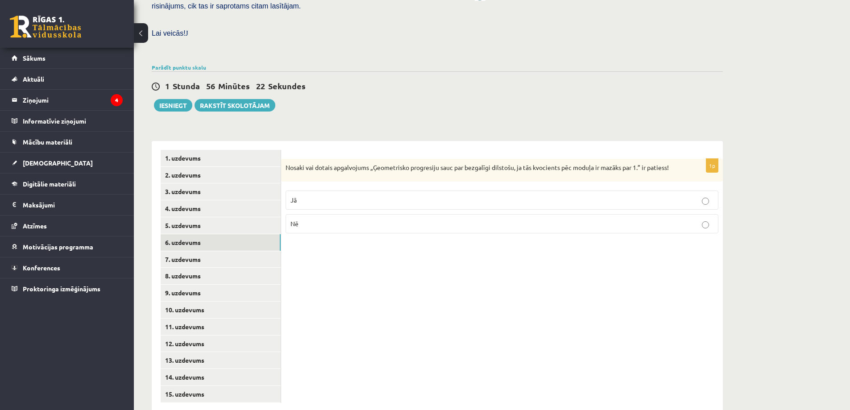
drag, startPoint x: 286, startPoint y: 148, endPoint x: 293, endPoint y: 145, distance: 7.0
drag, startPoint x: 284, startPoint y: 146, endPoint x: 291, endPoint y: 155, distance: 11.1
click at [286, 159] on div "Nosaki vai dotais apgalvojums „Ģeometrisko progresiju sauc par bezgalīgi dilsto…" at bounding box center [502, 170] width 442 height 23
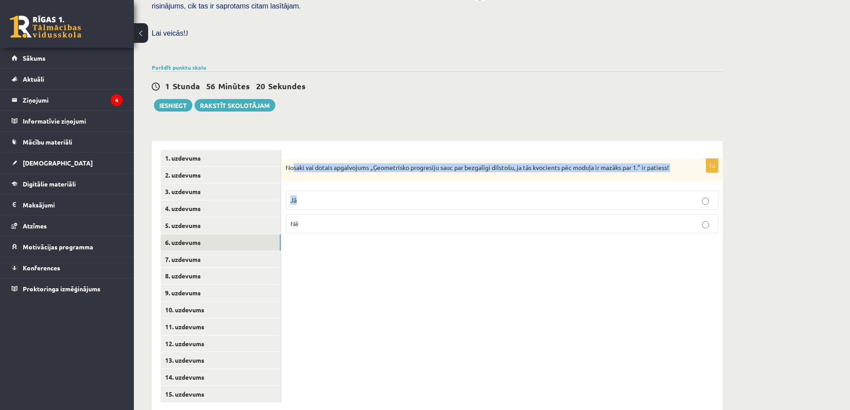
drag, startPoint x: 294, startPoint y: 166, endPoint x: 299, endPoint y: 190, distance: 24.2
click at [299, 190] on div "1p Nosaki vai dotais apgalvojums „Ģeometrisko progresiju sauc par bezgalīgi dil…" at bounding box center [502, 200] width 442 height 82
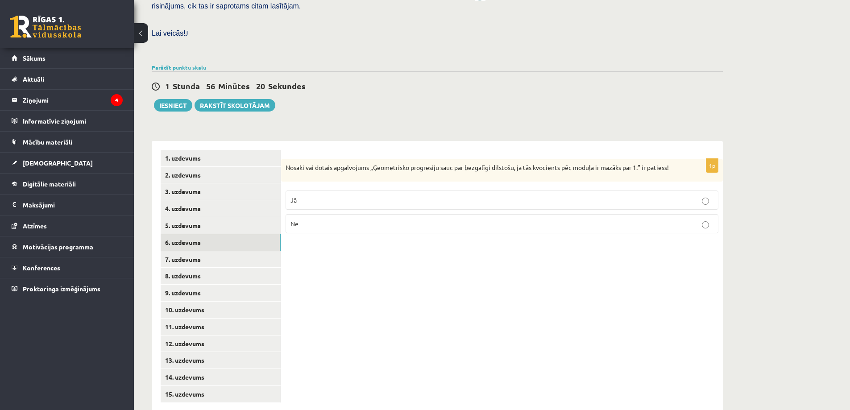
click at [306, 221] on div "1p Nosaki vai dotais apgalvojums „Ģeometrisko progresiju sauc par bezgalīgi dil…" at bounding box center [502, 276] width 442 height 271
drag, startPoint x: 286, startPoint y: 145, endPoint x: 300, endPoint y: 177, distance: 34.6
click at [286, 163] on p "Nosaki vai dotais apgalvojums „Ģeometrisko progresiju sauc par bezgalīgi dilsto…" at bounding box center [479, 167] width 388 height 9
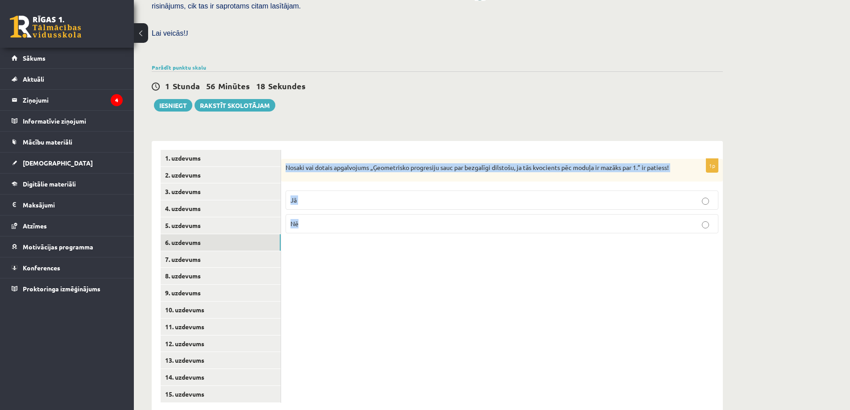
drag, startPoint x: 300, startPoint y: 177, endPoint x: 318, endPoint y: 223, distance: 49.3
click at [318, 223] on div "1p Nosaki vai dotais apgalvojums „Ģeometrisko progresiju sauc par bezgalīgi dil…" at bounding box center [502, 276] width 442 height 271
copy body "Nosaki vai dotais apgalvojums „Ģeometrisko progresiju sauc par bezgalīgi dilsto…"
click at [334, 254] on div "1p Nosaki vai dotais apgalvojums „Ģeometrisko progresiju sauc par bezgalīgi dil…" at bounding box center [502, 276] width 442 height 271
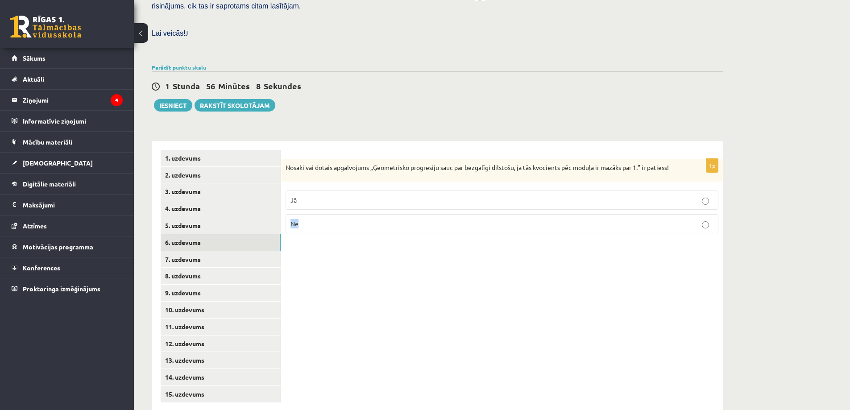
drag, startPoint x: 334, startPoint y: 254, endPoint x: 387, endPoint y: 173, distance: 97.2
click at [334, 252] on div "1p Nosaki vai dotais apgalvojums „Ģeometrisko progresiju sauc par bezgalīgi dil…" at bounding box center [502, 276] width 442 height 271
click at [423, 195] on p "Jā" at bounding box center [501, 199] width 423 height 9
click at [227, 251] on link "7. uzdevums" at bounding box center [221, 259] width 120 height 17
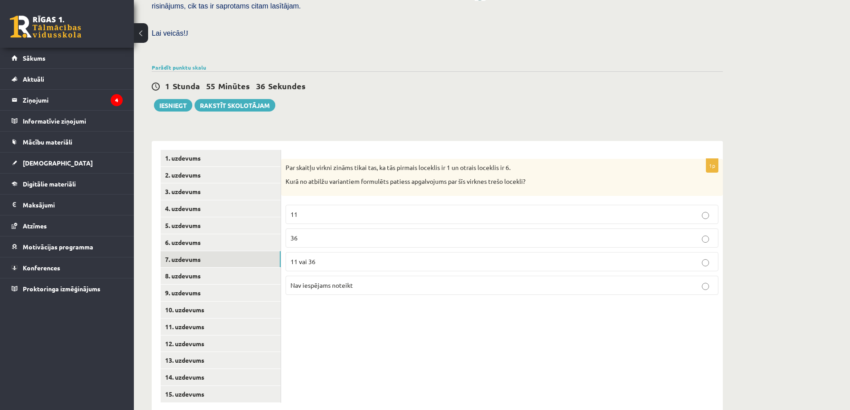
click at [342, 276] on label "Nav iespējams noteikt" at bounding box center [501, 285] width 433 height 19
click at [215, 268] on link "8. uzdevums" at bounding box center [221, 276] width 120 height 17
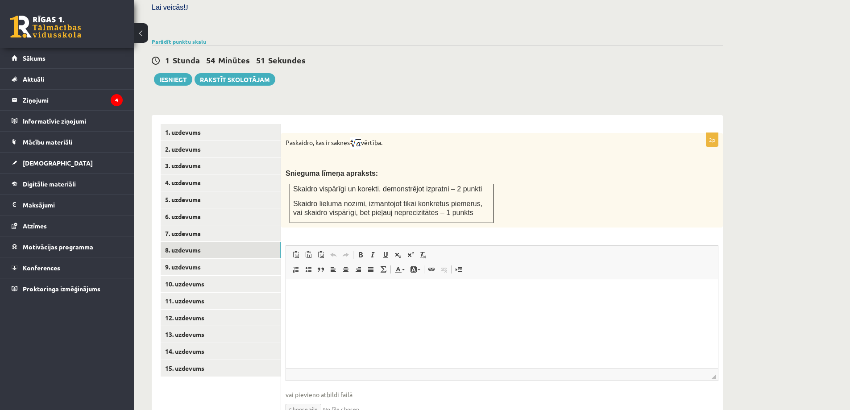
scroll to position [256, 0]
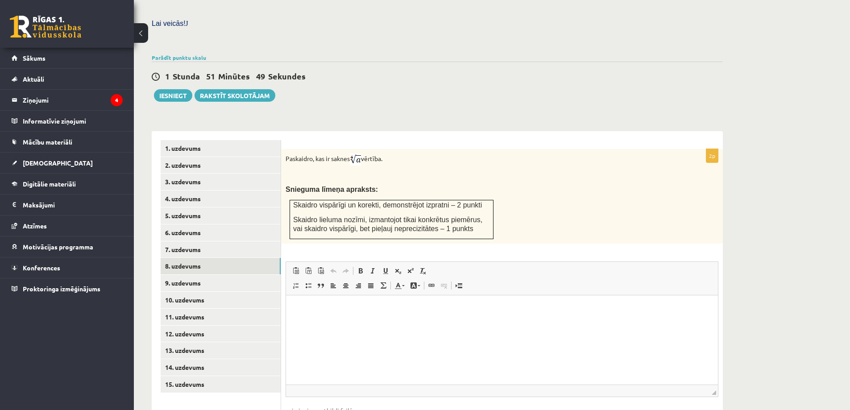
click at [356, 310] on p "Визуальный текстовый редактор, wiswyg-editor-user-answer-47024816718360" at bounding box center [502, 308] width 414 height 9
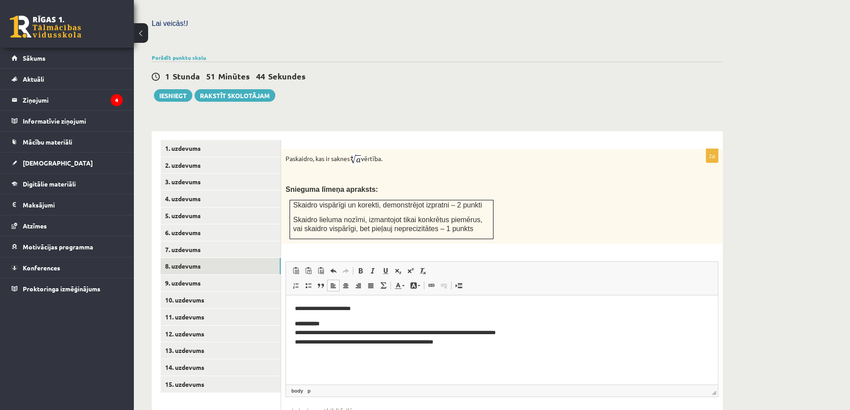
click at [458, 344] on p "**********" at bounding box center [502, 333] width 414 height 28
click at [443, 343] on p "**********" at bounding box center [502, 333] width 414 height 28
drag, startPoint x: 411, startPoint y: 336, endPoint x: 290, endPoint y: 308, distance: 124.5
click at [290, 308] on html "**********" at bounding box center [502, 325] width 432 height 61
click at [443, 342] on p "**********" at bounding box center [502, 333] width 414 height 28
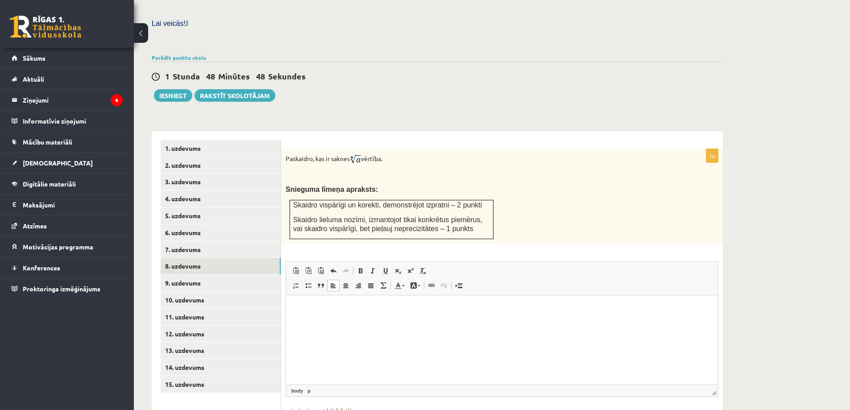
type input "**********"
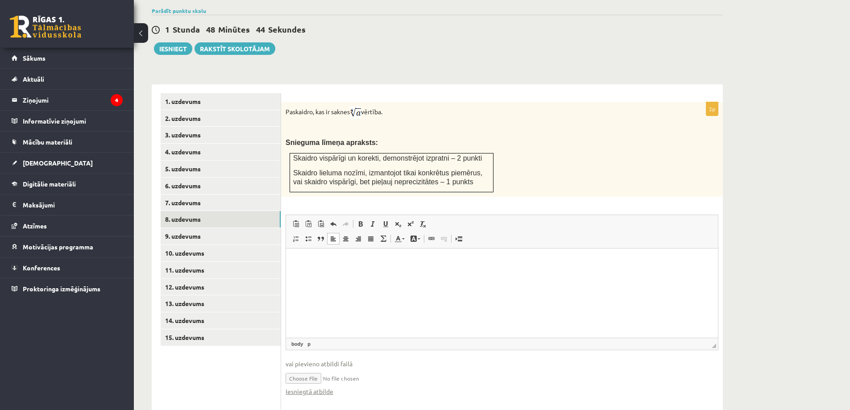
scroll to position [310, 0]
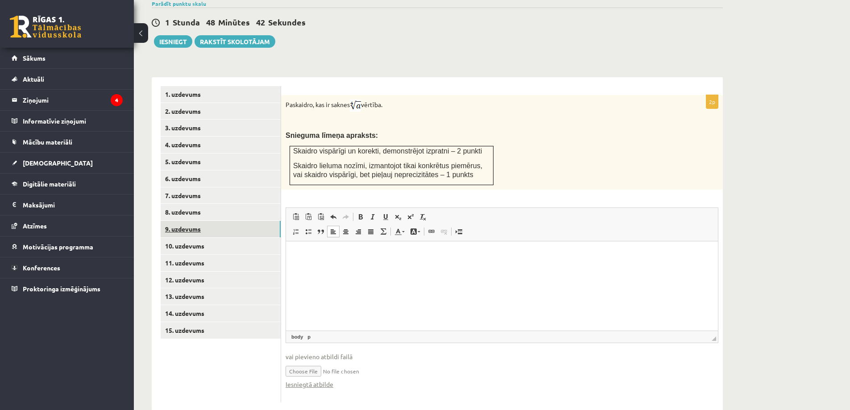
click at [188, 221] on link "9. uzdevums" at bounding box center [221, 229] width 120 height 17
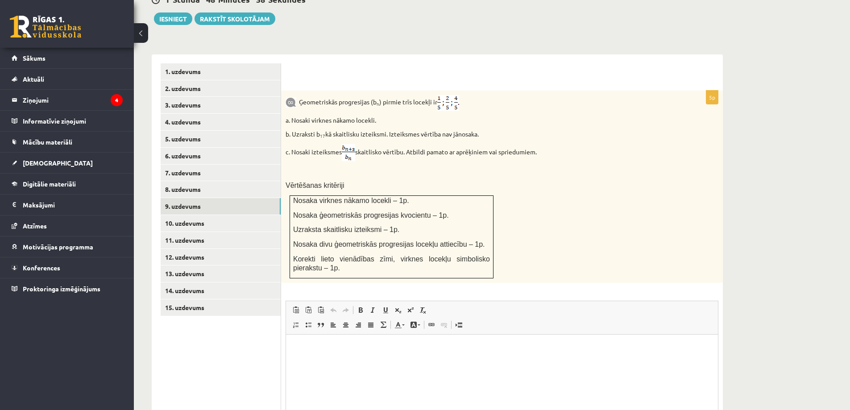
scroll to position [355, 0]
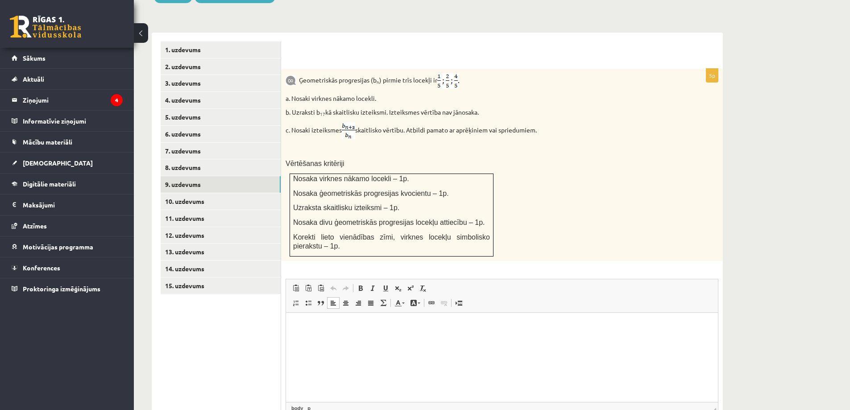
drag, startPoint x: 540, startPoint y: 384, endPoint x: 552, endPoint y: 406, distance: 25.3
click at [552, 339] on html at bounding box center [502, 325] width 432 height 27
click at [332, 339] on html at bounding box center [502, 325] width 432 height 27
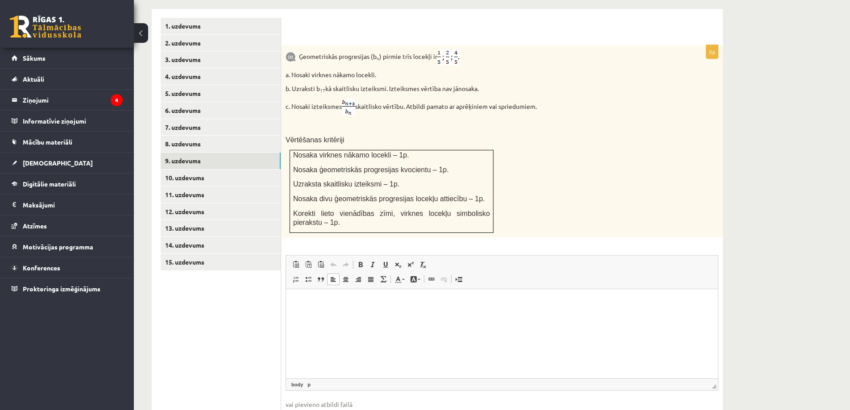
scroll to position [399, 0]
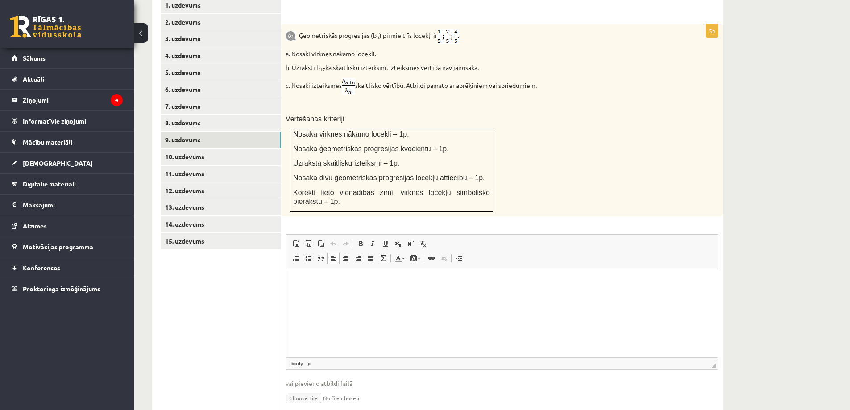
click at [329, 388] on input "file" at bounding box center [501, 397] width 433 height 18
type input "**********"
click at [188, 149] on link "10. uzdevums" at bounding box center [221, 157] width 120 height 17
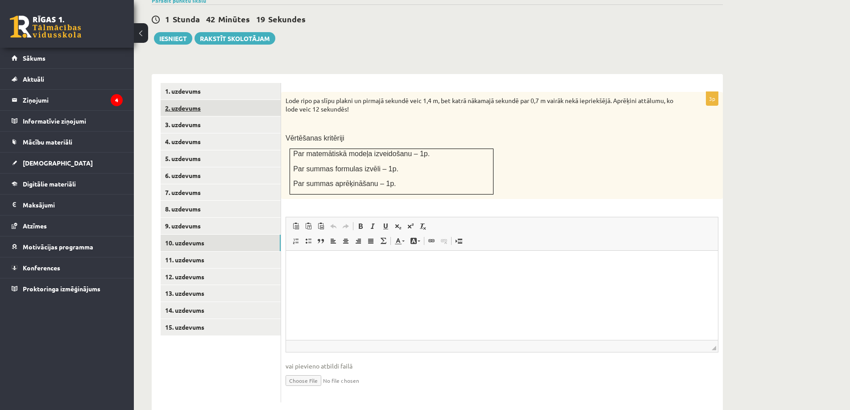
scroll to position [0, 0]
click at [284, 74] on div "3p Lode ripo pa slīpu plakni un pirmajā sekundē veic 1,4 m, bet katrā nākamajā …" at bounding box center [502, 242] width 442 height 337
click at [310, 371] on input "file" at bounding box center [501, 380] width 433 height 18
type input "**********"
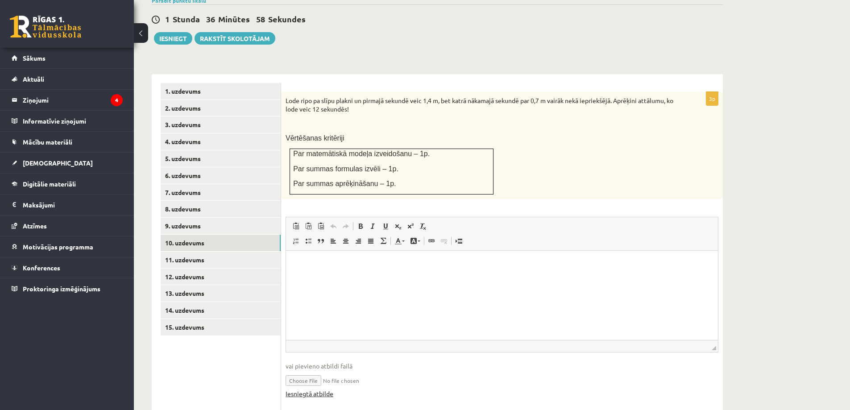
click at [330, 389] on link "Iesniegtā atbilde" at bounding box center [309, 393] width 48 height 9
click at [198, 252] on link "11. uzdevums" at bounding box center [221, 260] width 120 height 17
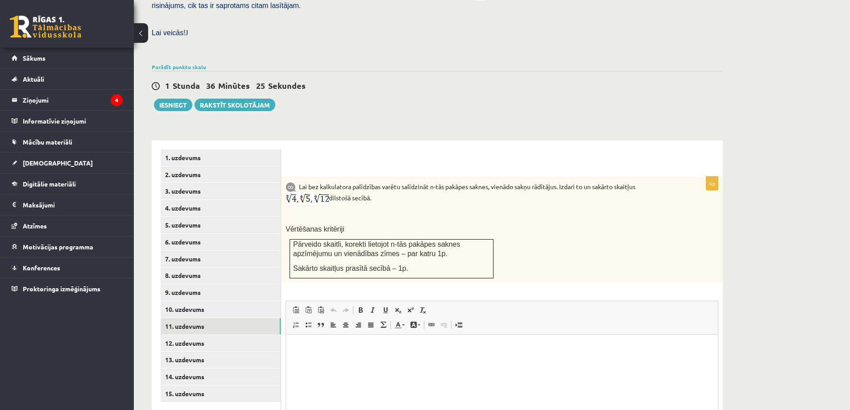
drag, startPoint x: 398, startPoint y: 256, endPoint x: 397, endPoint y: 268, distance: 12.6
click at [285, 177] on div "Lai bez kalkulatora palīdzības varētu salīdzināt n-tās pakāpes saknes, vienādo …" at bounding box center [502, 230] width 442 height 106
click at [333, 210] on p at bounding box center [479, 214] width 388 height 9
click at [297, 182] on b at bounding box center [297, 186] width 3 height 8
click at [282, 150] on div "4p Lai bez kalkulatora palīdzības varētu salīdzināt n-tās pakāpes saknes, vienā…" at bounding box center [502, 317] width 442 height 355
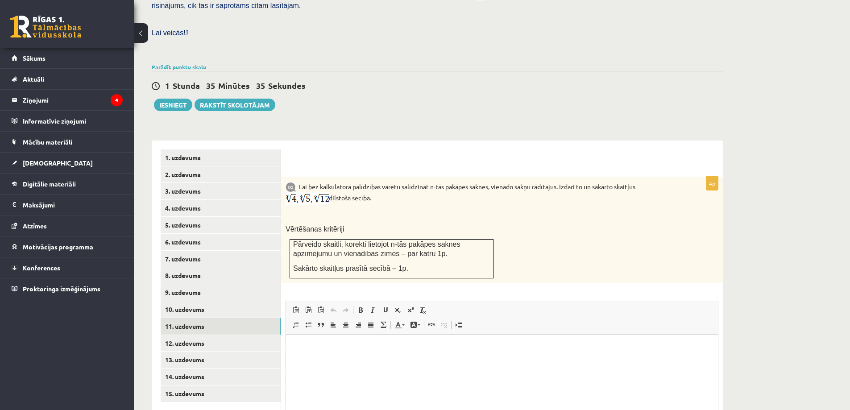
click at [282, 150] on div "4p Lai bez kalkulatora palīdzības varētu salīdzināt n-tās pakāpes saknes, vienā…" at bounding box center [502, 317] width 442 height 355
click at [297, 177] on div "Lai bez kalkulatora palīdzības varētu salīdzināt n-tās pakāpes saknes, vienādo …" at bounding box center [502, 230] width 442 height 106
drag, startPoint x: 317, startPoint y: 191, endPoint x: 313, endPoint y: 181, distance: 11.0
click at [316, 189] on div "Lai bez kalkulatora palīdzības varētu salīdzināt n-tās pakāpes saknes, vienādo …" at bounding box center [502, 230] width 442 height 106
click at [285, 147] on div "4p Lai bez kalkulatora palīdzības varētu salīdzināt n-tās pakāpes saknes, vienā…" at bounding box center [502, 317] width 442 height 355
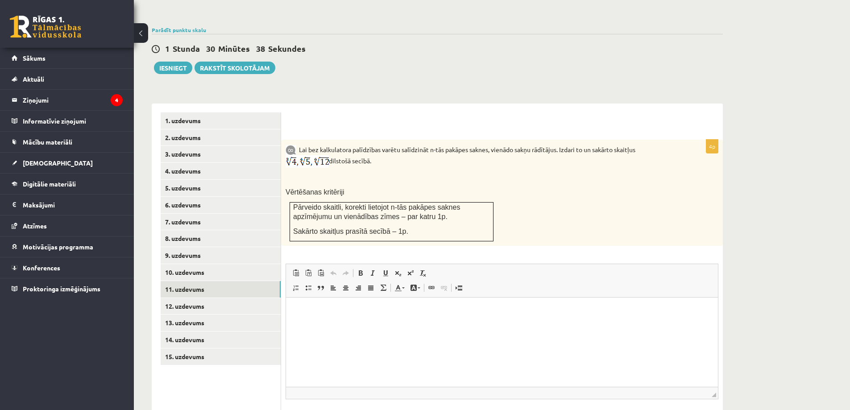
scroll to position [330, 0]
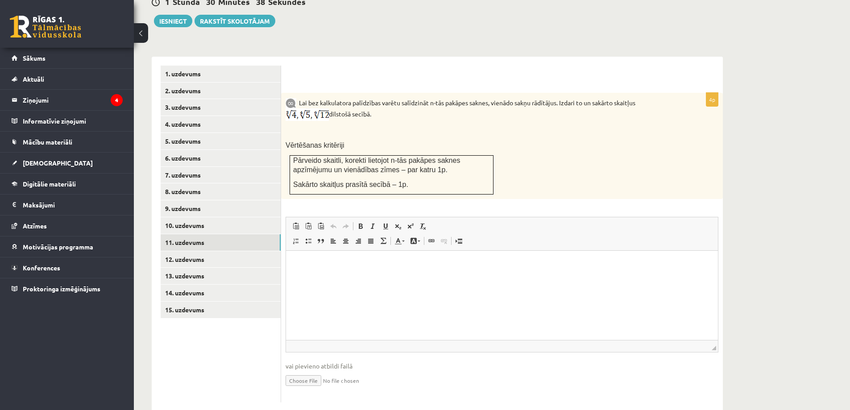
click at [321, 371] on input "file" at bounding box center [501, 380] width 433 height 18
type input "**********"
click at [188, 251] on link "12. uzdevums" at bounding box center [221, 259] width 120 height 17
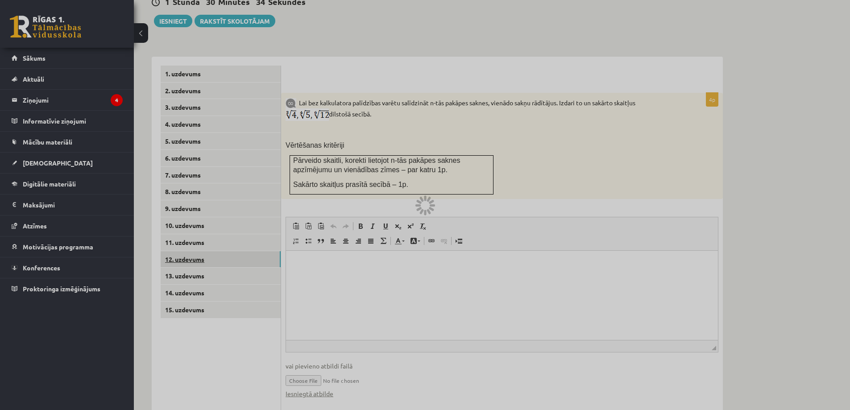
click at [188, 239] on div at bounding box center [425, 205] width 850 height 410
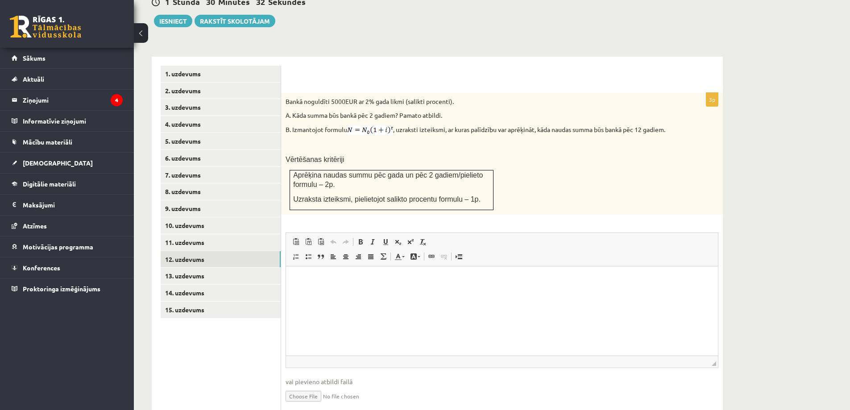
scroll to position [0, 0]
click at [194, 268] on link "13. uzdevums" at bounding box center [221, 276] width 120 height 17
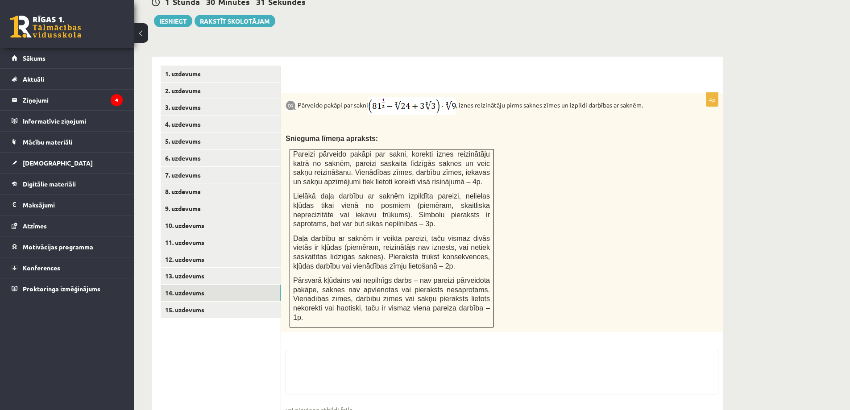
click at [197, 285] on link "14. uzdevums" at bounding box center [221, 293] width 120 height 17
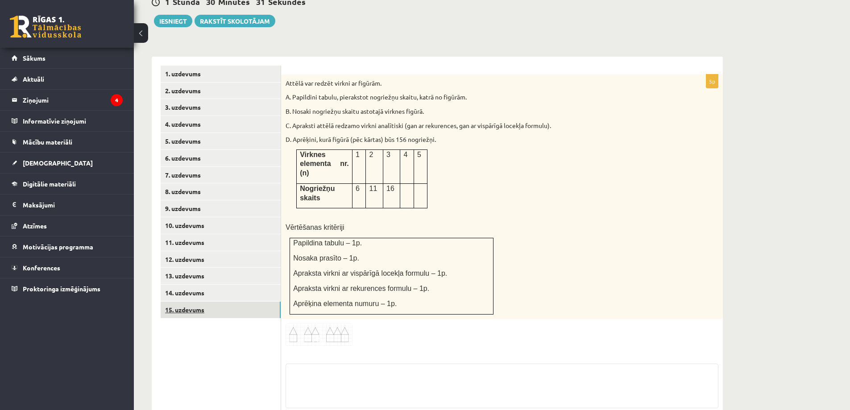
click at [195, 301] on link "15. uzdevums" at bounding box center [221, 309] width 120 height 17
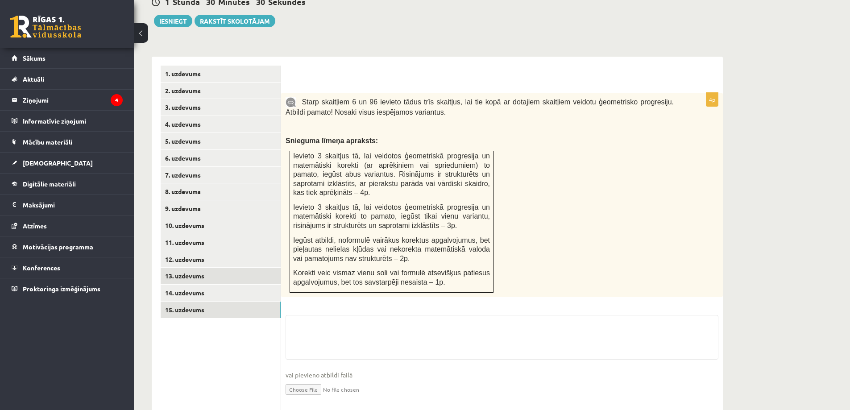
click at [190, 268] on link "13. uzdevums" at bounding box center [221, 276] width 120 height 17
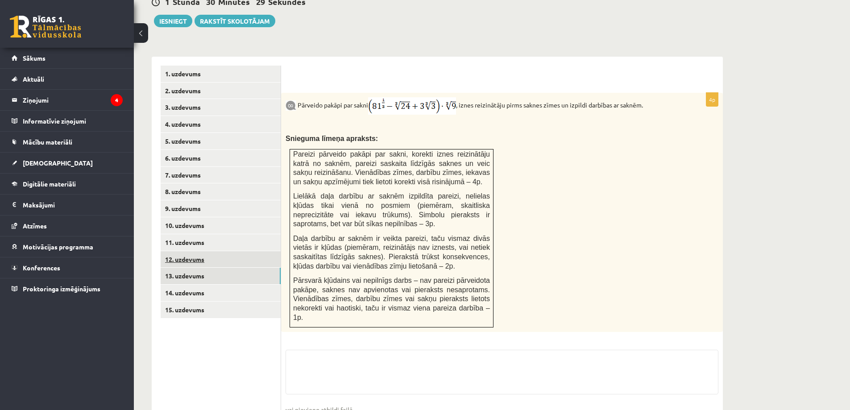
click at [187, 251] on link "12. uzdevums" at bounding box center [221, 259] width 120 height 17
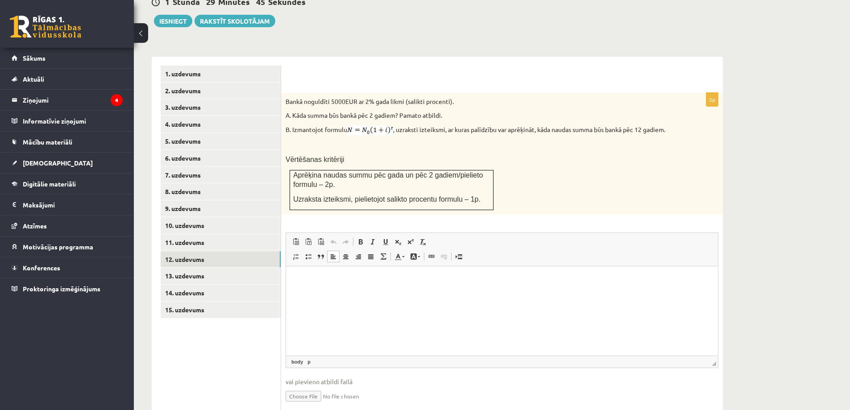
click at [335, 279] on p "Визуальный текстовый редактор, wiswyg-editor-user-answer-47024857626540" at bounding box center [502, 279] width 414 height 9
click at [333, 276] on p "**********" at bounding box center [502, 279] width 414 height 9
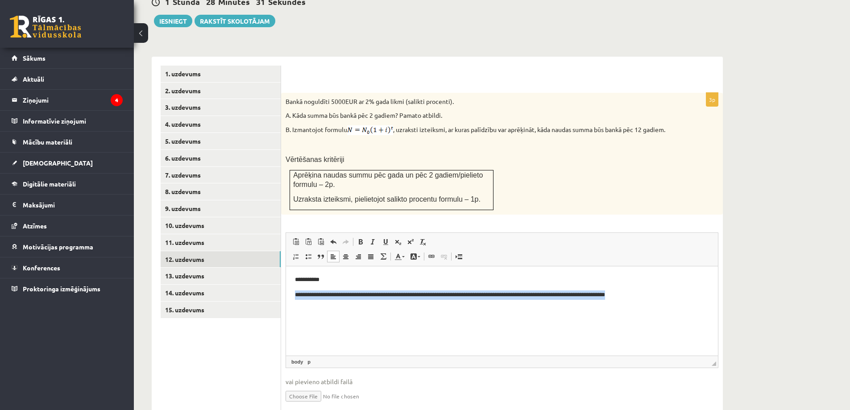
drag, startPoint x: 700, startPoint y: 289, endPoint x: 296, endPoint y: 301, distance: 404.7
click at [296, 301] on html "**********" at bounding box center [502, 287] width 432 height 42
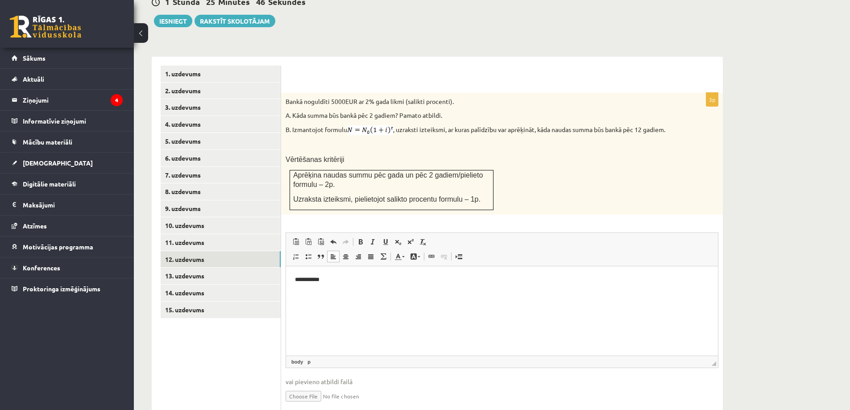
click at [319, 308] on html "**********" at bounding box center [502, 287] width 432 height 42
drag, startPoint x: 328, startPoint y: 281, endPoint x: 293, endPoint y: 281, distance: 34.8
click at [293, 281] on html "**********" at bounding box center [502, 287] width 432 height 42
click at [370, 377] on span "vai pievieno atbildi failā" at bounding box center [501, 381] width 433 height 9
click at [318, 386] on input "file" at bounding box center [501, 395] width 433 height 18
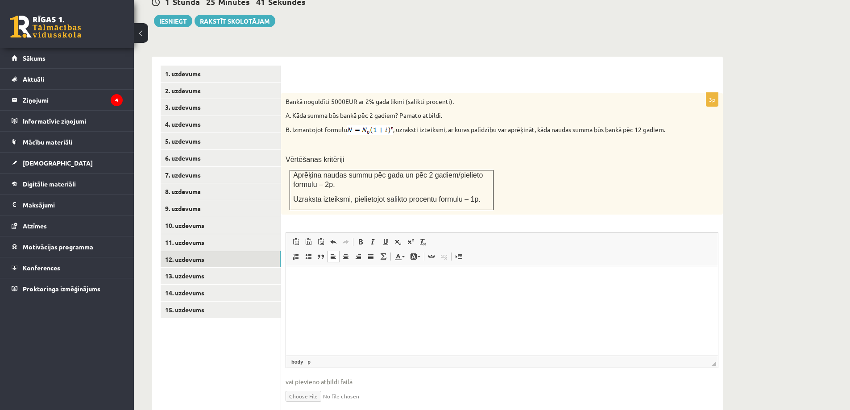
type input "**********"
click at [429, 386] on input "file" at bounding box center [501, 395] width 433 height 18
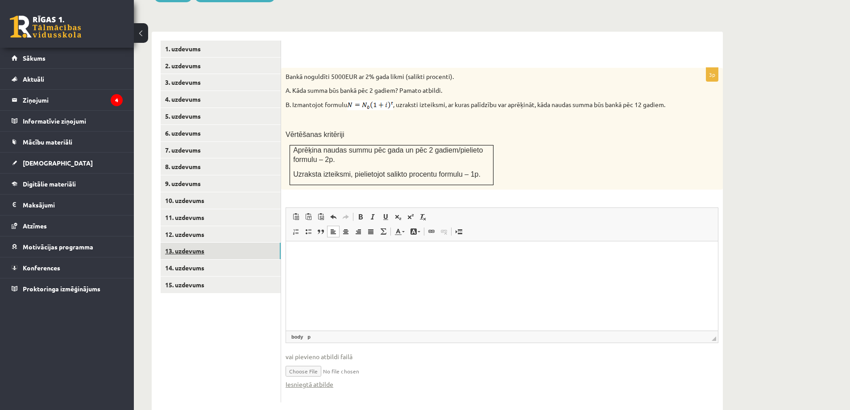
click at [198, 243] on link "13. uzdevums" at bounding box center [221, 251] width 120 height 17
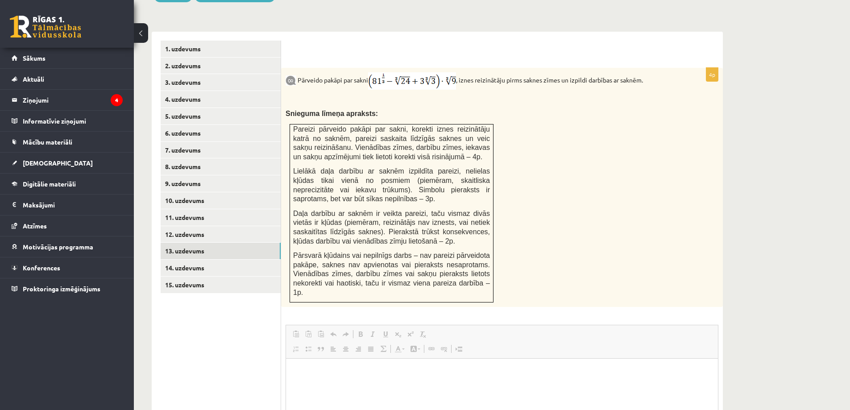
scroll to position [0, 0]
click at [284, 45] on div "4p Pārveido pakāpi par sakni , iznes reizinātāju pirms saknes zīmes un izpildi …" at bounding box center [502, 275] width 442 height 487
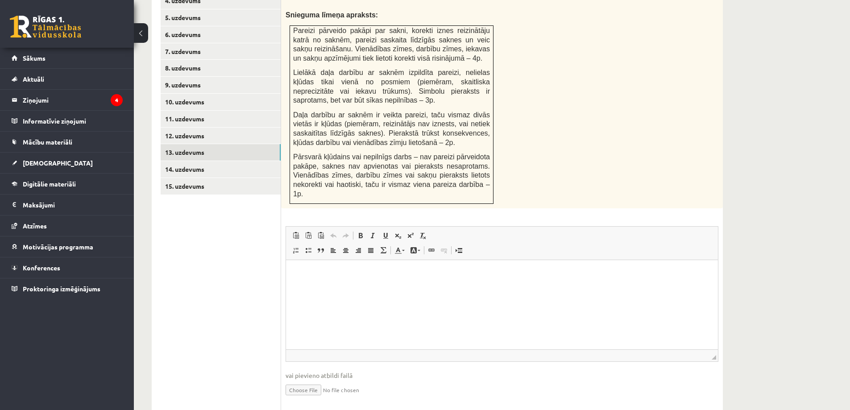
scroll to position [454, 0]
click at [323, 380] on input "file" at bounding box center [501, 389] width 433 height 18
type input "**********"
click at [182, 161] on link "14. uzdevums" at bounding box center [221, 169] width 120 height 17
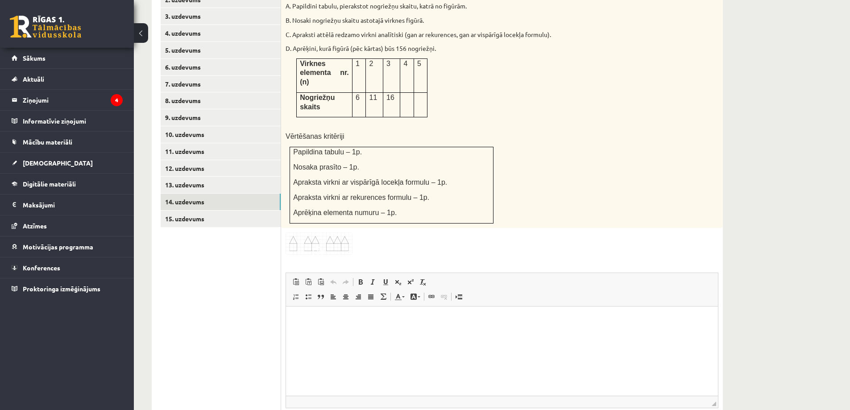
scroll to position [459, 0]
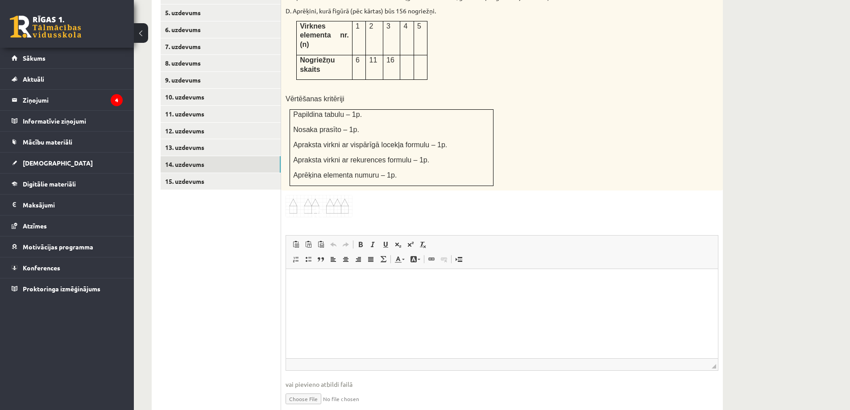
click at [312, 389] on input "file" at bounding box center [501, 398] width 433 height 18
type input "**********"
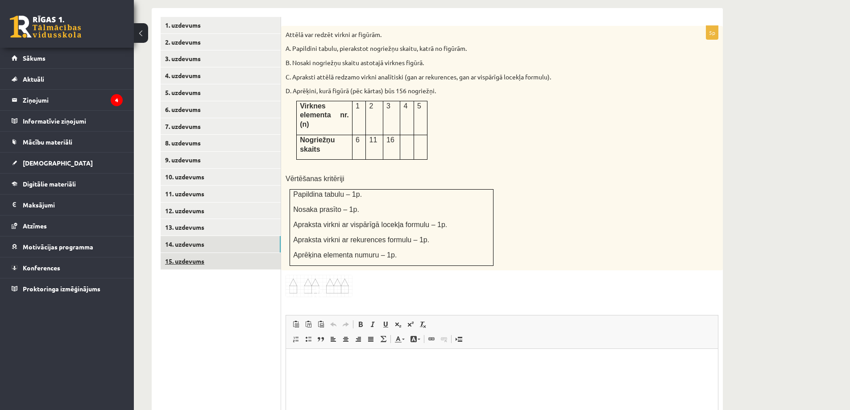
click at [189, 253] on link "15. uzdevums" at bounding box center [221, 261] width 120 height 17
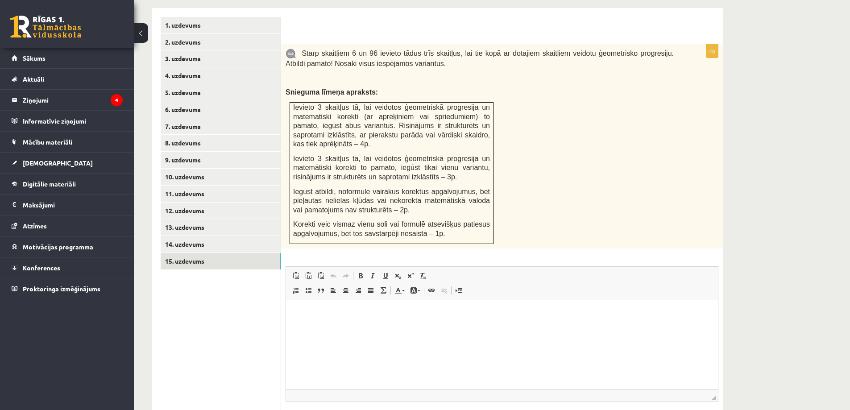
scroll to position [424, 0]
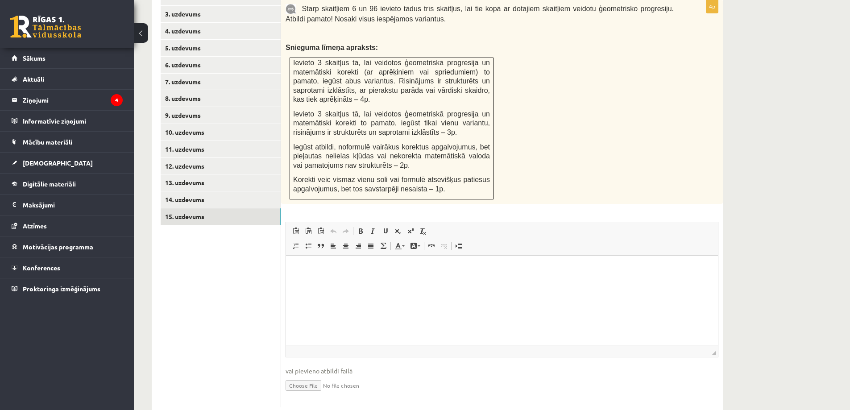
click at [314, 376] on input "file" at bounding box center [501, 385] width 433 height 18
type input "**********"
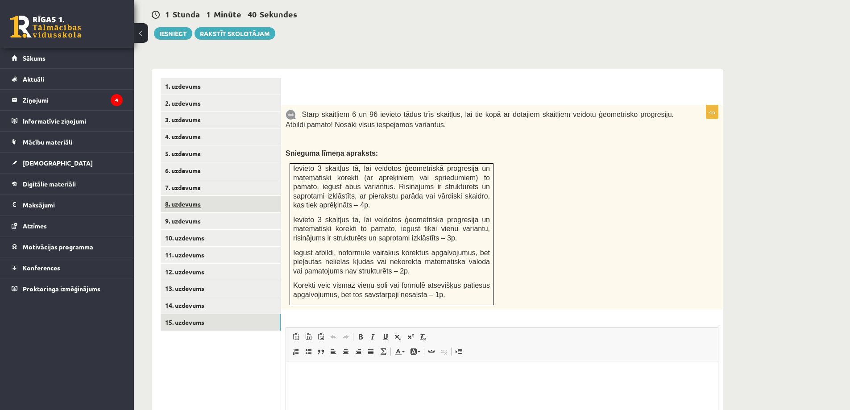
scroll to position [170, 0]
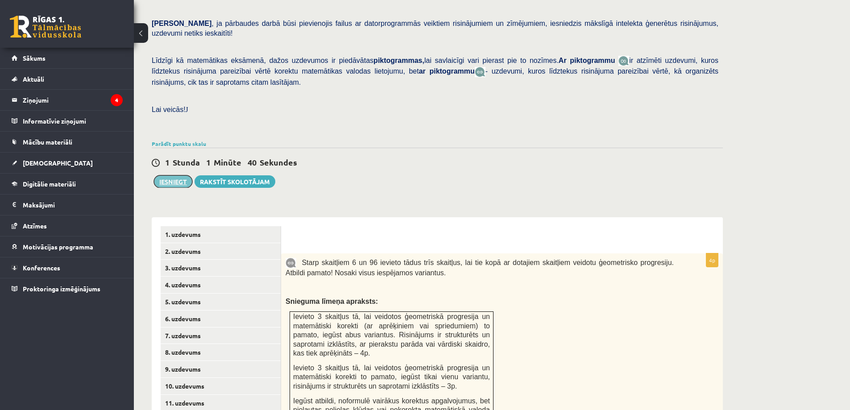
click at [181, 175] on button "Iesniegt" at bounding box center [173, 181] width 38 height 12
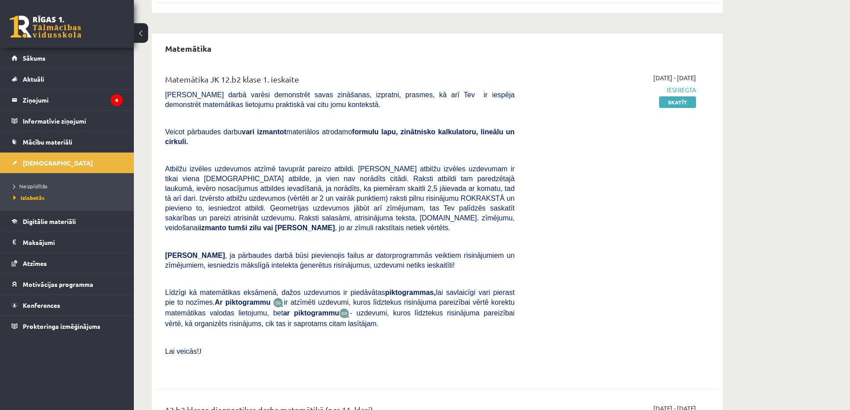
scroll to position [488, 0]
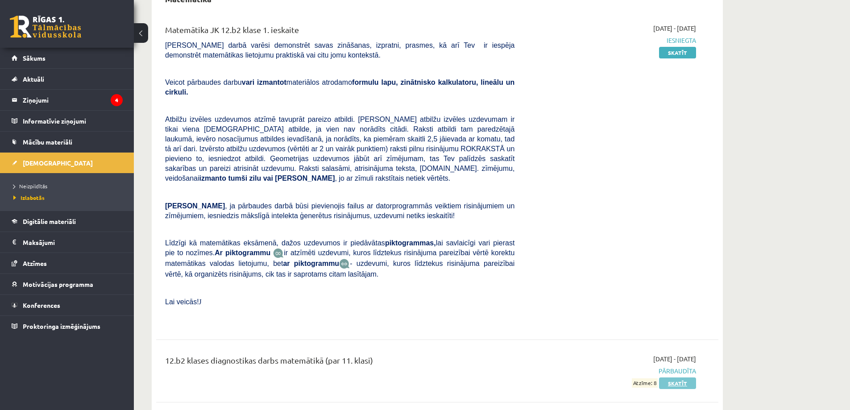
click at [676, 377] on link "Skatīt" at bounding box center [677, 383] width 37 height 12
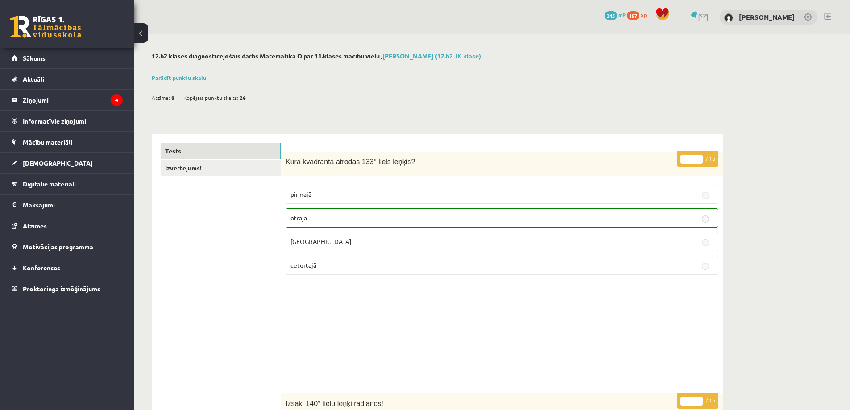
click at [140, 33] on button at bounding box center [141, 33] width 14 height 20
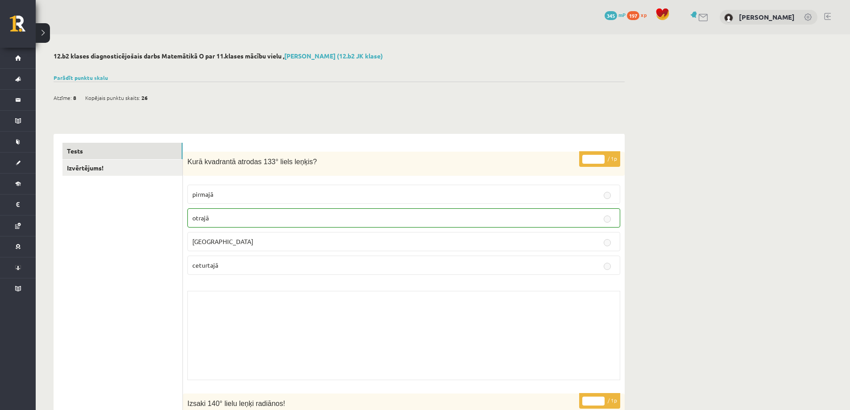
click at [38, 30] on button at bounding box center [43, 33] width 14 height 20
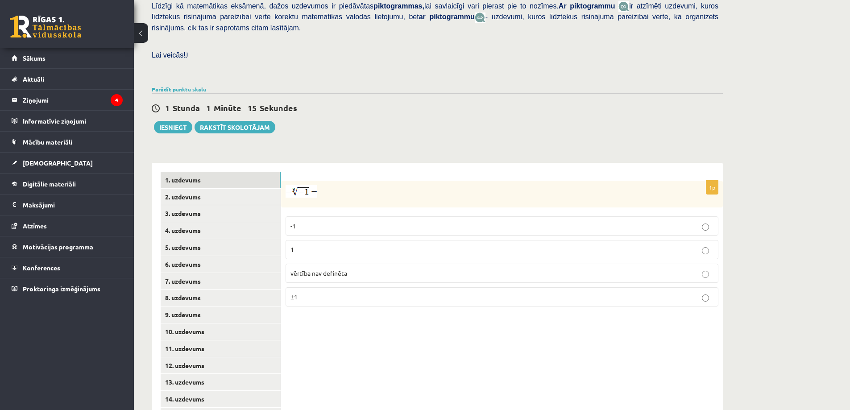
scroll to position [246, 0]
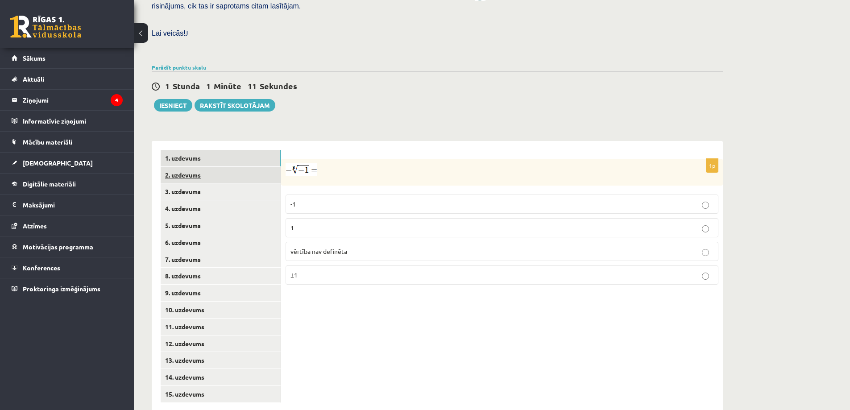
click at [211, 167] on link "2. uzdevums" at bounding box center [221, 175] width 120 height 17
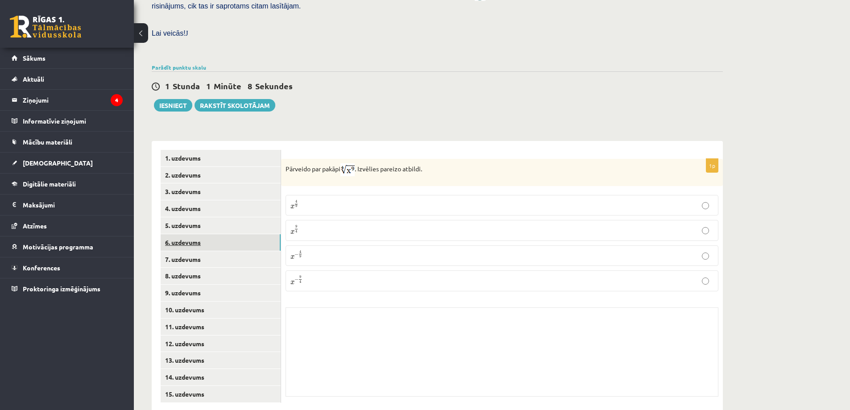
click at [231, 234] on link "6. uzdevums" at bounding box center [221, 242] width 120 height 17
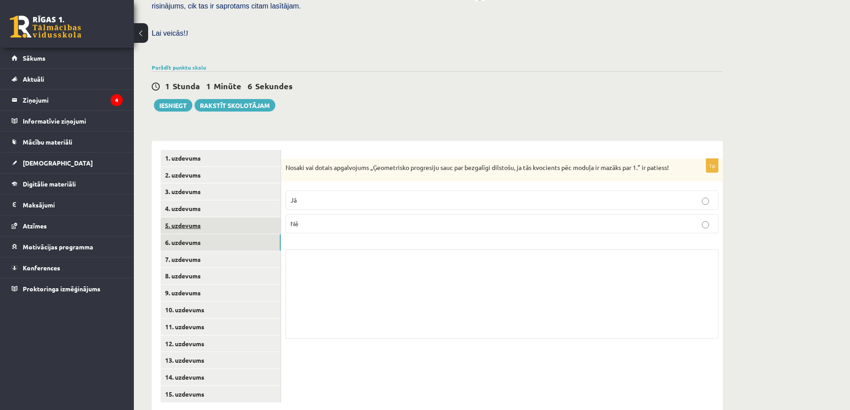
click at [225, 217] on link "5. uzdevums" at bounding box center [221, 225] width 120 height 17
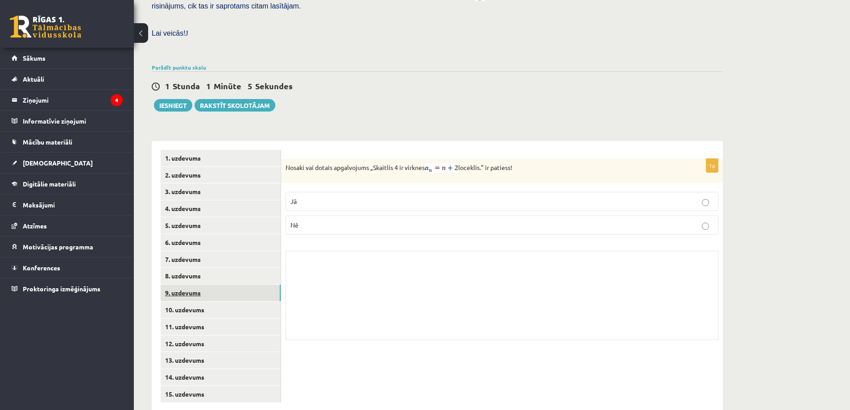
click at [228, 285] on link "9. uzdevums" at bounding box center [221, 293] width 120 height 17
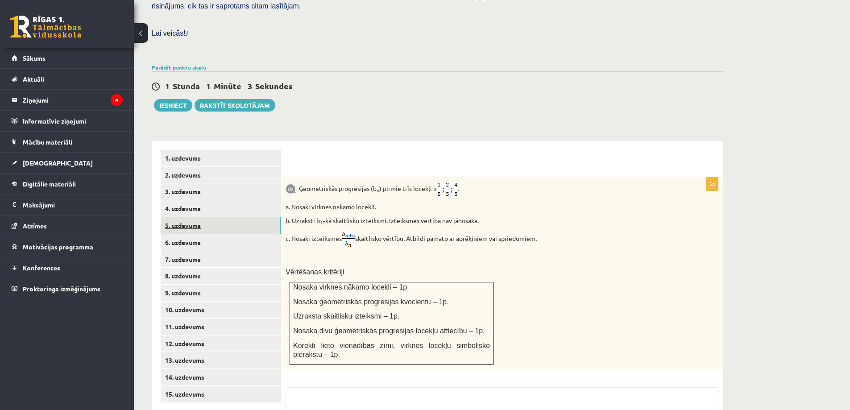
click at [223, 217] on link "5. uzdevums" at bounding box center [221, 225] width 120 height 17
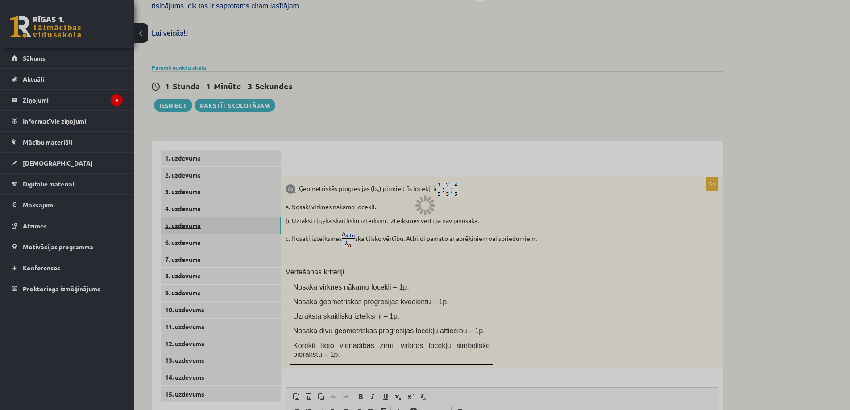
scroll to position [0, 0]
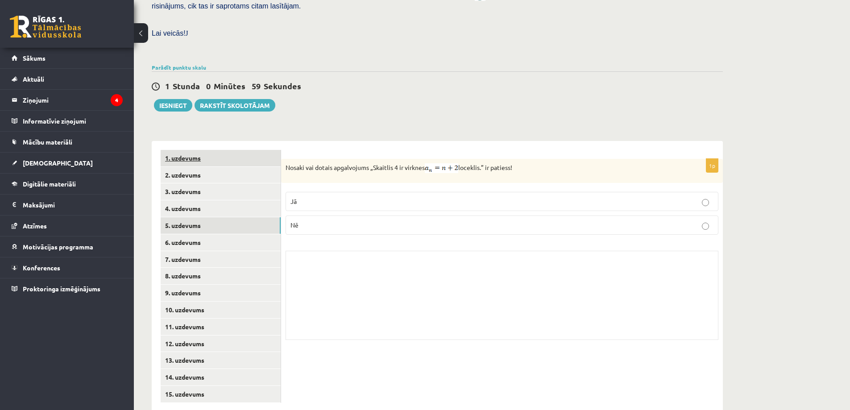
click at [207, 150] on link "1. uzdevums" at bounding box center [221, 158] width 120 height 17
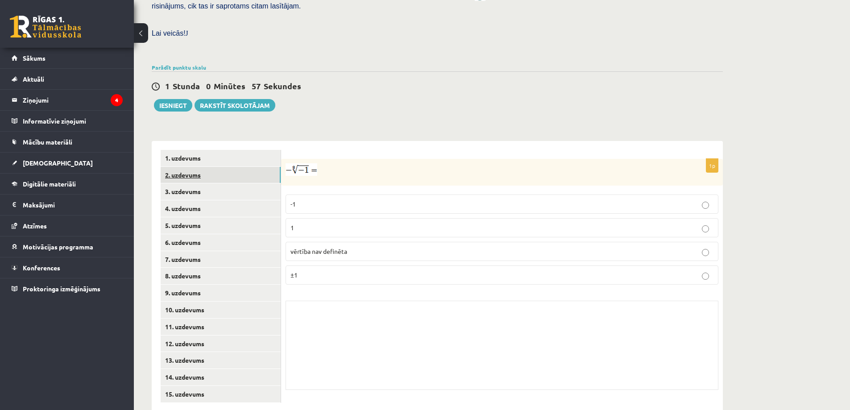
click at [217, 167] on link "2. uzdevums" at bounding box center [221, 175] width 120 height 17
click at [173, 99] on button "Iesniegt" at bounding box center [173, 105] width 38 height 12
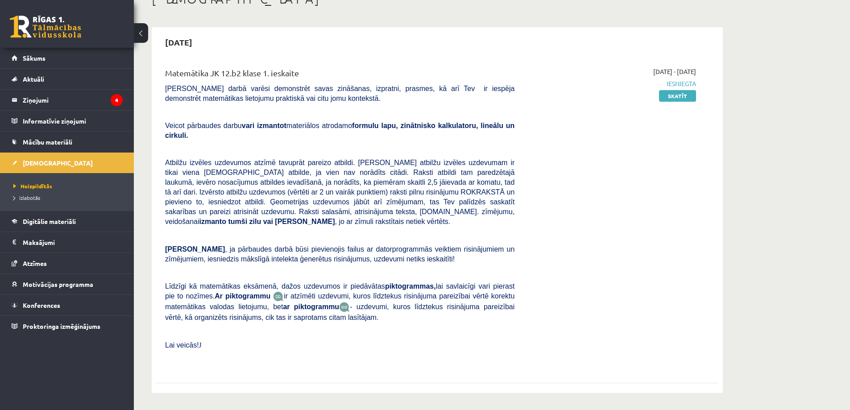
scroll to position [45, 0]
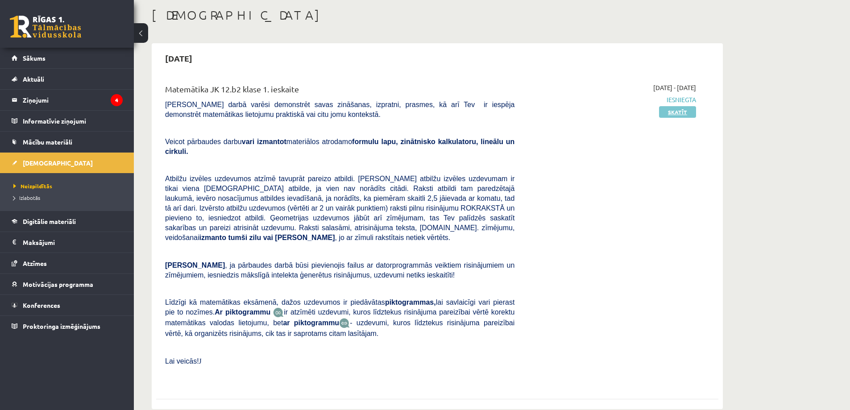
click at [675, 112] on link "Skatīt" at bounding box center [677, 112] width 37 height 12
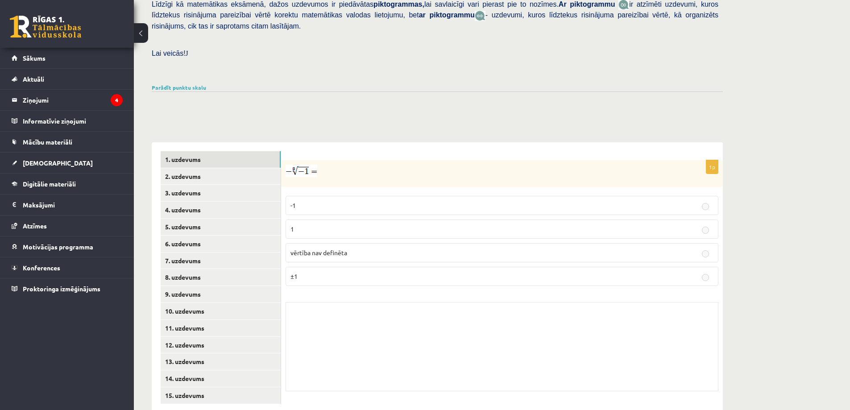
scroll to position [227, 0]
click at [186, 386] on link "15. uzdevums" at bounding box center [221, 394] width 120 height 17
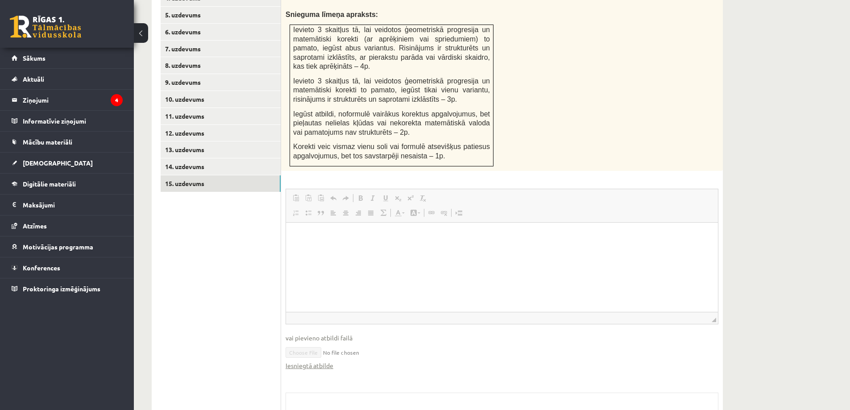
scroll to position [476, 0]
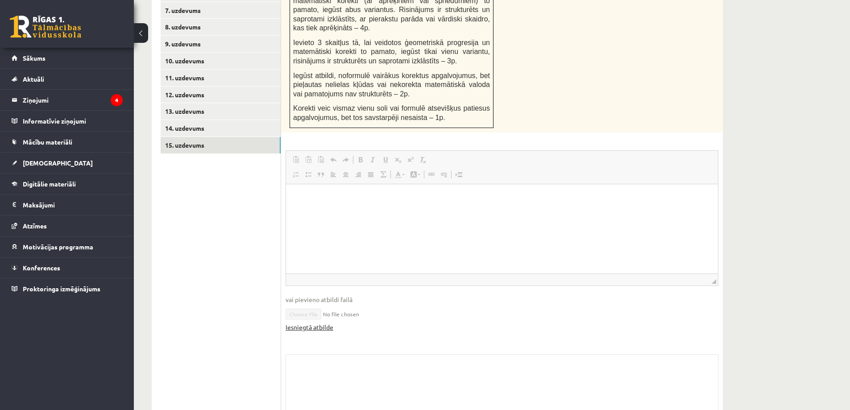
click at [317, 322] on link "Iesniegtā atbilde" at bounding box center [309, 326] width 48 height 9
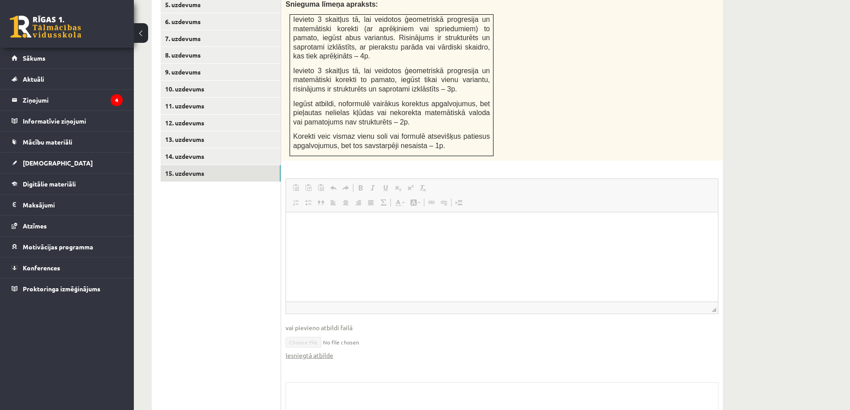
scroll to position [253, 0]
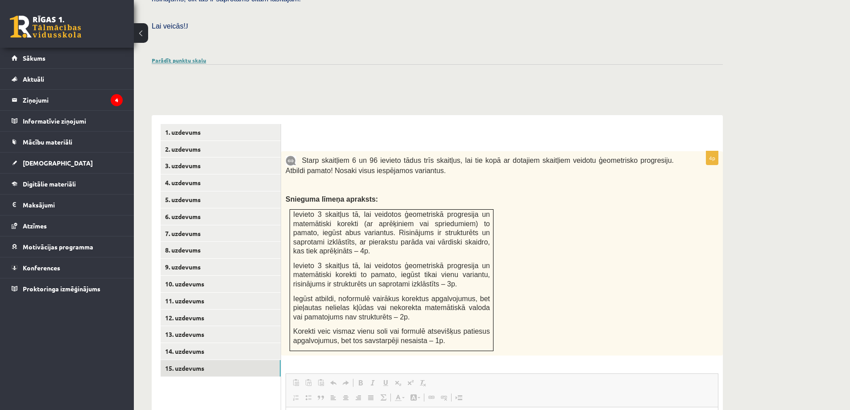
click at [188, 57] on link "Parādīt punktu skalu" at bounding box center [179, 60] width 54 height 7
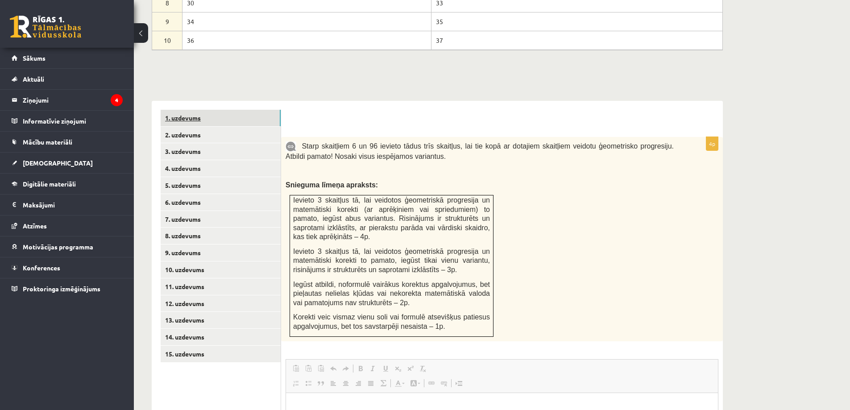
click at [211, 110] on link "1. uzdevums" at bounding box center [221, 118] width 120 height 17
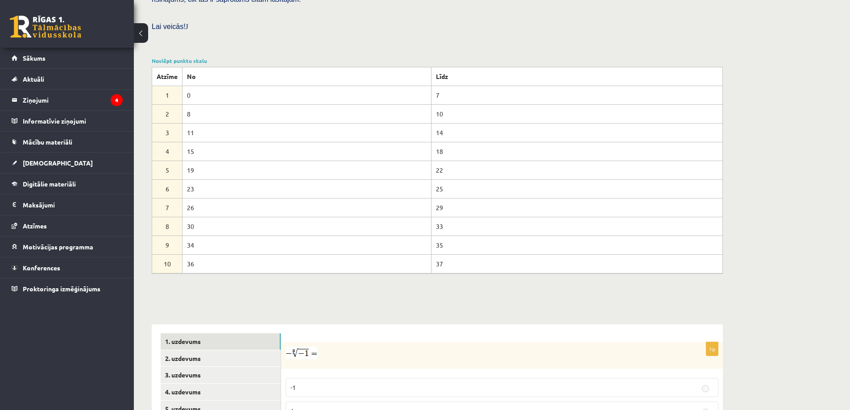
scroll to position [79, 0]
